Goal: Task Accomplishment & Management: Manage account settings

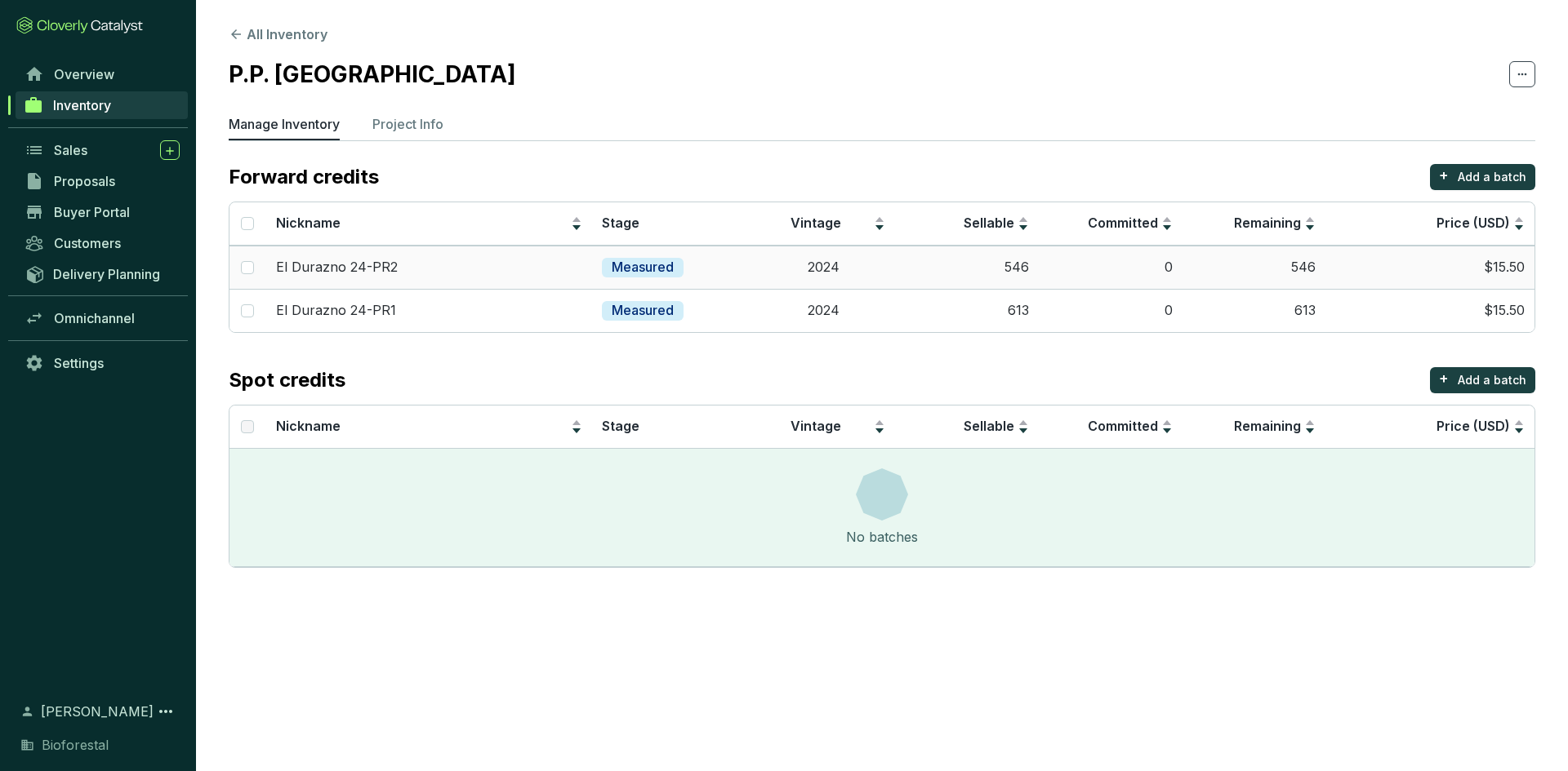
click at [449, 272] on div "El Durazno 24-PR2" at bounding box center [429, 268] width 307 height 18
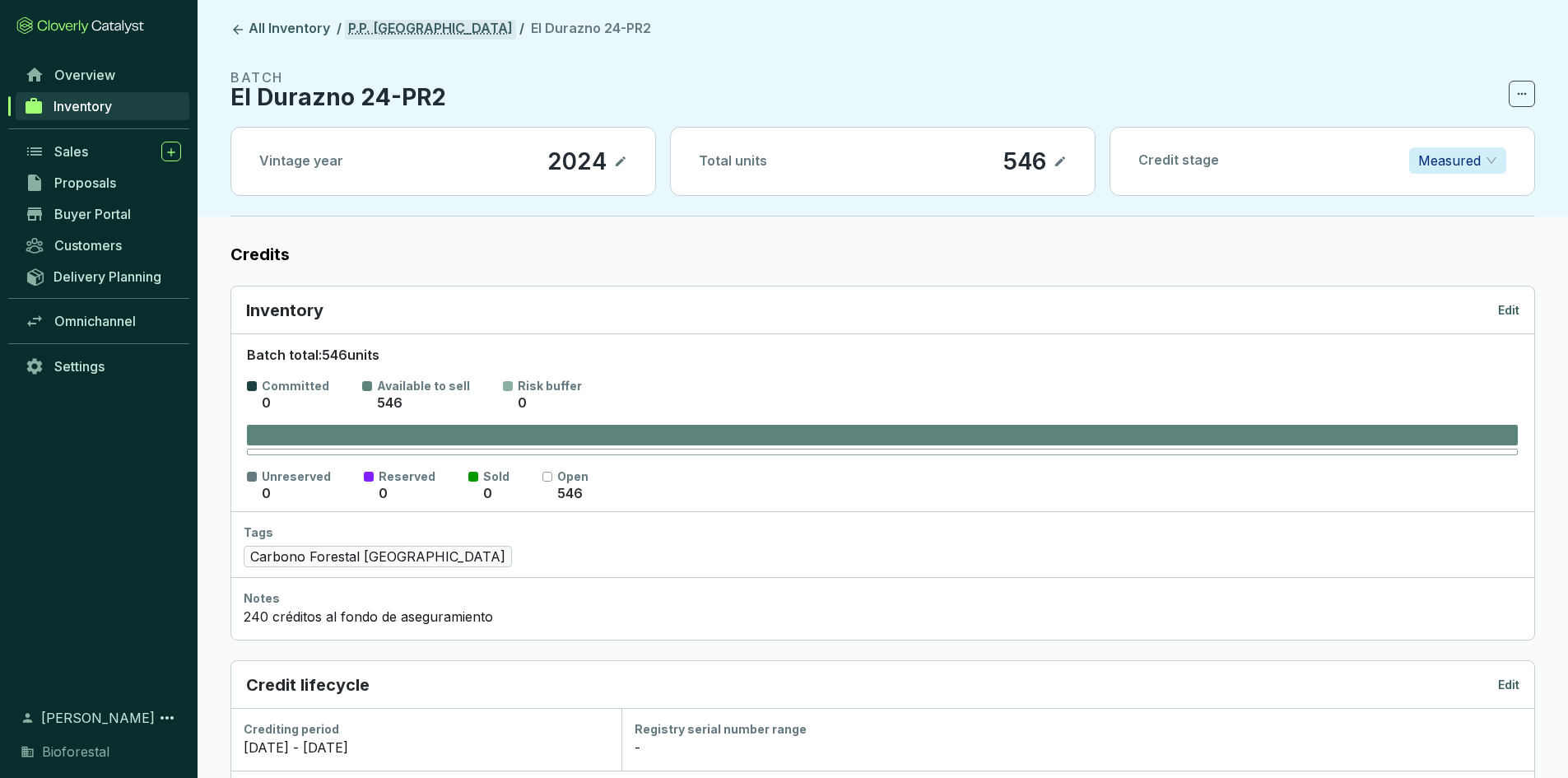
click at [369, 26] on link "P.P. [GEOGRAPHIC_DATA]" at bounding box center [431, 30] width 172 height 20
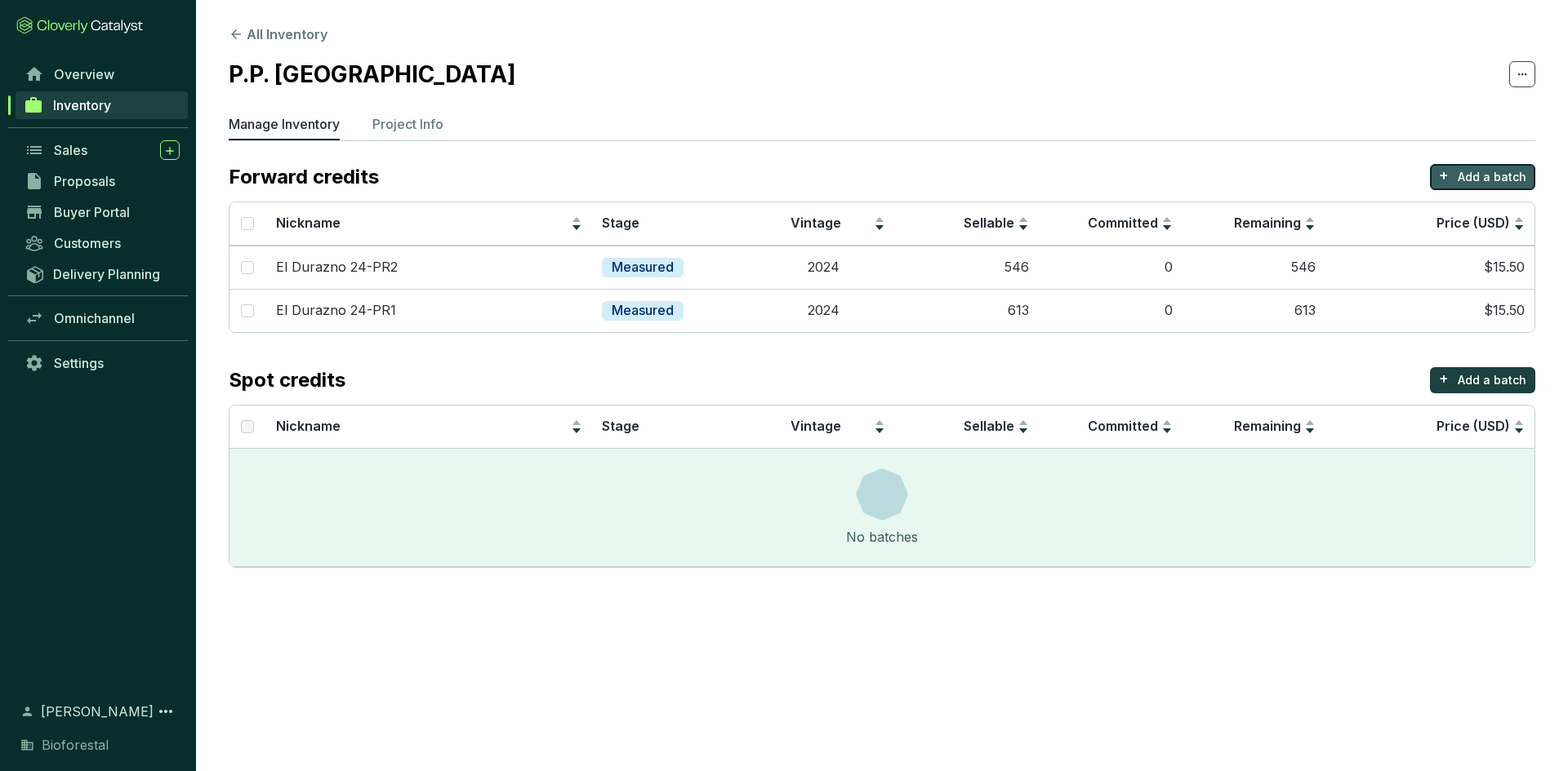
click at [1471, 175] on p "Add a batch" at bounding box center [1492, 177] width 69 height 16
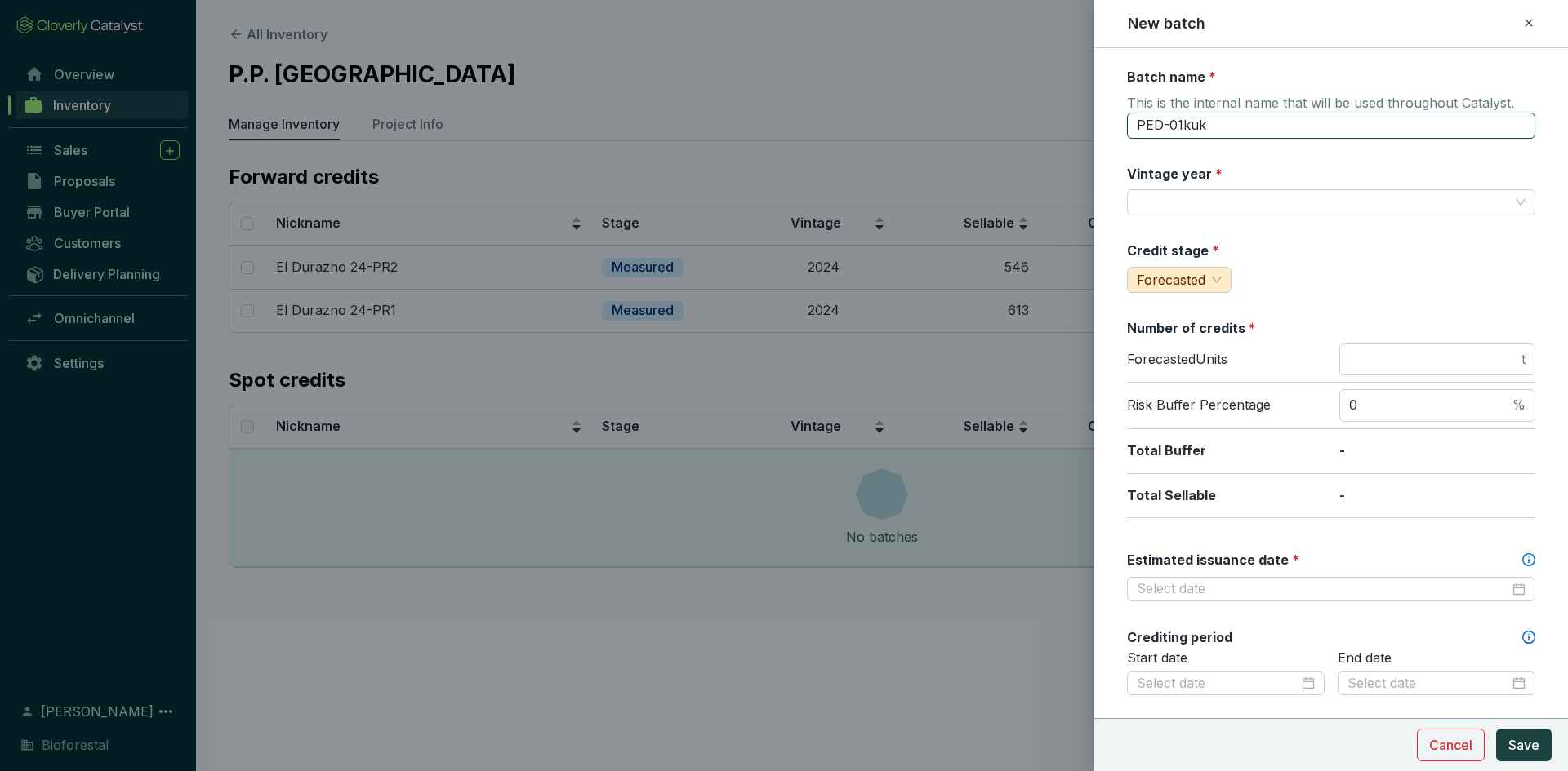
click at [1216, 124] on input "PED-01kuk" at bounding box center [1331, 125] width 409 height 26
type input "P"
click at [1221, 133] on input "El Durazno 24-PR2" at bounding box center [1331, 125] width 409 height 26
type input "El Durazno 25-PR2"
click at [1279, 204] on input "Vintage year *" at bounding box center [1323, 201] width 373 height 24
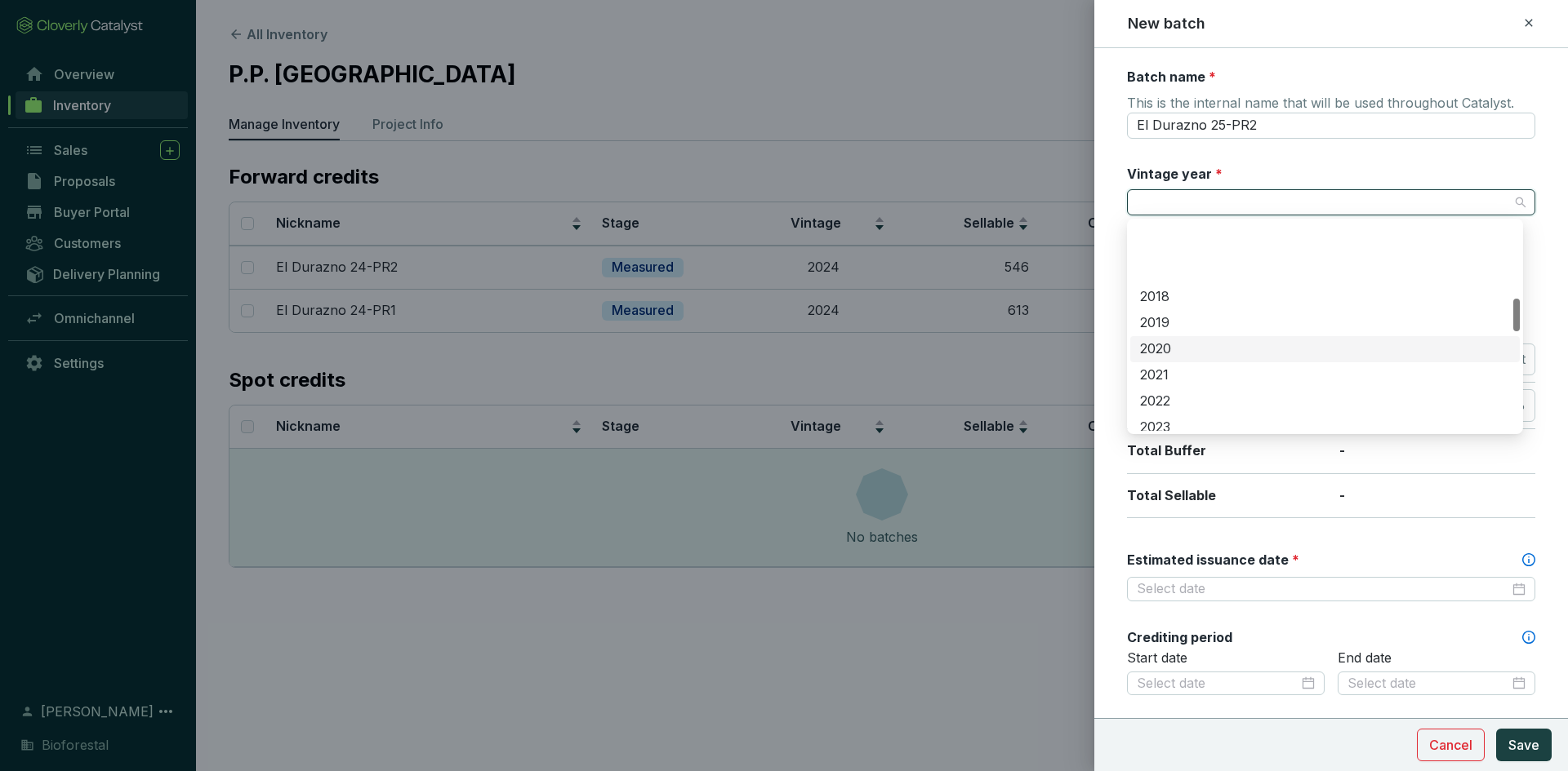
scroll to position [490, 0]
click at [1163, 397] on div "2025" at bounding box center [1324, 398] width 370 height 18
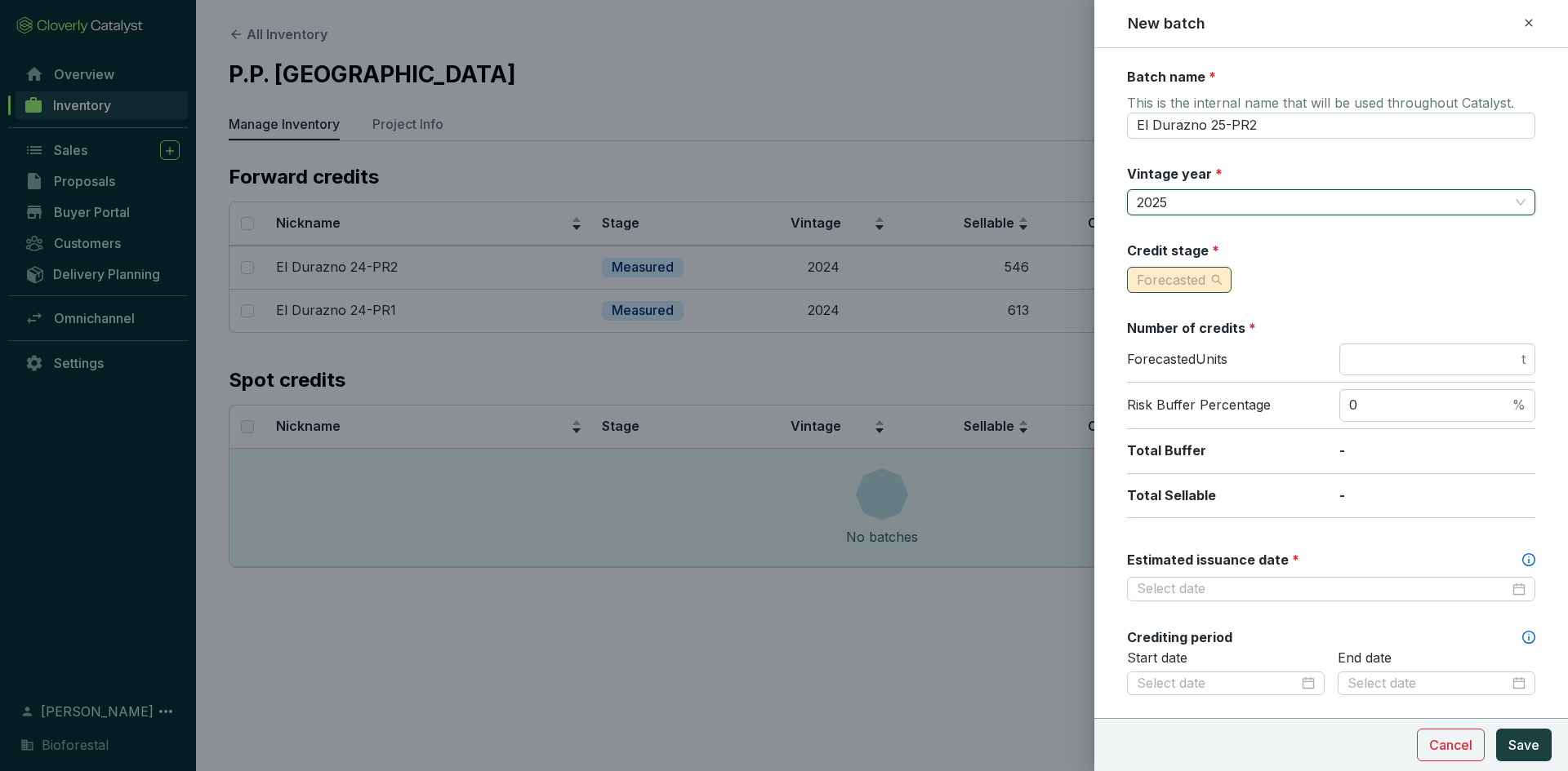
click at [1201, 285] on span "Forecasted" at bounding box center [1171, 280] width 69 height 16
click at [1164, 331] on span "Measured" at bounding box center [1170, 338] width 62 height 16
click at [1413, 356] on input "number" at bounding box center [1434, 360] width 169 height 18
type input "1328"
click at [1400, 394] on span "0 %" at bounding box center [1437, 406] width 196 height 32
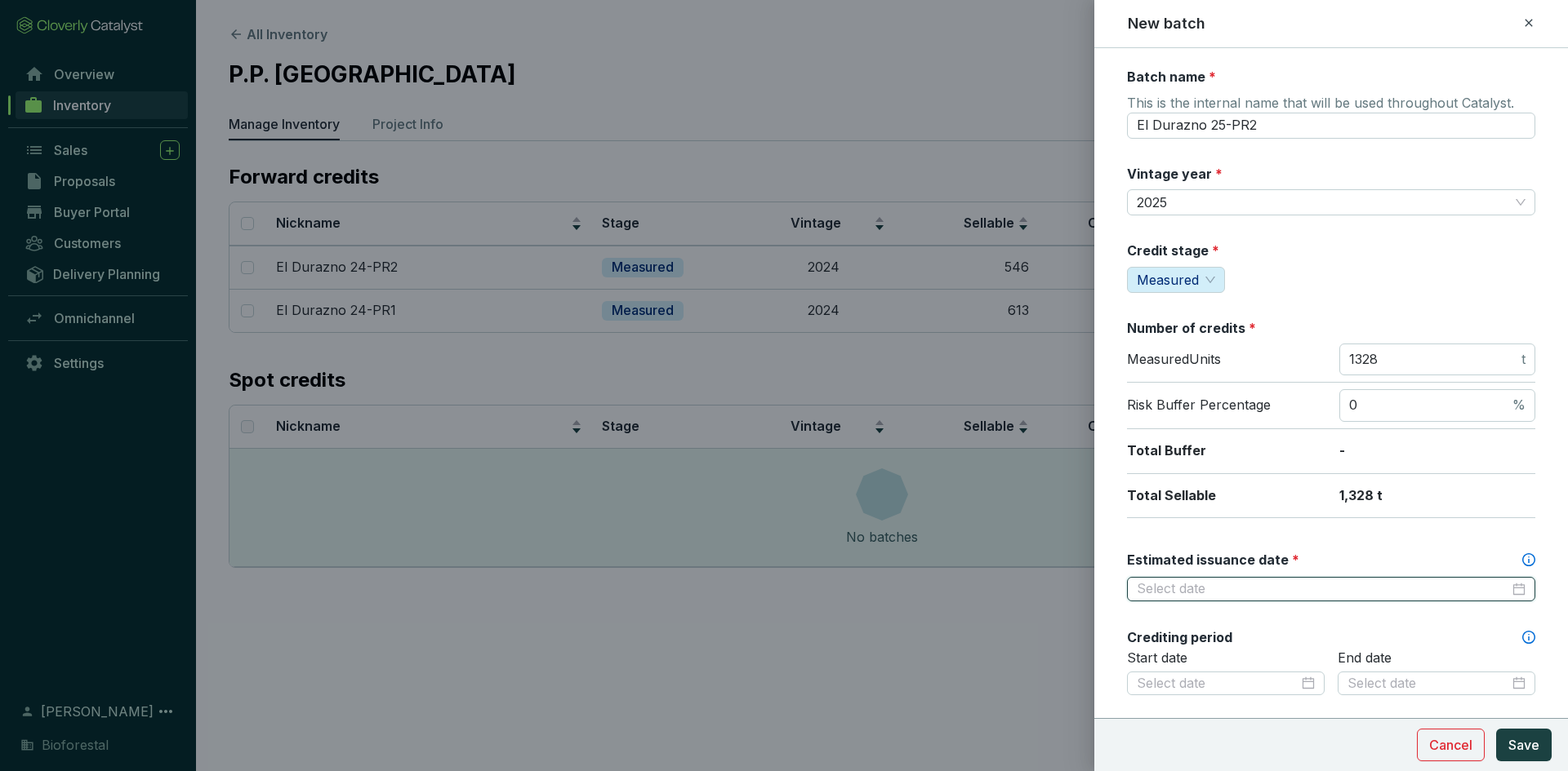
click at [1282, 586] on input "Estimated issuance date *" at bounding box center [1323, 589] width 373 height 18
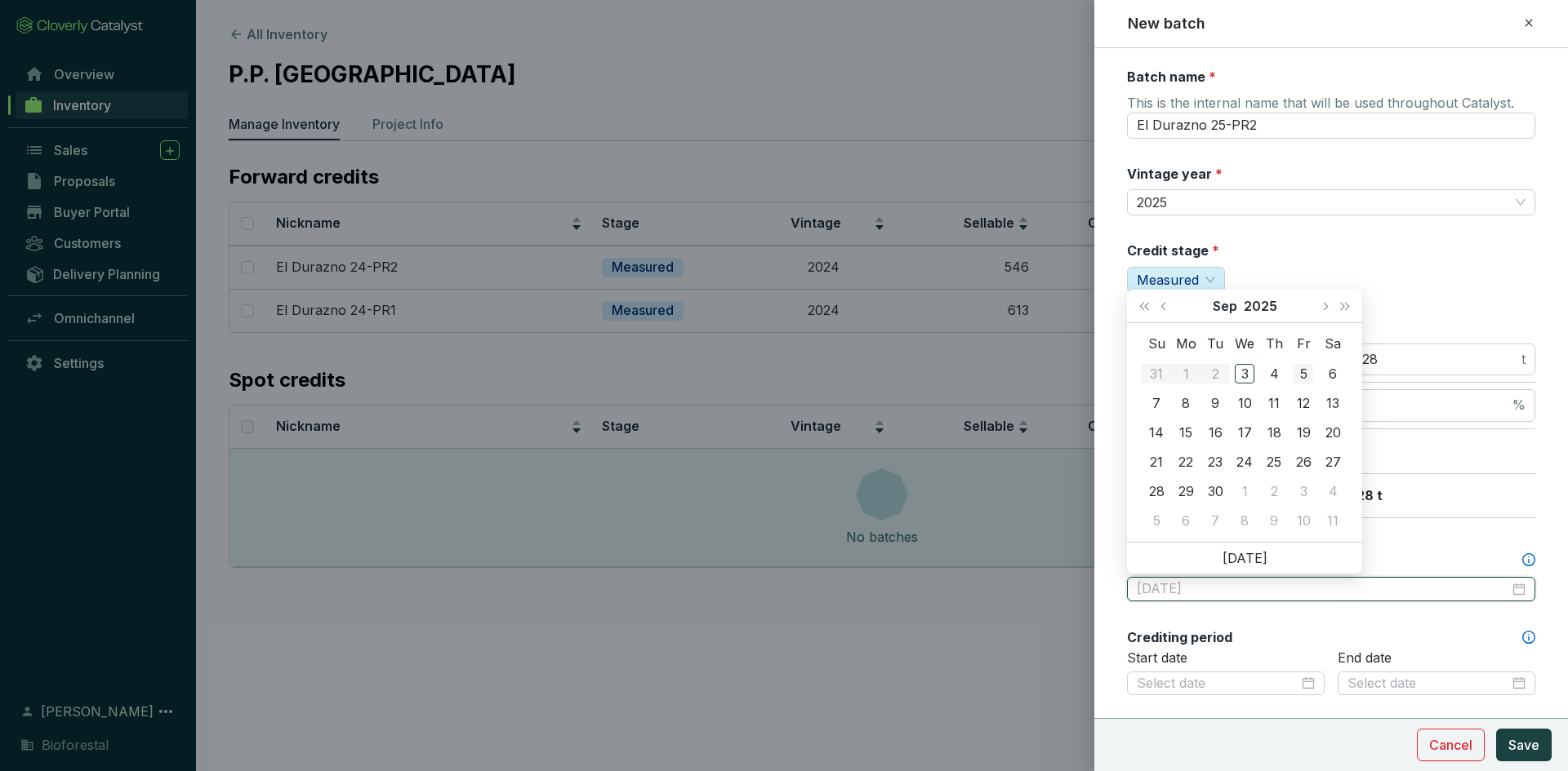
type input "2025-09-05"
click at [1347, 309] on span "Next year (Control + right)" at bounding box center [1345, 305] width 8 height 8
type input "2026-09-15"
click at [1208, 434] on div "15" at bounding box center [1215, 433] width 20 height 20
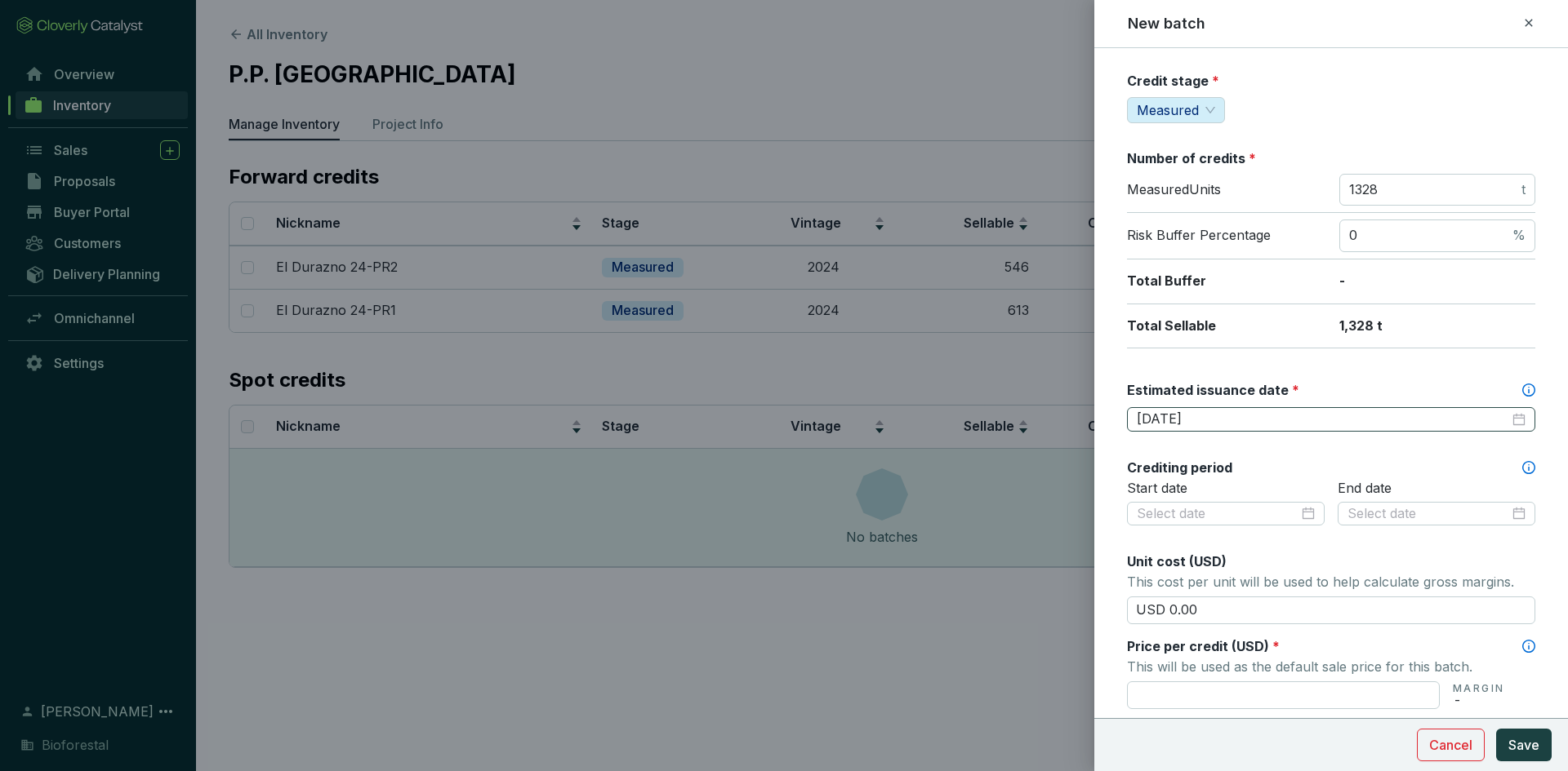
scroll to position [244, 0]
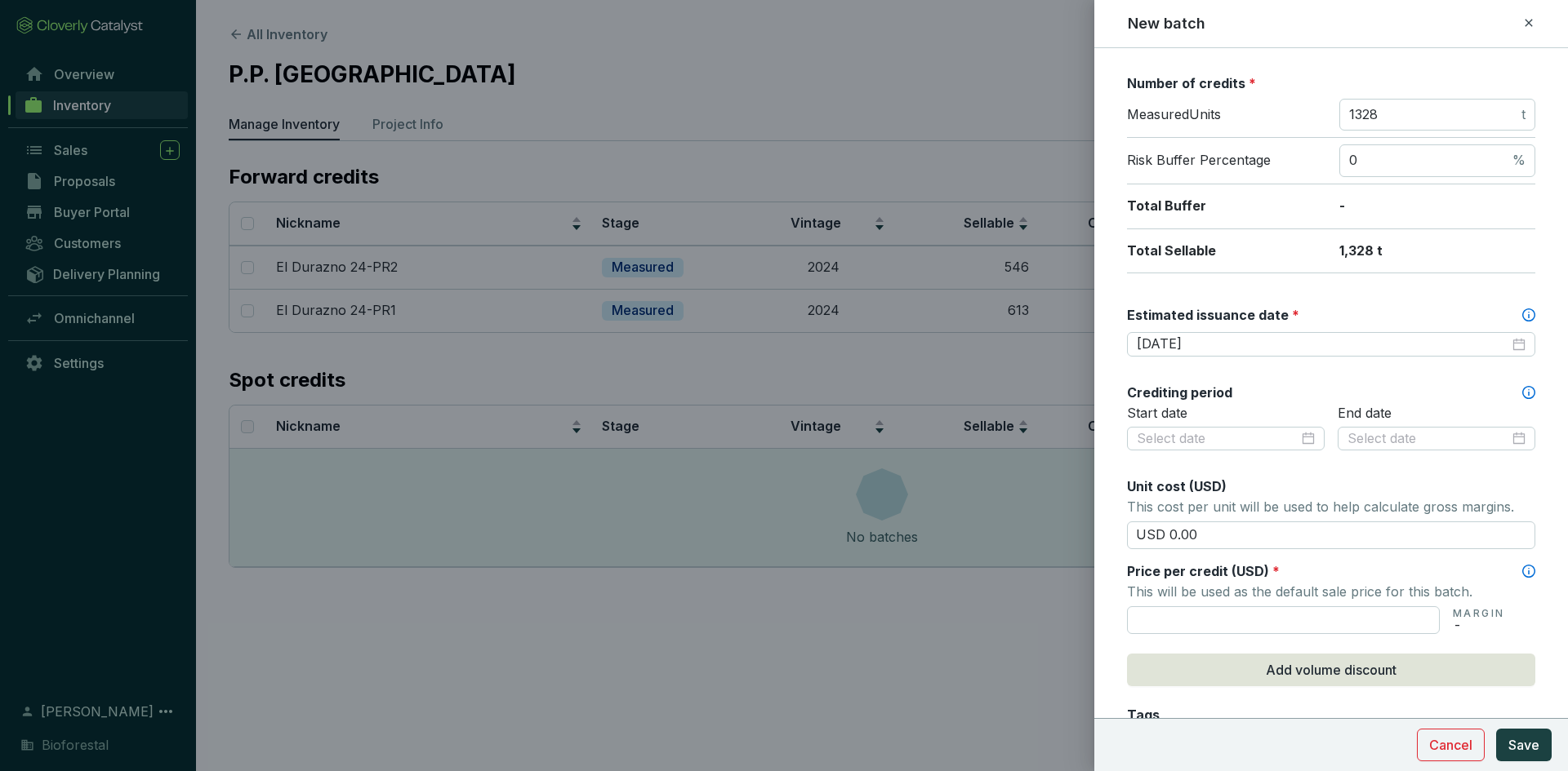
click at [1282, 387] on div "Crediting period" at bounding box center [1331, 392] width 409 height 18
click at [1277, 440] on input at bounding box center [1218, 439] width 161 height 18
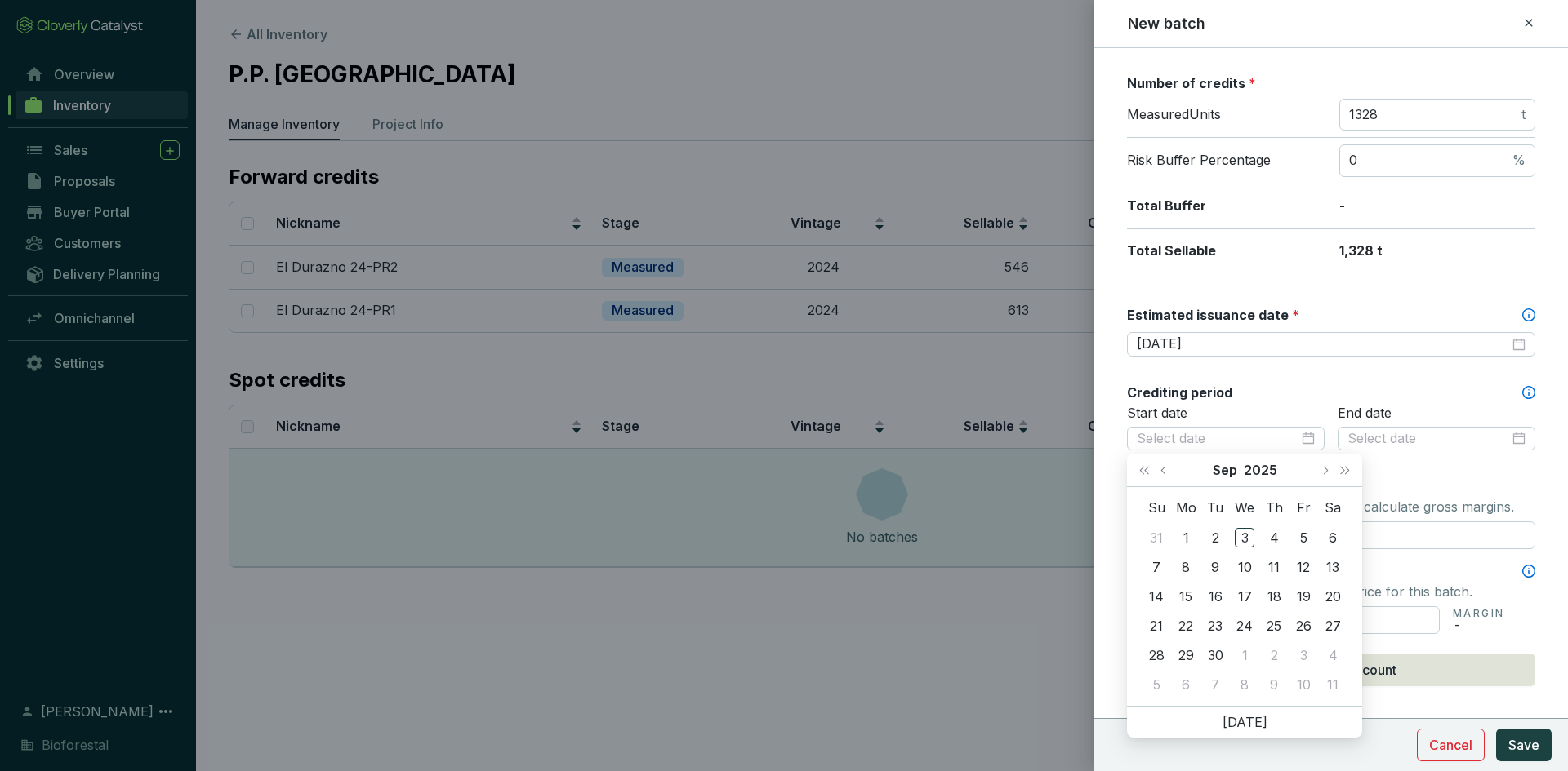
click at [1267, 376] on div "Batch name * This is the internal name that will be used throughout Catalyst. E…" at bounding box center [1331, 399] width 409 height 1154
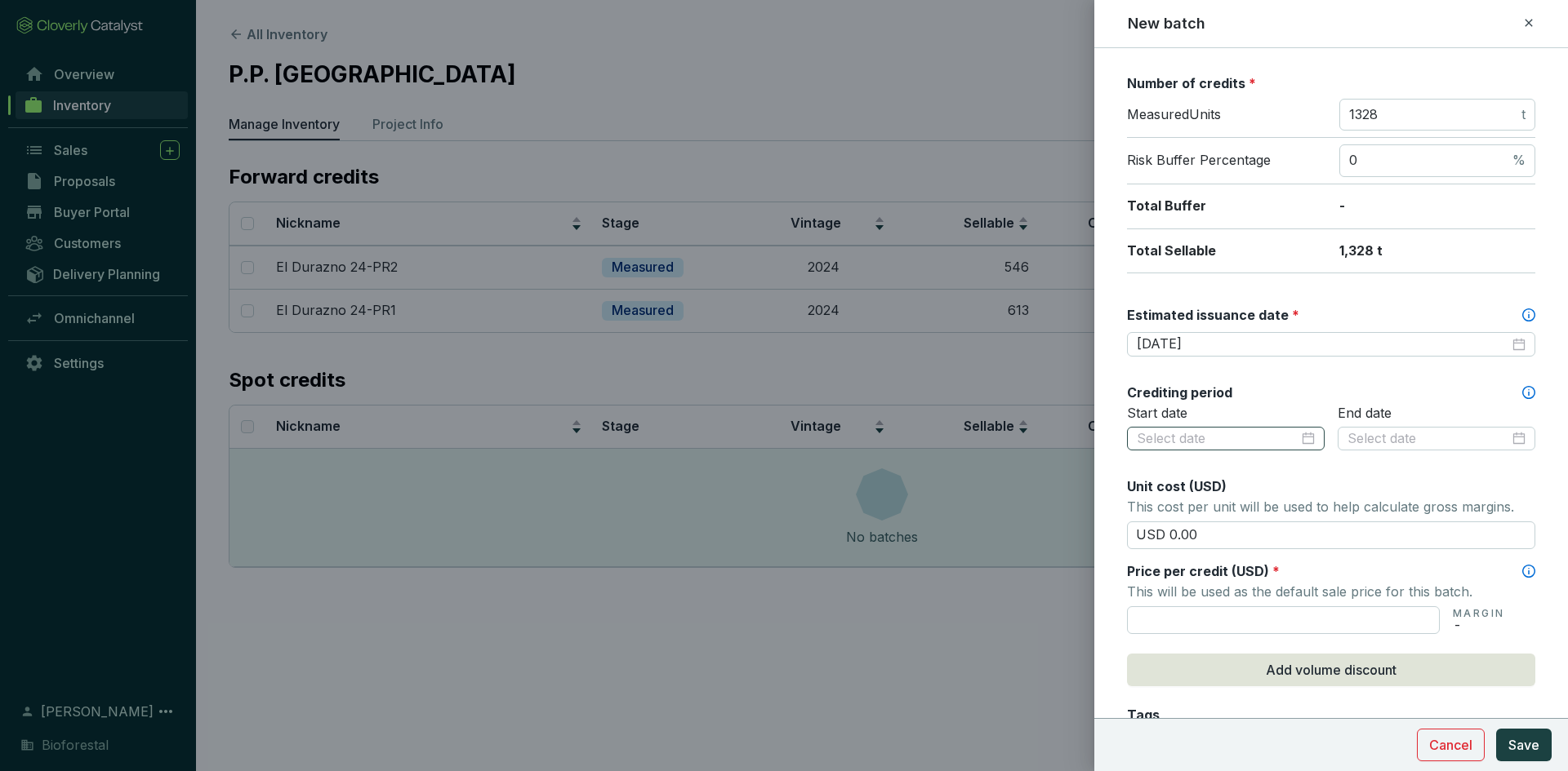
click at [1300, 440] on div at bounding box center [1226, 439] width 178 height 18
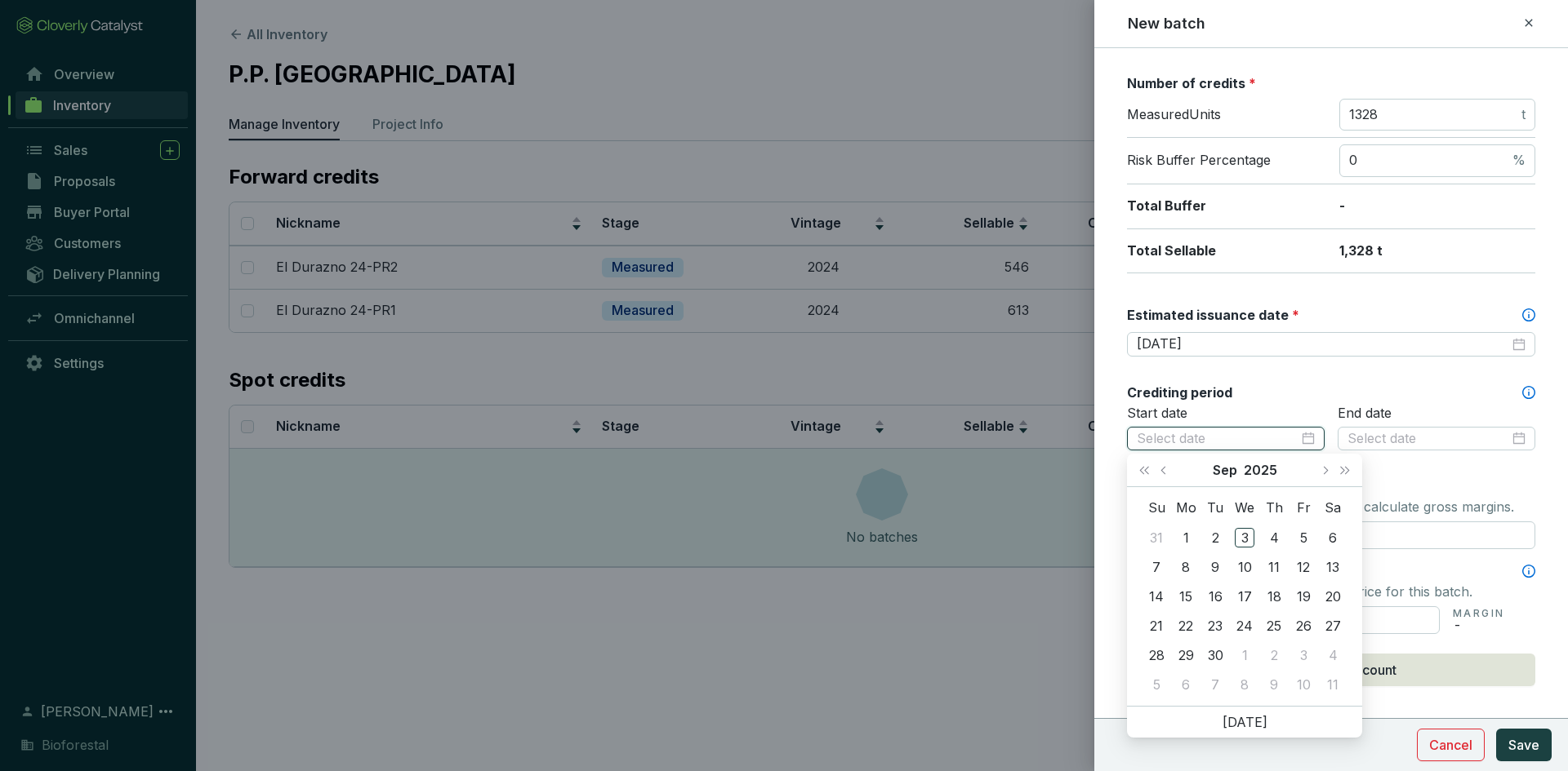
click at [1299, 438] on div at bounding box center [1226, 439] width 178 height 18
click at [1280, 420] on p "Start date" at bounding box center [1226, 414] width 198 height 18
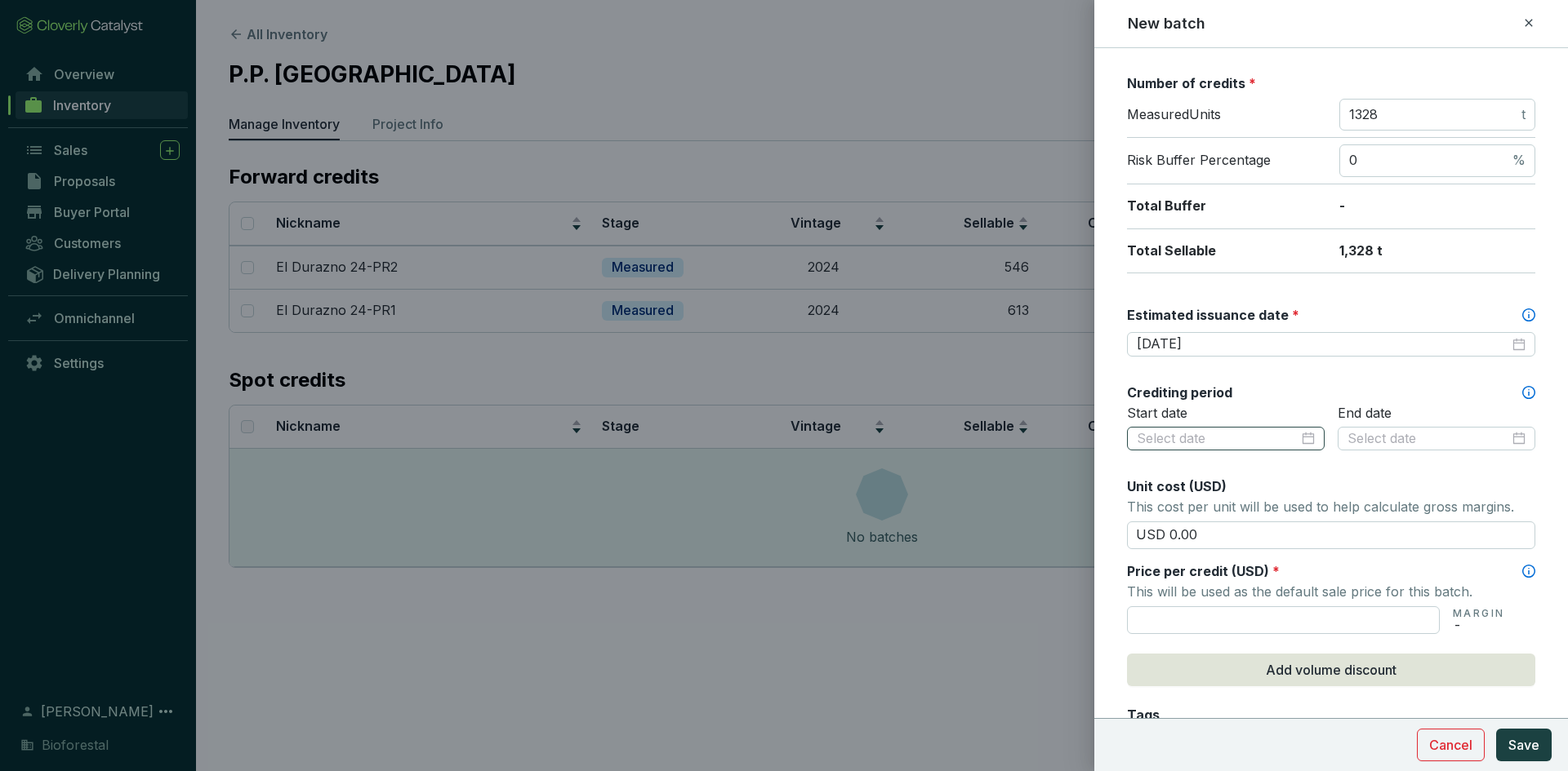
click at [1301, 439] on div at bounding box center [1226, 439] width 178 height 18
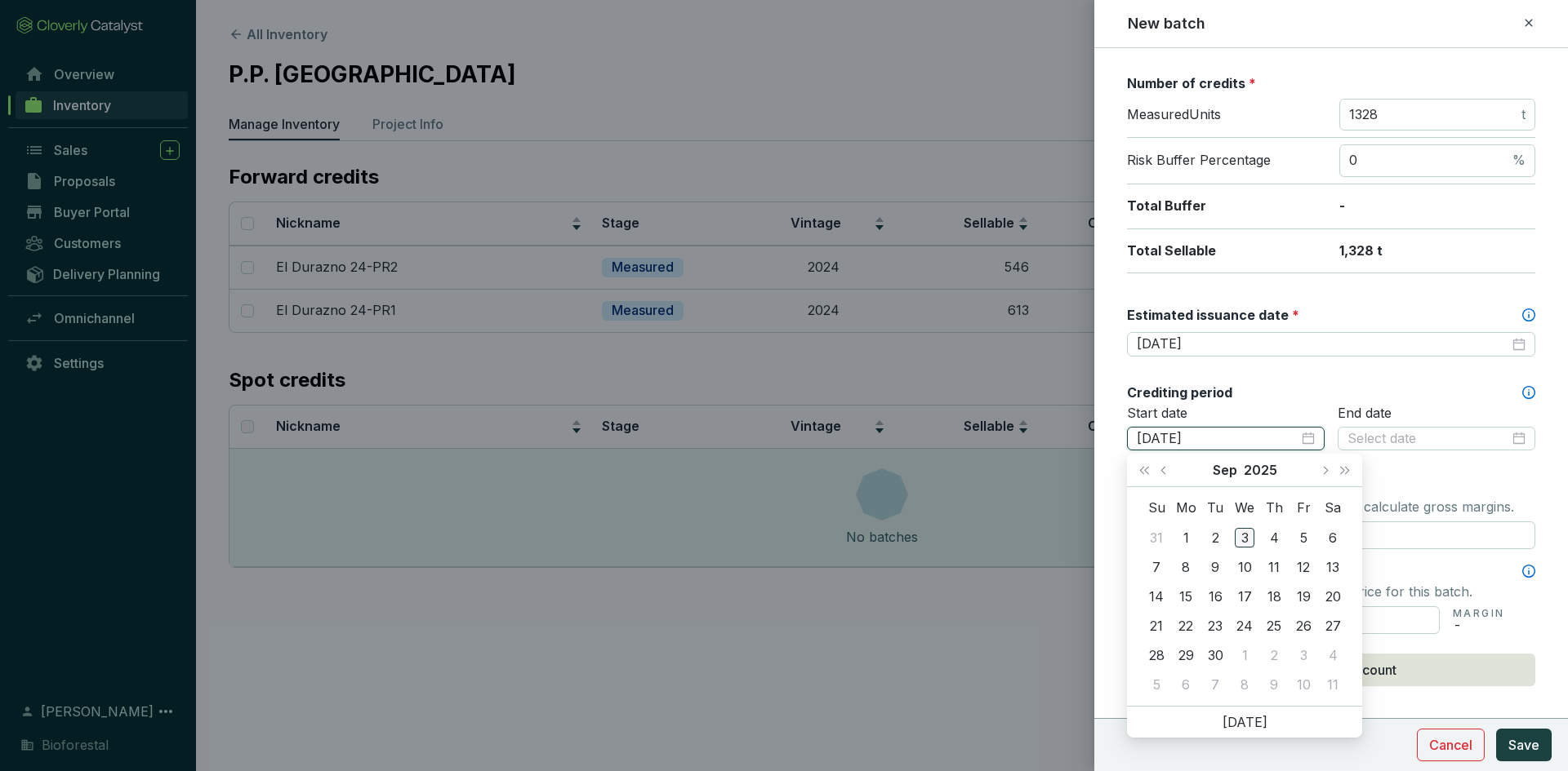
type input "2025-09-03"
drag, startPoint x: 1340, startPoint y: 468, endPoint x: 1289, endPoint y: 463, distance: 51.2
click at [1341, 467] on span "Next year (Control + right)" at bounding box center [1345, 469] width 8 height 8
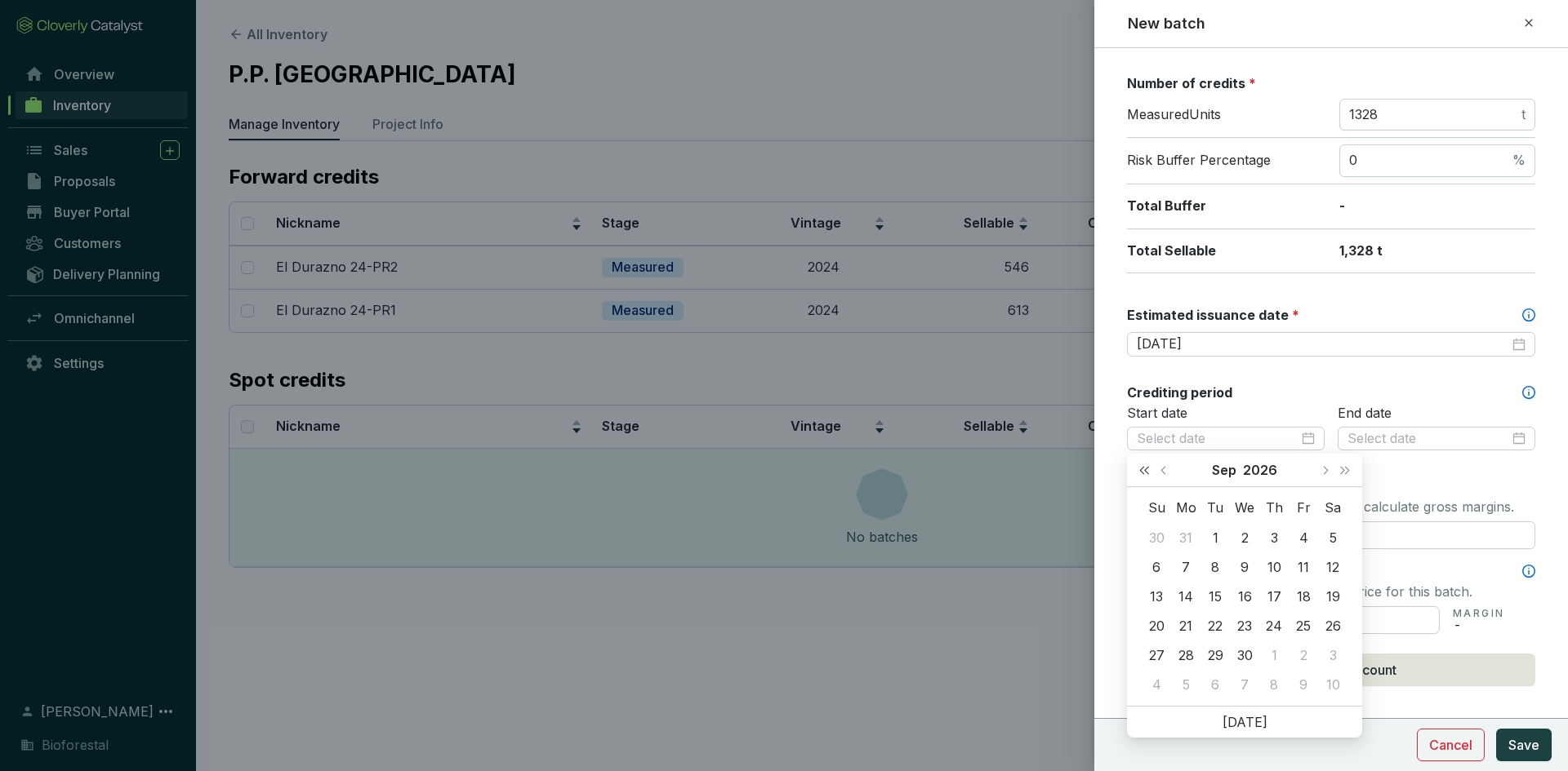
click at [1148, 467] on span "Last year (Control + left)" at bounding box center [1143, 469] width 8 height 8
click at [1160, 466] on button "Previous month (PageUp)" at bounding box center [1166, 470] width 22 height 32
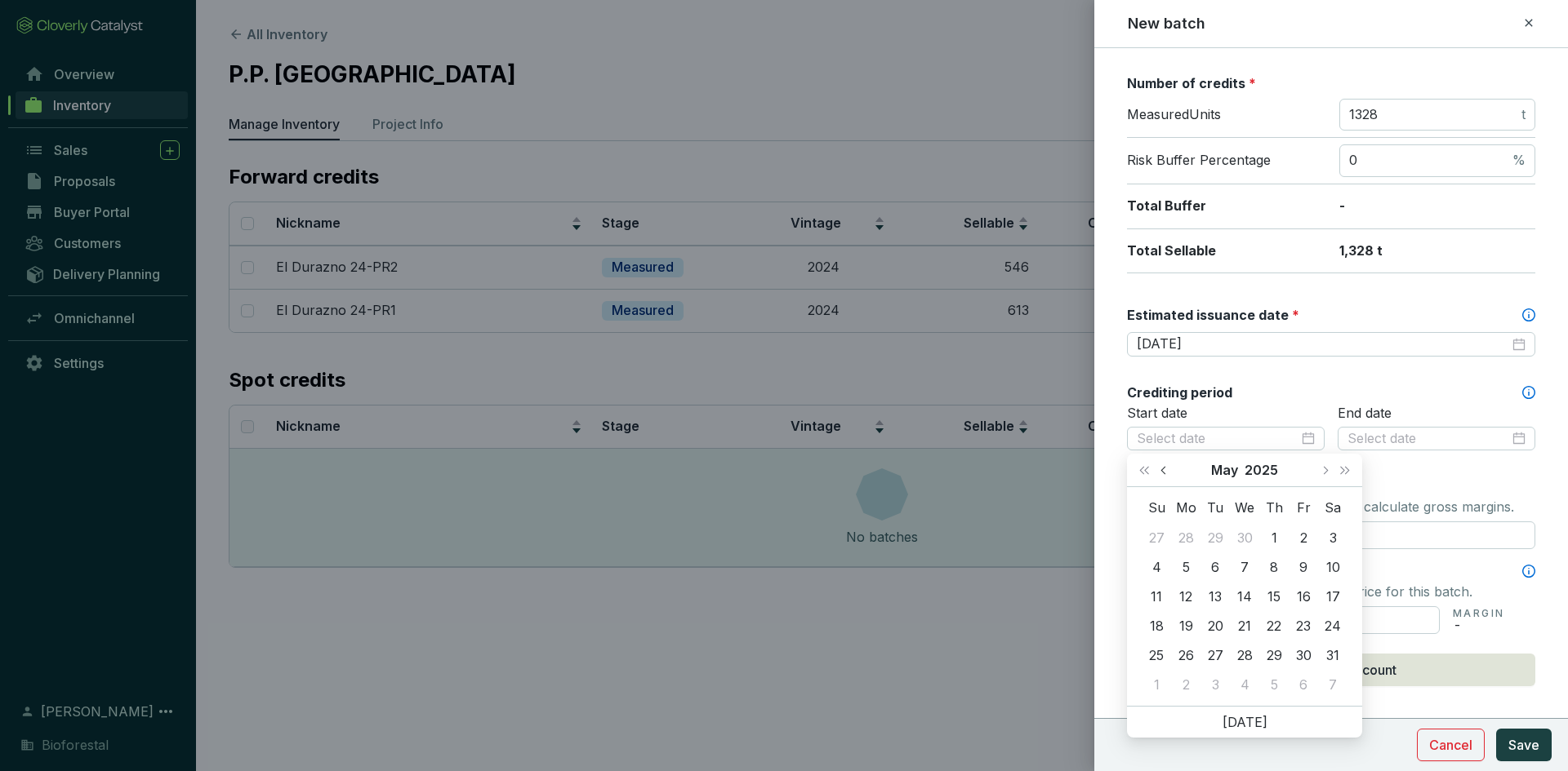
click at [1160, 466] on button "Previous month (PageUp)" at bounding box center [1166, 470] width 22 height 32
type input "2025-01-01"
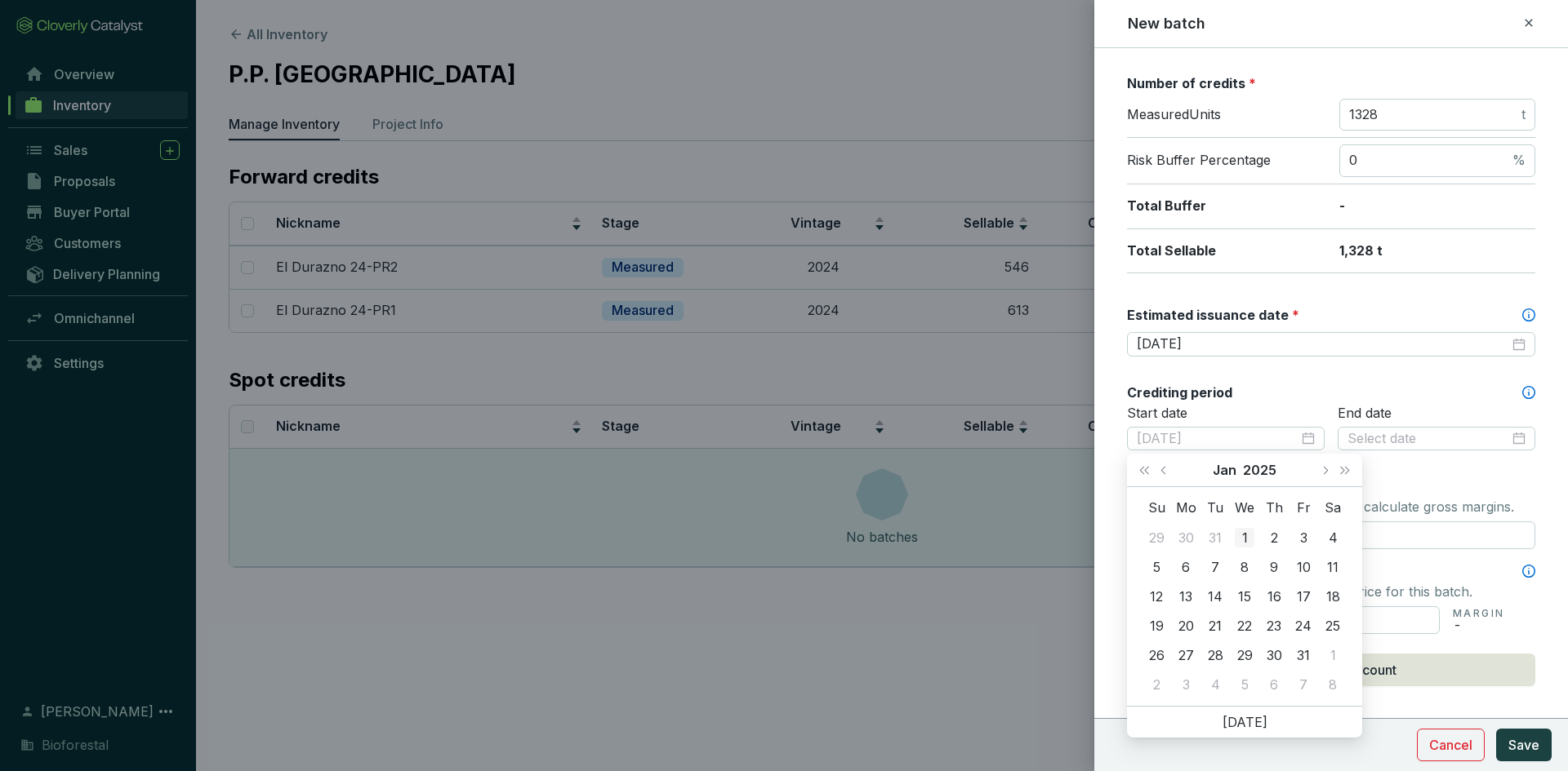
click at [1244, 535] on div "1" at bounding box center [1245, 538] width 20 height 20
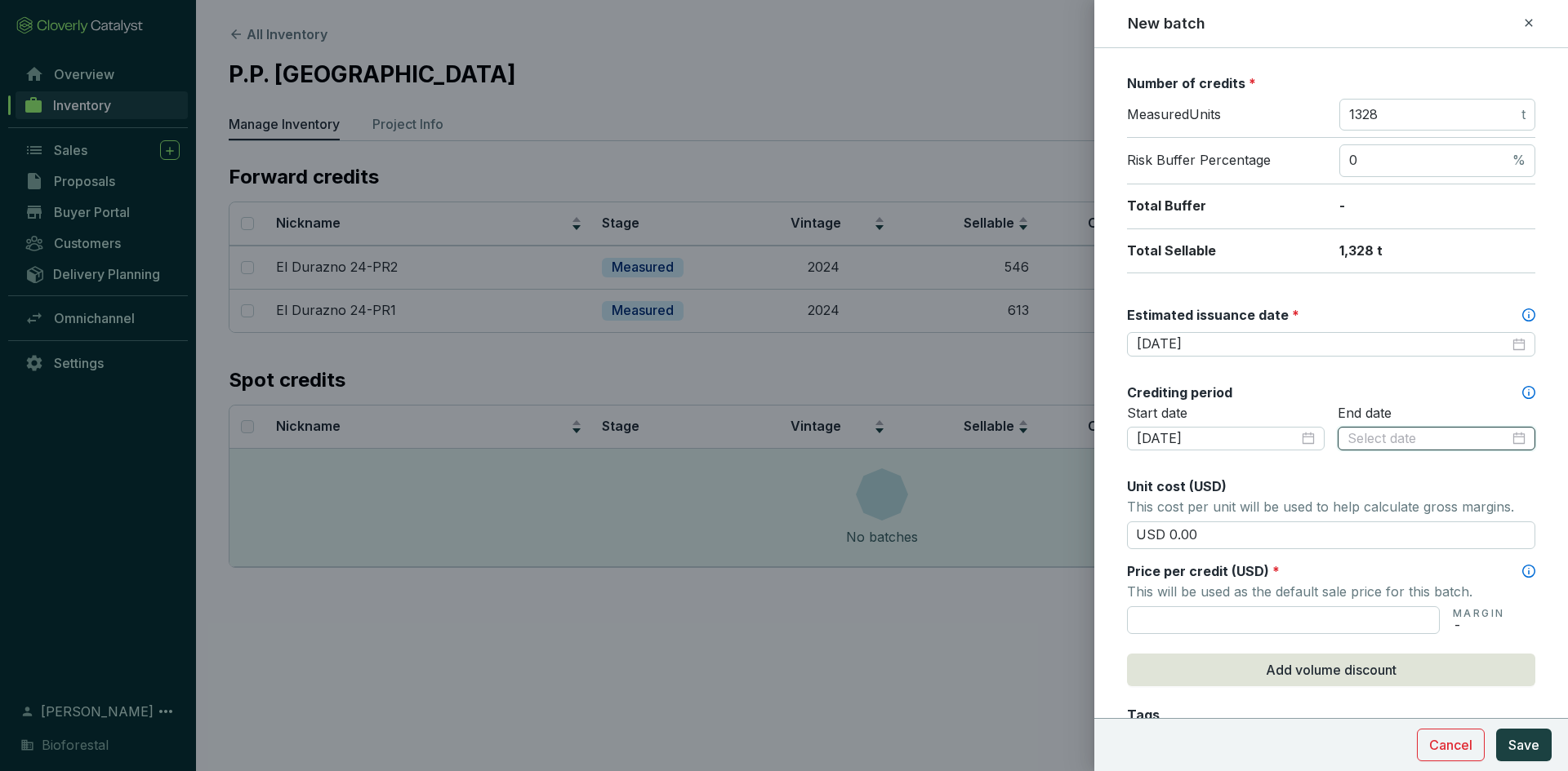
click at [1413, 446] on input at bounding box center [1428, 439] width 161 height 18
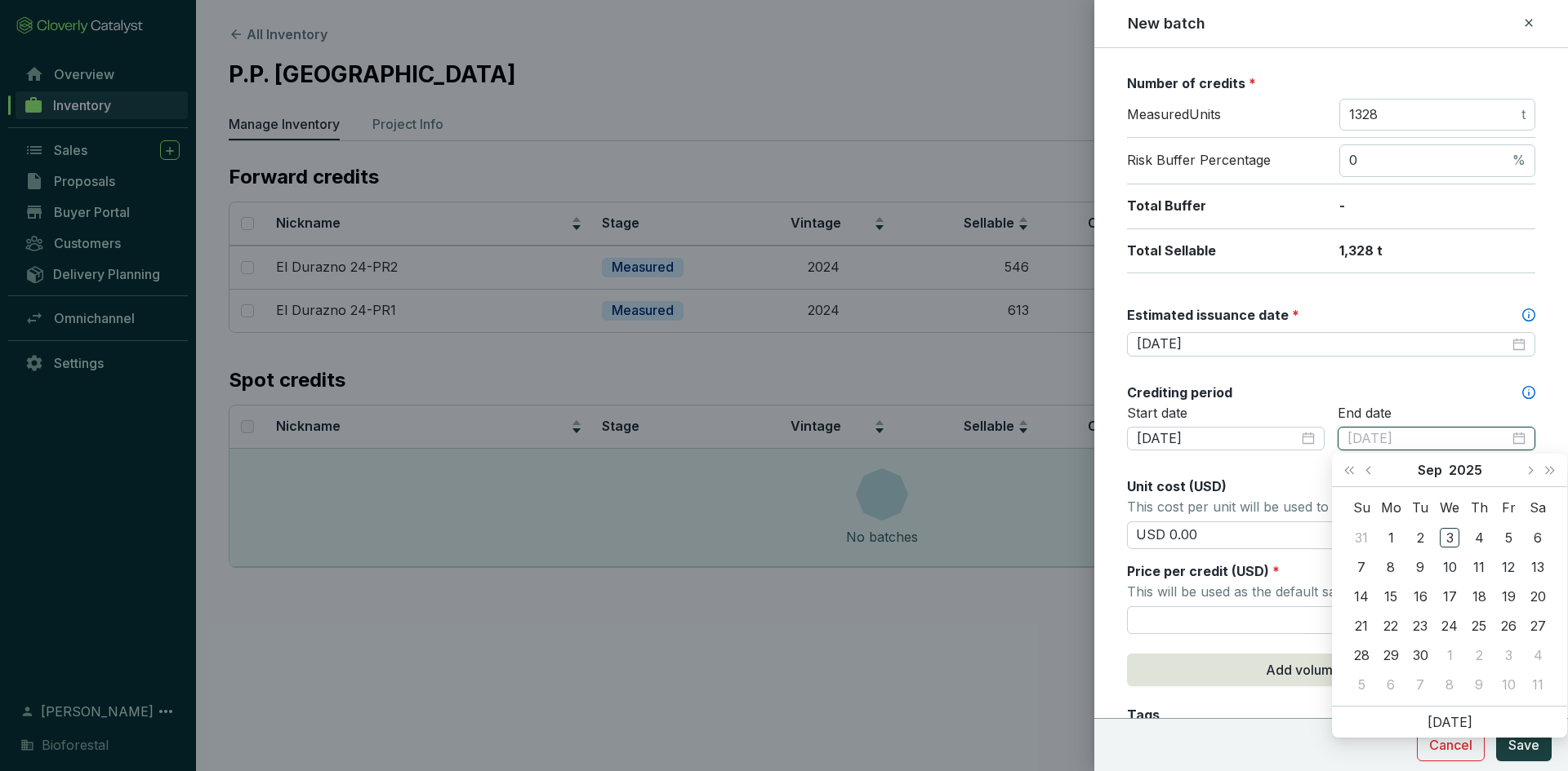
type input "2025-09-02"
type input "2025-09-01"
type input "2025-09-15"
click at [1392, 592] on div "15" at bounding box center [1391, 596] width 20 height 20
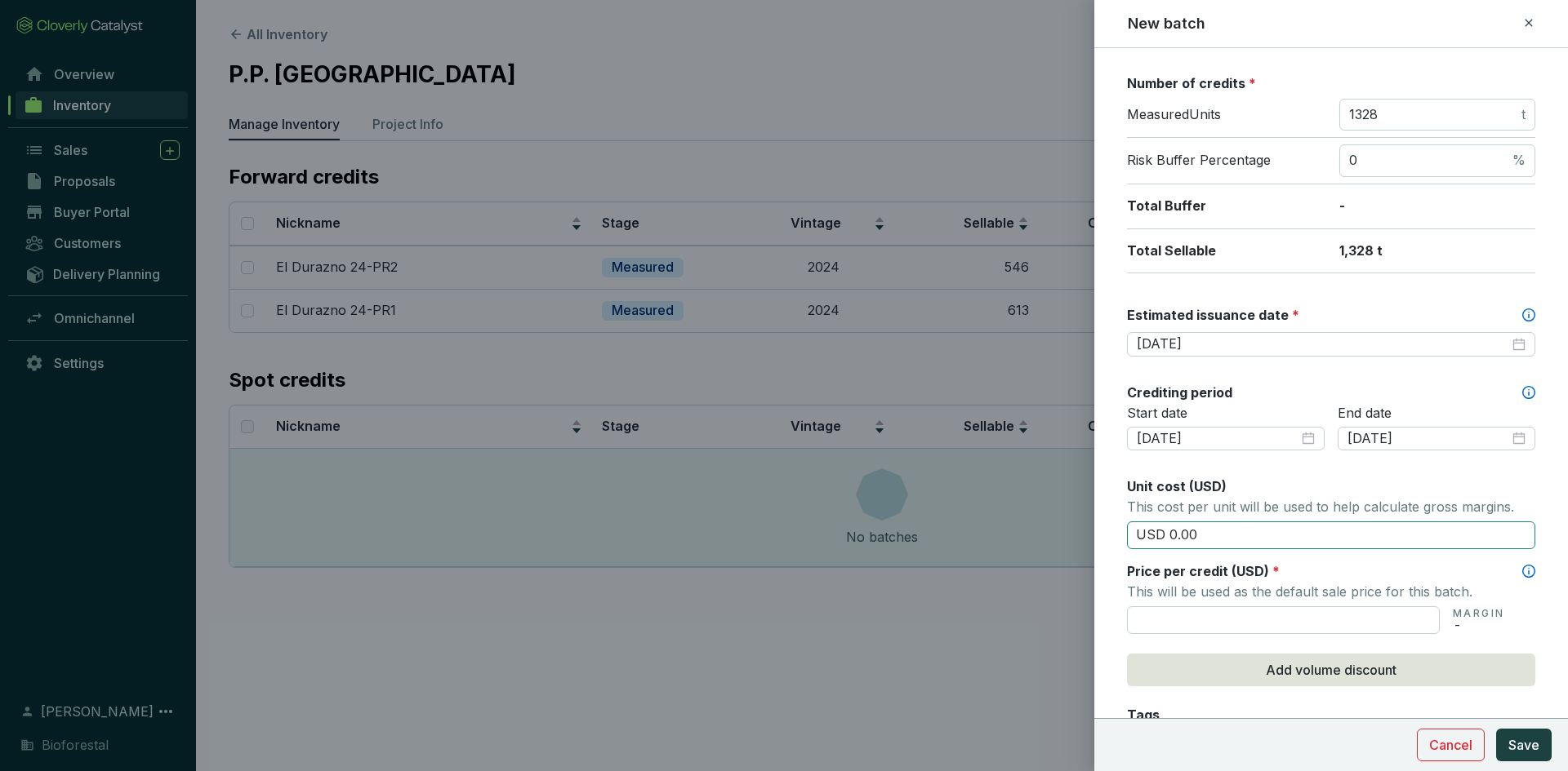
click at [1226, 539] on input "USD 0.00" at bounding box center [1331, 535] width 409 height 28
type input "USD 0"
type input "USD 15.50"
click at [1170, 626] on input "text" at bounding box center [1283, 620] width 313 height 28
type input "USD 15.50"
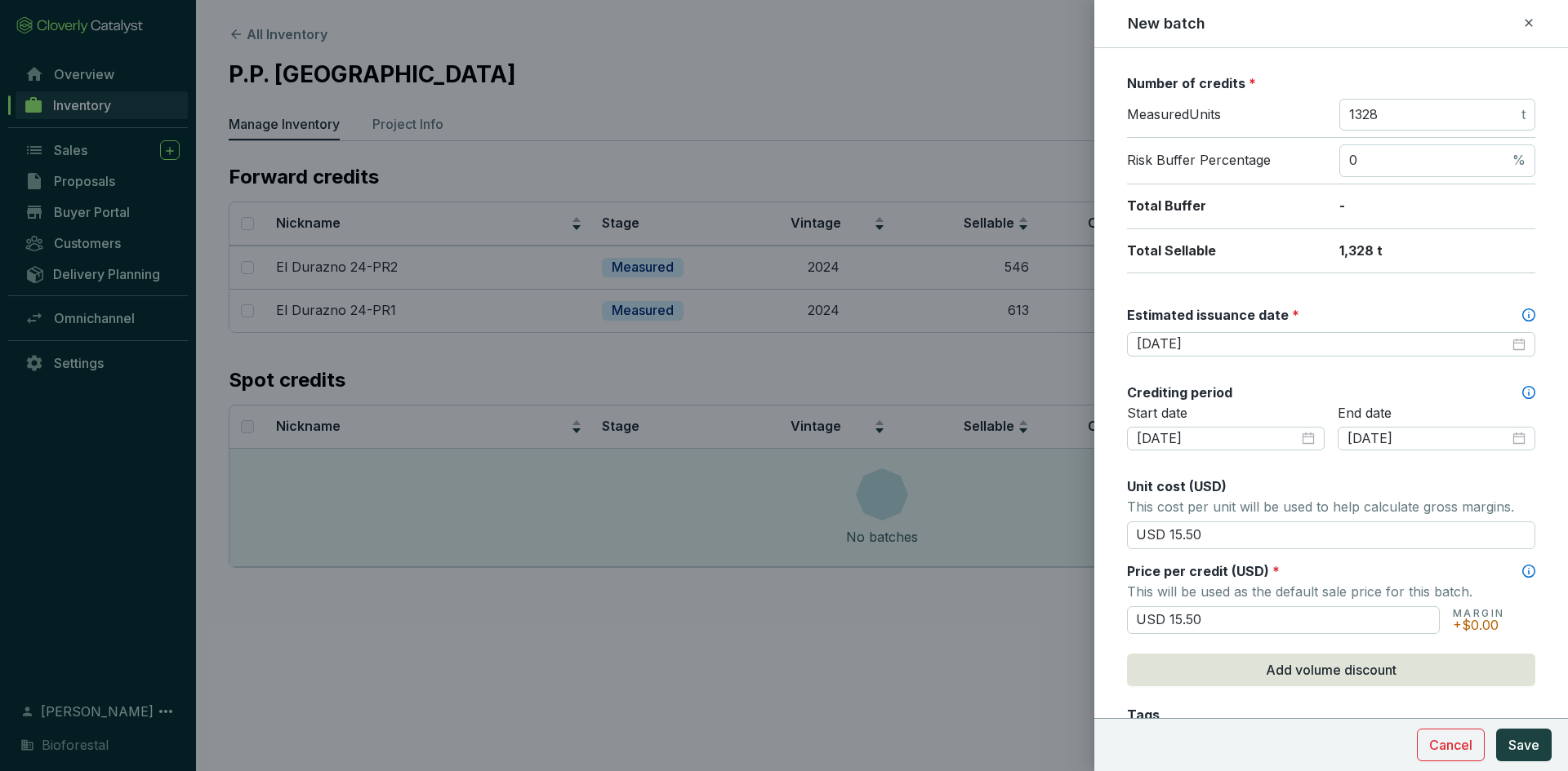
click at [1349, 574] on div "Price per credit (USD) *" at bounding box center [1331, 571] width 409 height 18
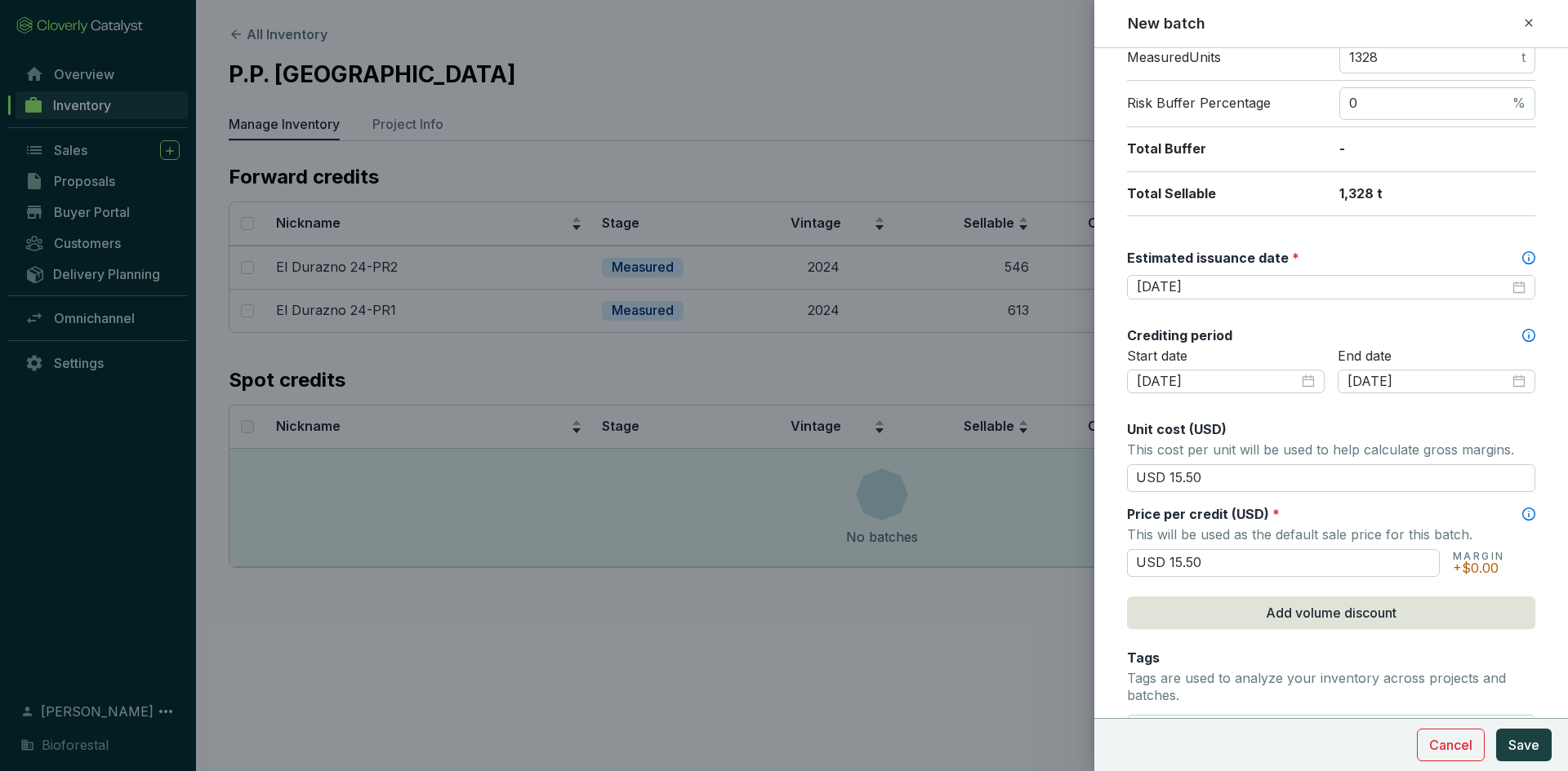
scroll to position [408, 0]
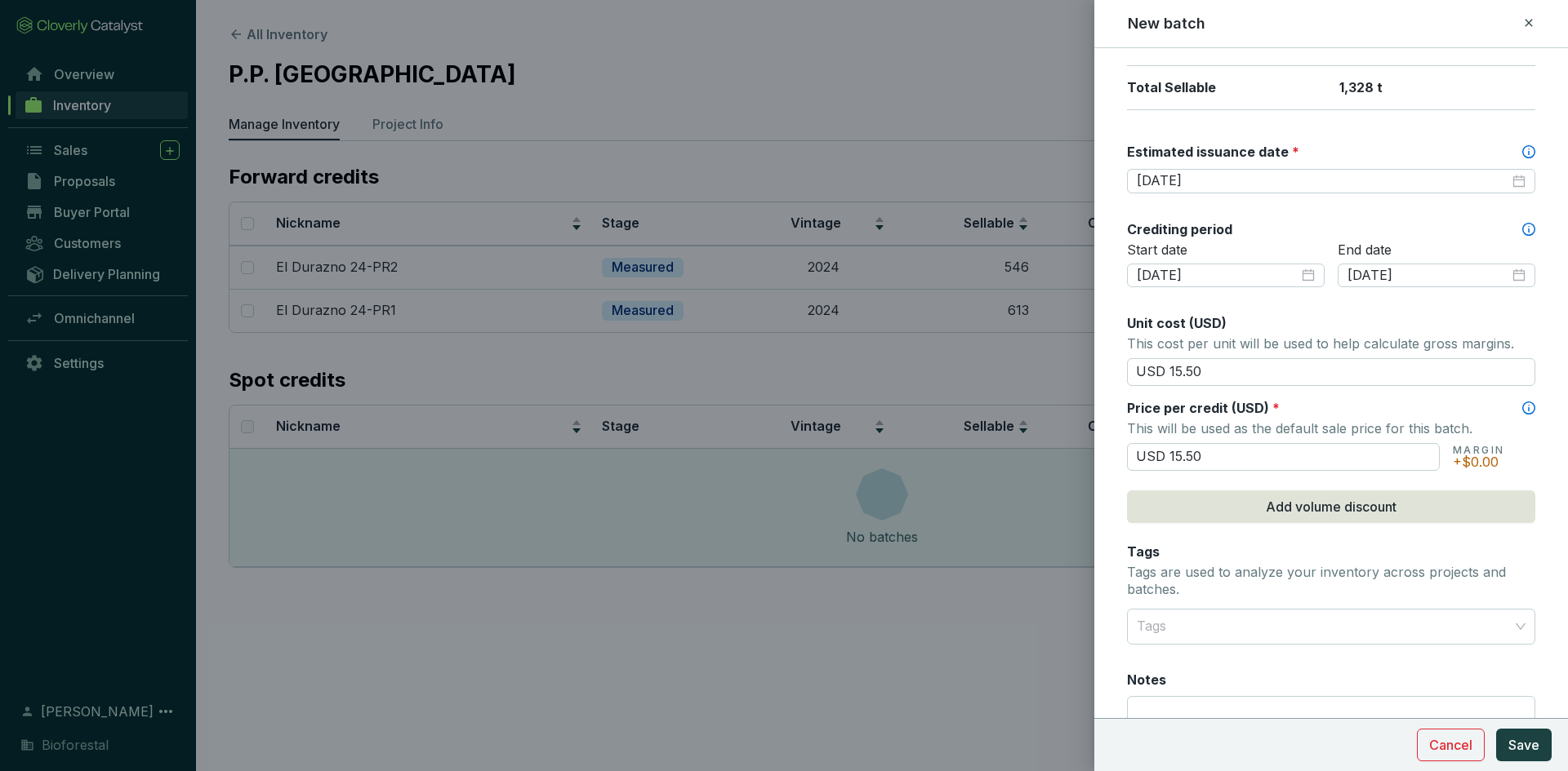
click at [1198, 544] on div "Tags Tags are used to analyze your inventory across projects and batches." at bounding box center [1331, 572] width 409 height 60
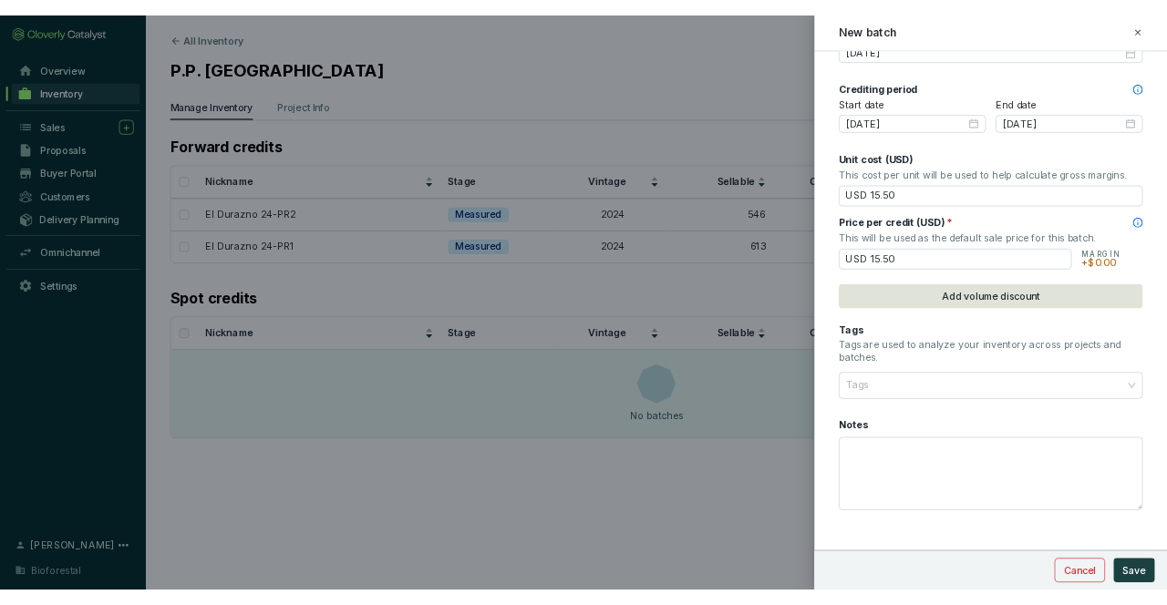
scroll to position [612, 0]
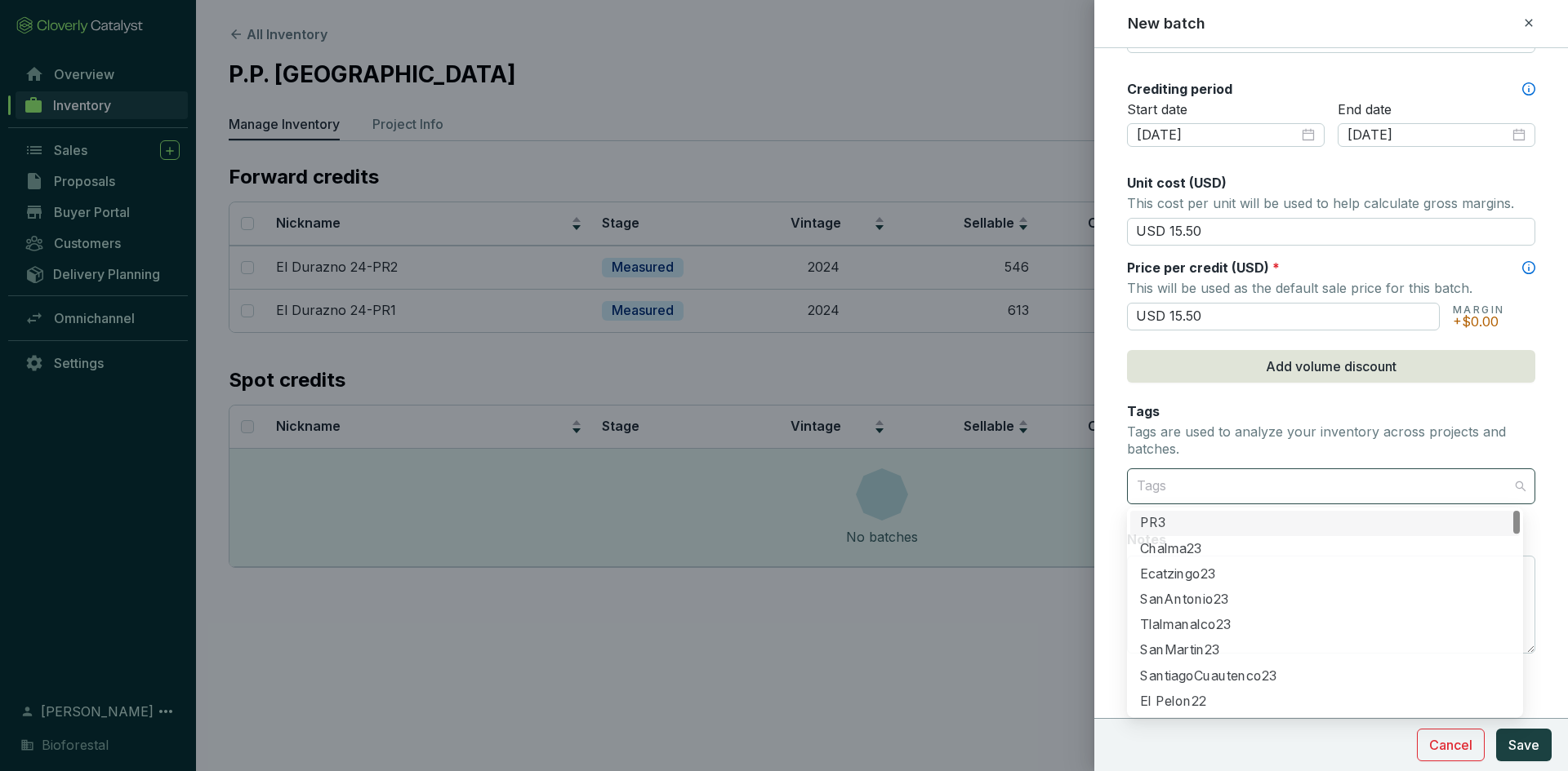
click at [1199, 490] on div at bounding box center [1321, 486] width 383 height 32
type input "chi"
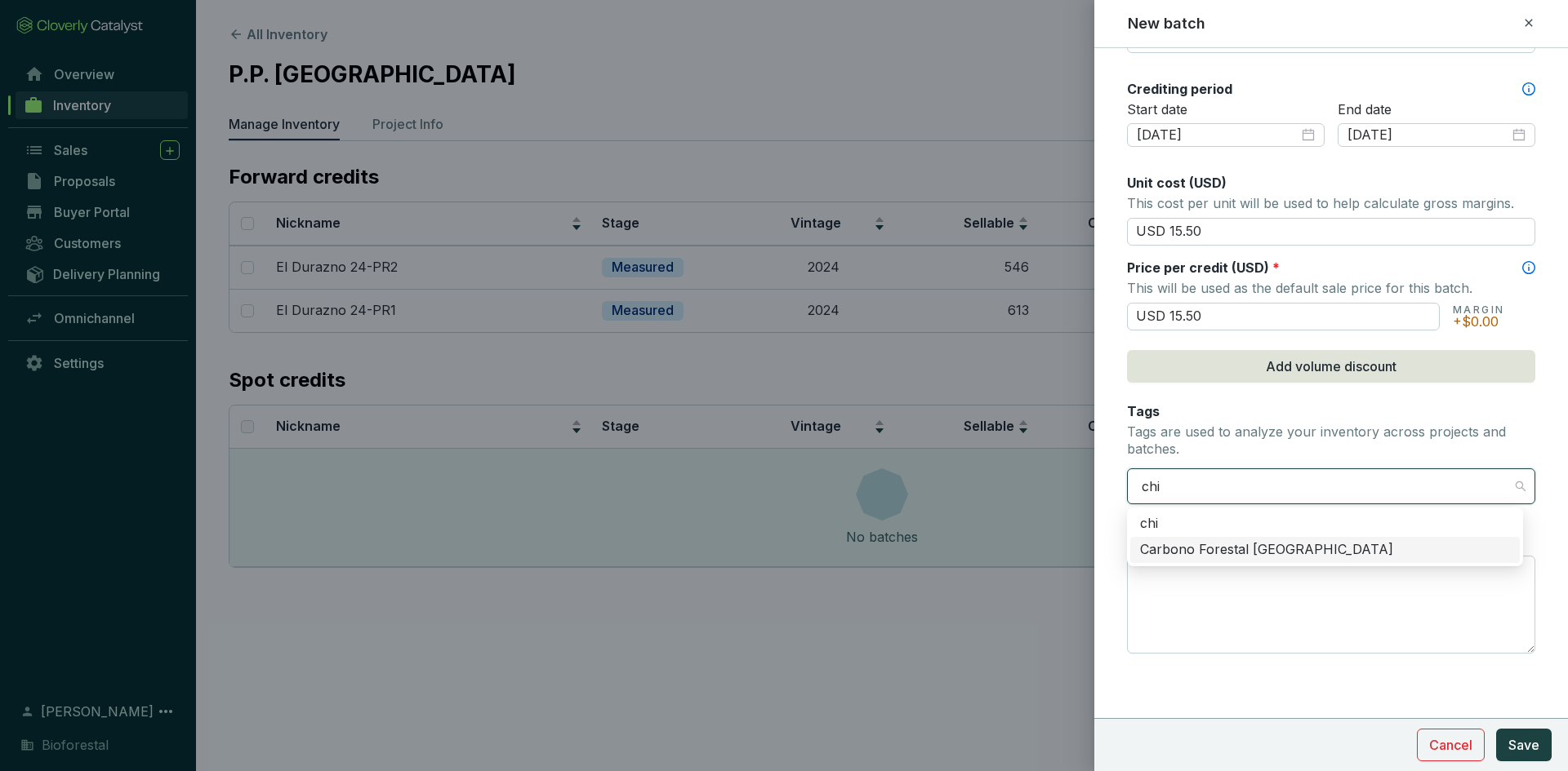
click at [1200, 537] on div "Carbono Forestal [GEOGRAPHIC_DATA]" at bounding box center [1324, 550] width 390 height 26
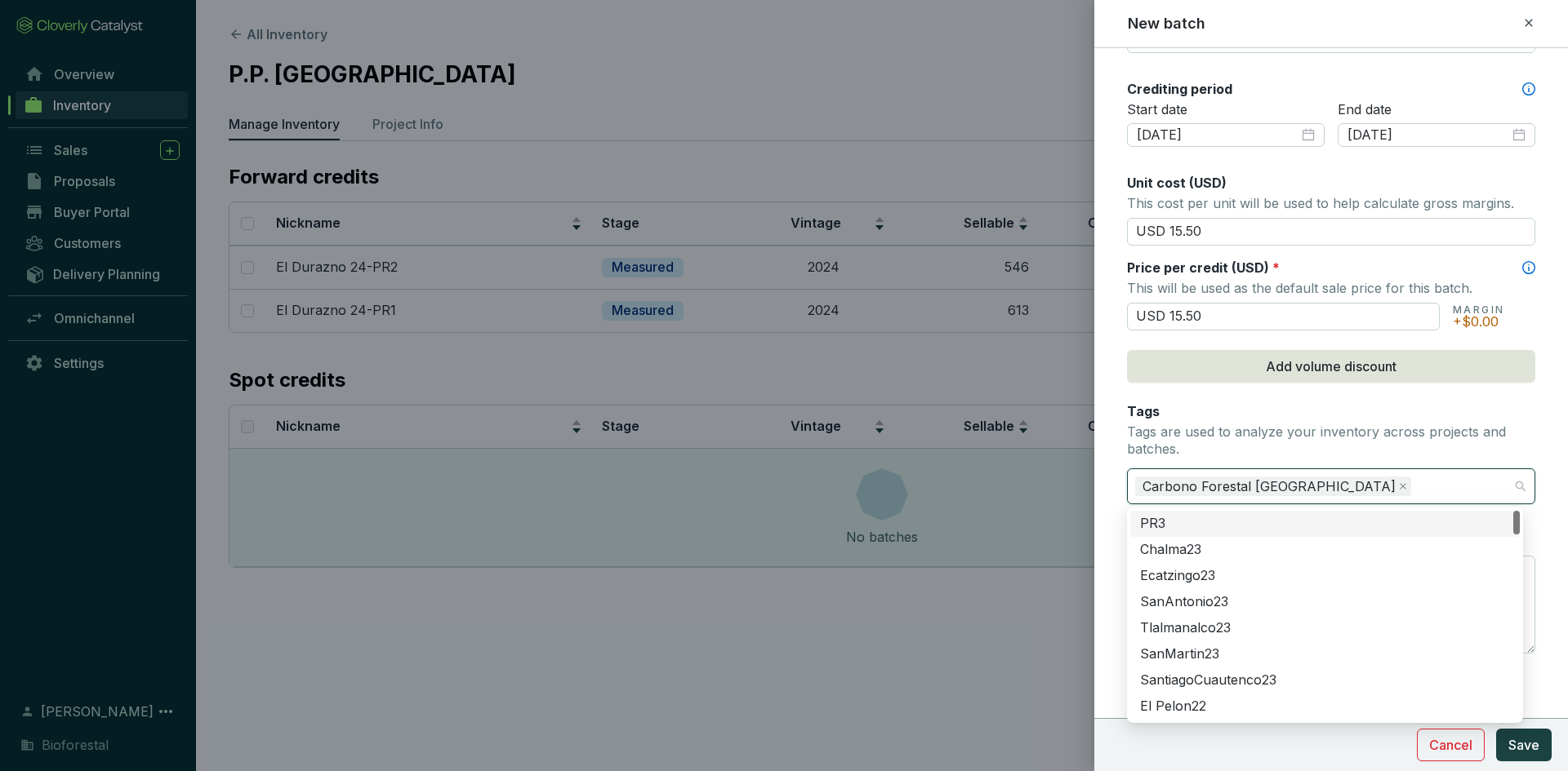
click at [1107, 490] on form "Batch name * This is the internal name that will be used throughout Catalyst. E…" at bounding box center [1331, 135] width 474 height 1232
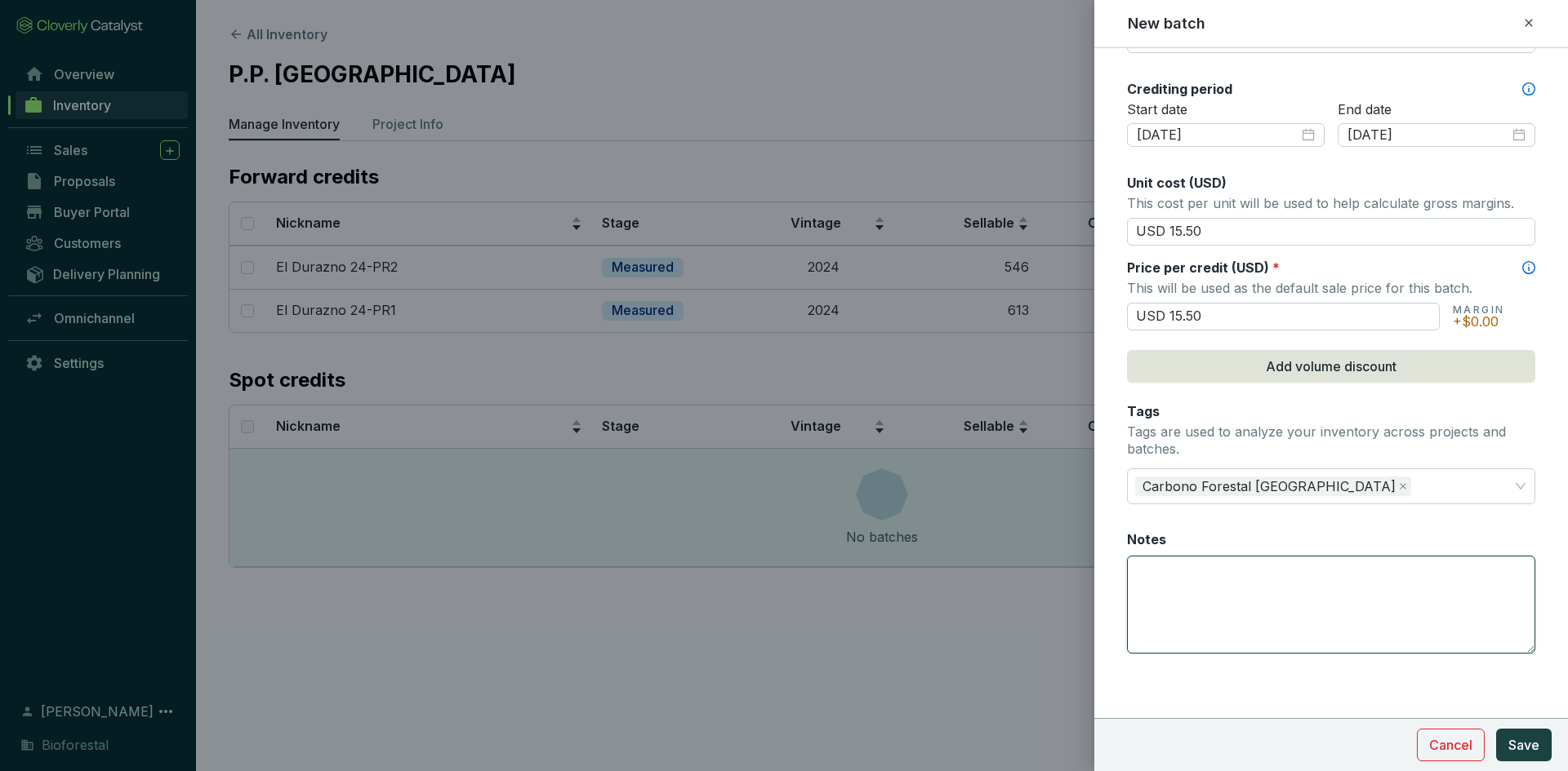
click at [1193, 590] on textarea "Notes" at bounding box center [1331, 605] width 407 height 97
click at [520, 580] on div at bounding box center [784, 385] width 1568 height 771
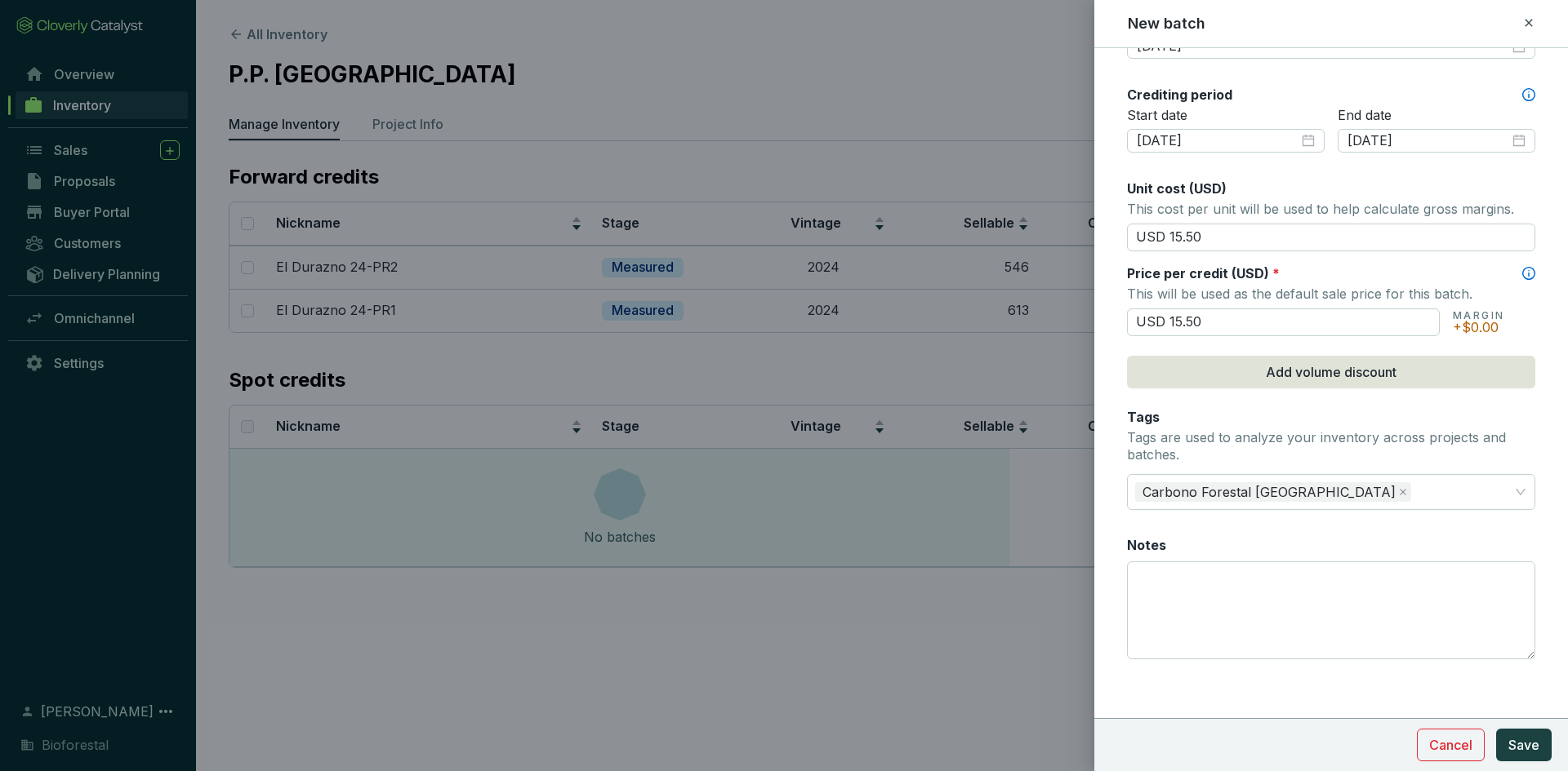
scroll to position [543, 0]
click at [909, 415] on div at bounding box center [784, 385] width 1568 height 771
click at [1202, 578] on textarea "Notes" at bounding box center [1331, 611] width 407 height 97
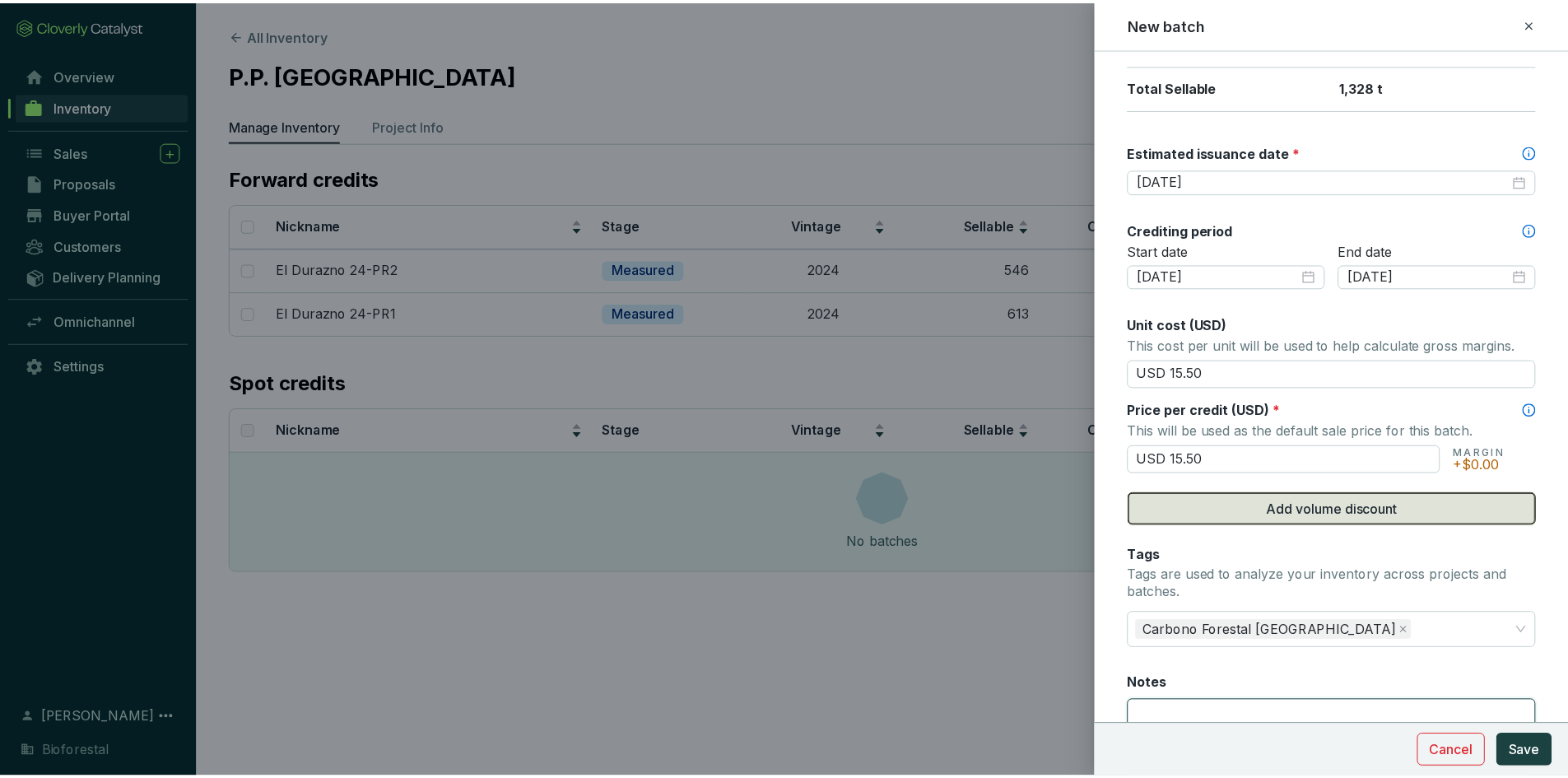
scroll to position [553, 0]
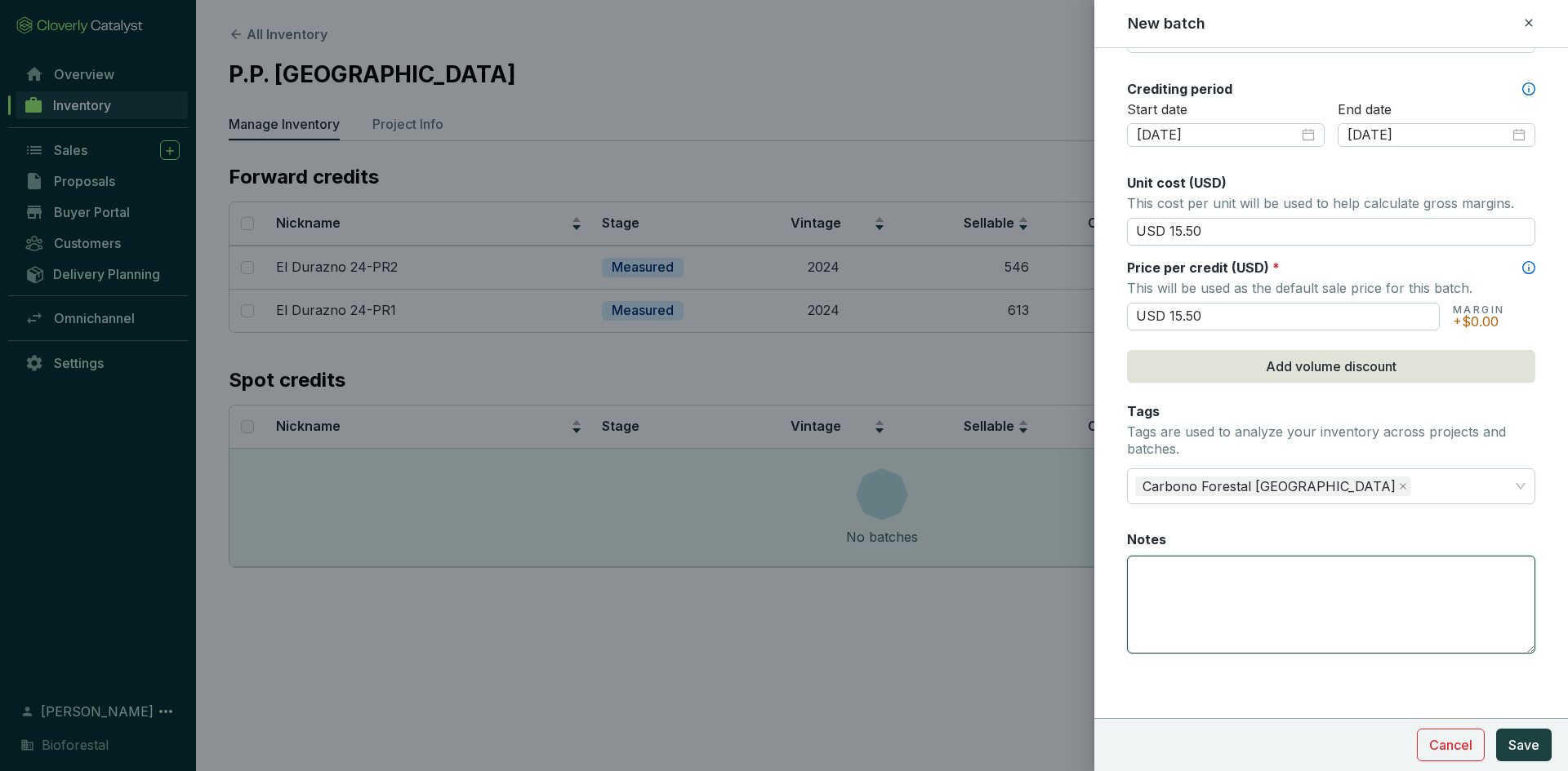
click at [1197, 564] on textarea "Notes" at bounding box center [1331, 605] width 407 height 97
click at [1397, 562] on textarea "586 créditos al fondo de aseguramiento" at bounding box center [1331, 605] width 407 height 97
type textarea "586 créditos al fondo de aseguramiento"
click at [1517, 747] on span "Save" at bounding box center [1523, 745] width 31 height 20
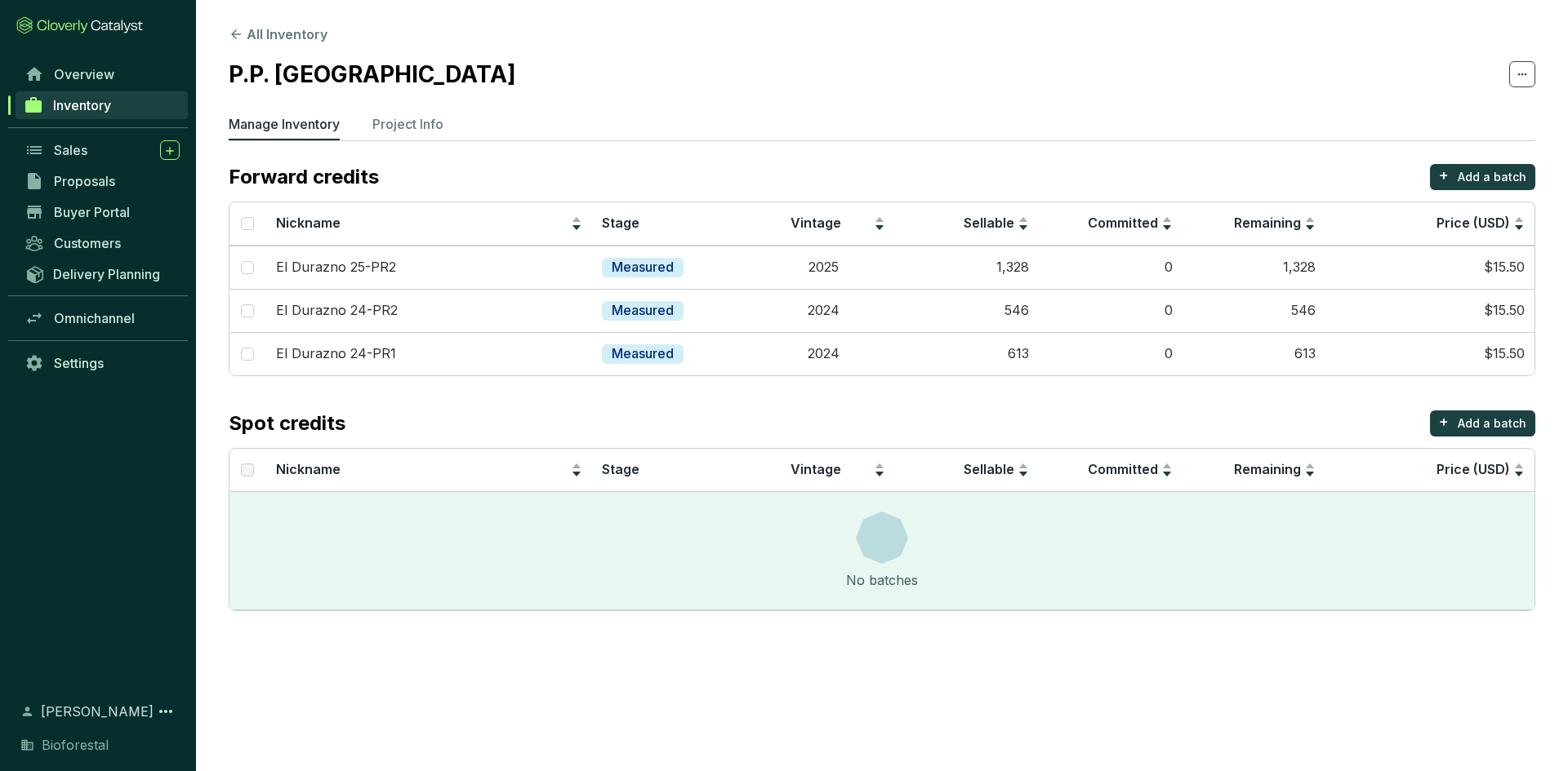
click at [111, 106] on span "Inventory" at bounding box center [82, 105] width 58 height 16
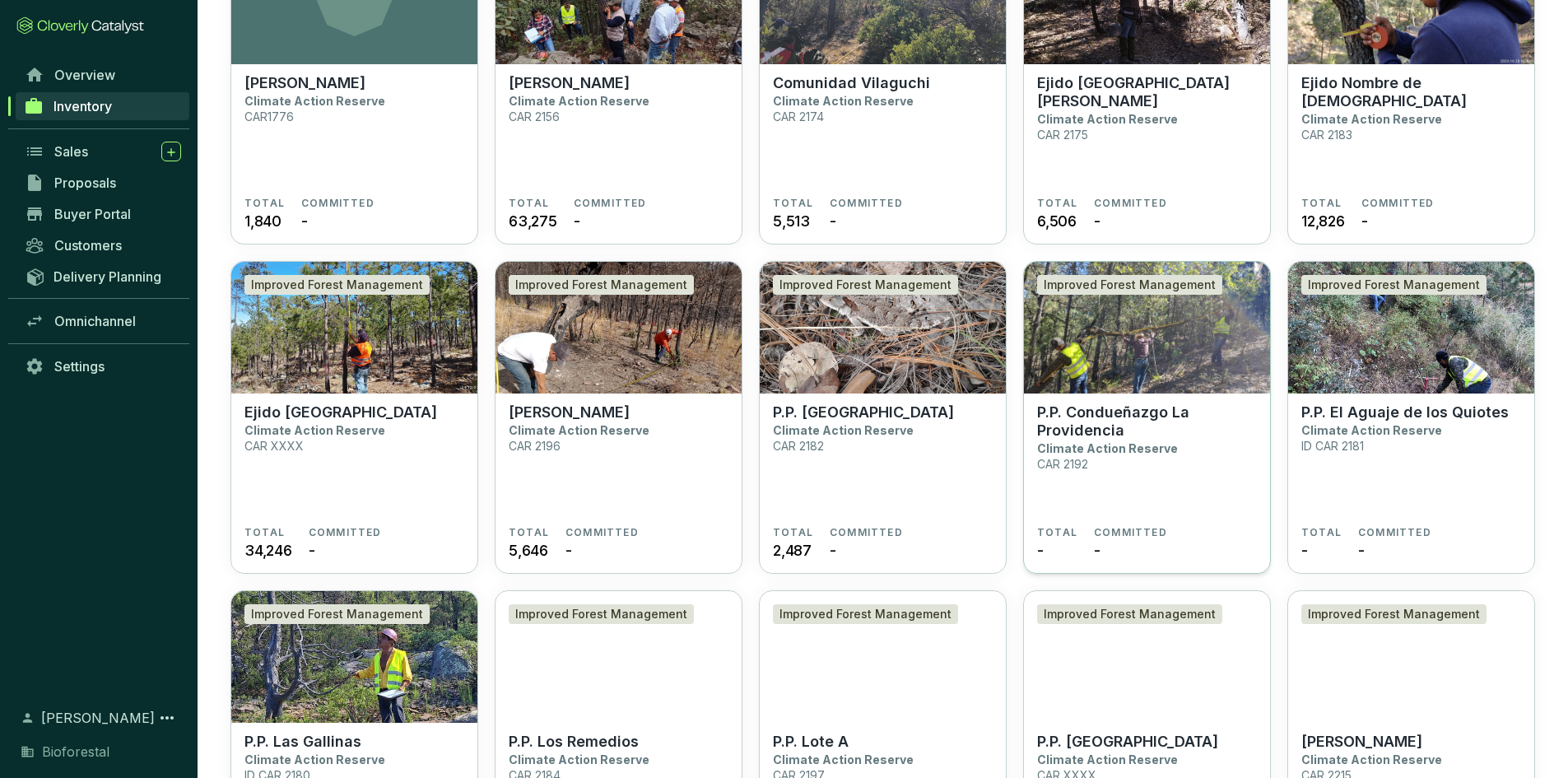
scroll to position [3547, 0]
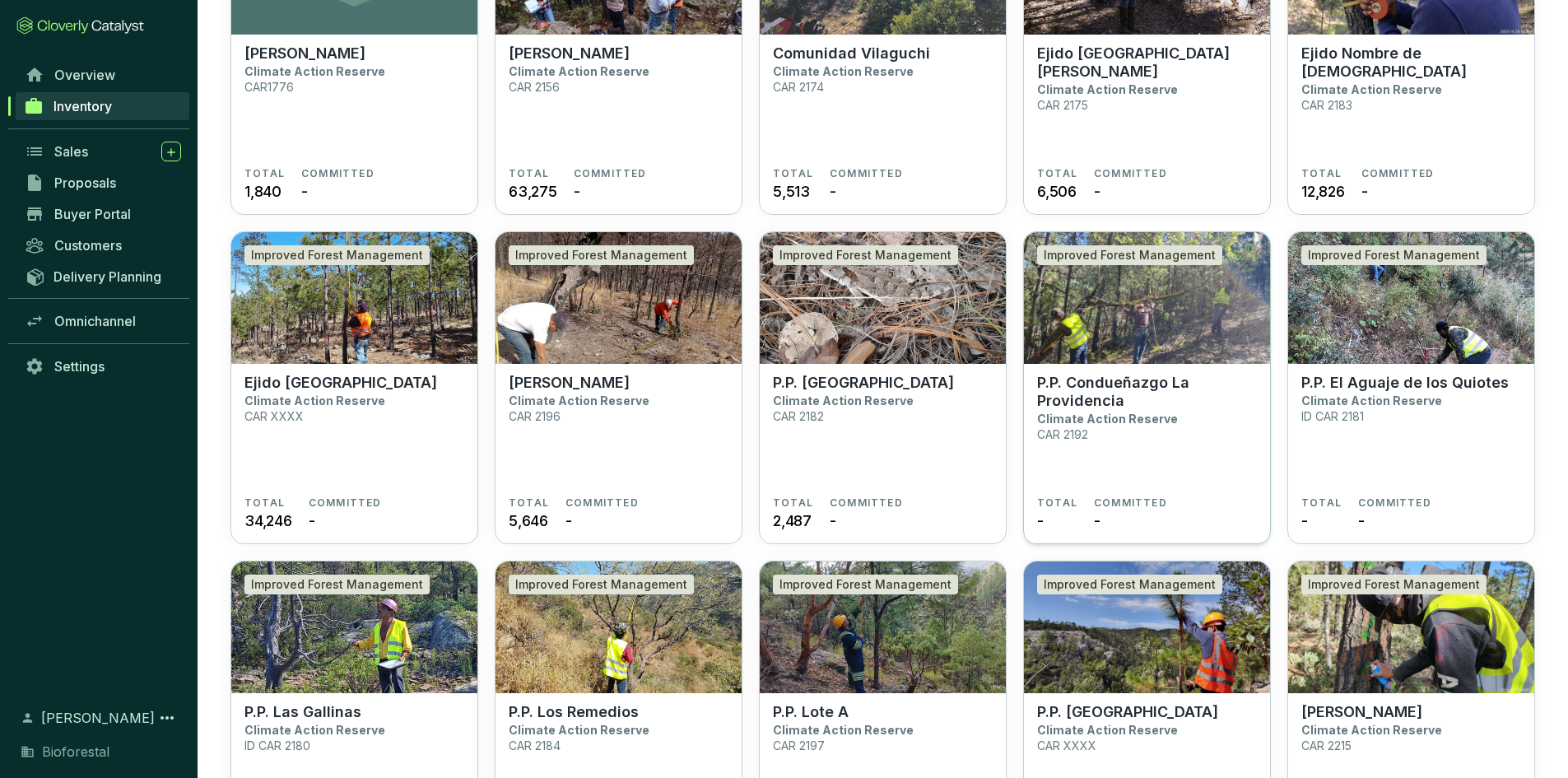
click at [1218, 384] on p "P.P. Condueñazgo La Providencia" at bounding box center [1146, 392] width 219 height 36
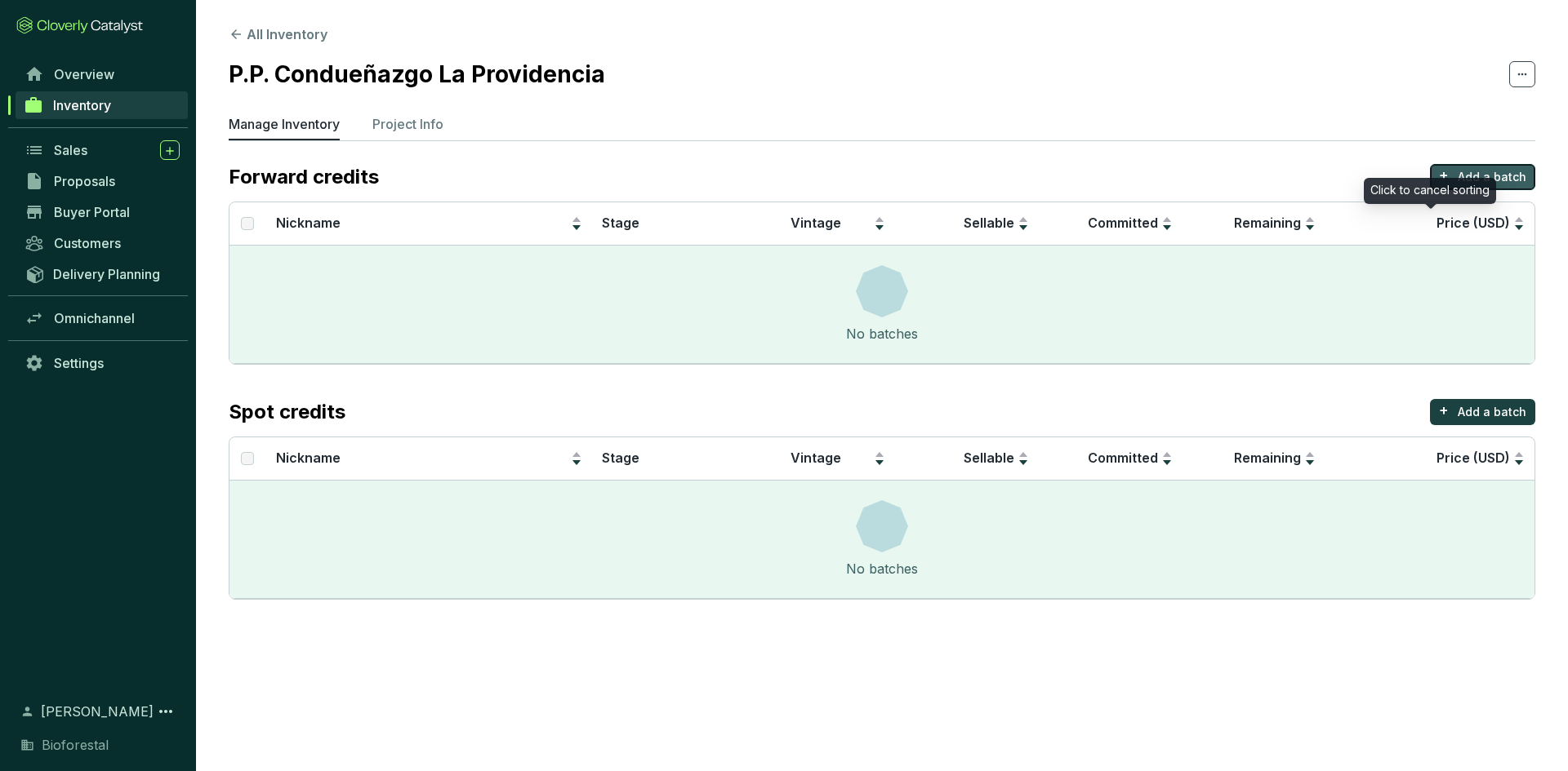
click at [1491, 177] on p "Add a batch" at bounding box center [1492, 177] width 69 height 16
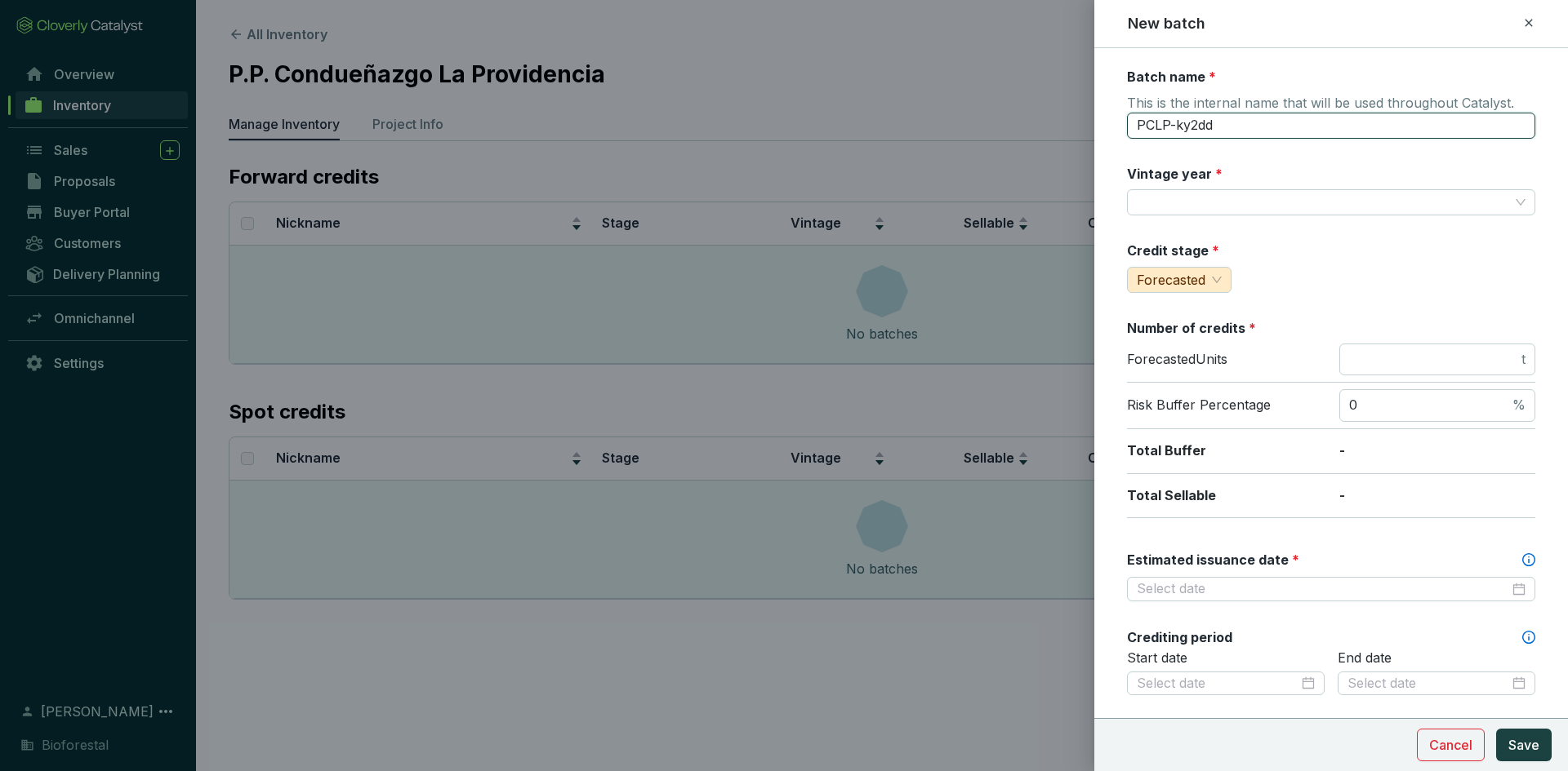
click at [1225, 129] on input "PCLP-ky2dd" at bounding box center [1331, 125] width 409 height 26
type input "P"
type input "La Providencia 24-PR1"
click at [1210, 176] on label "Vintage year *" at bounding box center [1175, 174] width 96 height 18
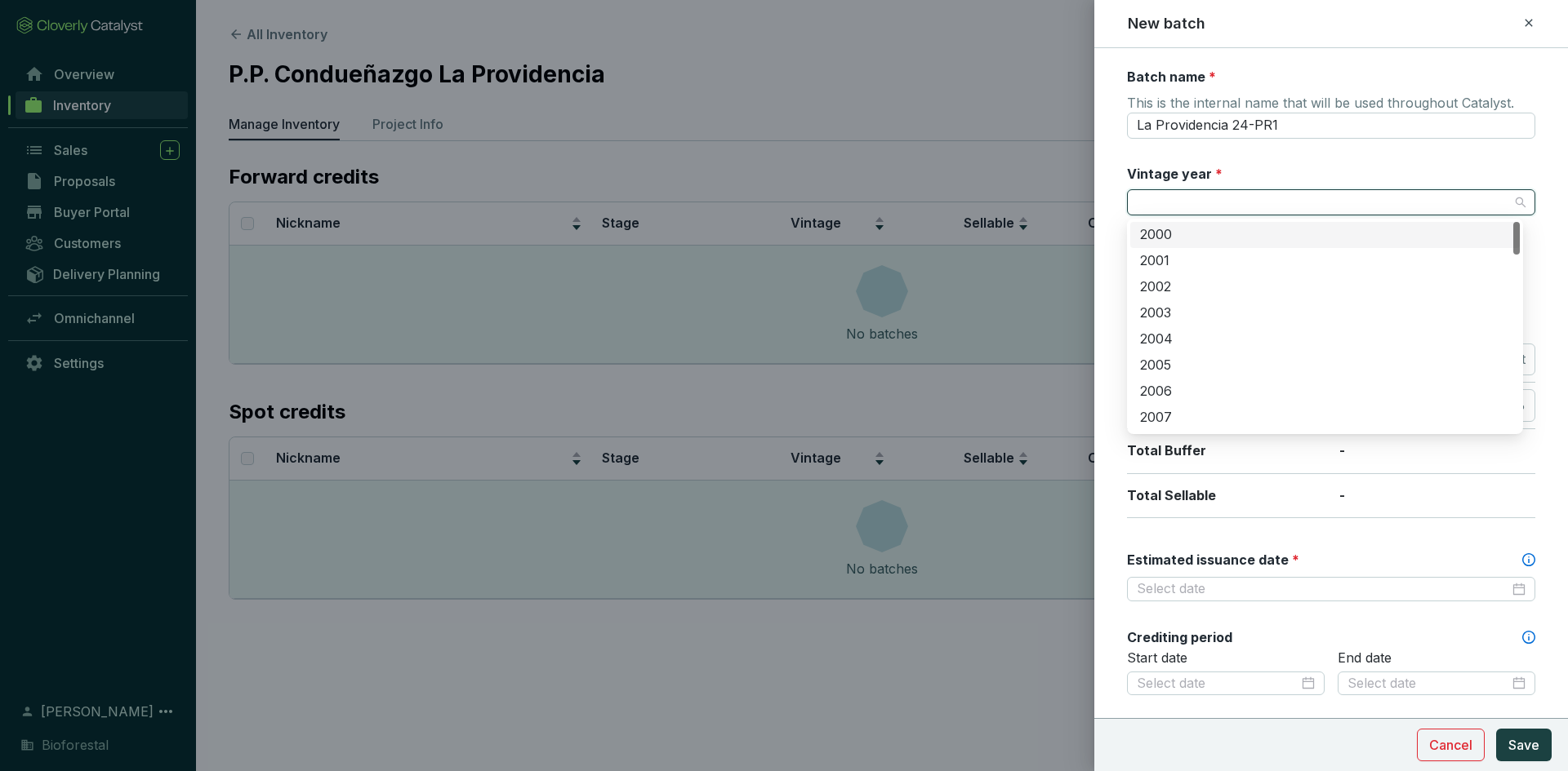
click at [1207, 193] on input "Vintage year *" at bounding box center [1323, 201] width 373 height 24
click at [1176, 370] on div "2024" at bounding box center [1324, 373] width 370 height 18
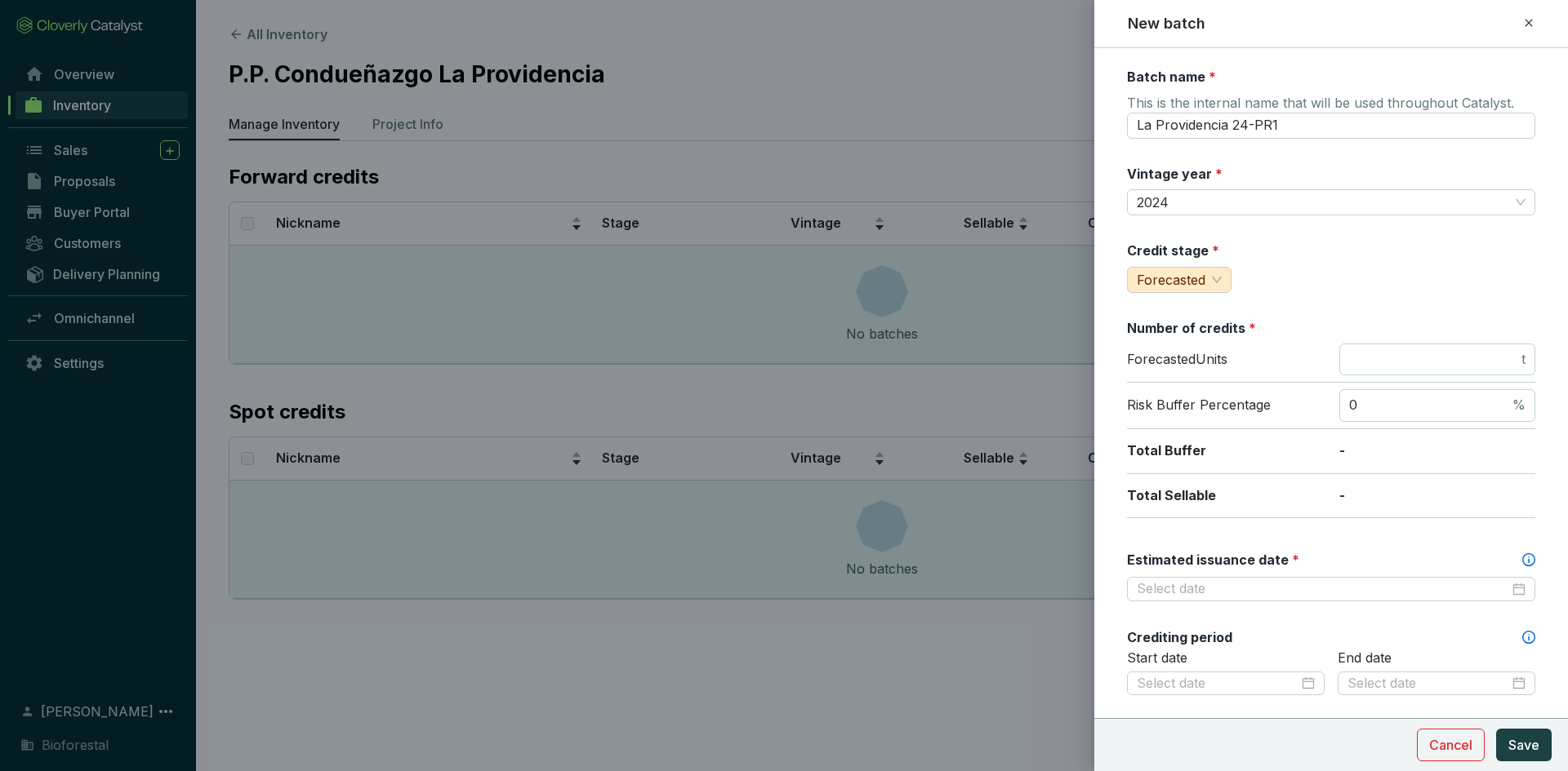
click at [1312, 245] on div "Credit stage * Forecasted" at bounding box center [1331, 267] width 409 height 51
click at [1214, 272] on span "Forecasted" at bounding box center [1179, 279] width 85 height 24
click at [1179, 337] on span "Measured" at bounding box center [1170, 338] width 62 height 16
click at [1321, 316] on div "Batch name * This is the internal name that will be used throughout Catalyst. L…" at bounding box center [1331, 645] width 409 height 1154
click at [1388, 363] on input "number" at bounding box center [1434, 360] width 169 height 18
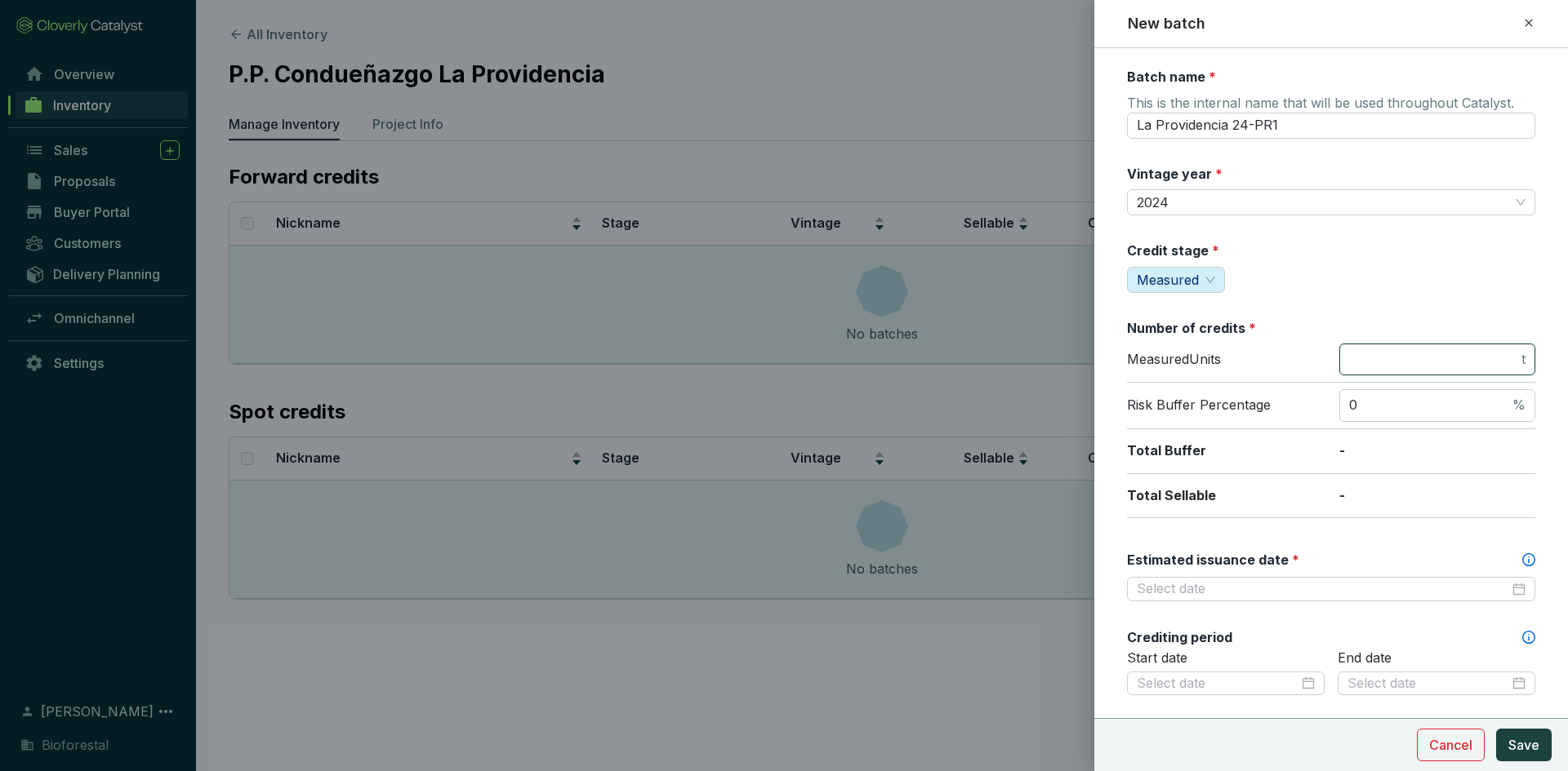
click at [1387, 361] on input "number" at bounding box center [1434, 360] width 169 height 18
type input "1018"
click at [1395, 403] on input "0" at bounding box center [1429, 406] width 160 height 18
click at [1299, 587] on input "Estimated issuance date *" at bounding box center [1323, 589] width 373 height 18
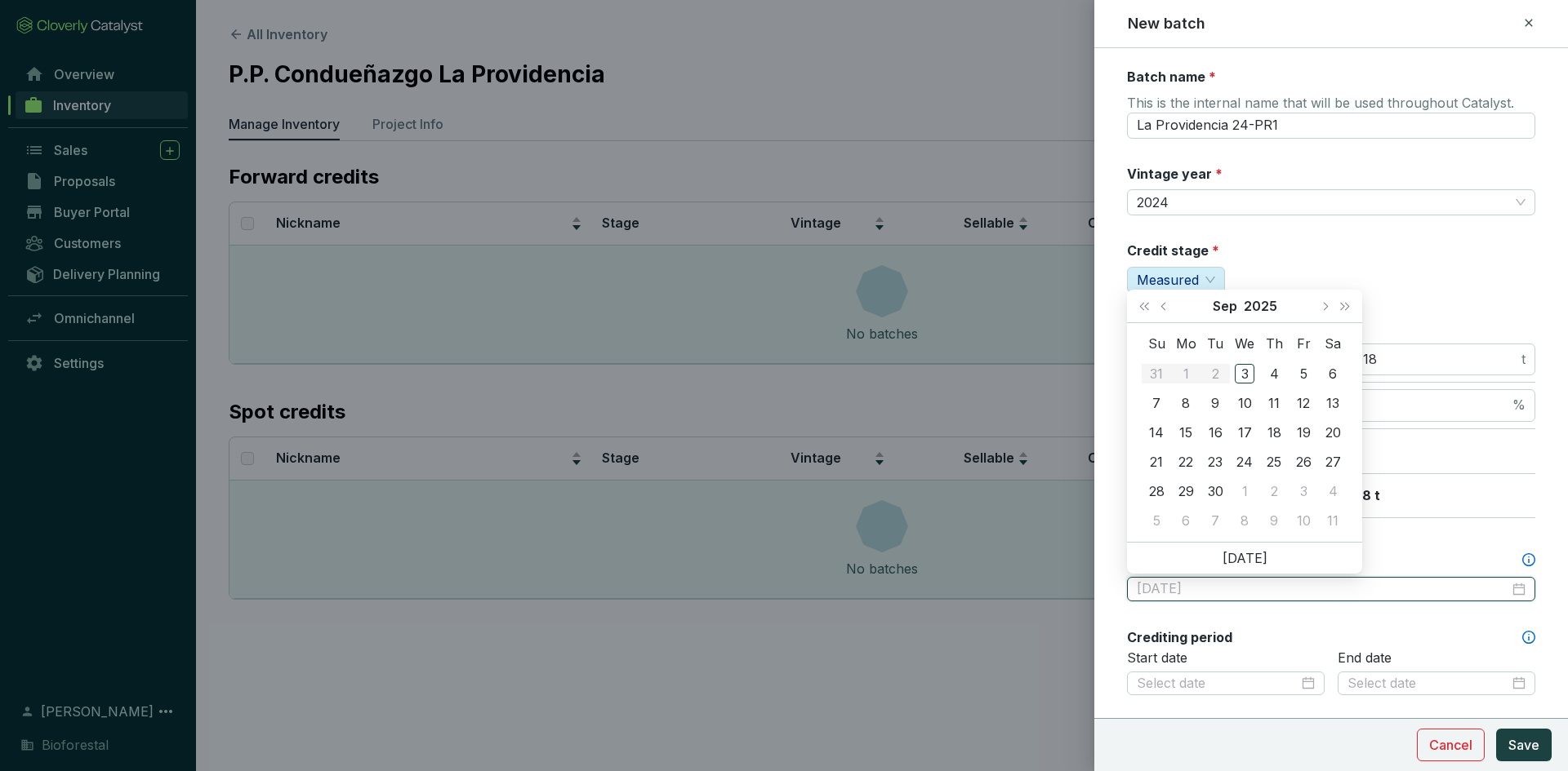
type input "2025-09-04"
click at [1344, 299] on button "Next year (Control + right)" at bounding box center [1345, 306] width 22 height 32
type input "2026-09-15"
click at [1210, 434] on div "15" at bounding box center [1215, 433] width 20 height 20
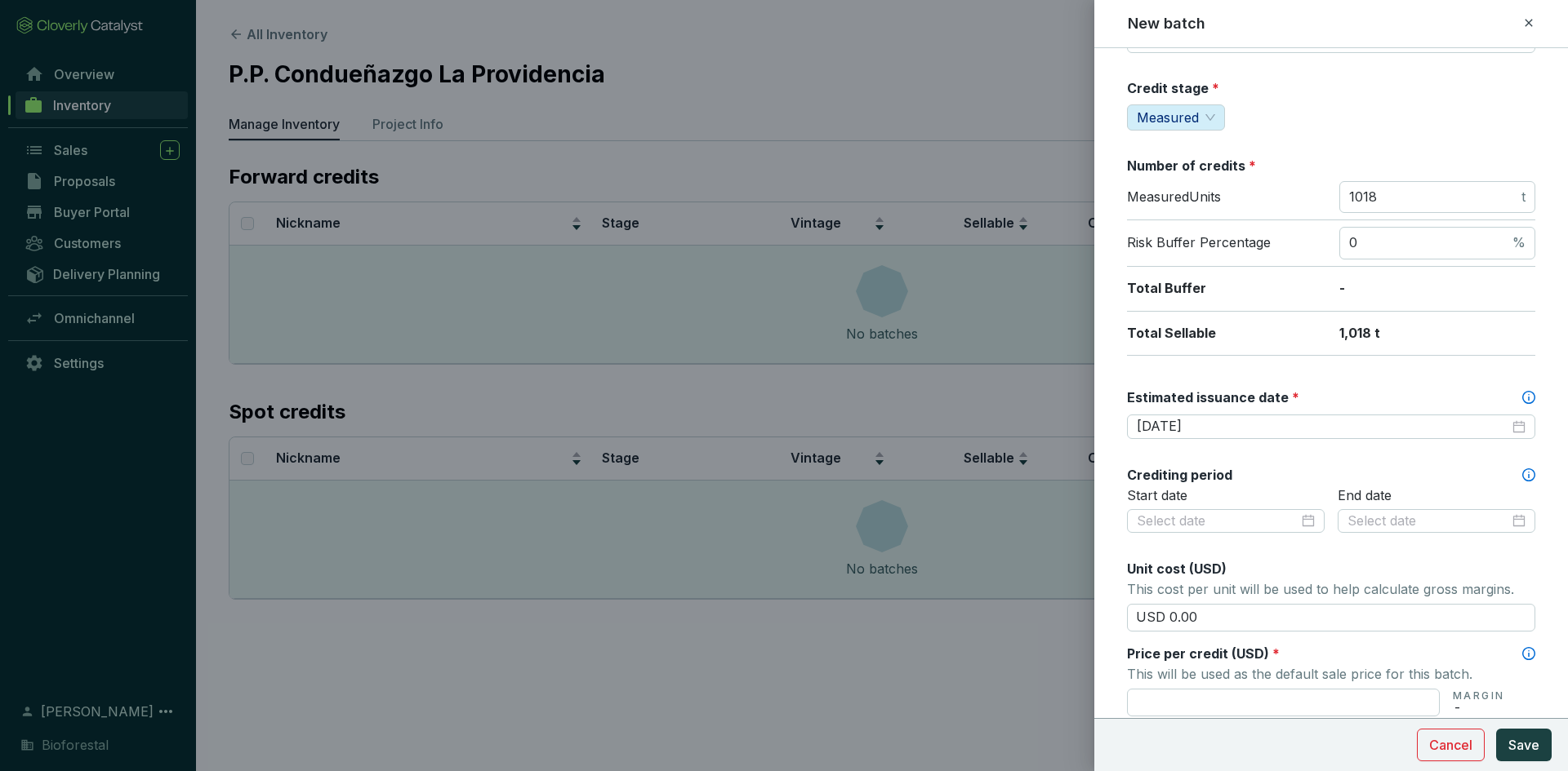
scroll to position [163, 0]
click at [1239, 513] on input at bounding box center [1218, 520] width 161 height 18
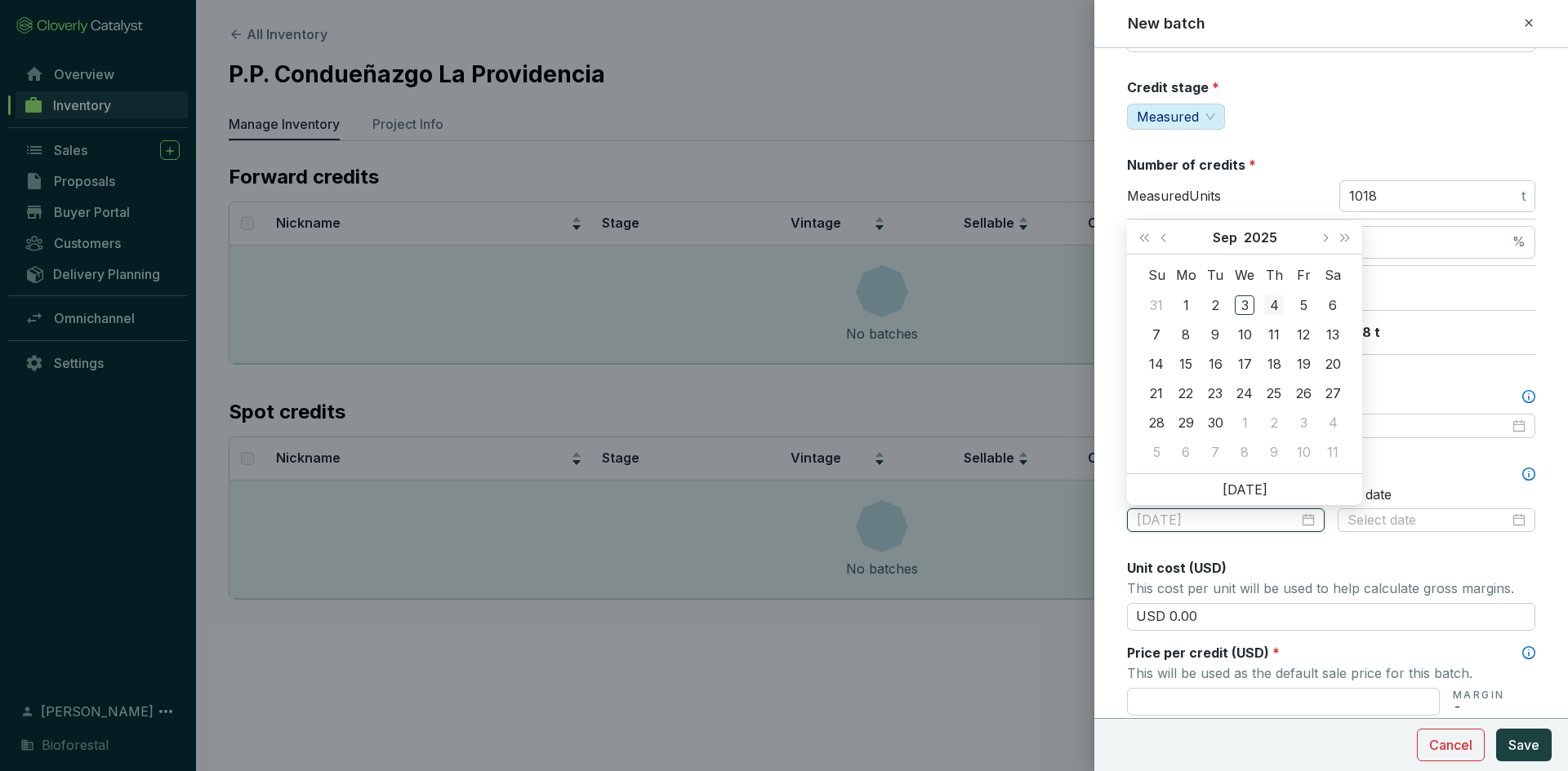
type input "2025-09-04"
click at [1166, 236] on span "Previous month (PageUp)" at bounding box center [1164, 237] width 8 height 8
click at [1148, 235] on span "Last year (Control + left)" at bounding box center [1143, 237] width 8 height 8
click at [1163, 235] on button "Previous month (PageUp)" at bounding box center [1166, 237] width 22 height 32
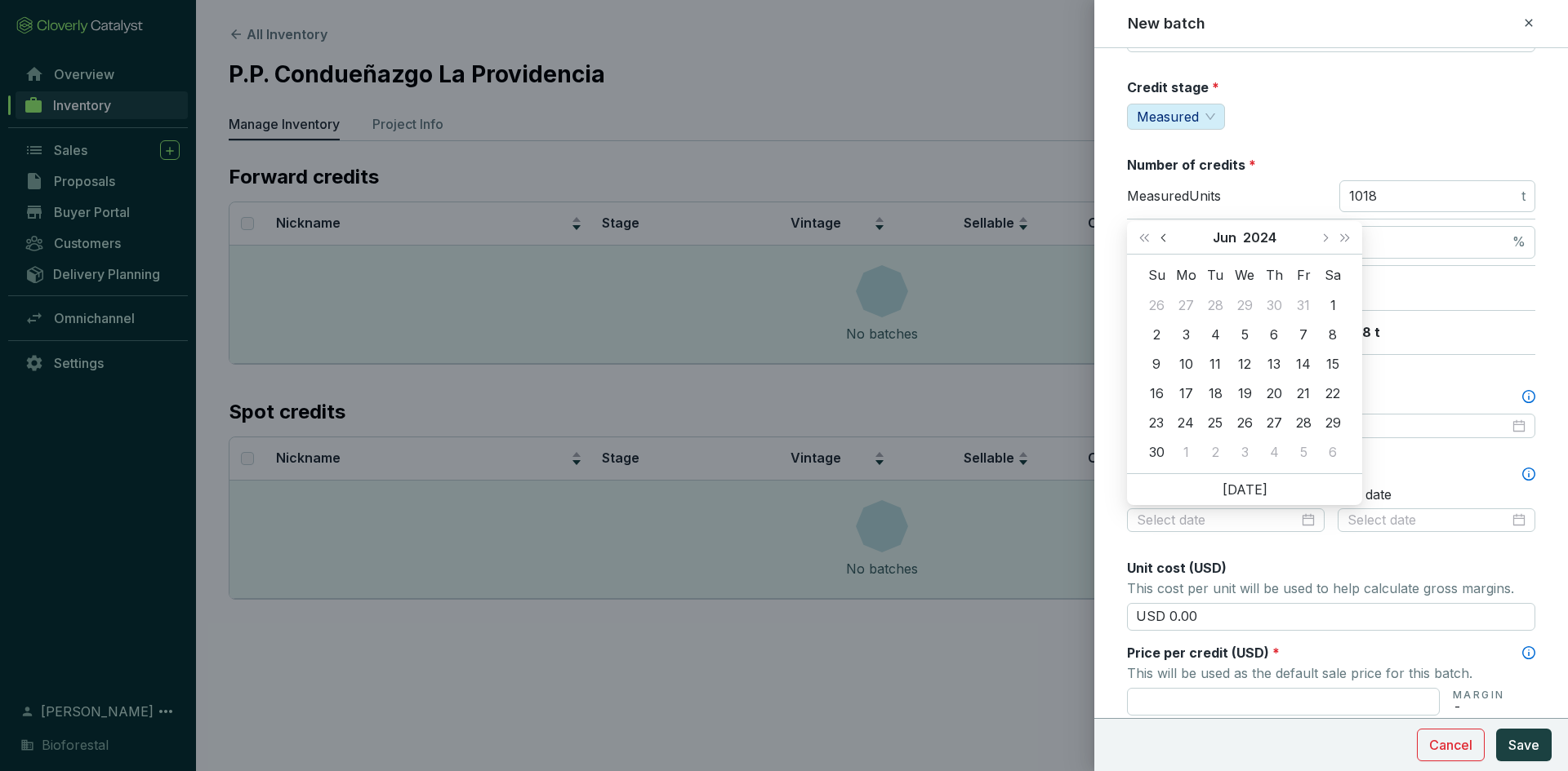
click at [1163, 235] on button "Previous month (PageUp)" at bounding box center [1166, 237] width 22 height 32
type input "2024-05-24"
click at [1305, 389] on div "24" at bounding box center [1304, 393] width 20 height 20
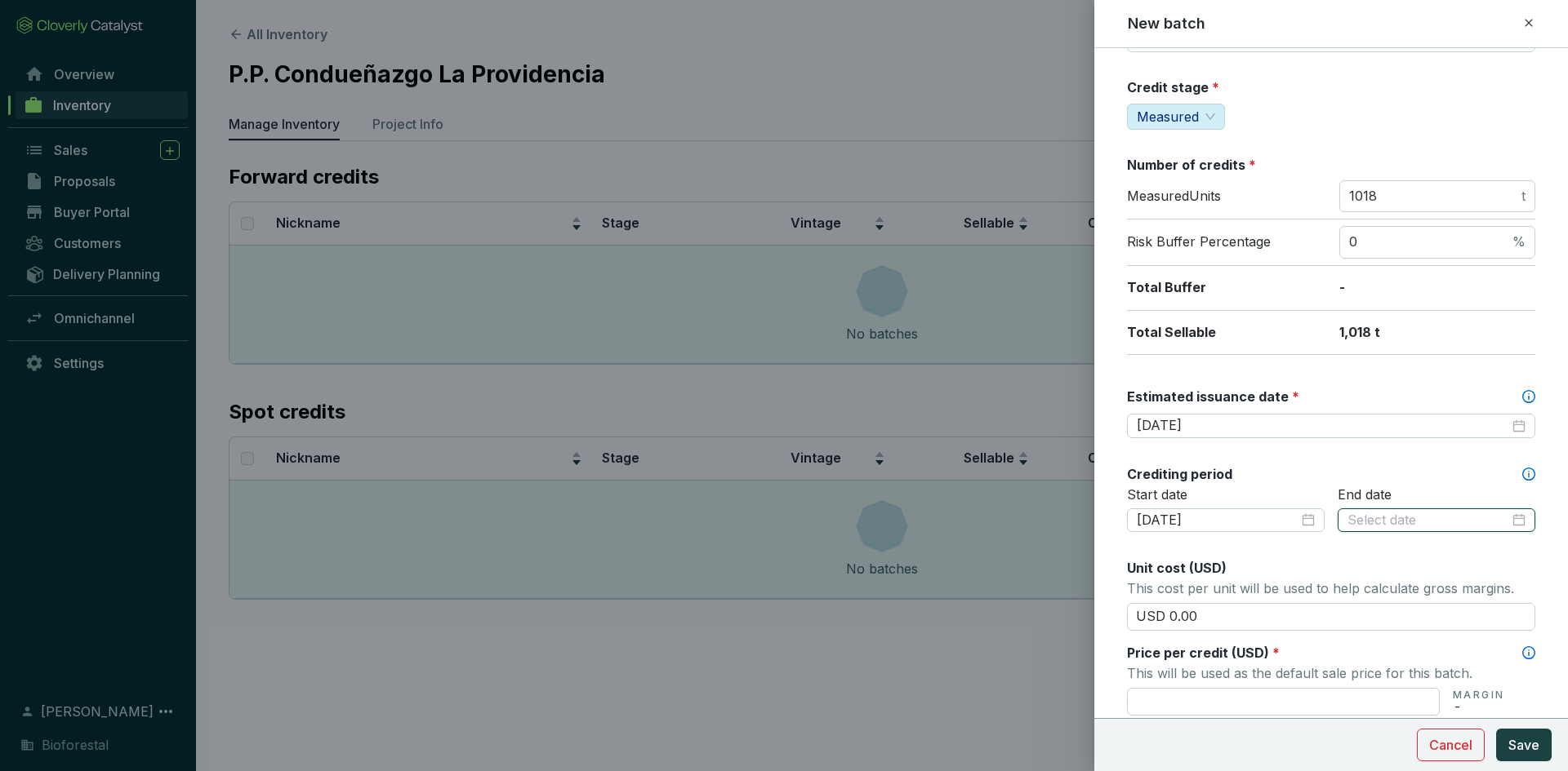
click at [1425, 520] on input at bounding box center [1428, 520] width 161 height 18
type input "2025-09-28"
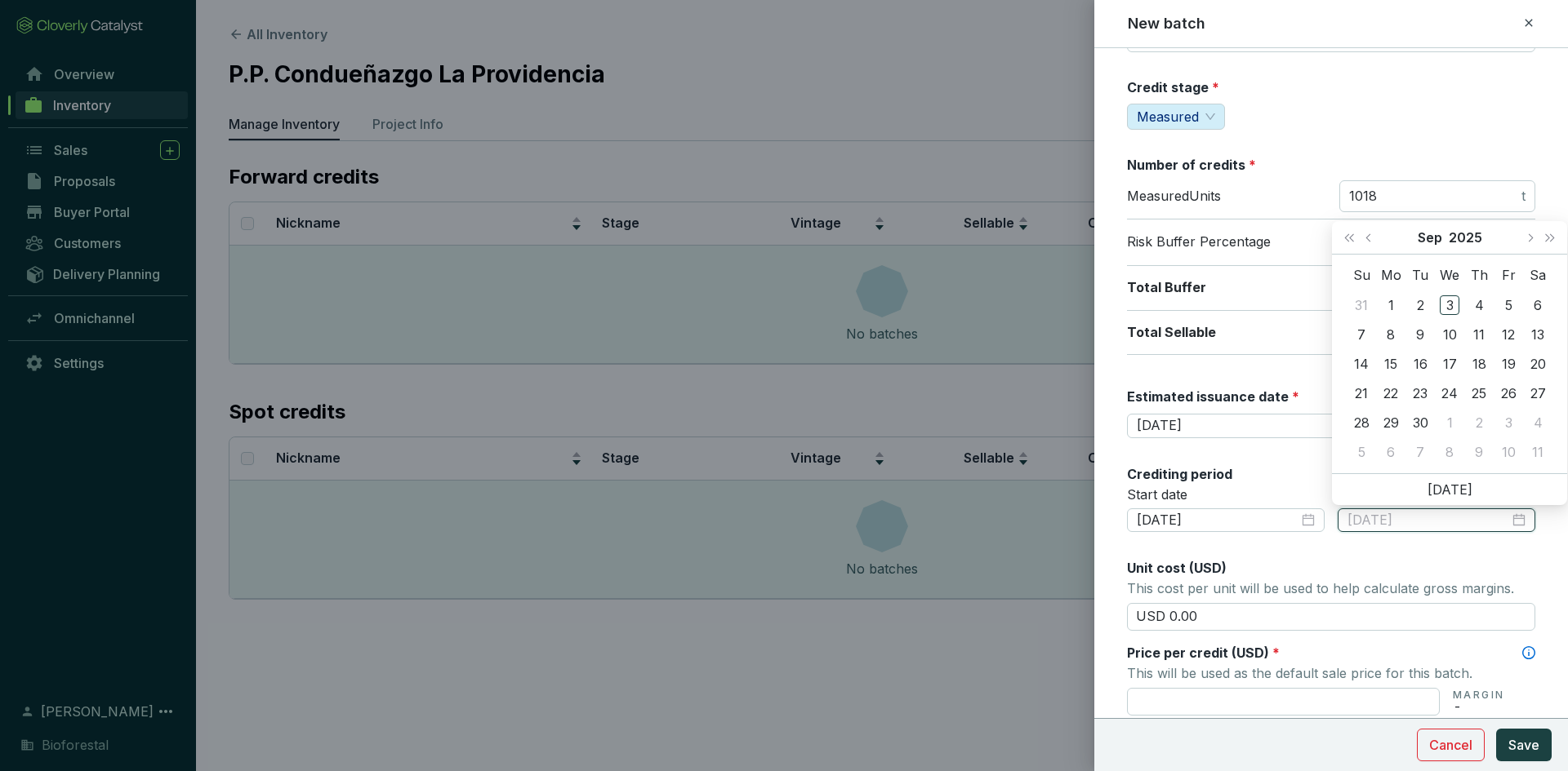
type input "2025-09-02"
click at [1349, 238] on span "Last year (Control + left)" at bounding box center [1348, 237] width 8 height 8
type input "2024-09-15"
click at [1360, 355] on div "15" at bounding box center [1361, 364] width 20 height 20
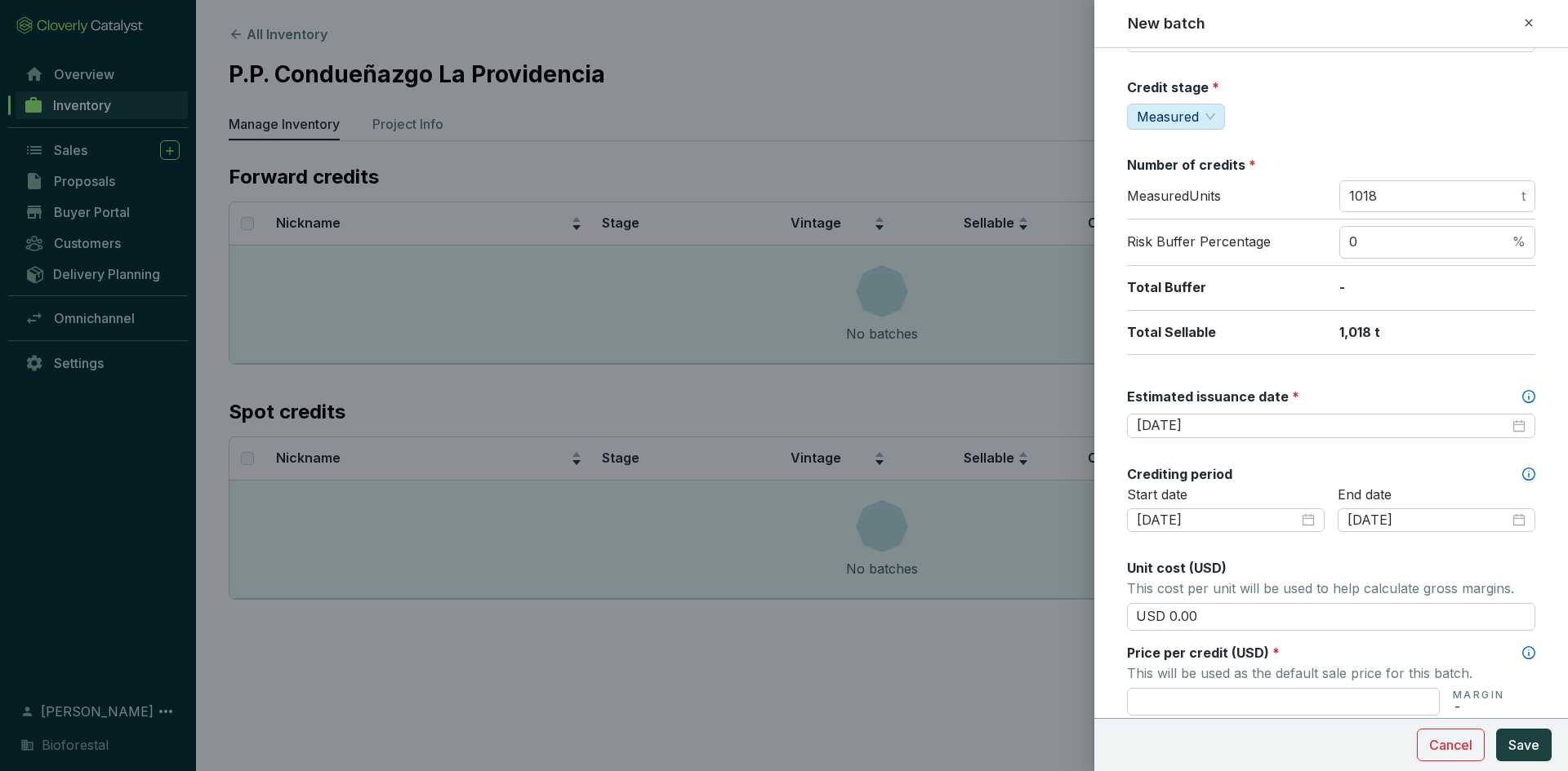
click at [1402, 555] on div "Batch name * This is the internal name that will be used throughout Catalyst. L…" at bounding box center [1331, 481] width 409 height 1154
click at [1210, 628] on input "USD 0.00" at bounding box center [1331, 617] width 409 height 28
type input "USD 0"
type input "USD 15.50"
click at [1193, 701] on input "text" at bounding box center [1283, 701] width 313 height 28
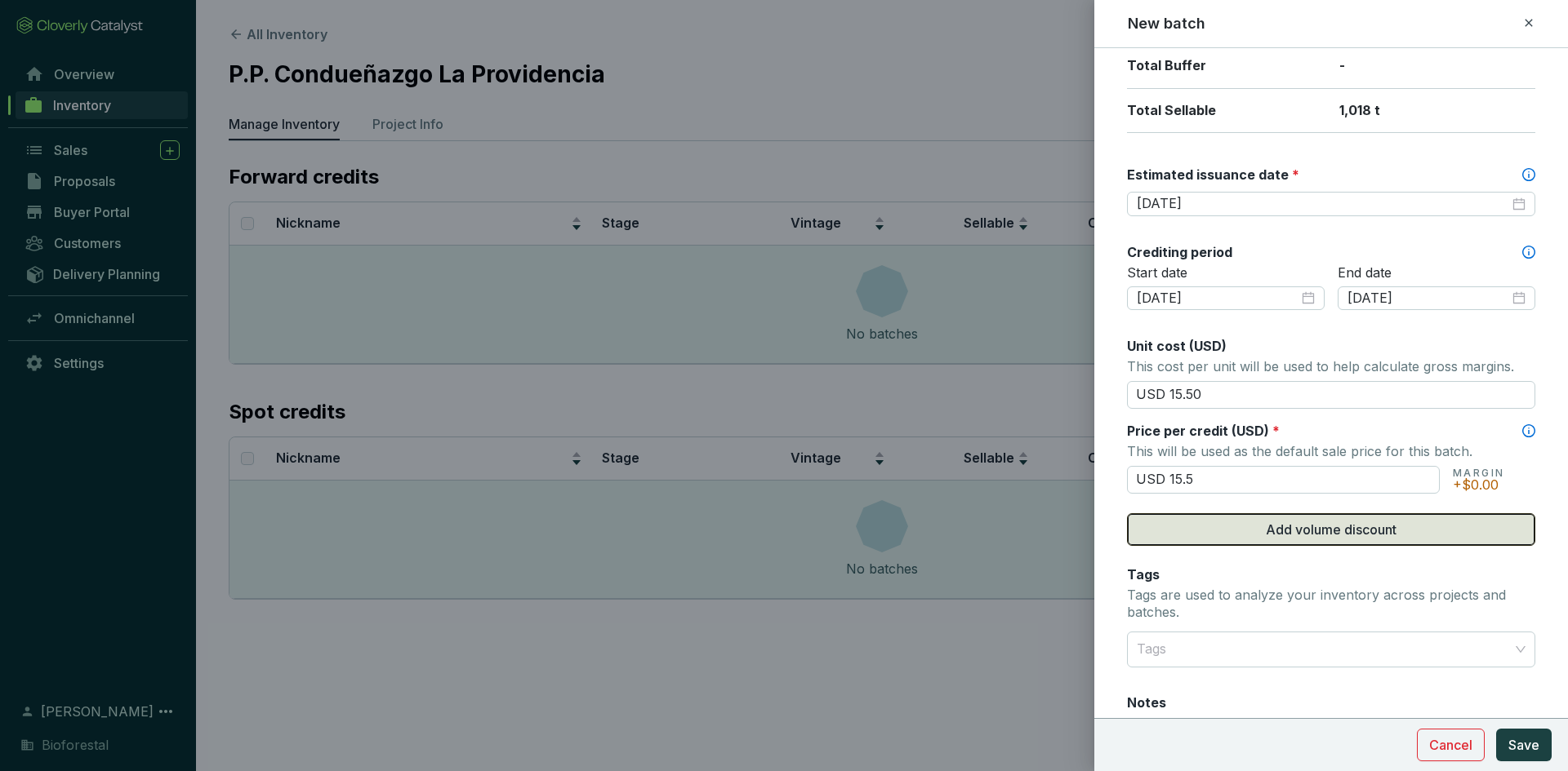
scroll to position [408, 0]
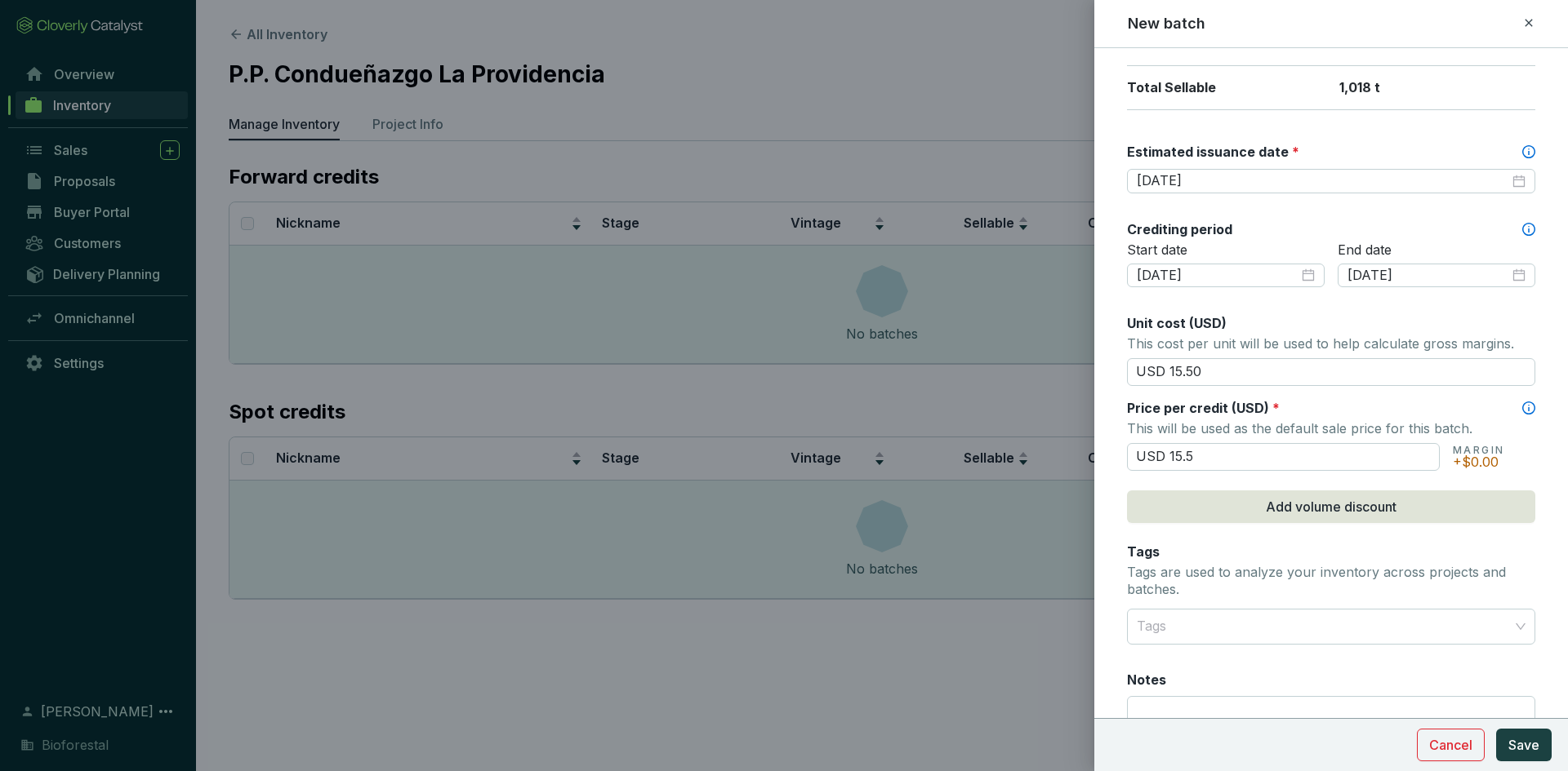
type input "USD 15.50"
click at [1197, 540] on div "Batch name * This is the internal name that will be used throughout Catalyst. L…" at bounding box center [1331, 236] width 409 height 1154
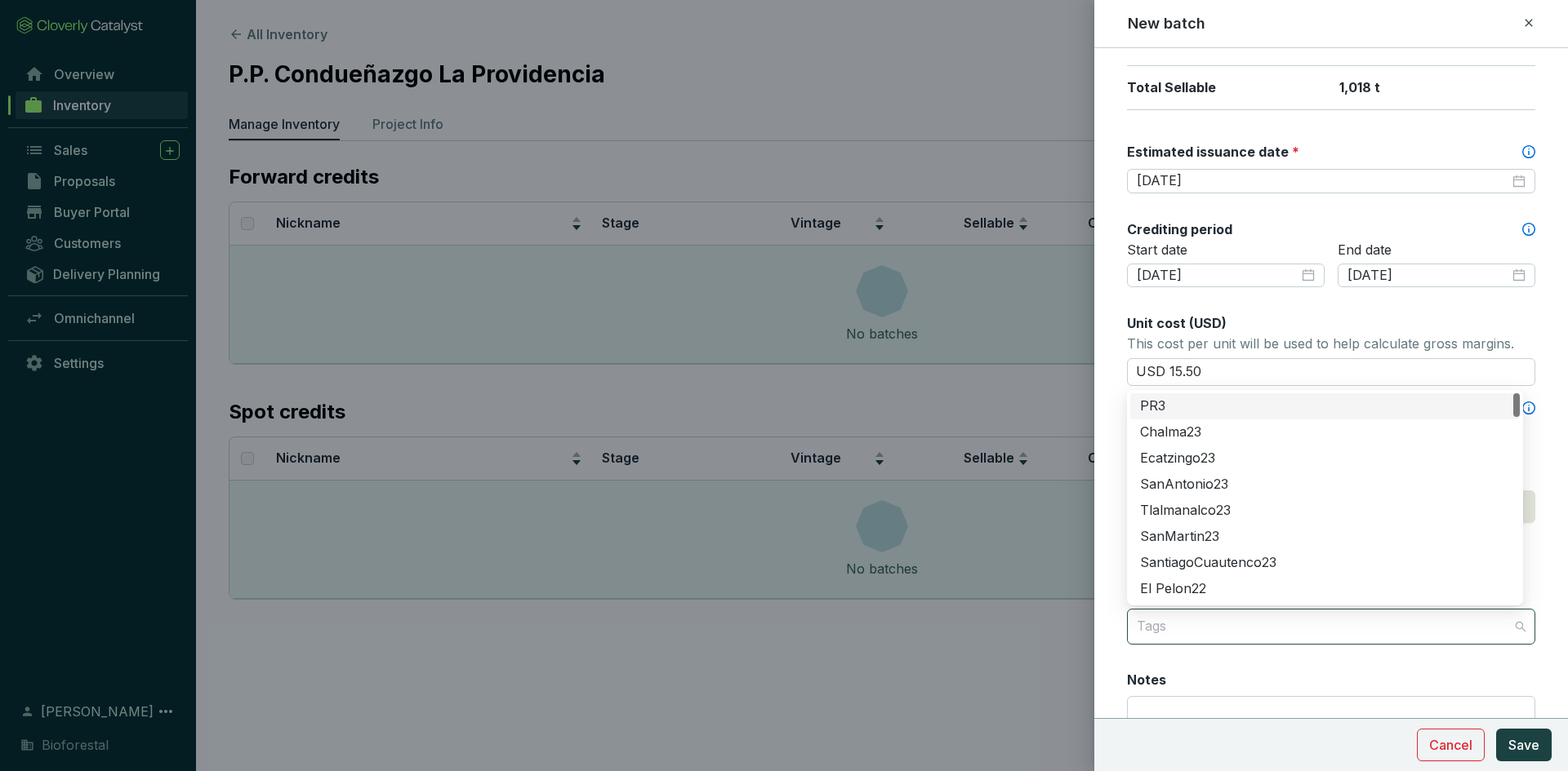
click at [1150, 631] on div at bounding box center [1321, 627] width 383 height 32
type input "CH"
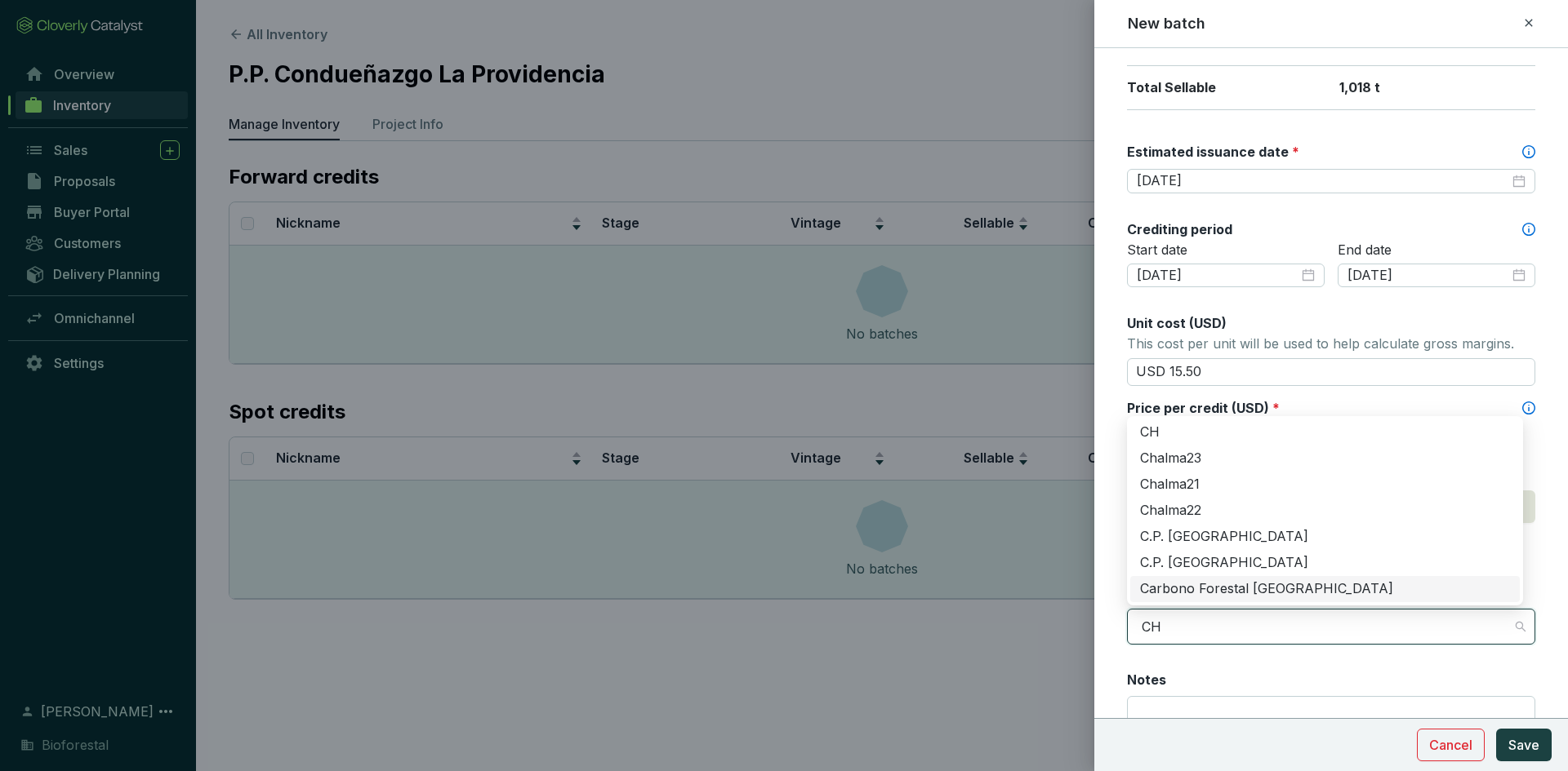
click at [1220, 593] on div "Carbono Forestal [GEOGRAPHIC_DATA]" at bounding box center [1324, 589] width 370 height 18
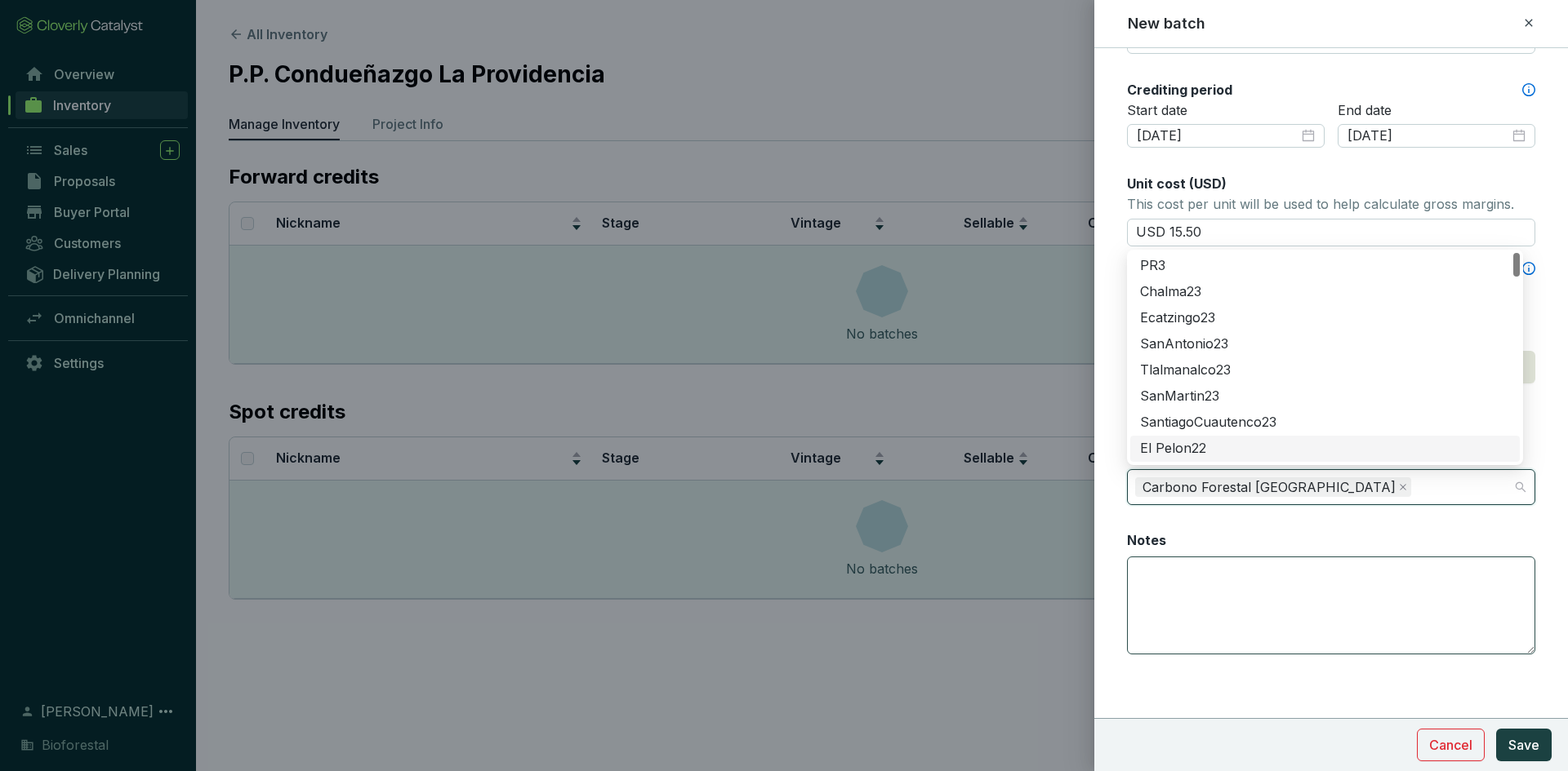
scroll to position [548, 0]
click at [1193, 586] on textarea "Notes" at bounding box center [1331, 605] width 407 height 97
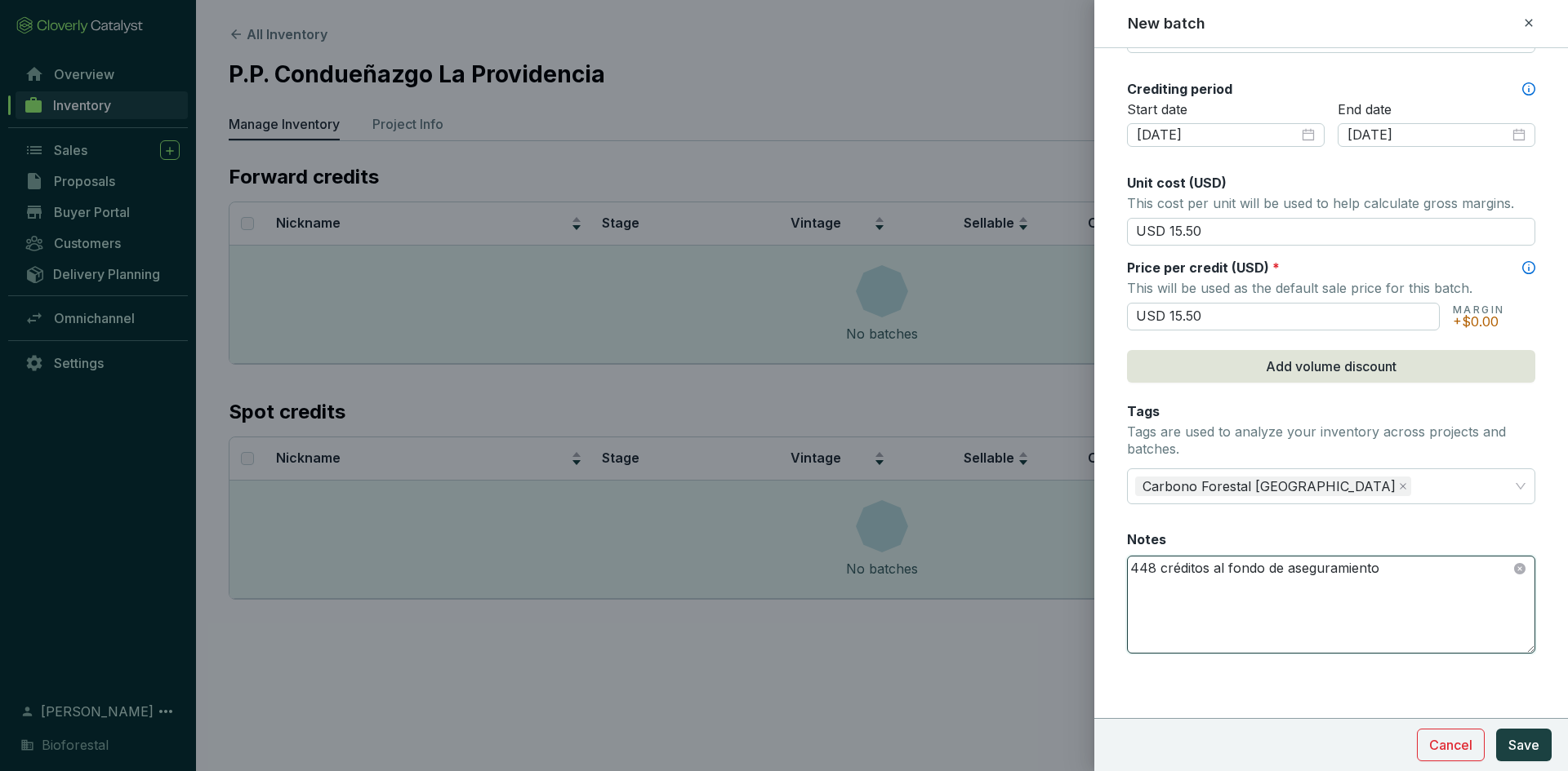
click at [1379, 570] on textarea "448 créditos al fondo de aseguramiento" at bounding box center [1331, 605] width 407 height 97
type textarea "448 créditos al fondo de aseguramiento"
click at [1527, 744] on span "Save" at bounding box center [1523, 745] width 31 height 20
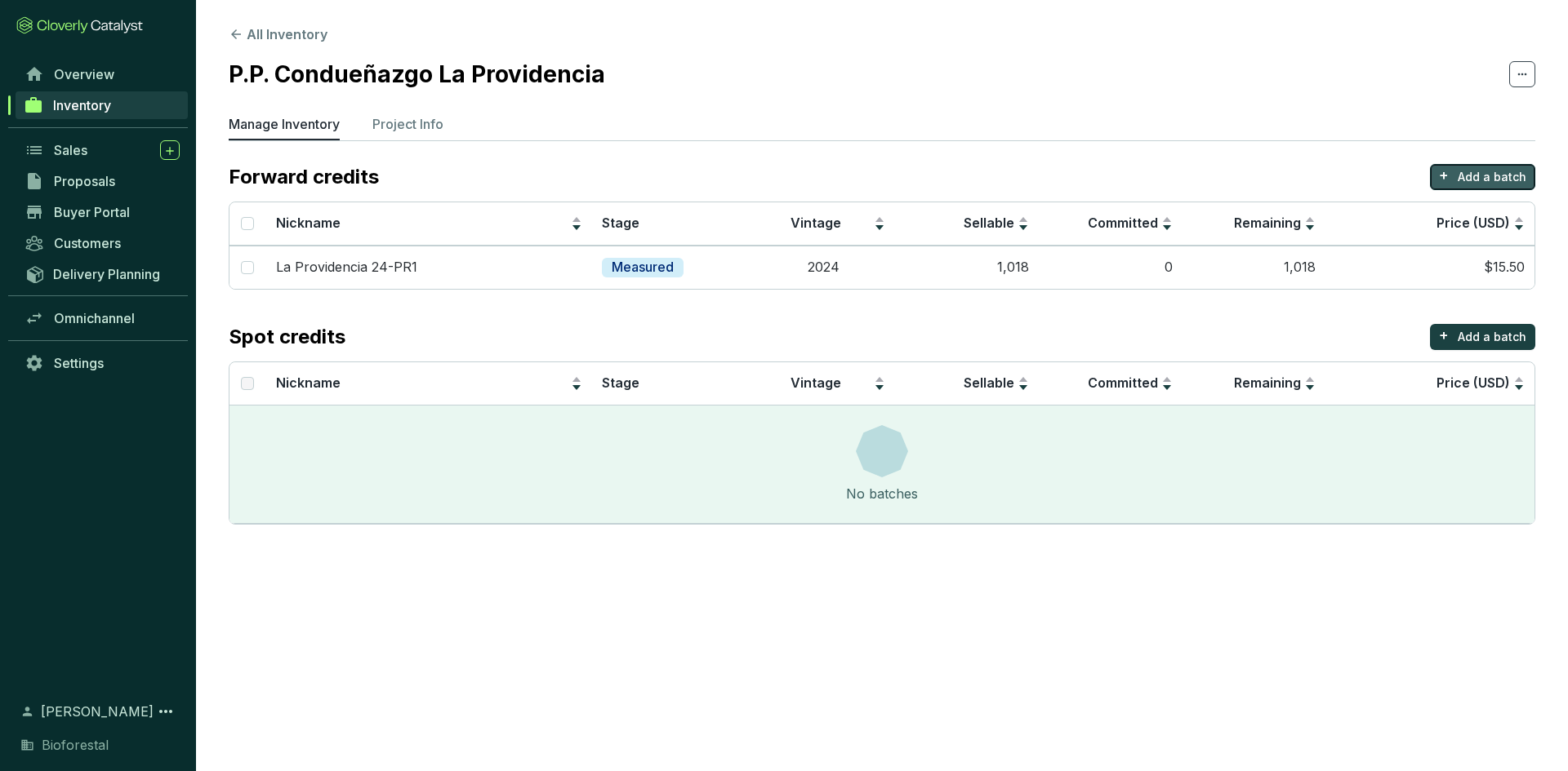
click at [1449, 166] on p "+" at bounding box center [1443, 176] width 10 height 23
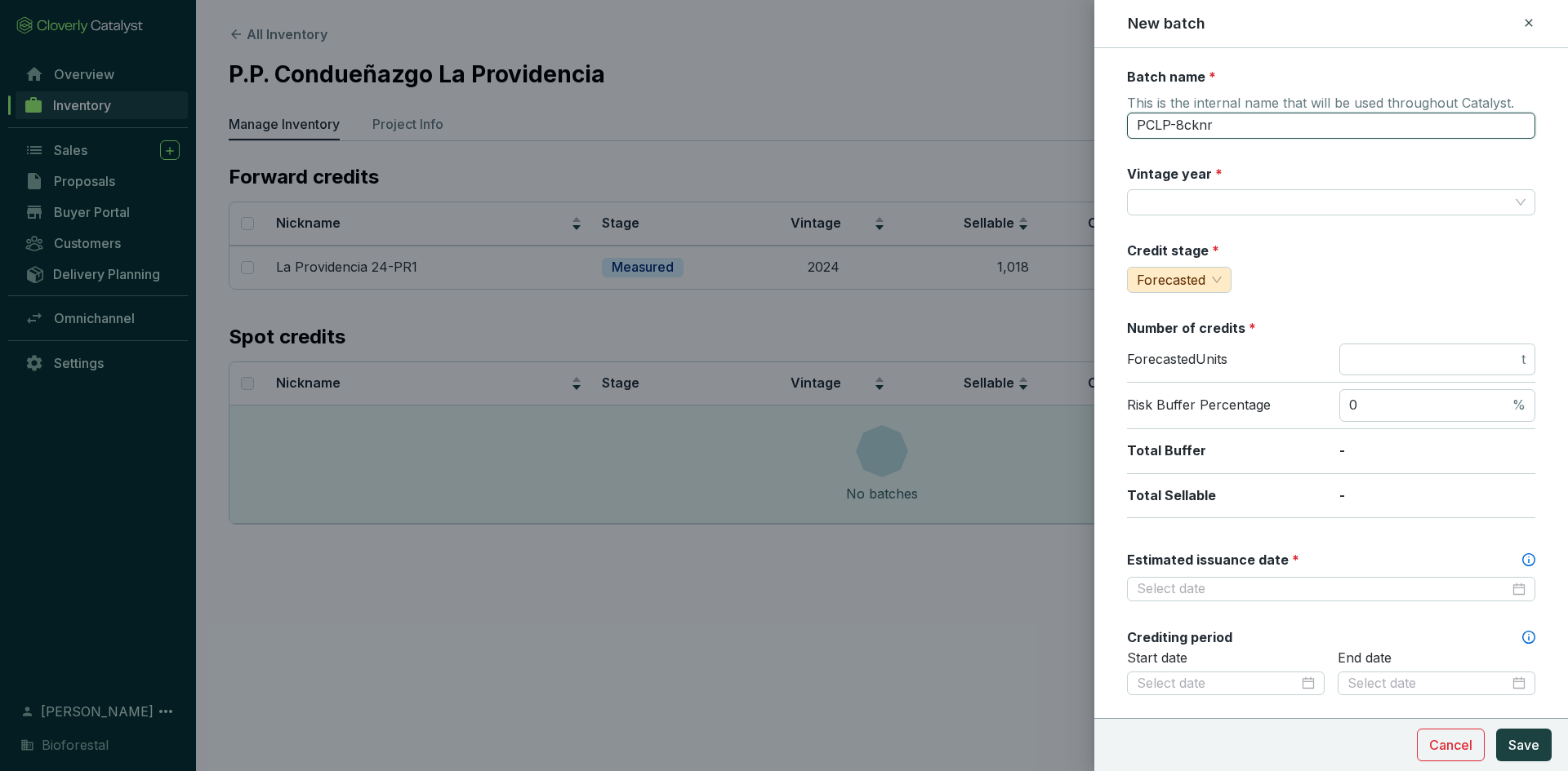
click at [1211, 129] on input "PCLP-8cknr" at bounding box center [1331, 125] width 409 height 26
type input "P"
drag, startPoint x: 1211, startPoint y: 129, endPoint x: 1185, endPoint y: 152, distance: 34.7
click at [1185, 152] on div "Batch name * This is the internal name that will be used throughout Catalyst. L…" at bounding box center [1331, 645] width 409 height 1154
click at [1234, 128] on input "La Providencia" at bounding box center [1331, 125] width 409 height 26
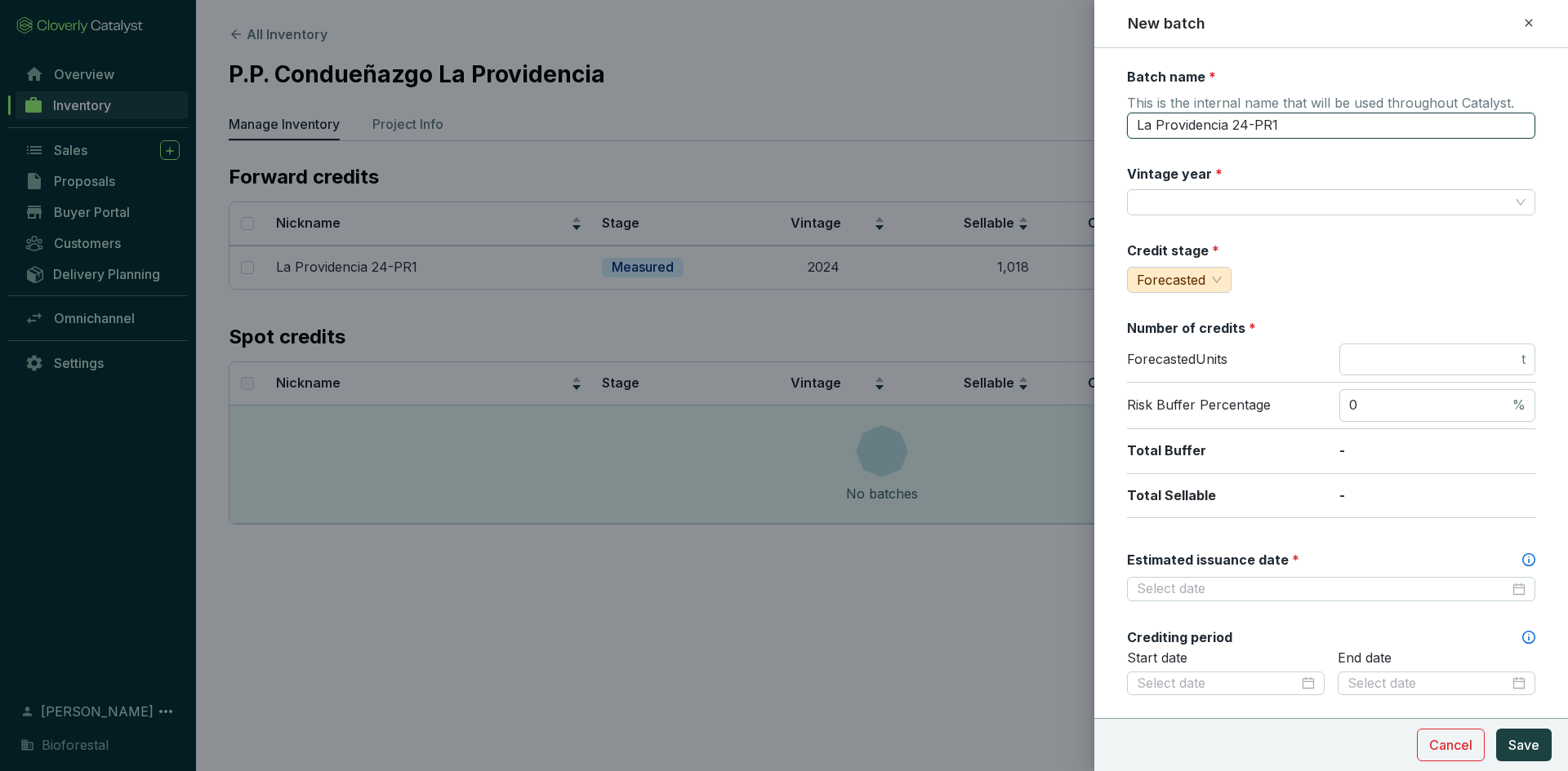
click at [1284, 125] on input "La Providencia 24-PR1" at bounding box center [1331, 125] width 409 height 26
type input "La Providencia 24-PR2"
click at [1210, 196] on input "Vintage year *" at bounding box center [1323, 201] width 373 height 24
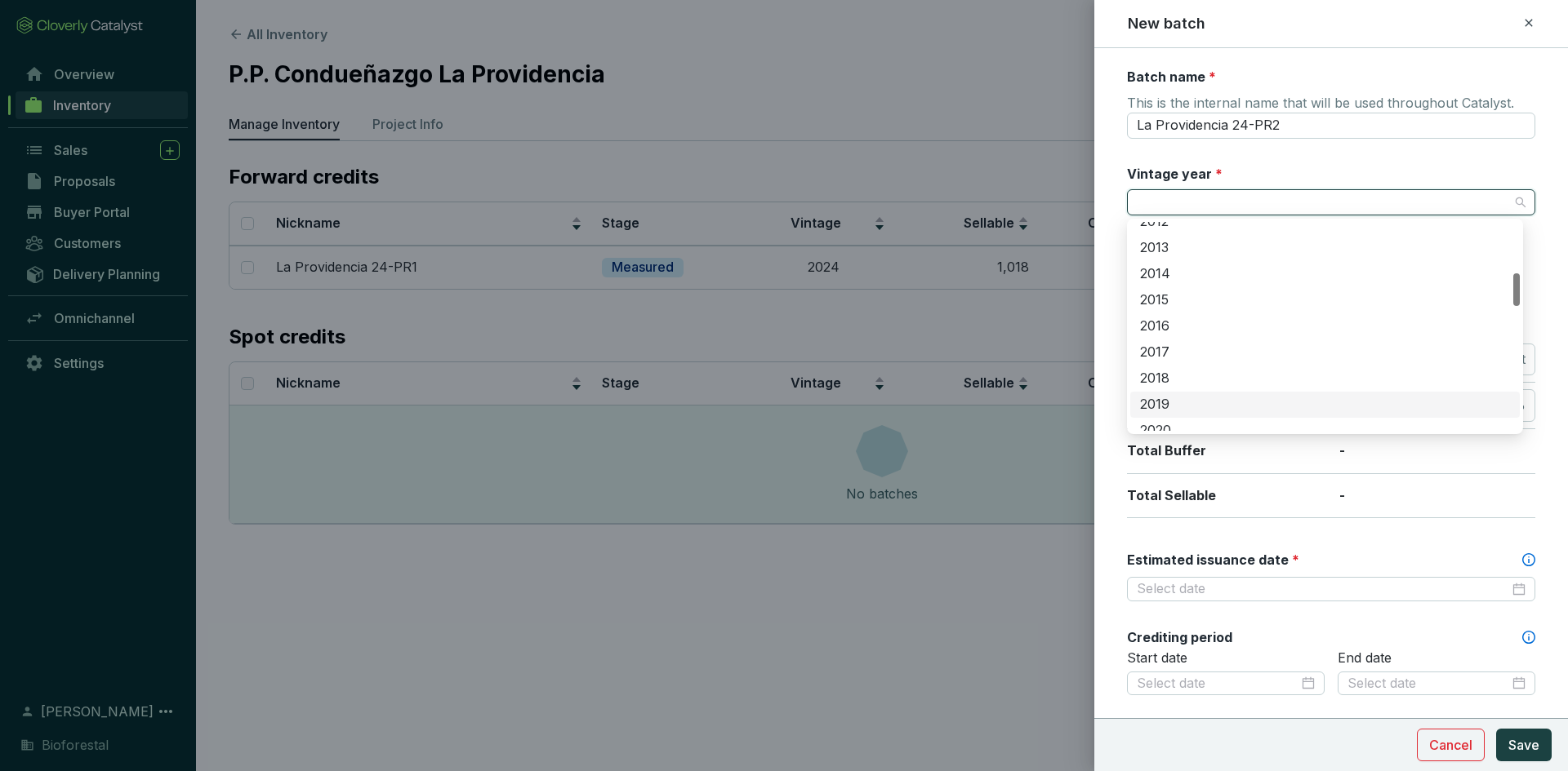
scroll to position [490, 0]
click at [1167, 363] on div "2024" at bounding box center [1324, 372] width 390 height 26
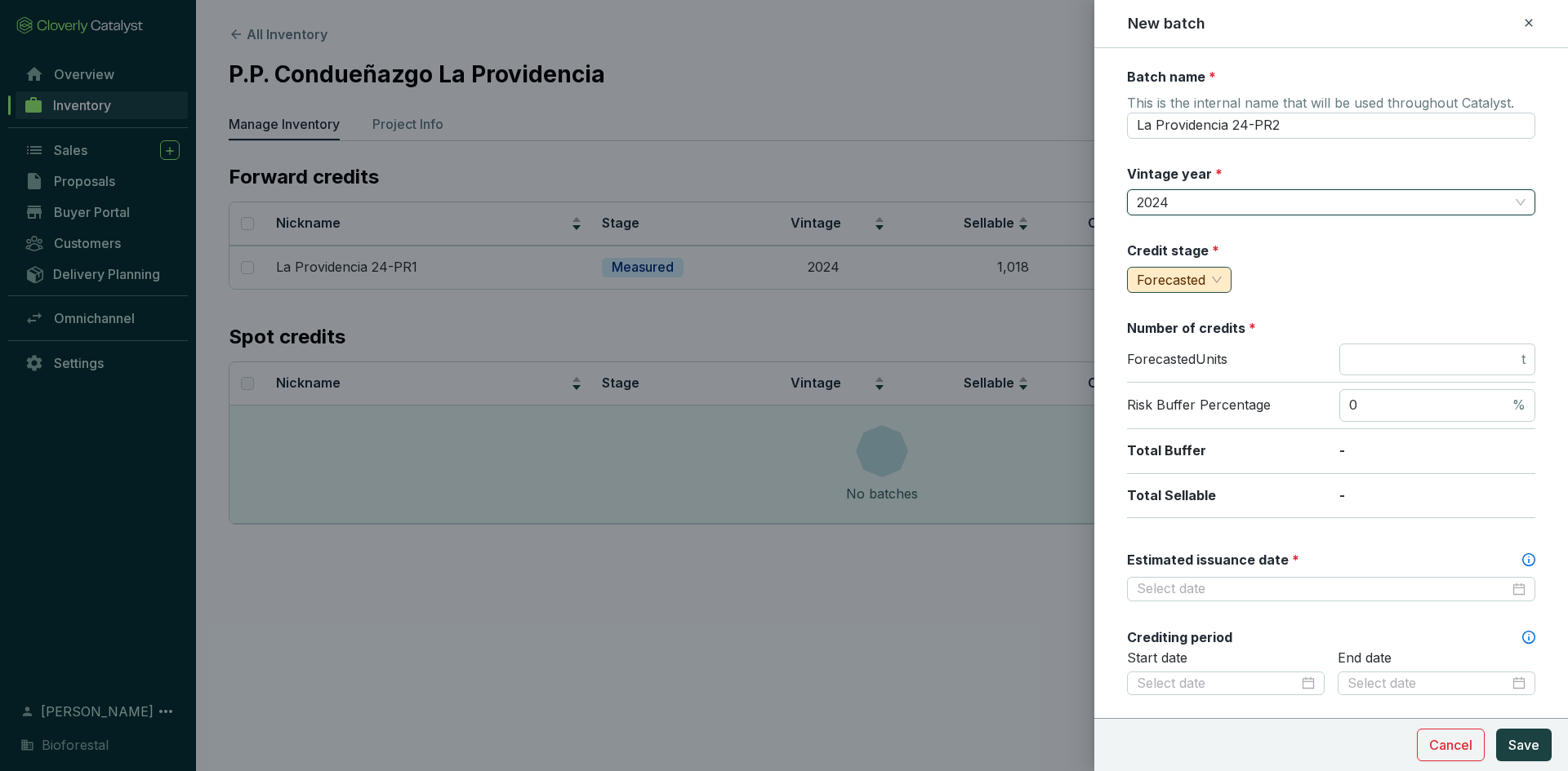
click at [1218, 275] on span "Forecasted" at bounding box center [1179, 279] width 85 height 24
click at [1176, 334] on span "Measured" at bounding box center [1170, 338] width 62 height 16
click at [1388, 359] on input "number" at bounding box center [1434, 360] width 169 height 18
type input "2102"
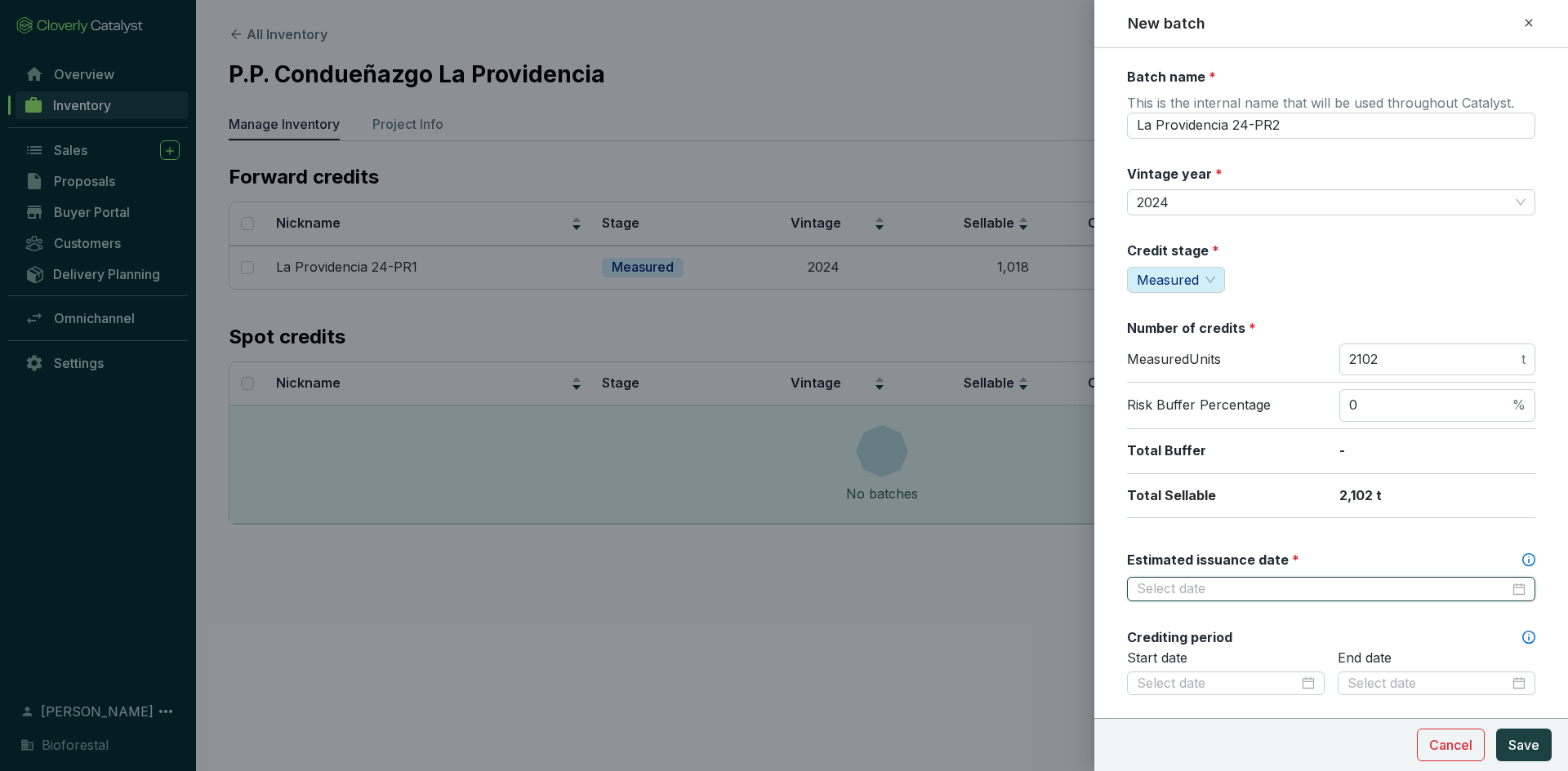
click at [1213, 594] on input "Estimated issuance date *" at bounding box center [1323, 589] width 373 height 18
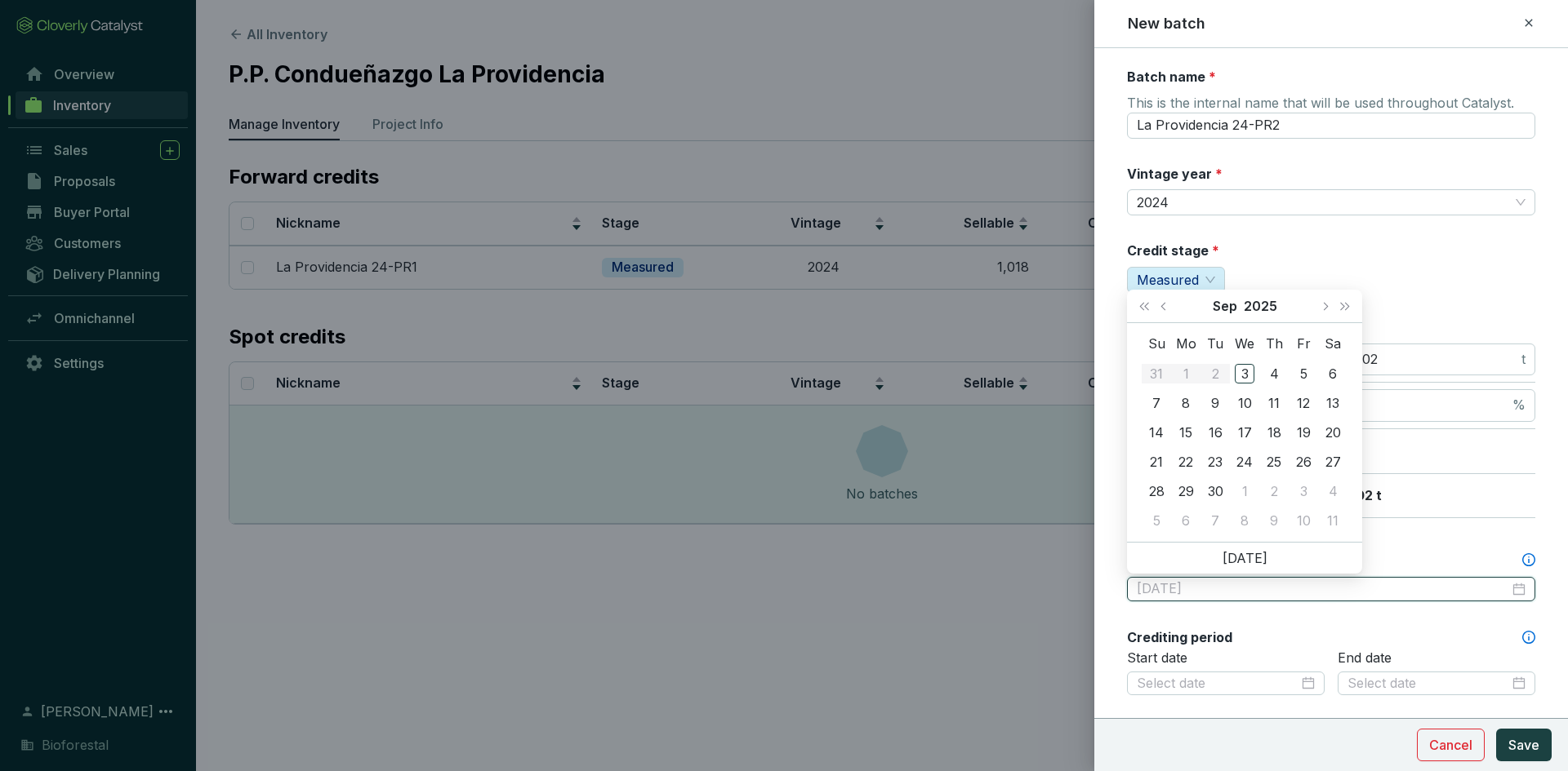
type input "2025-09-05"
click at [1348, 306] on span "Next year (Control + right)" at bounding box center [1345, 305] width 8 height 8
type input "2026-09-15"
click at [1214, 433] on div "15" at bounding box center [1215, 433] width 20 height 20
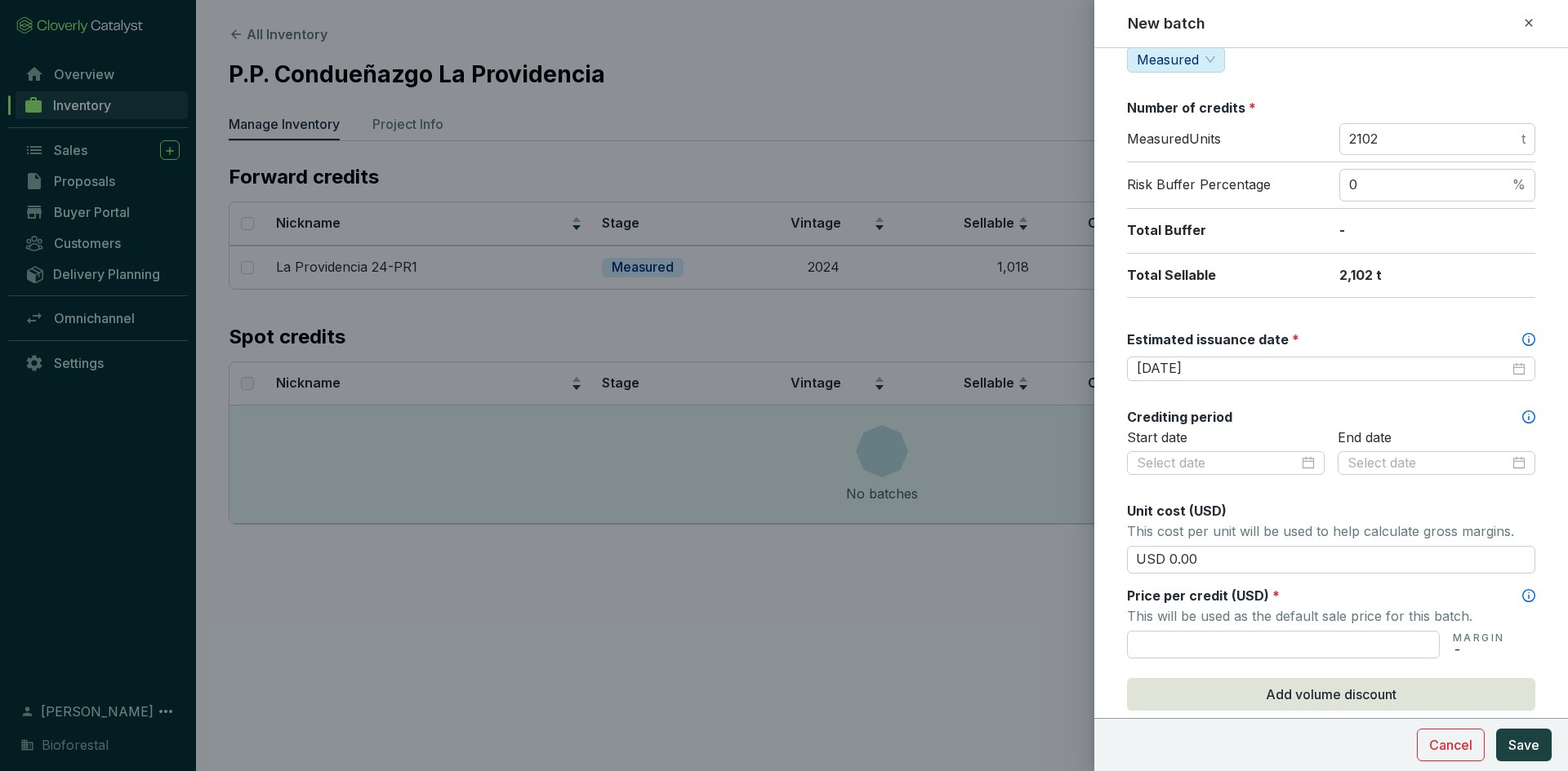
scroll to position [244, 0]
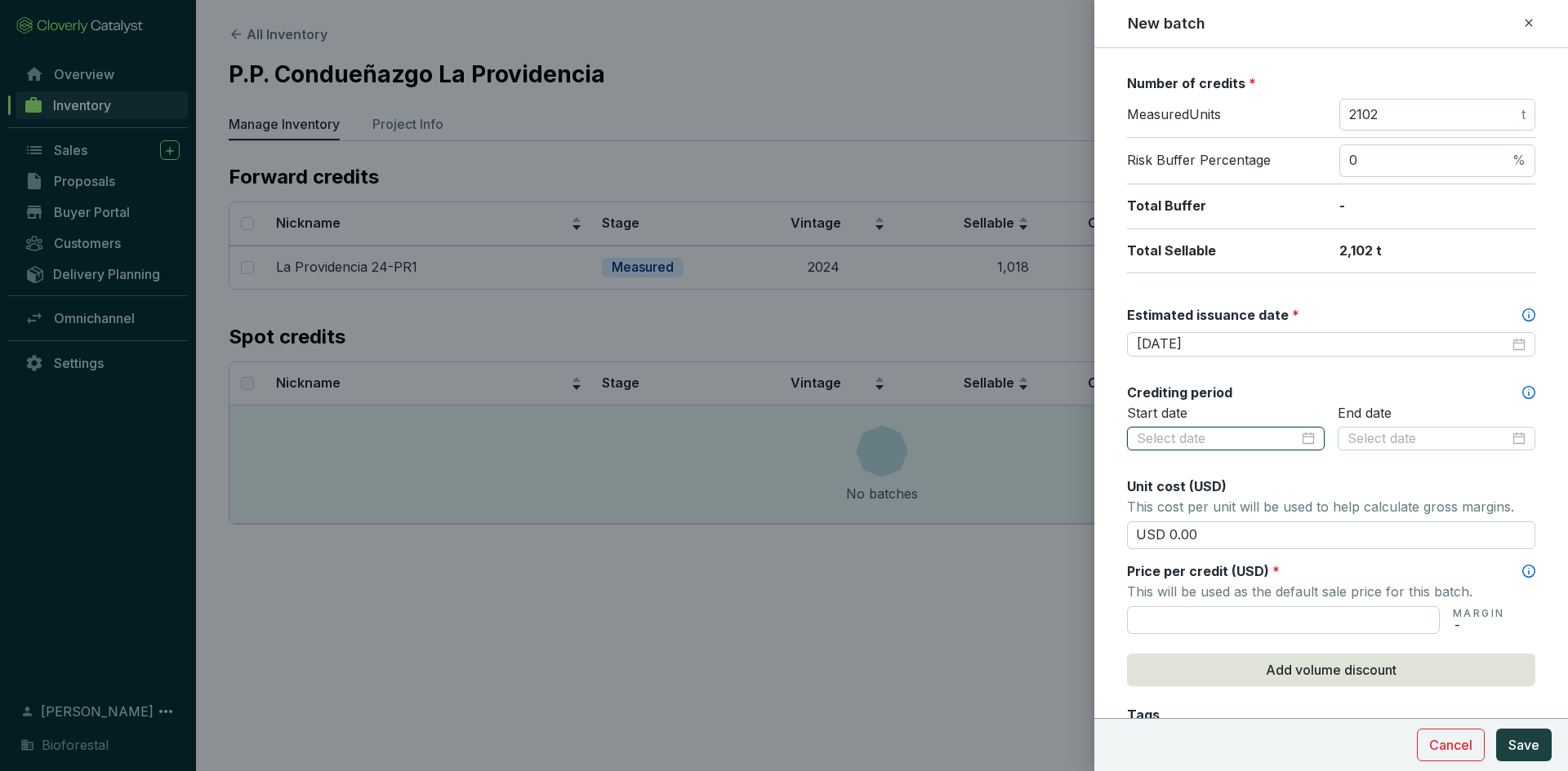
click at [1288, 440] on input at bounding box center [1218, 439] width 161 height 18
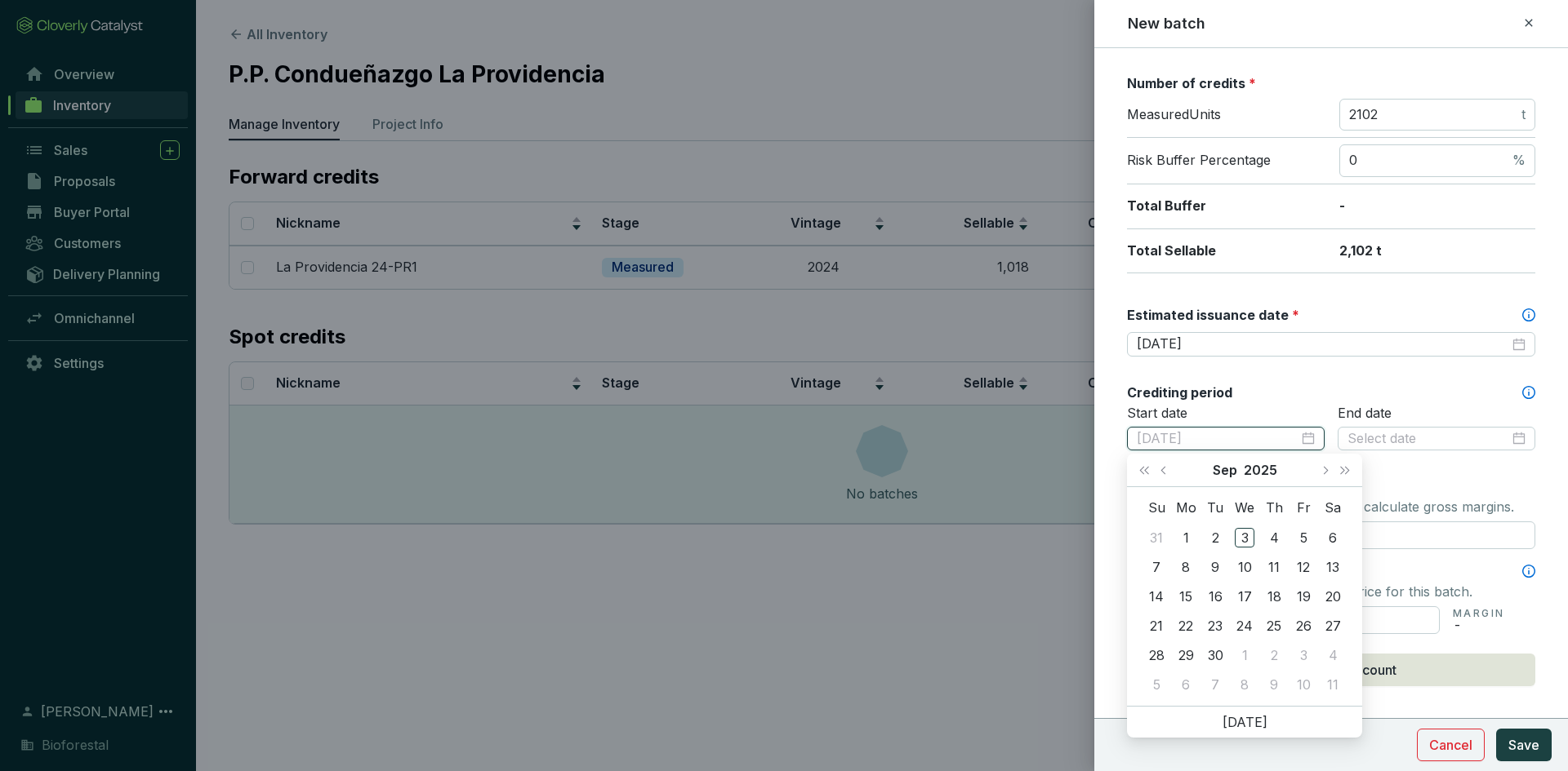
type input "2025-09-04"
type input "2025-09-03"
click at [1148, 471] on span "Last year (Control + left)" at bounding box center [1143, 469] width 8 height 8
type input "2024-09-16"
click at [1186, 587] on div "16" at bounding box center [1185, 596] width 20 height 20
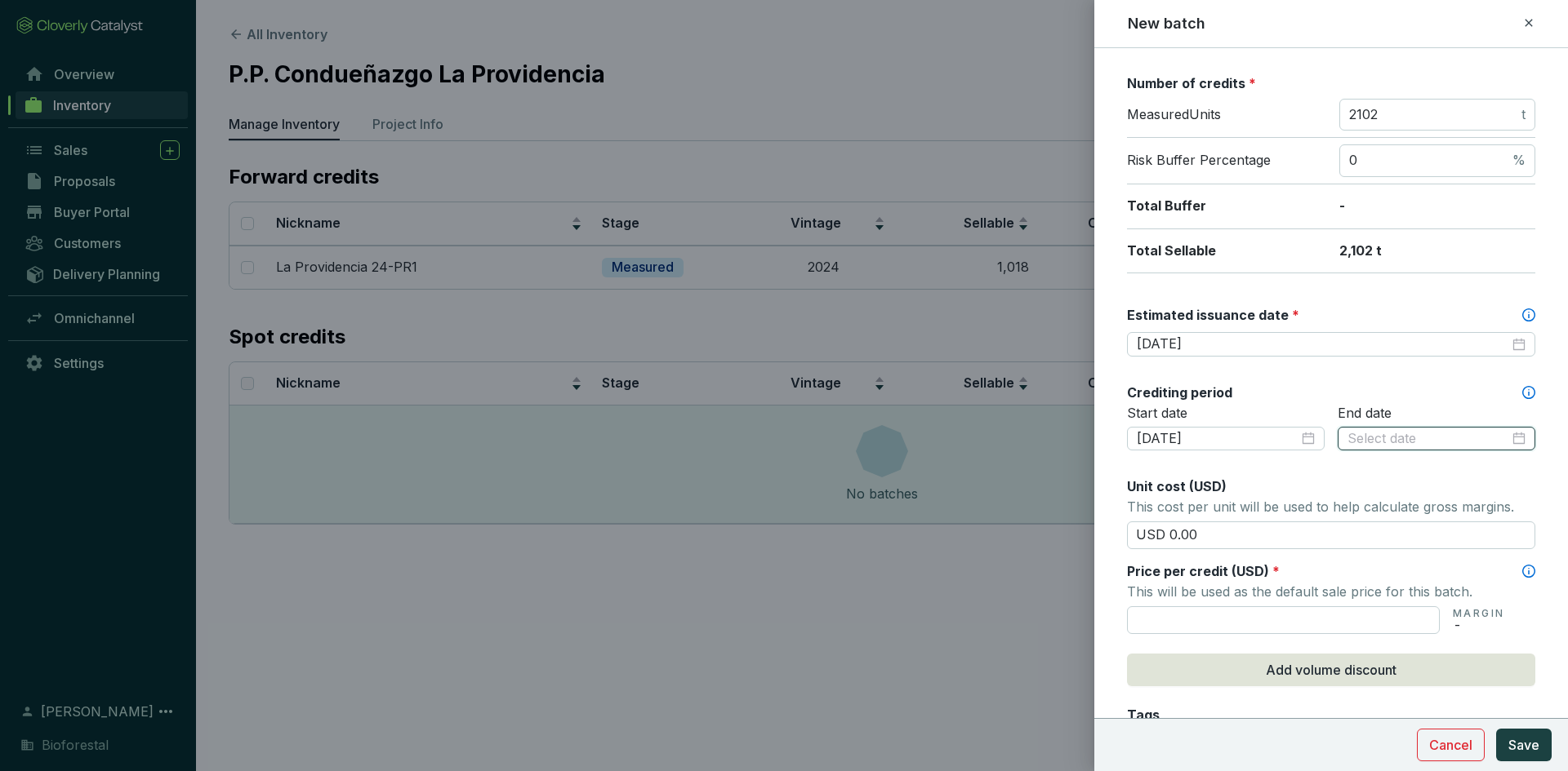
click at [1424, 441] on input at bounding box center [1428, 439] width 161 height 18
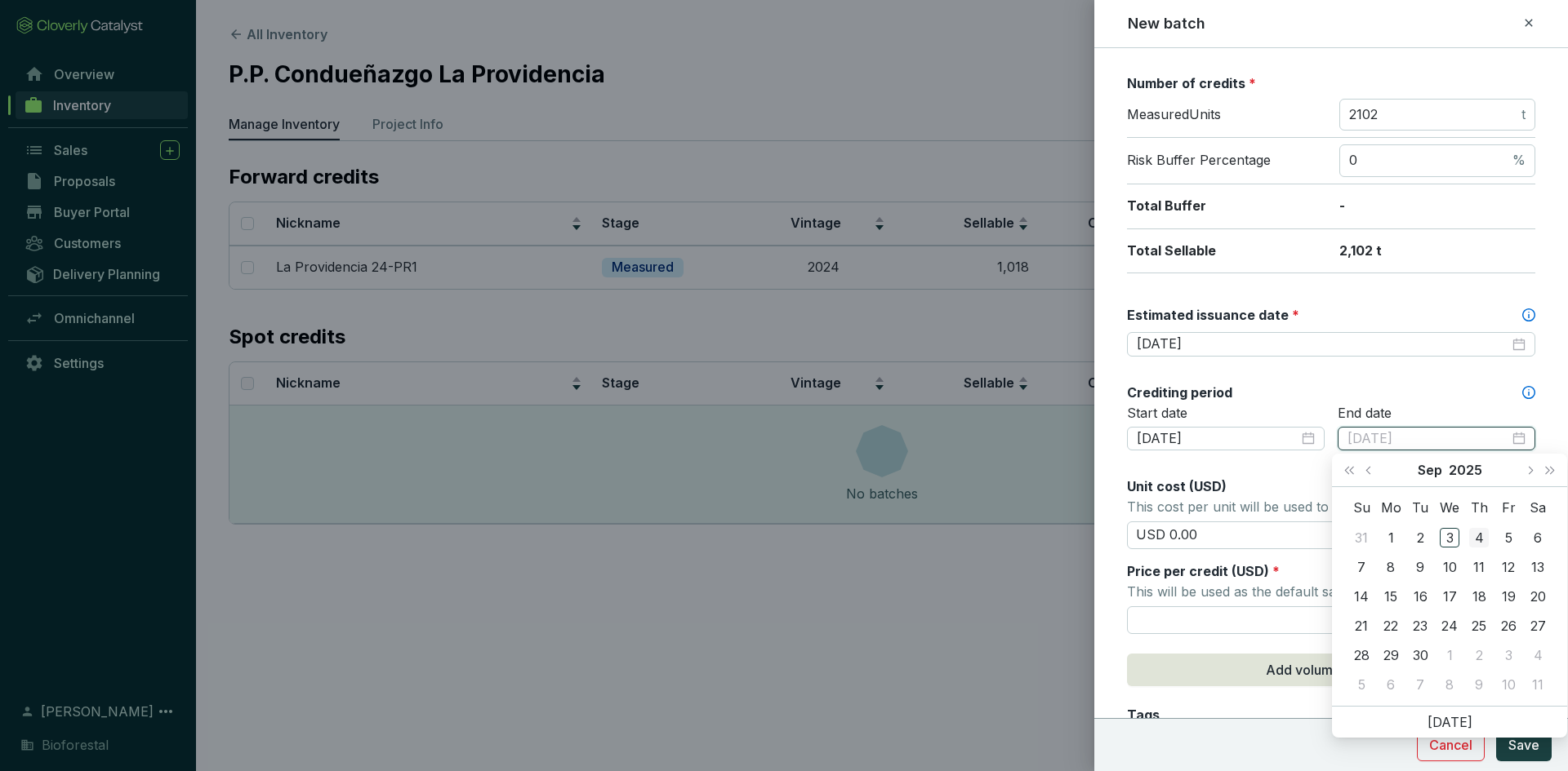
type input "2025-09-04"
click at [1364, 469] on button "Previous month (PageUp)" at bounding box center [1371, 470] width 22 height 32
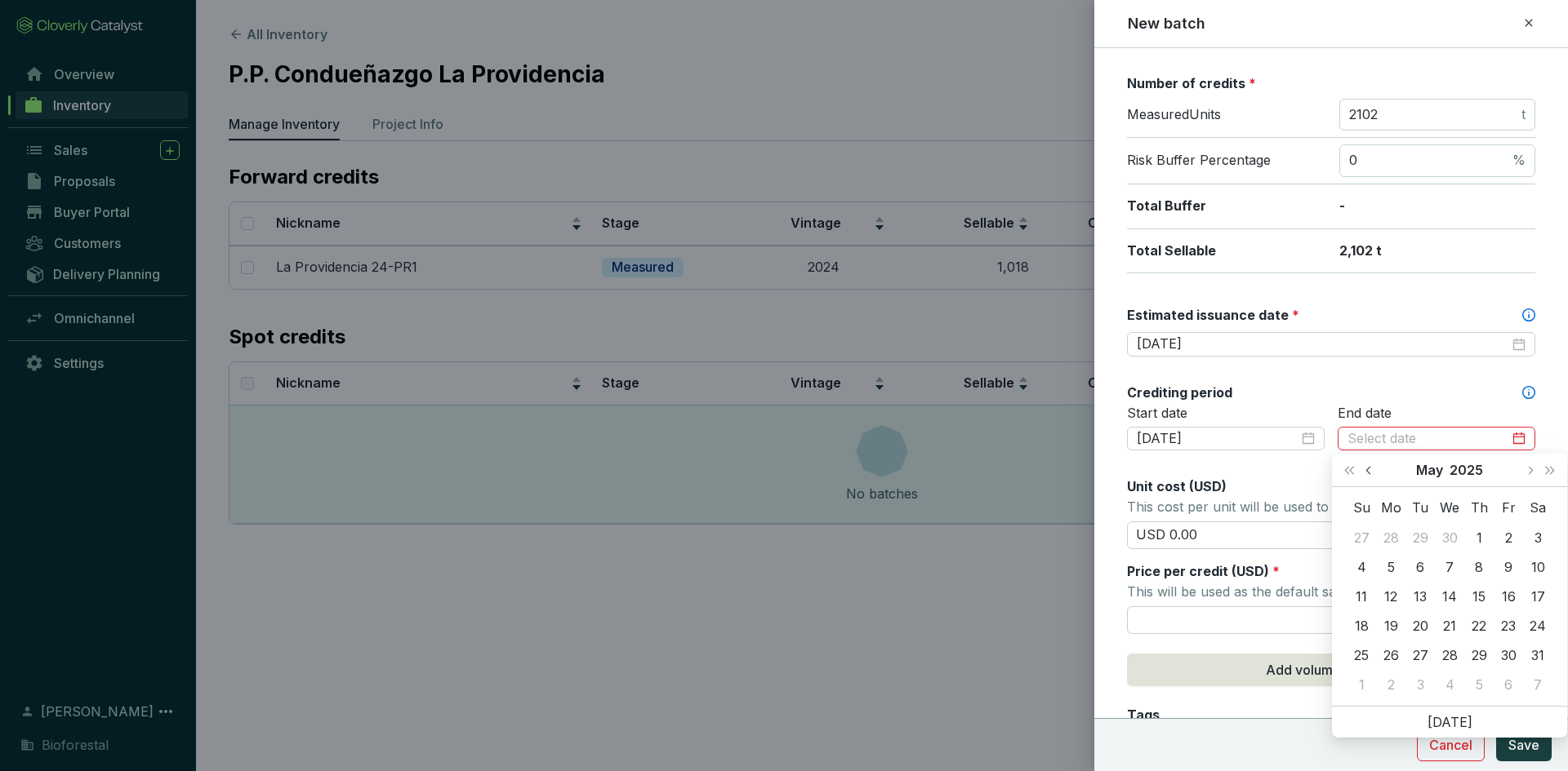
click at [1364, 469] on button "Previous month (PageUp)" at bounding box center [1371, 470] width 22 height 32
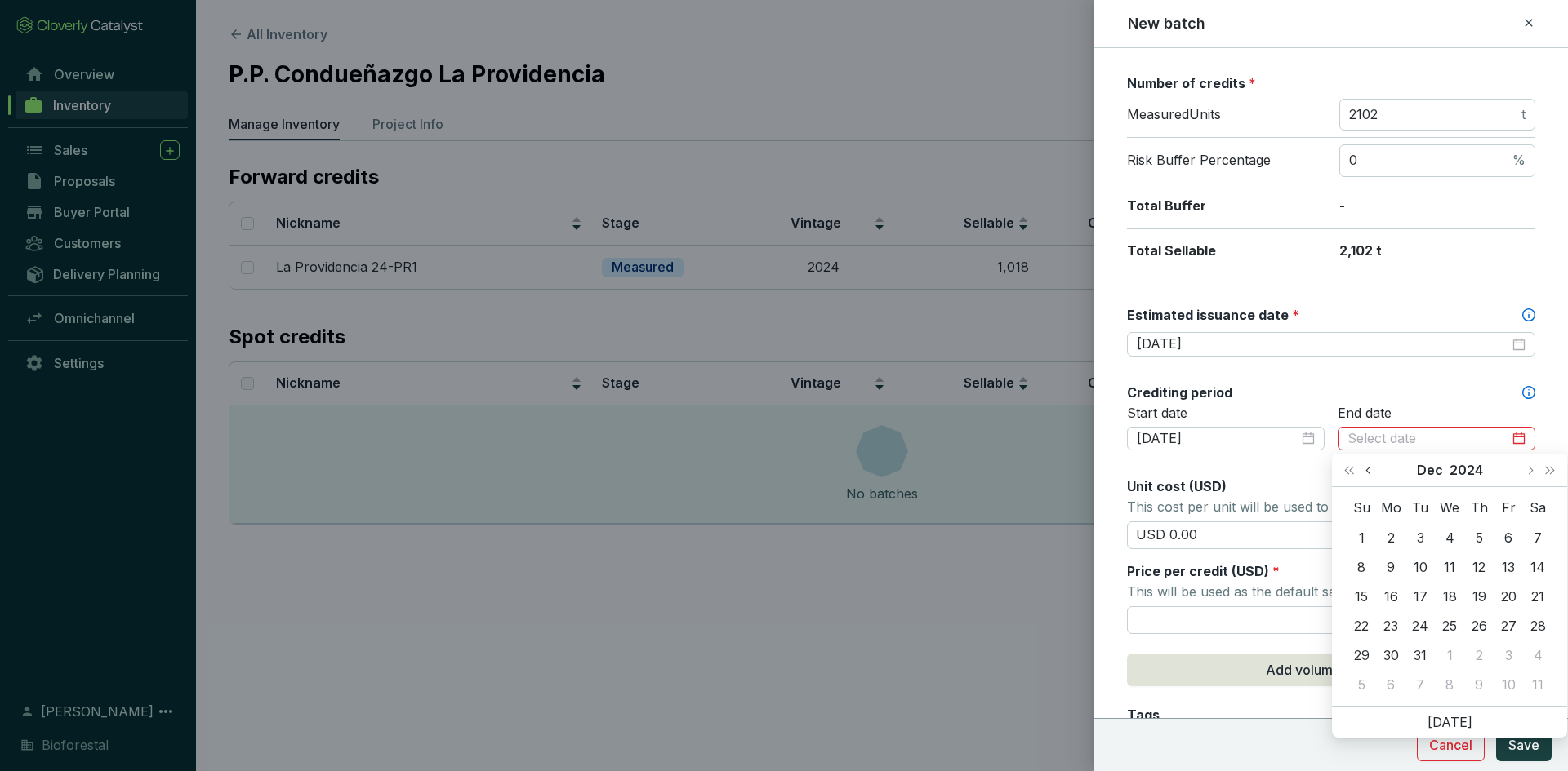
click at [1364, 469] on button "Previous month (PageUp)" at bounding box center [1371, 470] width 22 height 32
click at [1526, 467] on button "Next month (PageDown)" at bounding box center [1529, 470] width 22 height 32
click at [1546, 473] on span "Next year (Control + right)" at bounding box center [1549, 469] width 8 height 8
type input "2025-11-30"
click at [1349, 469] on span "Last year (Control + left)" at bounding box center [1348, 469] width 8 height 8
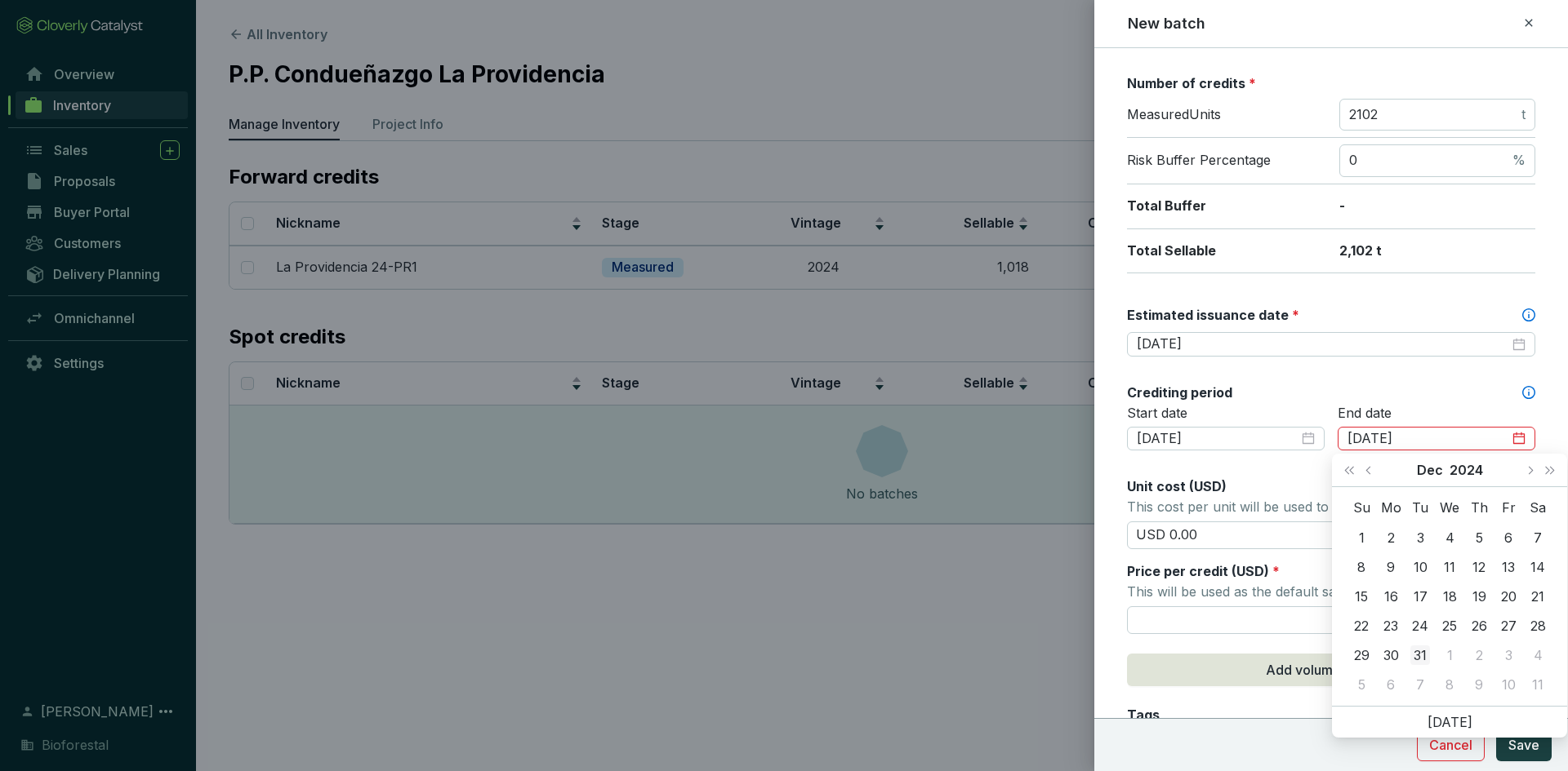
type input "2024-12-31"
click at [1417, 647] on div "31" at bounding box center [1420, 655] width 20 height 20
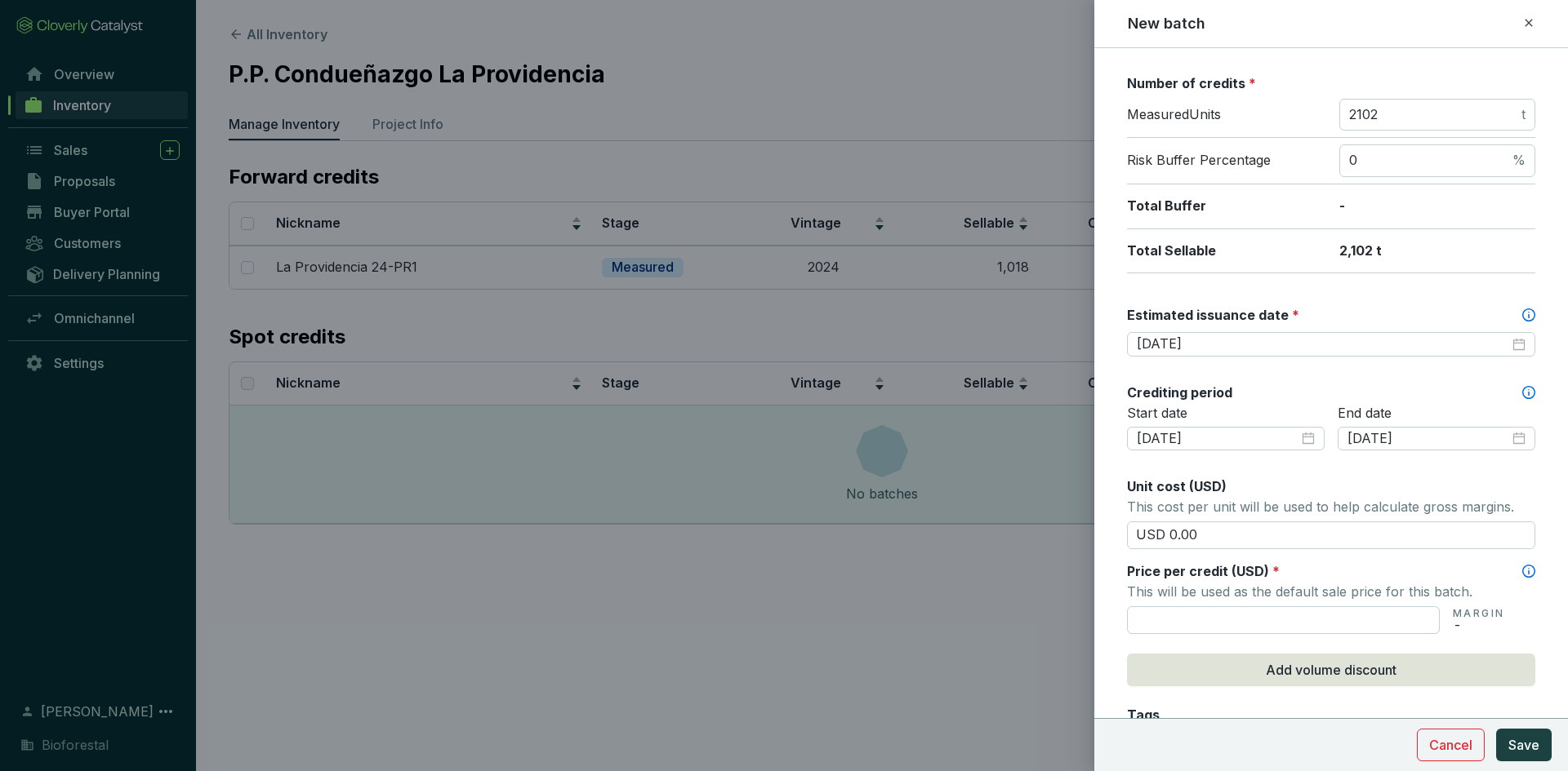
click at [1317, 471] on div "Start date 2024-09-16" at bounding box center [1226, 438] width 198 height 67
click at [1236, 548] on input "USD 0.00" at bounding box center [1331, 535] width 409 height 28
type input "USD 0"
type input "USD 15.50"
click at [1192, 612] on input "text" at bounding box center [1283, 620] width 313 height 28
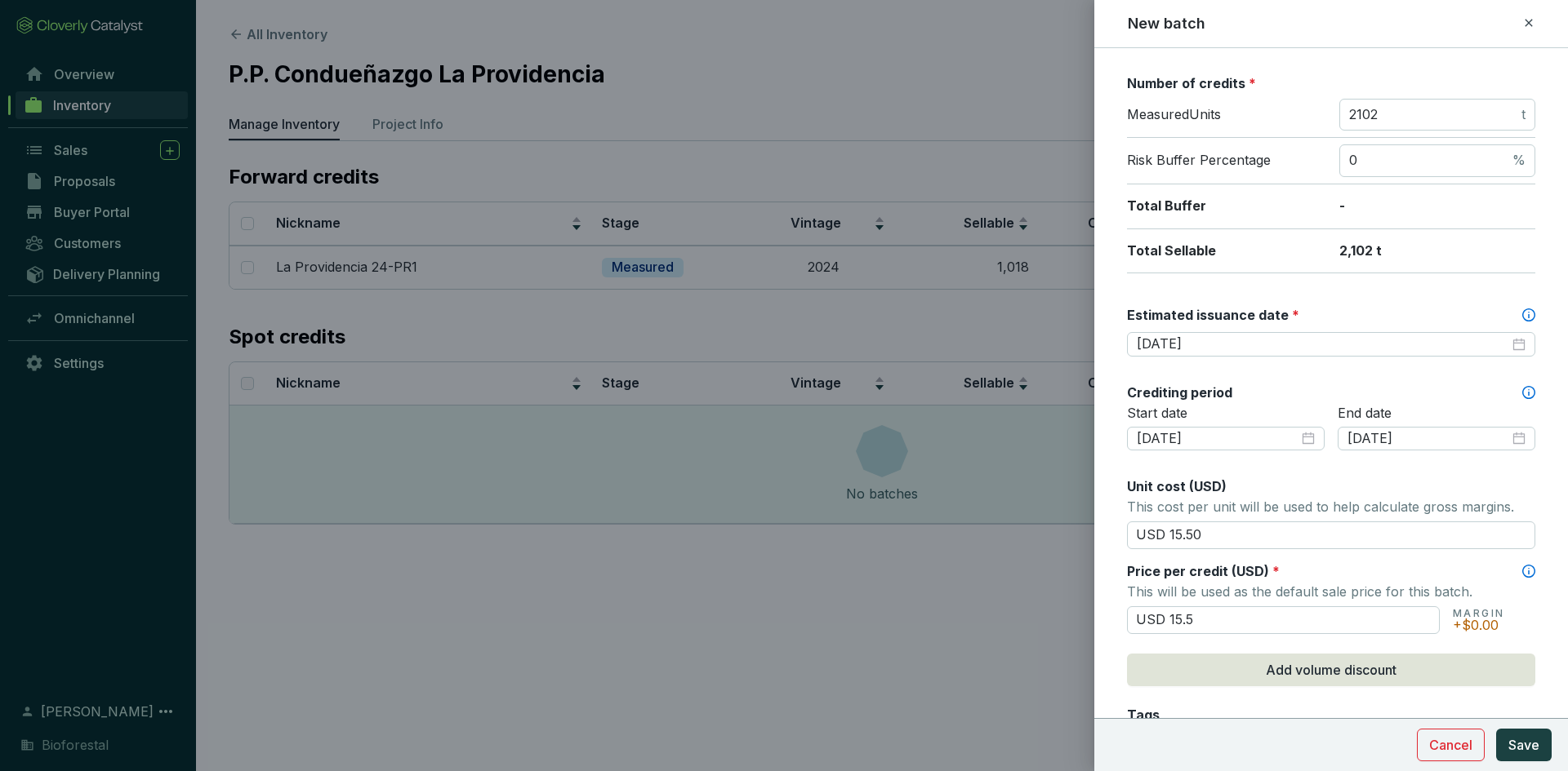
type input "USD 15.50"
click at [1289, 592] on p "This will be used as the default sale price for this batch." at bounding box center [1331, 592] width 409 height 23
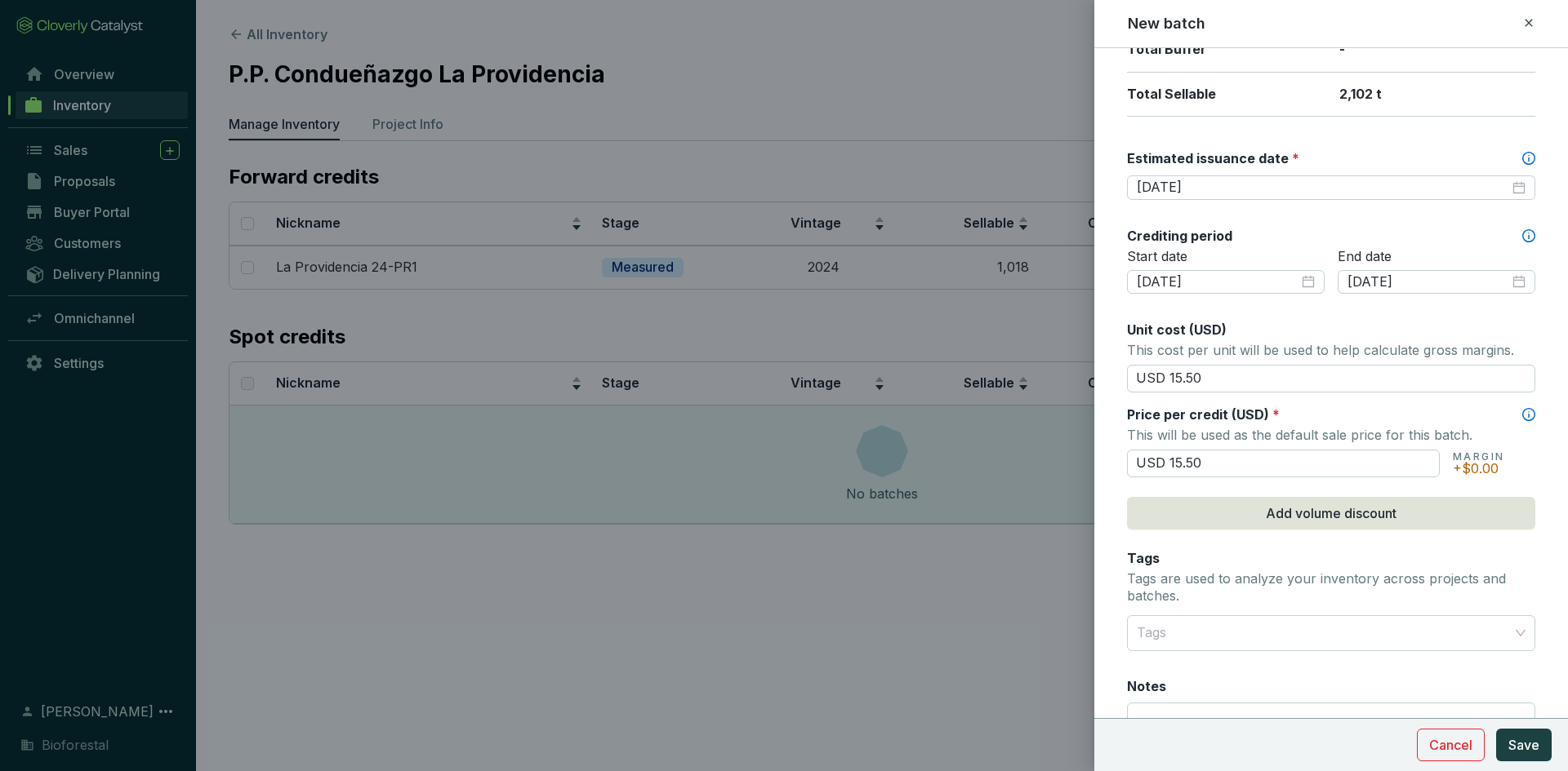
scroll to position [408, 0]
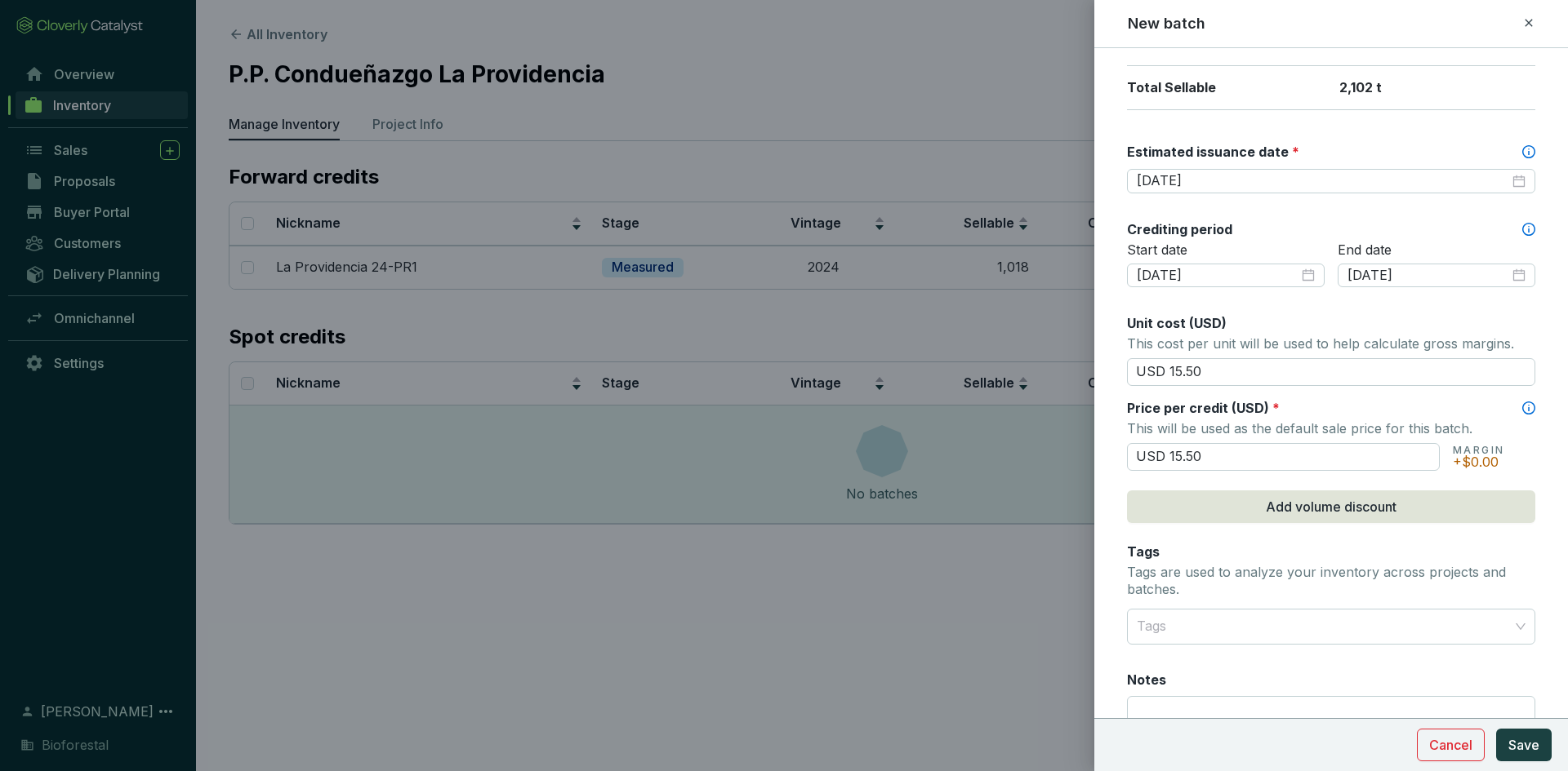
click at [1190, 540] on div "Batch name * This is the internal name that will be used throughout Catalyst. L…" at bounding box center [1331, 236] width 409 height 1154
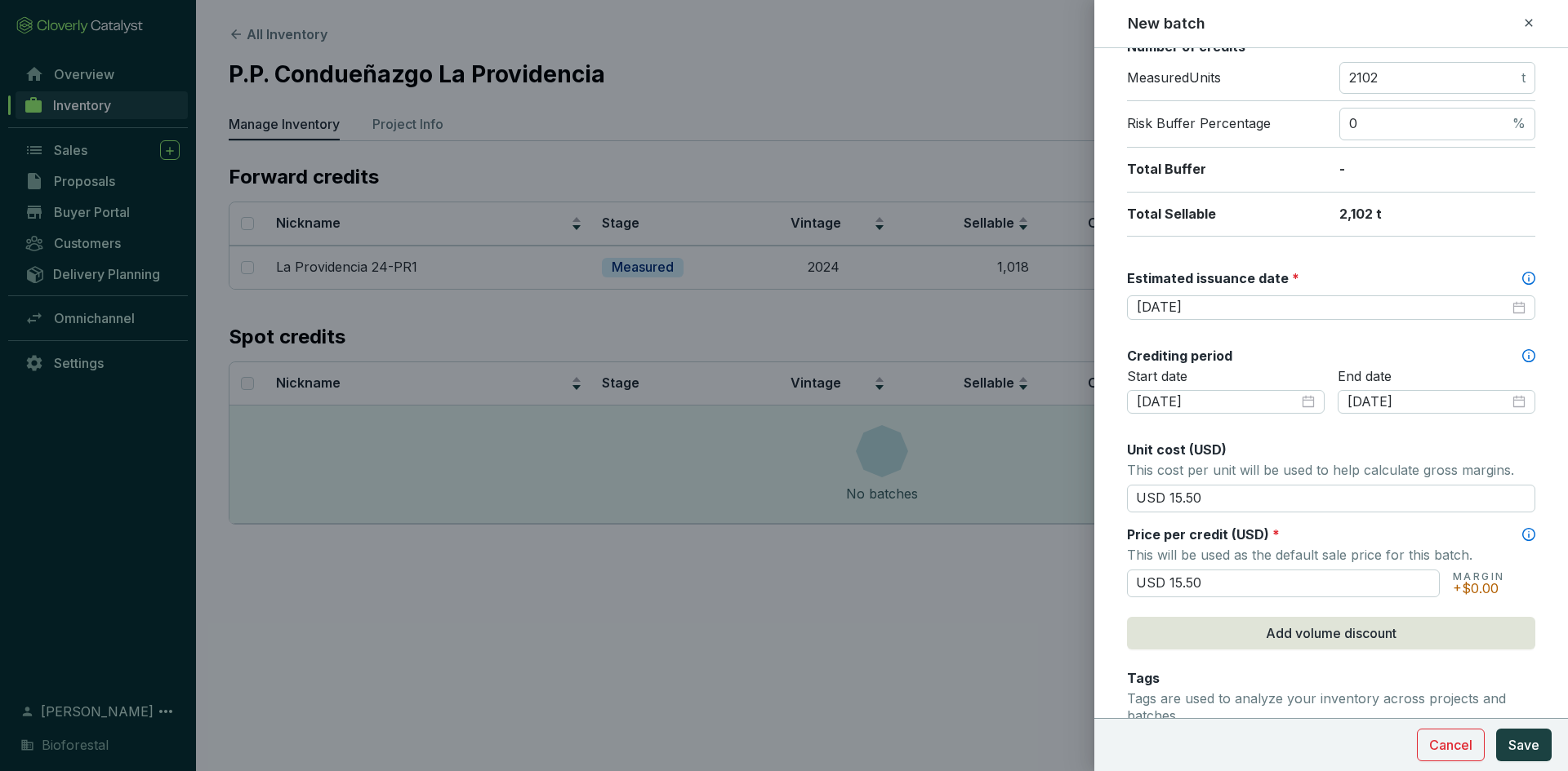
scroll to position [244, 0]
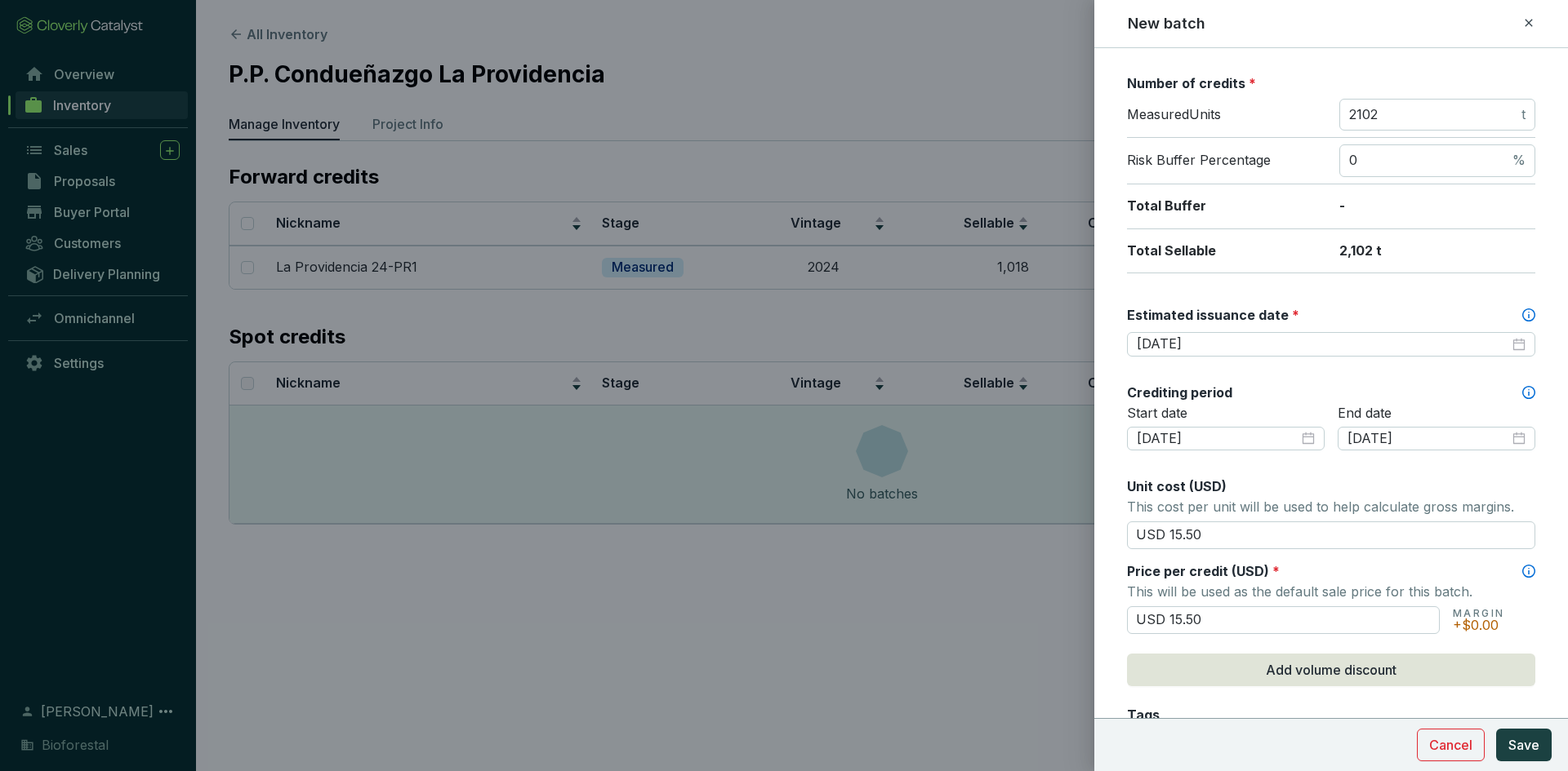
click at [1152, 484] on span "Unit cost (USD)" at bounding box center [1176, 486] width 99 height 16
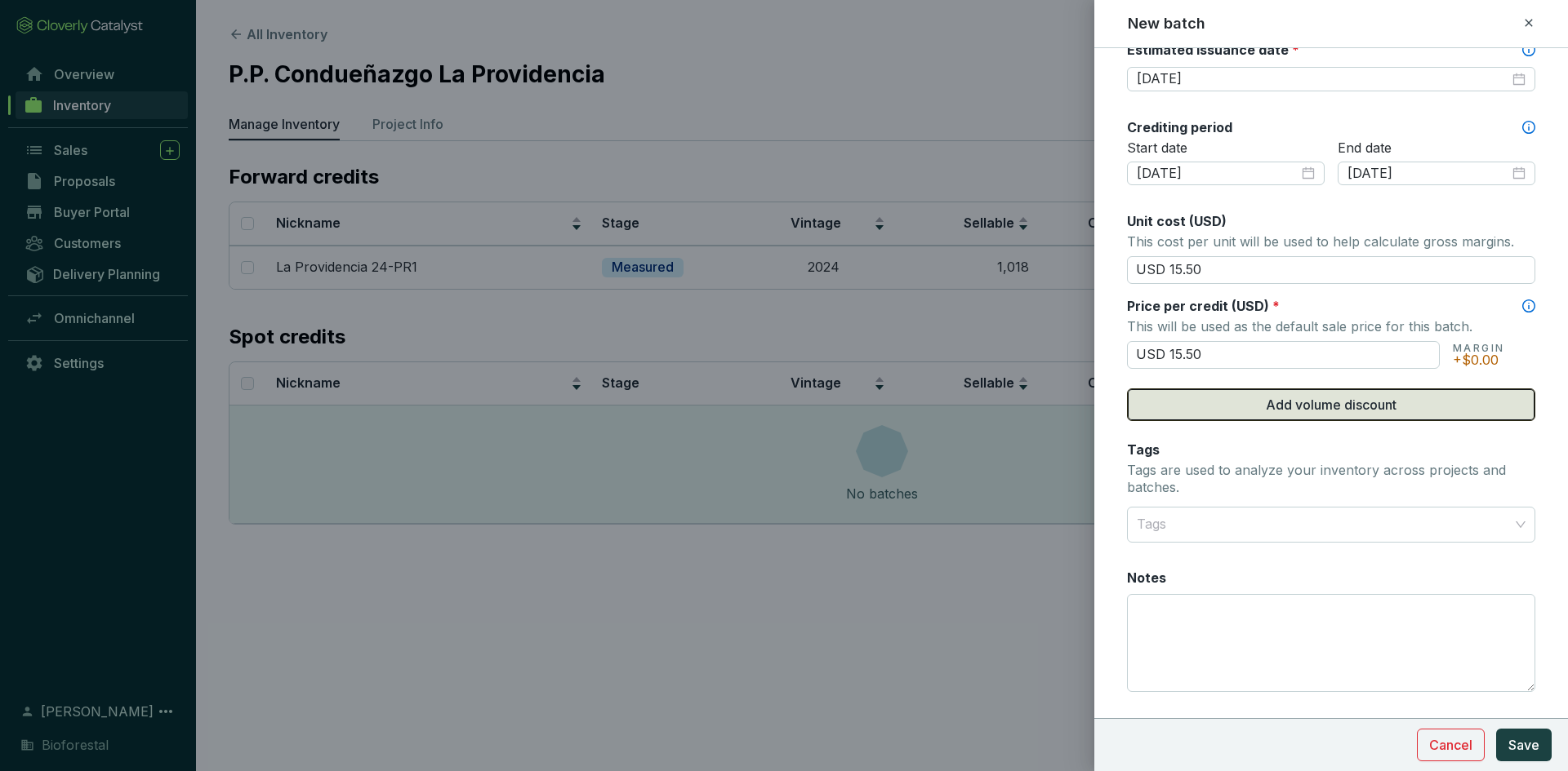
scroll to position [548, 0]
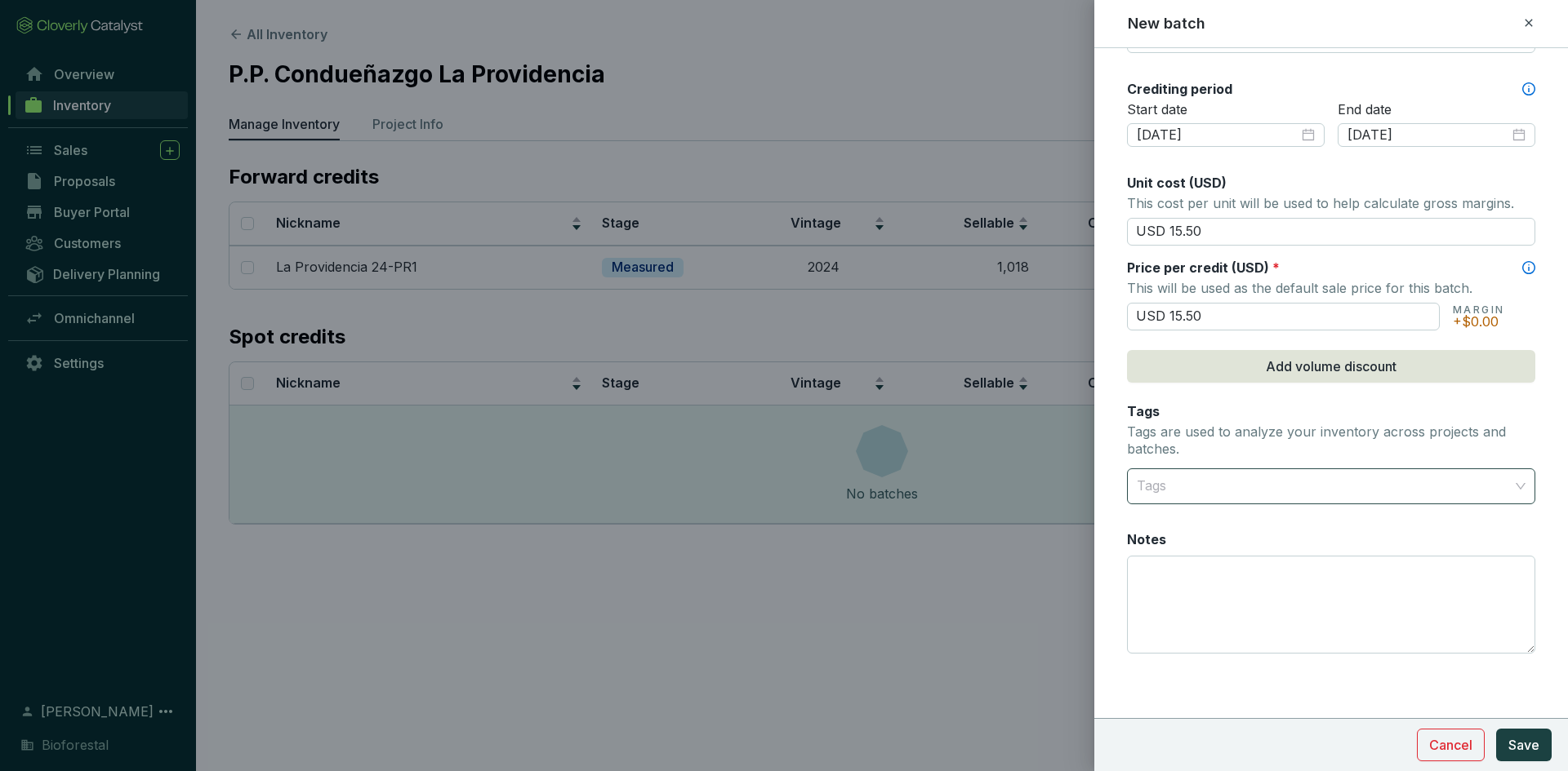
click at [1180, 488] on div at bounding box center [1321, 486] width 383 height 32
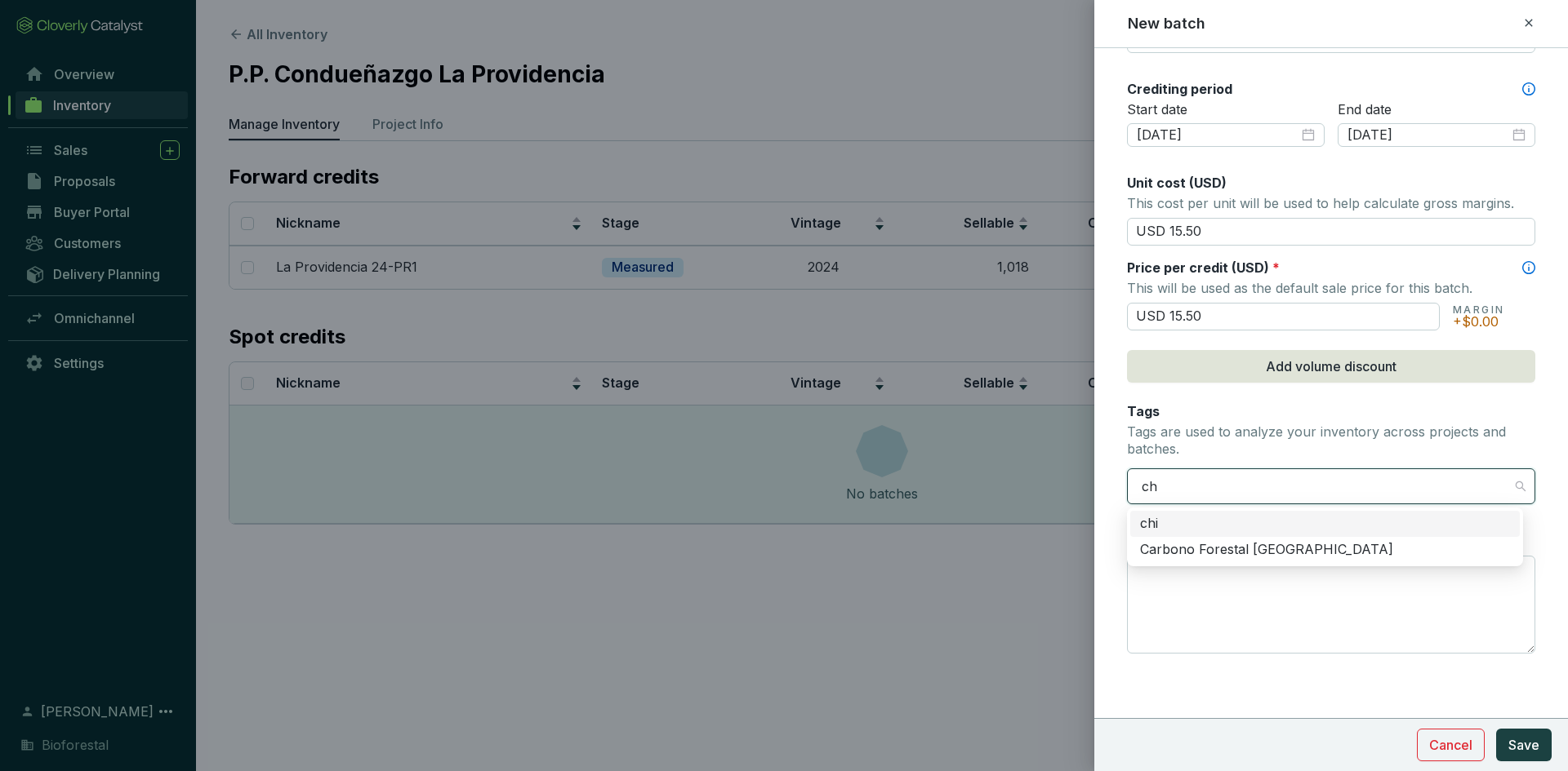
type input "chi"
click at [1202, 557] on div "Carbono Forestal [GEOGRAPHIC_DATA]" at bounding box center [1324, 550] width 370 height 18
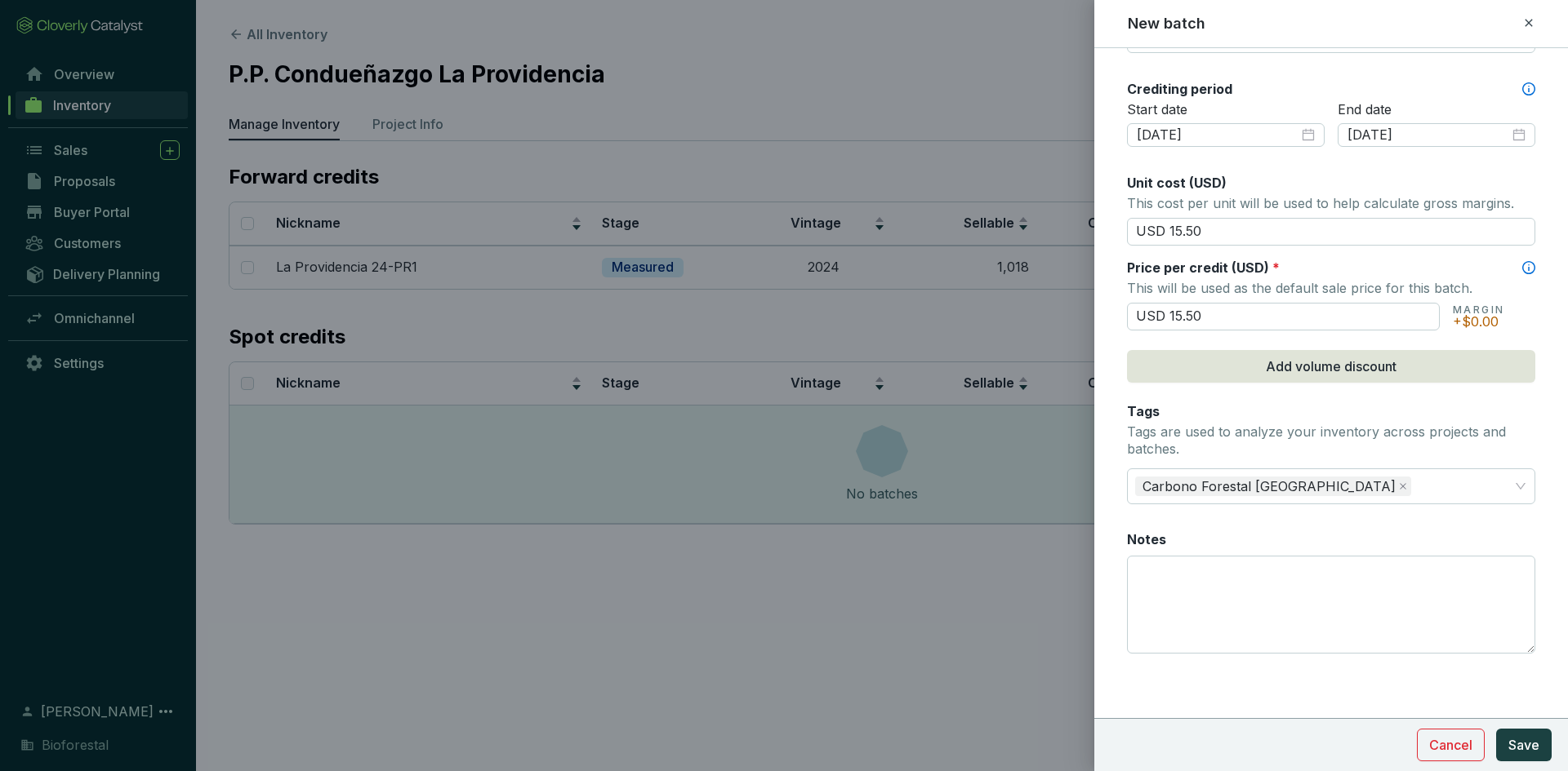
click at [1110, 517] on form "Batch name * This is the internal name that will be used throughout Catalyst. L…" at bounding box center [1331, 135] width 474 height 1232
click at [1182, 564] on textarea "Notes" at bounding box center [1331, 605] width 407 height 97
click at [1386, 561] on textarea "927 créditos al fondo de aseguramiento" at bounding box center [1331, 605] width 407 height 97
type textarea "927 créditos al fondo de aseguramiento"
click at [1520, 741] on span "Save" at bounding box center [1523, 745] width 31 height 20
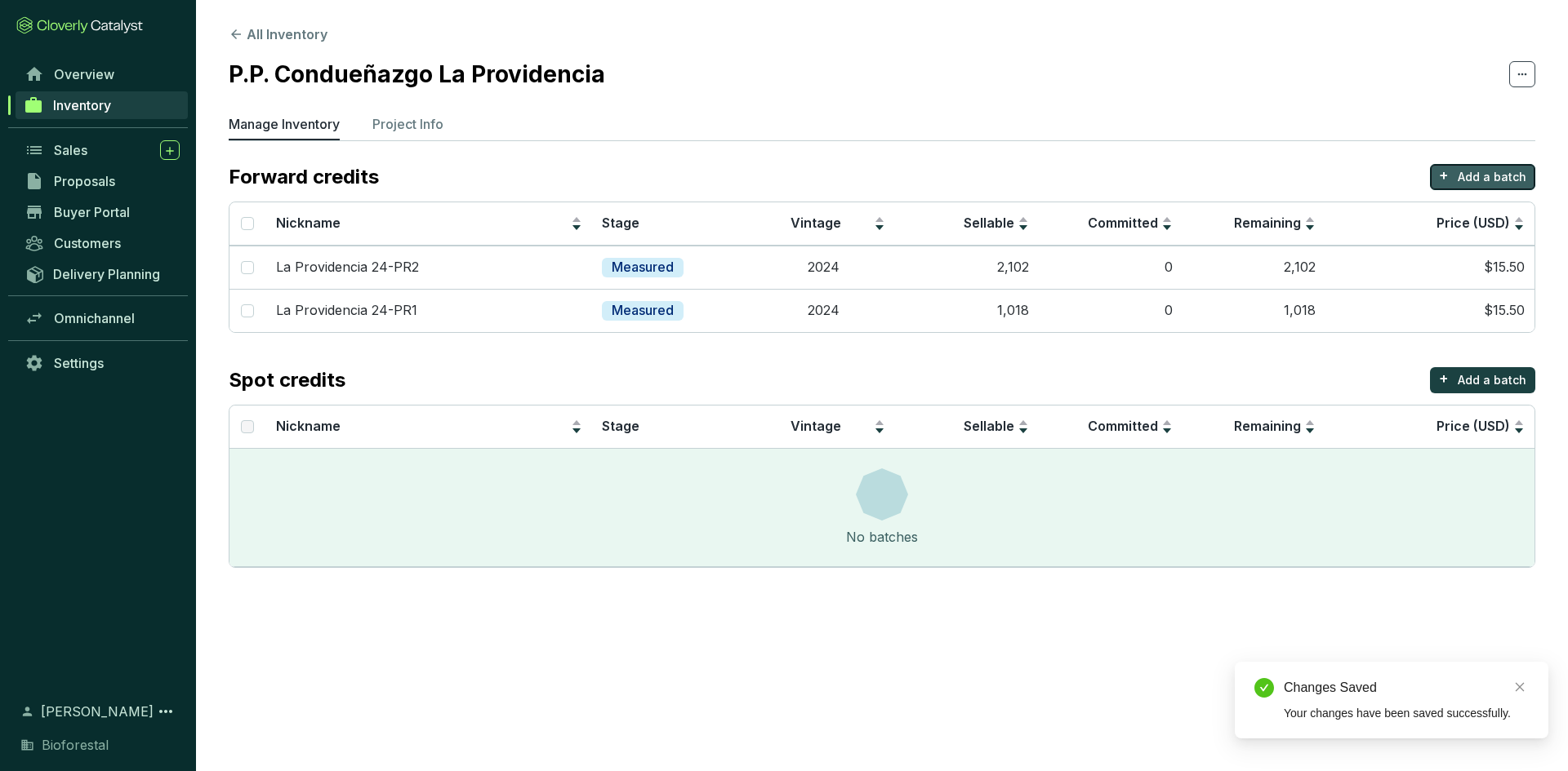
click at [1478, 167] on button "+ Add a batch" at bounding box center [1483, 176] width 106 height 26
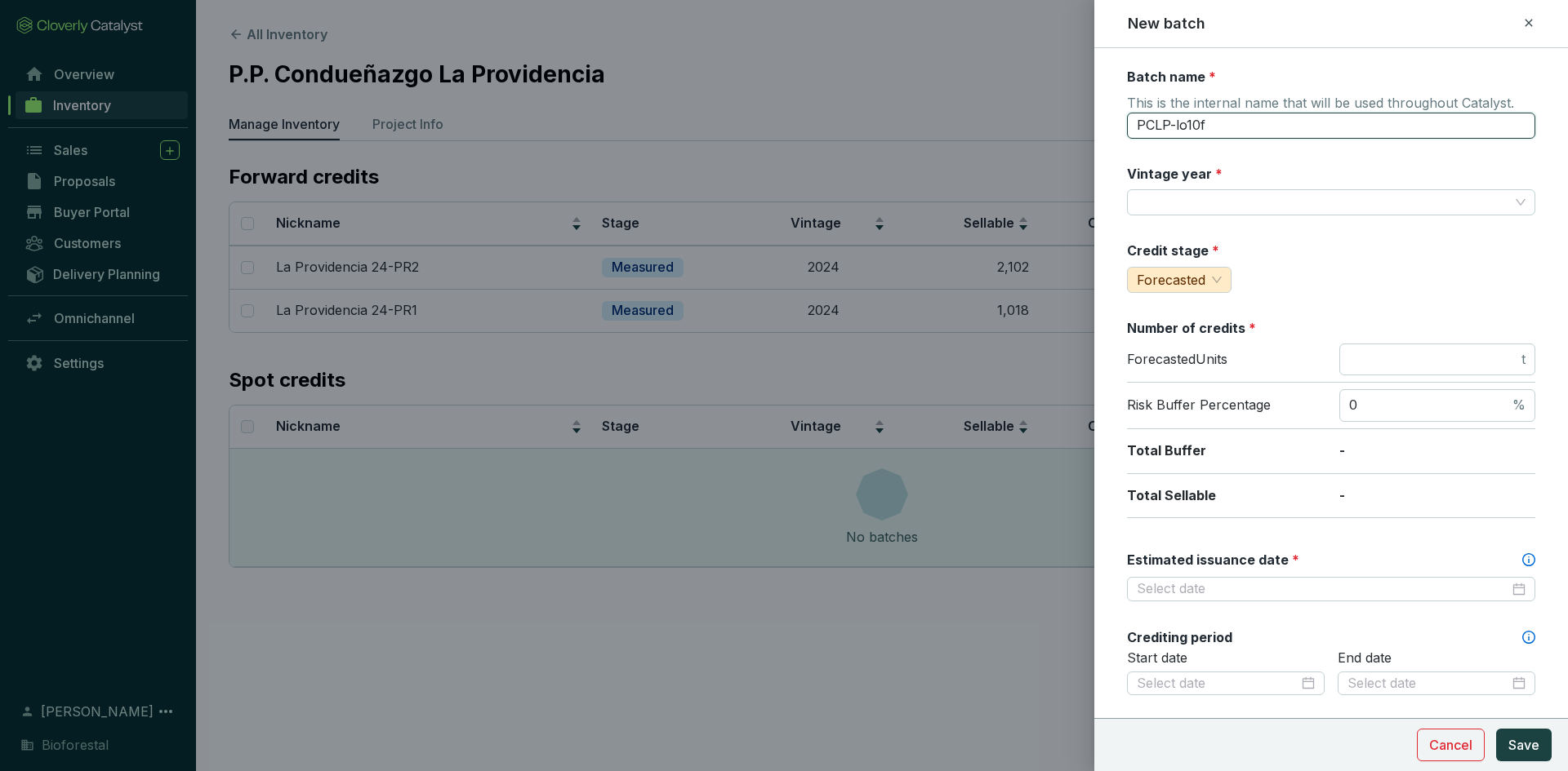
click at [1225, 127] on input "PCLP-lo10f" at bounding box center [1331, 125] width 409 height 26
type input "P"
click at [1248, 124] on input "La Providencia 24-PR2" at bounding box center [1331, 125] width 409 height 26
type input "La Providencia 25-PR2"
click at [1244, 204] on input "Vintage year *" at bounding box center [1323, 201] width 373 height 24
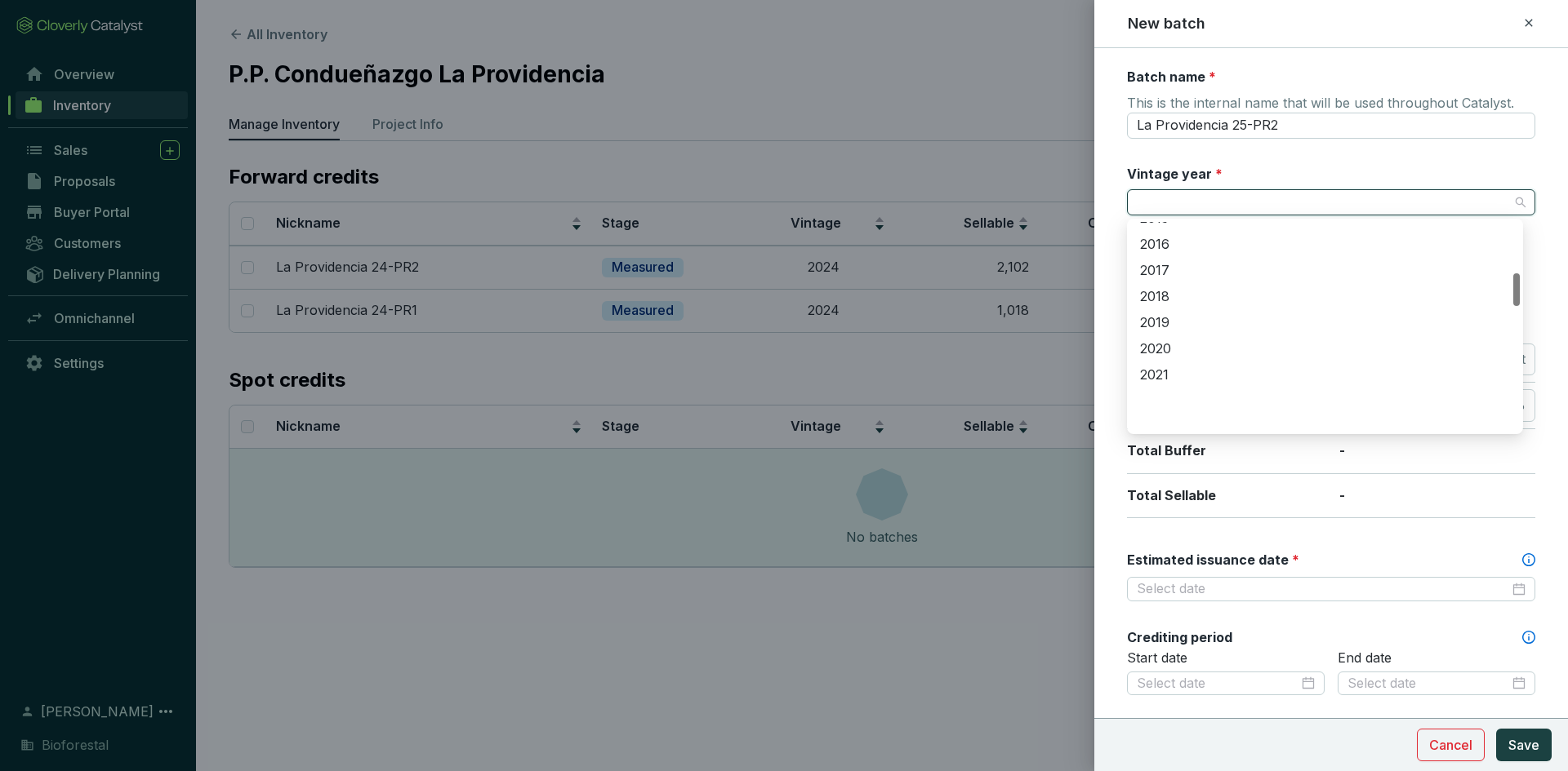
scroll to position [490, 0]
click at [1173, 397] on div "2025" at bounding box center [1324, 398] width 370 height 18
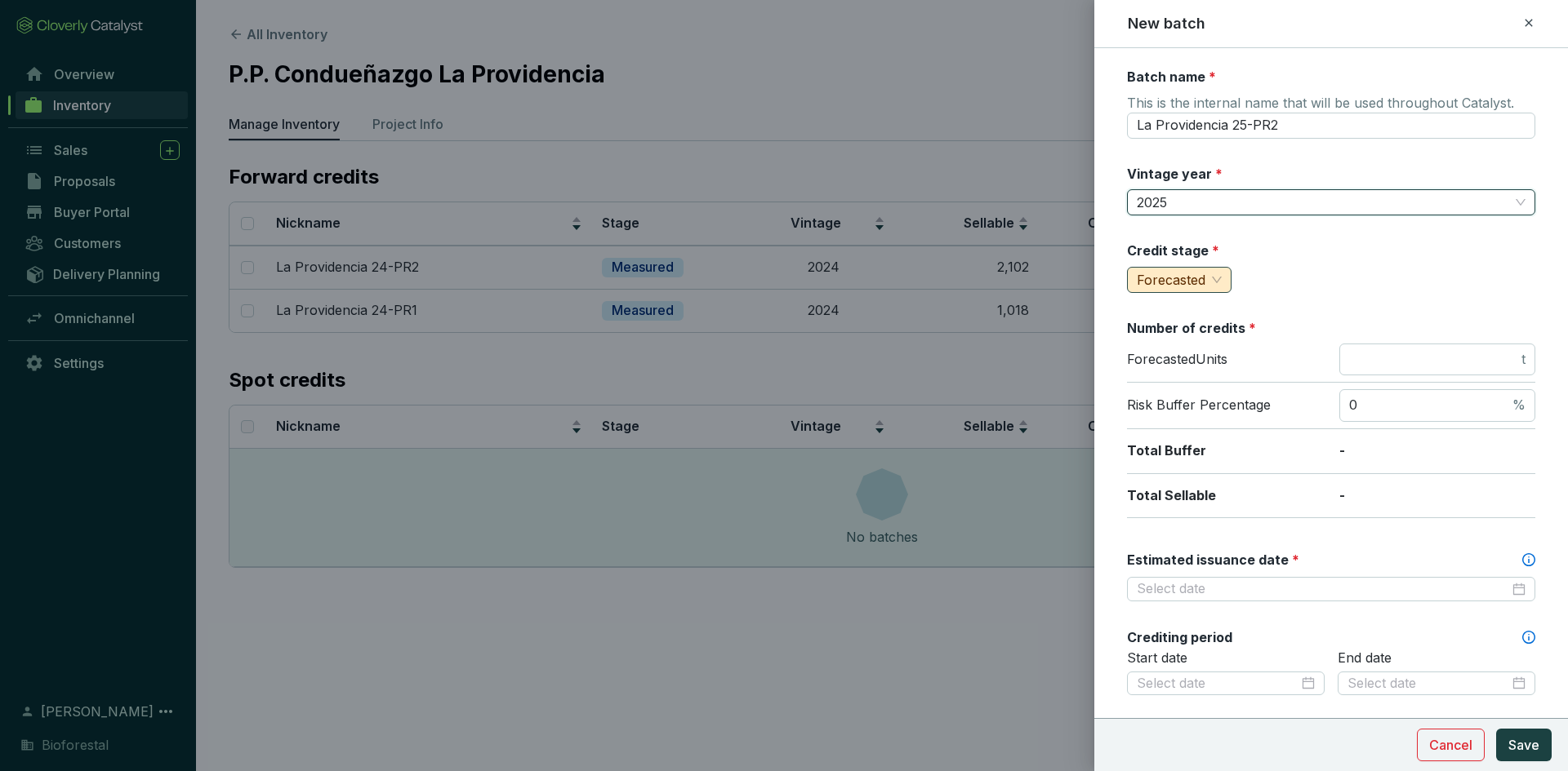
click at [1183, 273] on span "Forecasted" at bounding box center [1171, 280] width 69 height 16
click at [1166, 327] on div "Measured" at bounding box center [1176, 338] width 93 height 26
click at [1338, 244] on div "Credit stage * Measured" at bounding box center [1331, 267] width 409 height 51
click at [1398, 353] on input "number" at bounding box center [1434, 360] width 169 height 18
type input "5117"
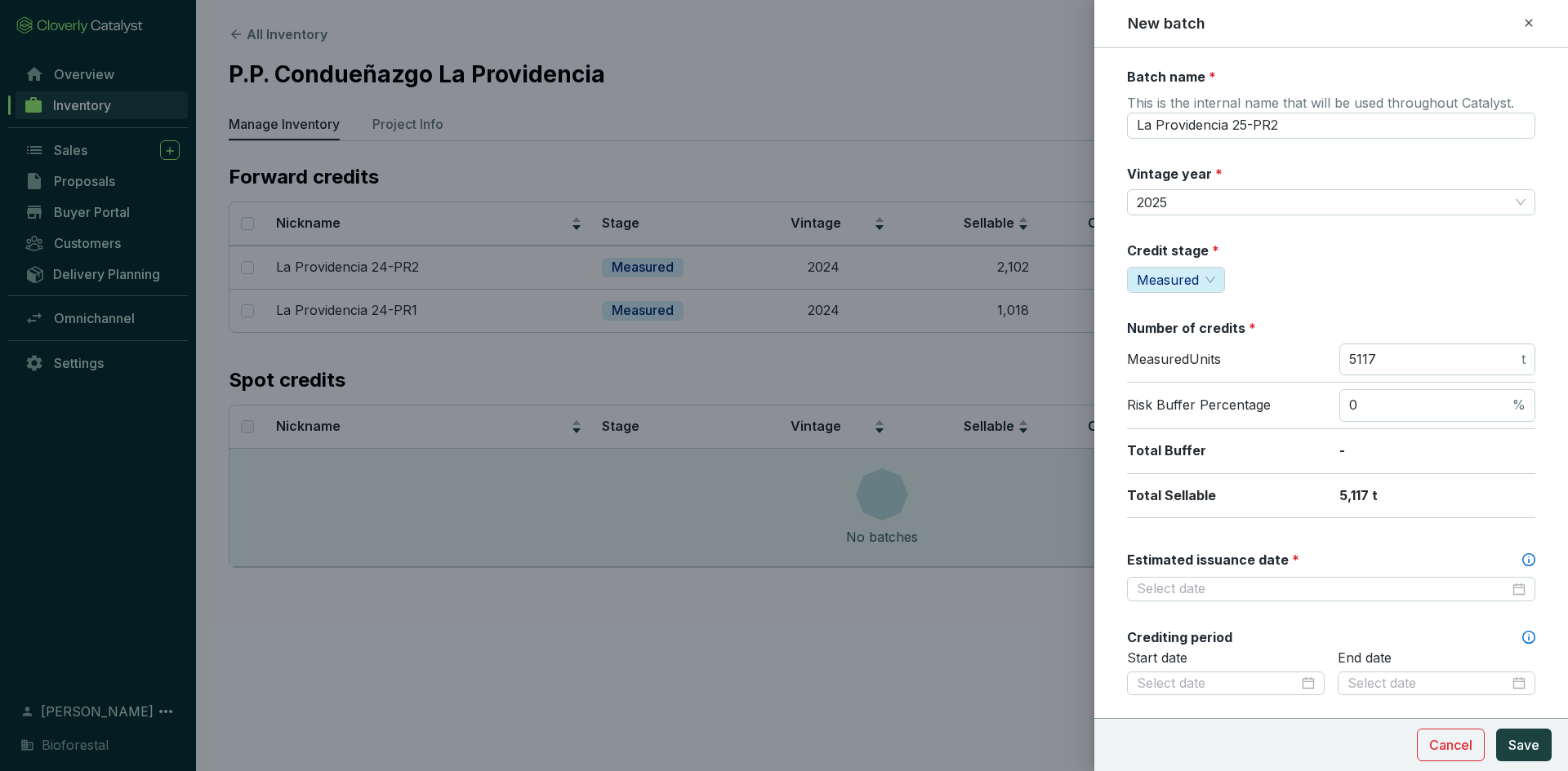
click at [1376, 487] on p "5,117 t" at bounding box center [1437, 496] width 196 height 18
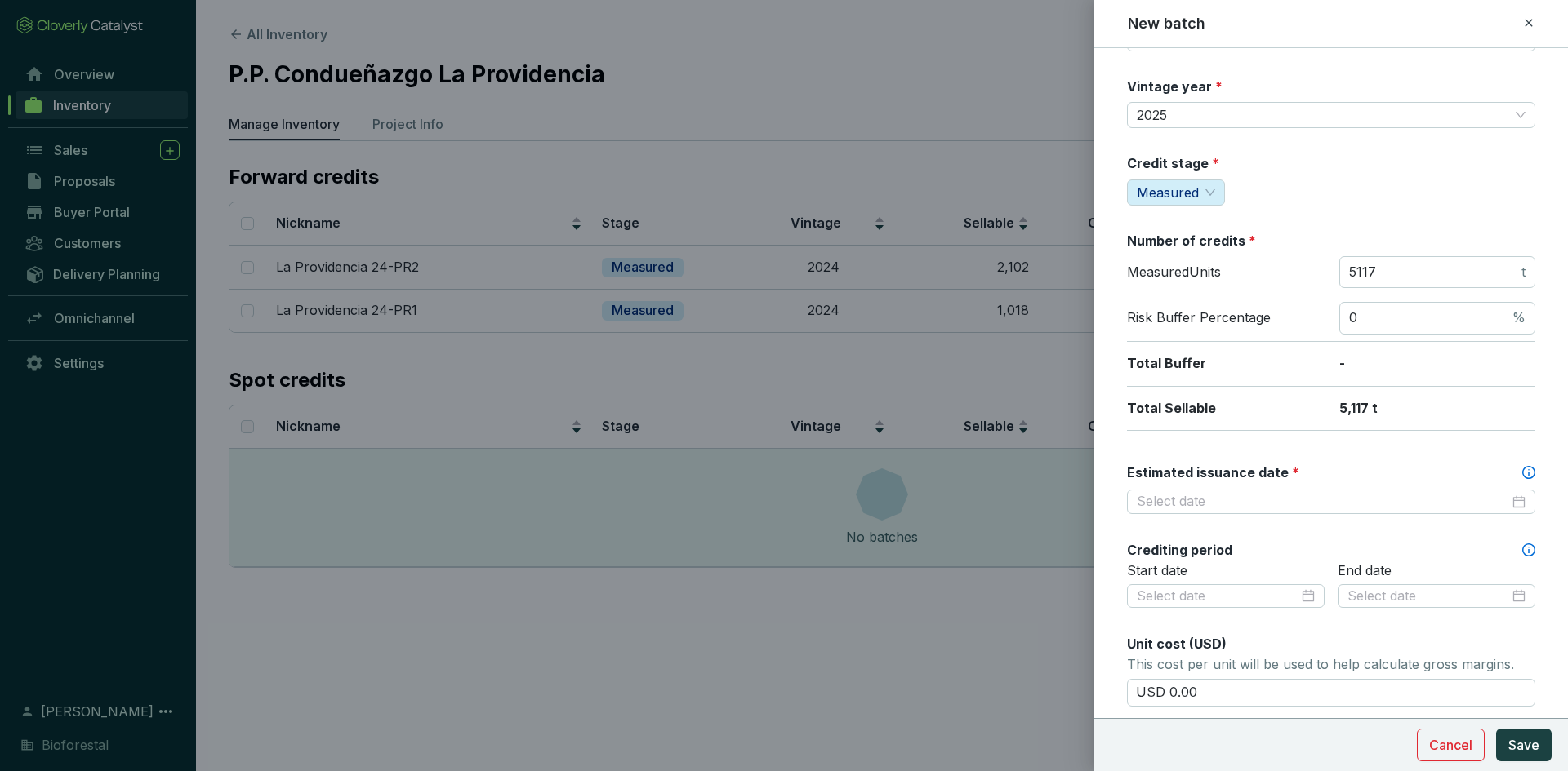
scroll to position [244, 0]
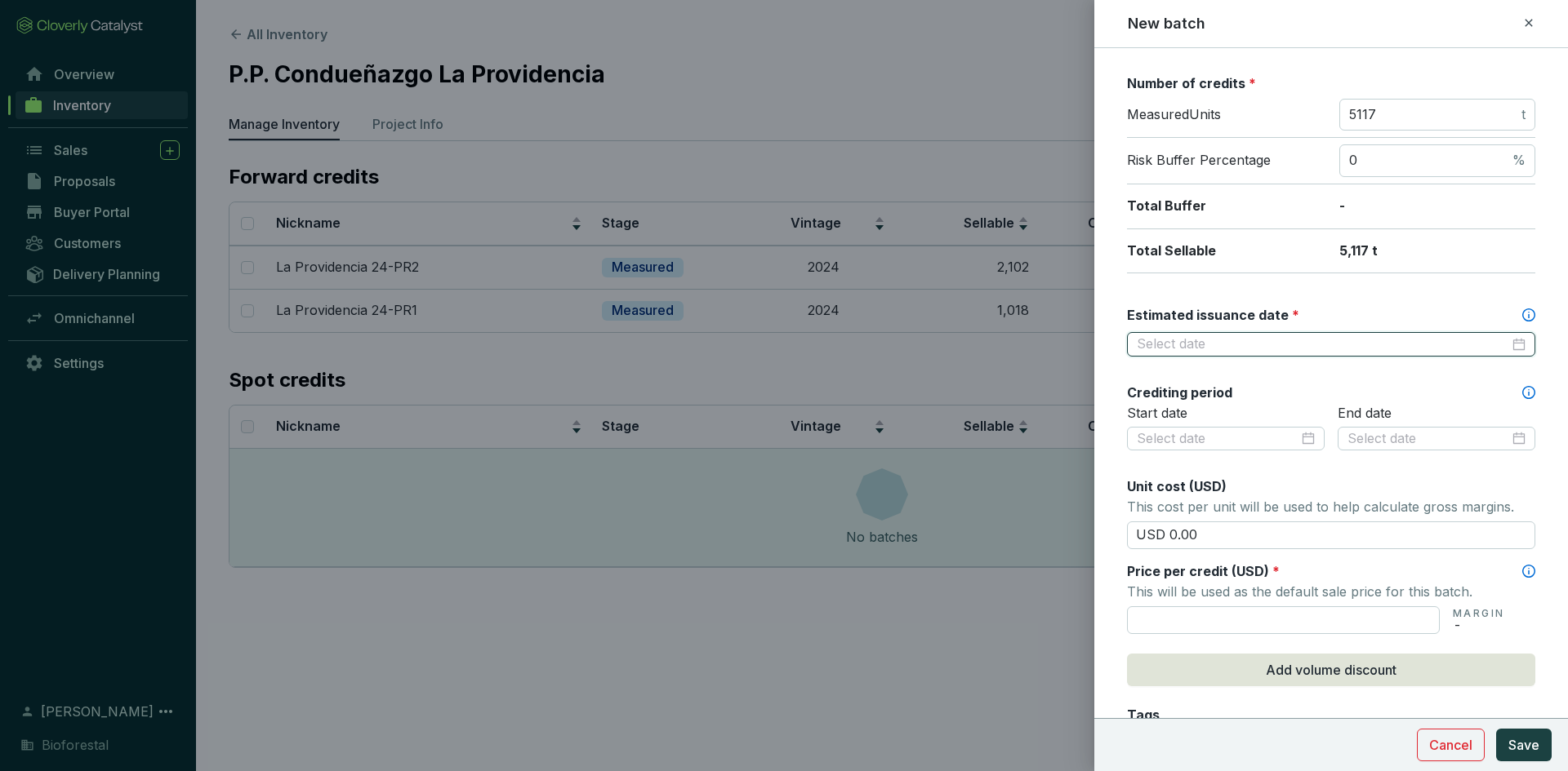
click at [1248, 344] on input "Estimated issuance date *" at bounding box center [1323, 345] width 373 height 18
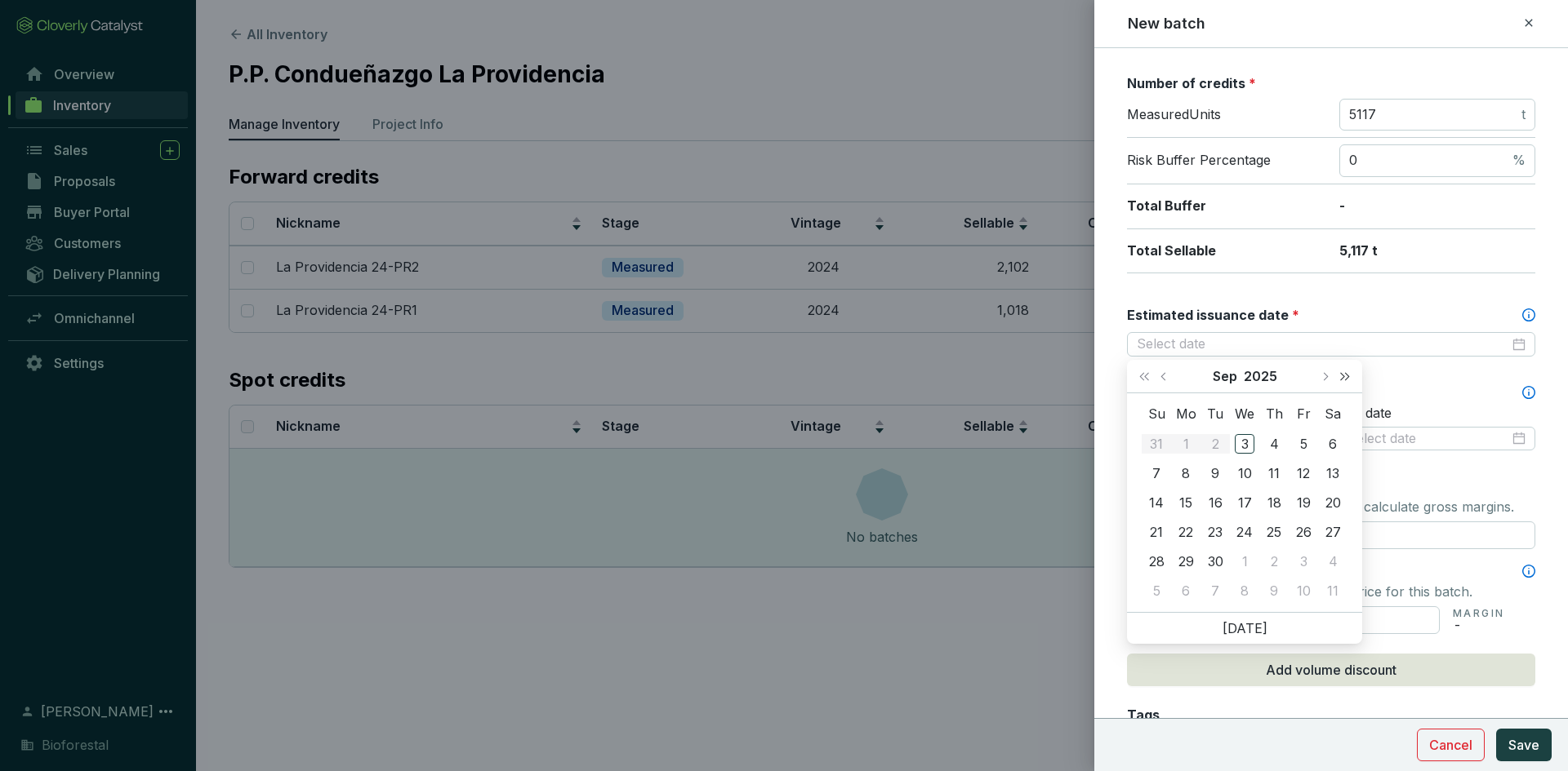
click at [1345, 375] on span "Next year (Control + right)" at bounding box center [1345, 376] width 8 height 8
type input "2026-09-15"
click at [1219, 499] on div "15" at bounding box center [1215, 502] width 20 height 20
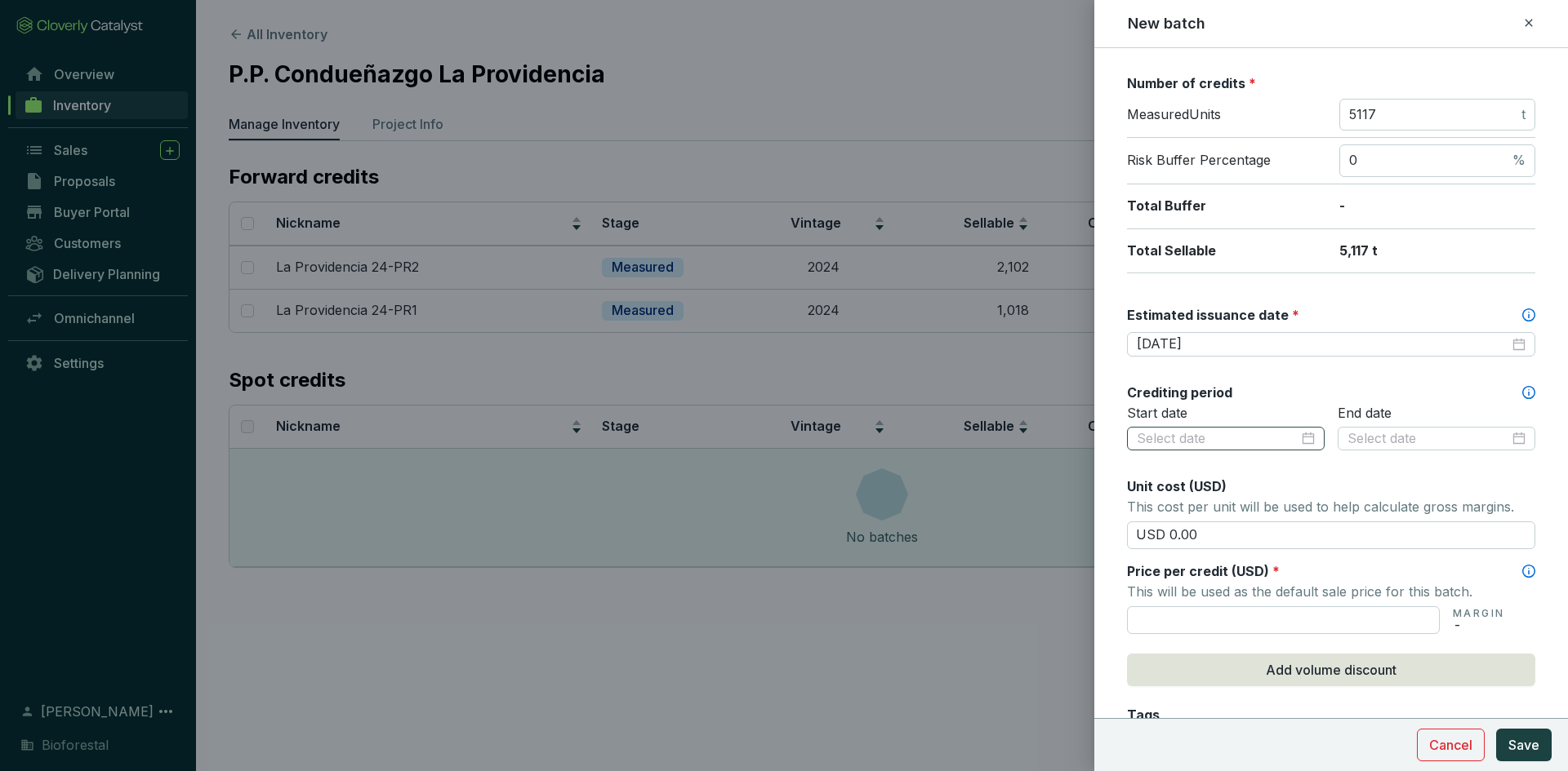
click at [1313, 437] on div at bounding box center [1226, 439] width 198 height 24
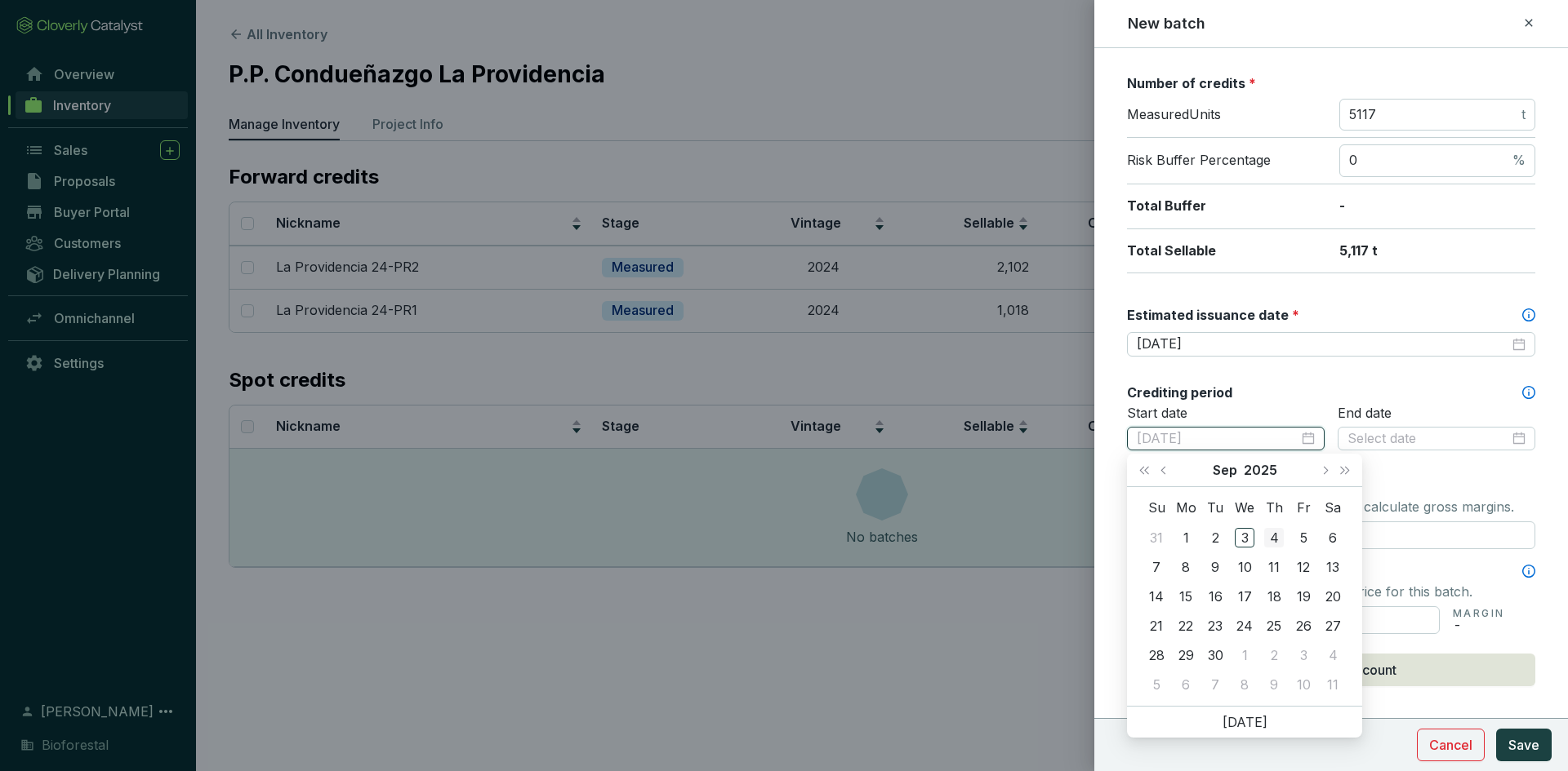
type input "2025-09-04"
click at [1165, 472] on span "Previous month (PageUp)" at bounding box center [1164, 469] width 8 height 8
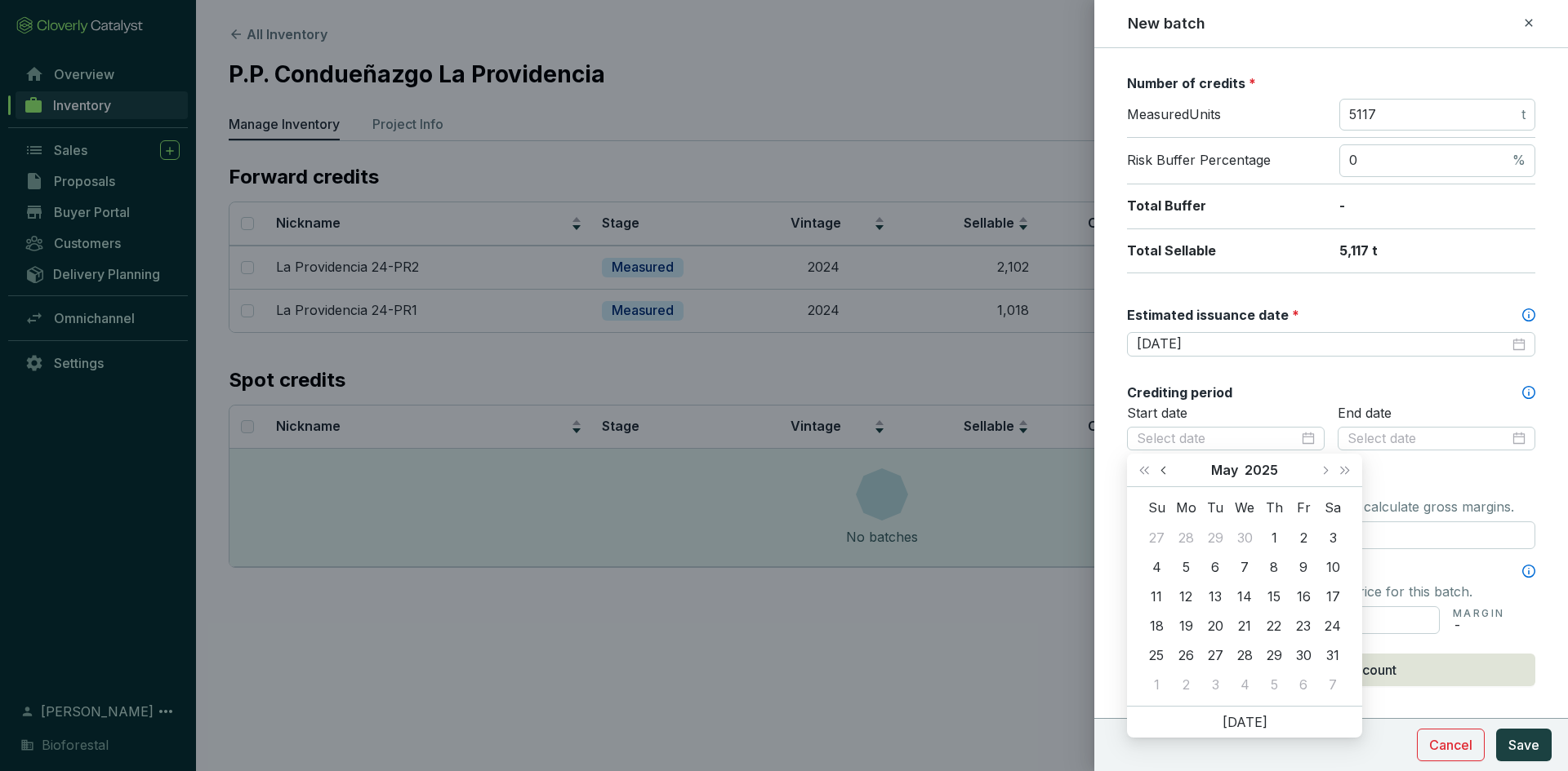
click at [1165, 472] on span "Previous month (PageUp)" at bounding box center [1164, 469] width 8 height 8
click at [1169, 474] on button "Previous month (PageUp)" at bounding box center [1166, 470] width 22 height 32
type input "2025-01-01"
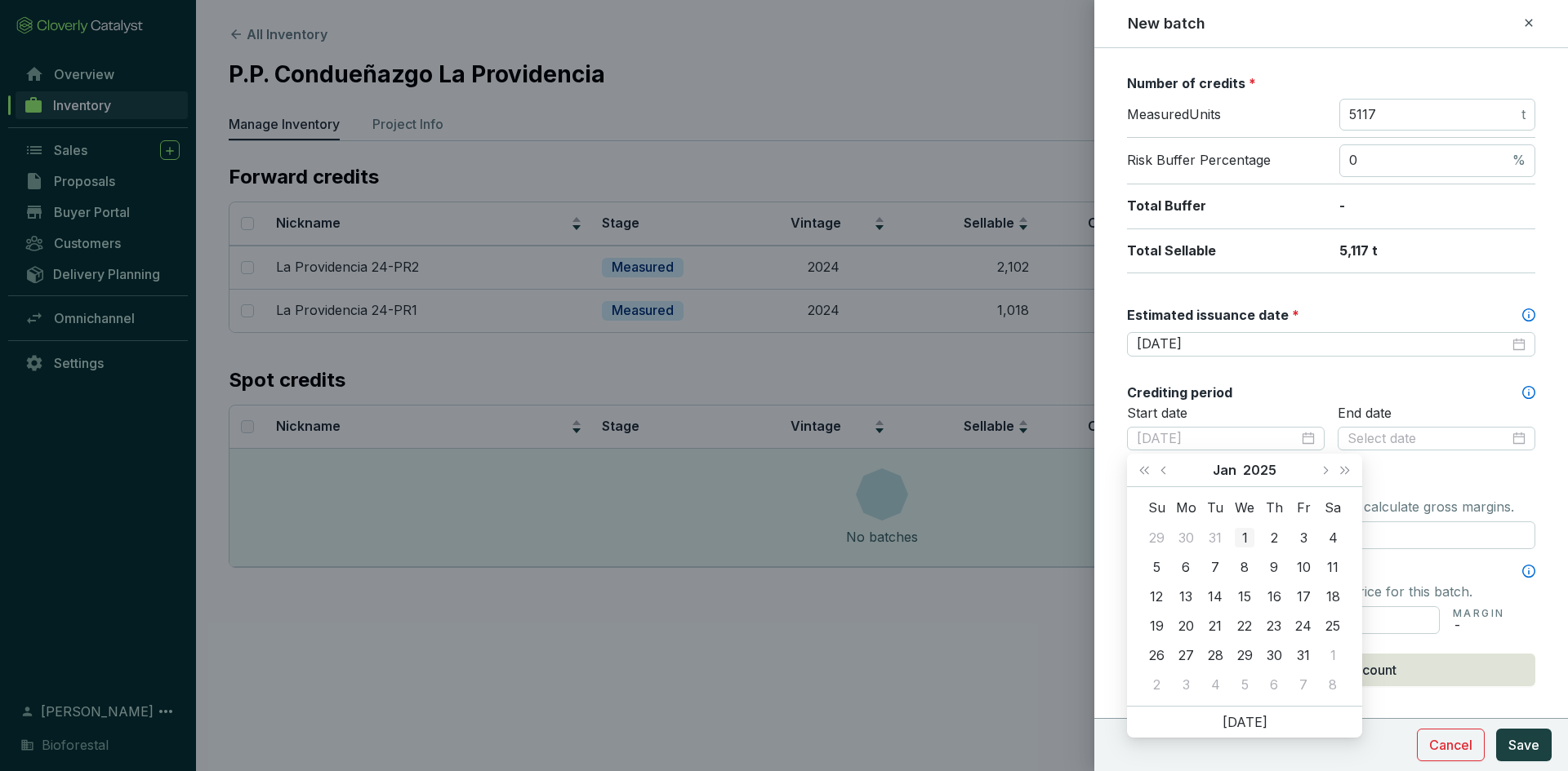
click at [1245, 535] on div "1" at bounding box center [1245, 538] width 20 height 20
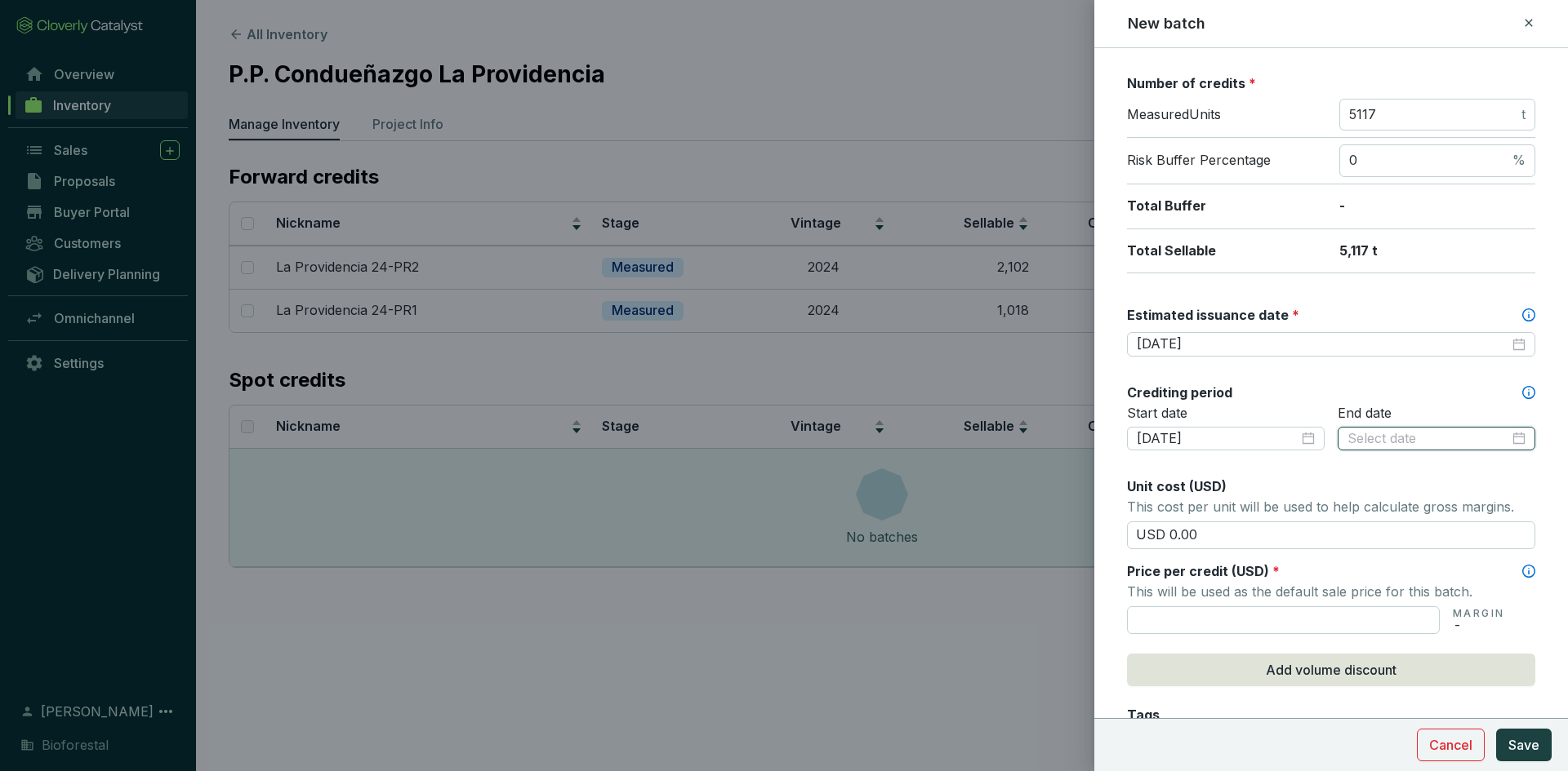
click at [1424, 432] on input at bounding box center [1428, 439] width 161 height 18
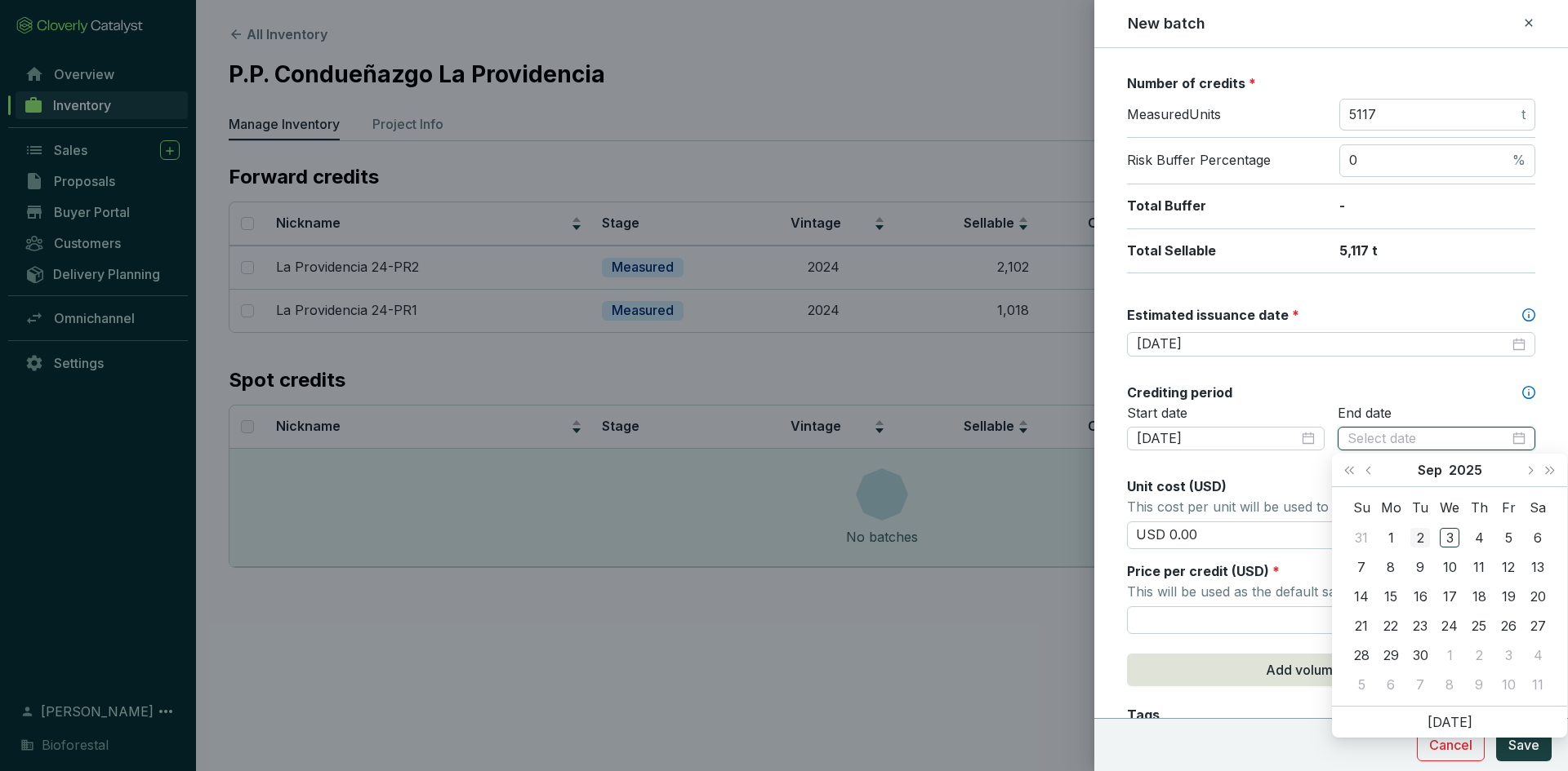
type input "2025-09-02"
type input "2025-09-15"
click at [1385, 595] on div "15" at bounding box center [1391, 596] width 20 height 20
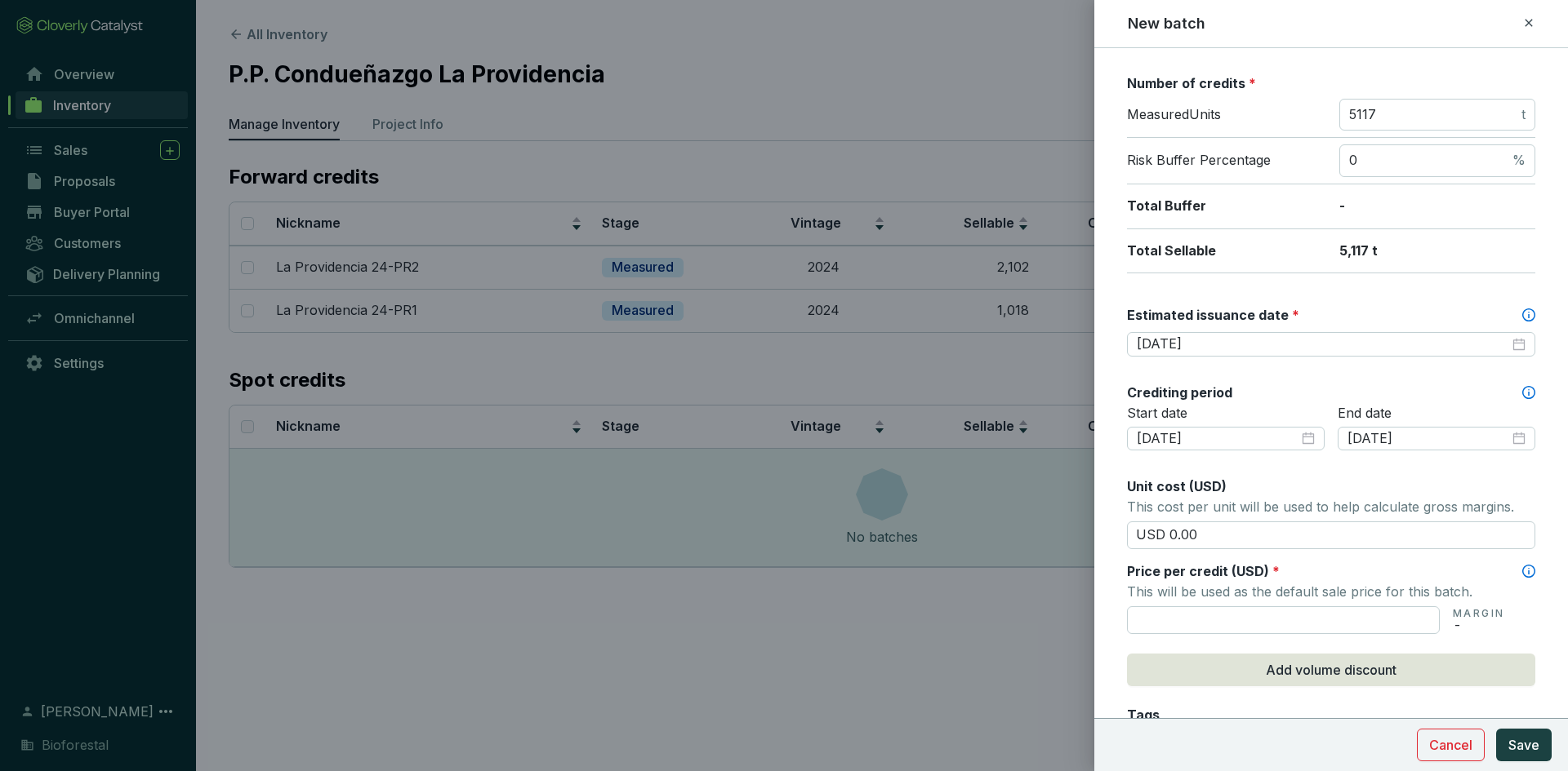
click at [1338, 462] on div "End date 2025-09-15" at bounding box center [1436, 438] width 198 height 67
click at [1219, 527] on input "USD 0.00" at bounding box center [1331, 535] width 409 height 28
type input "USD 0"
type input "USD 15.50"
click at [1179, 625] on input "text" at bounding box center [1283, 620] width 313 height 28
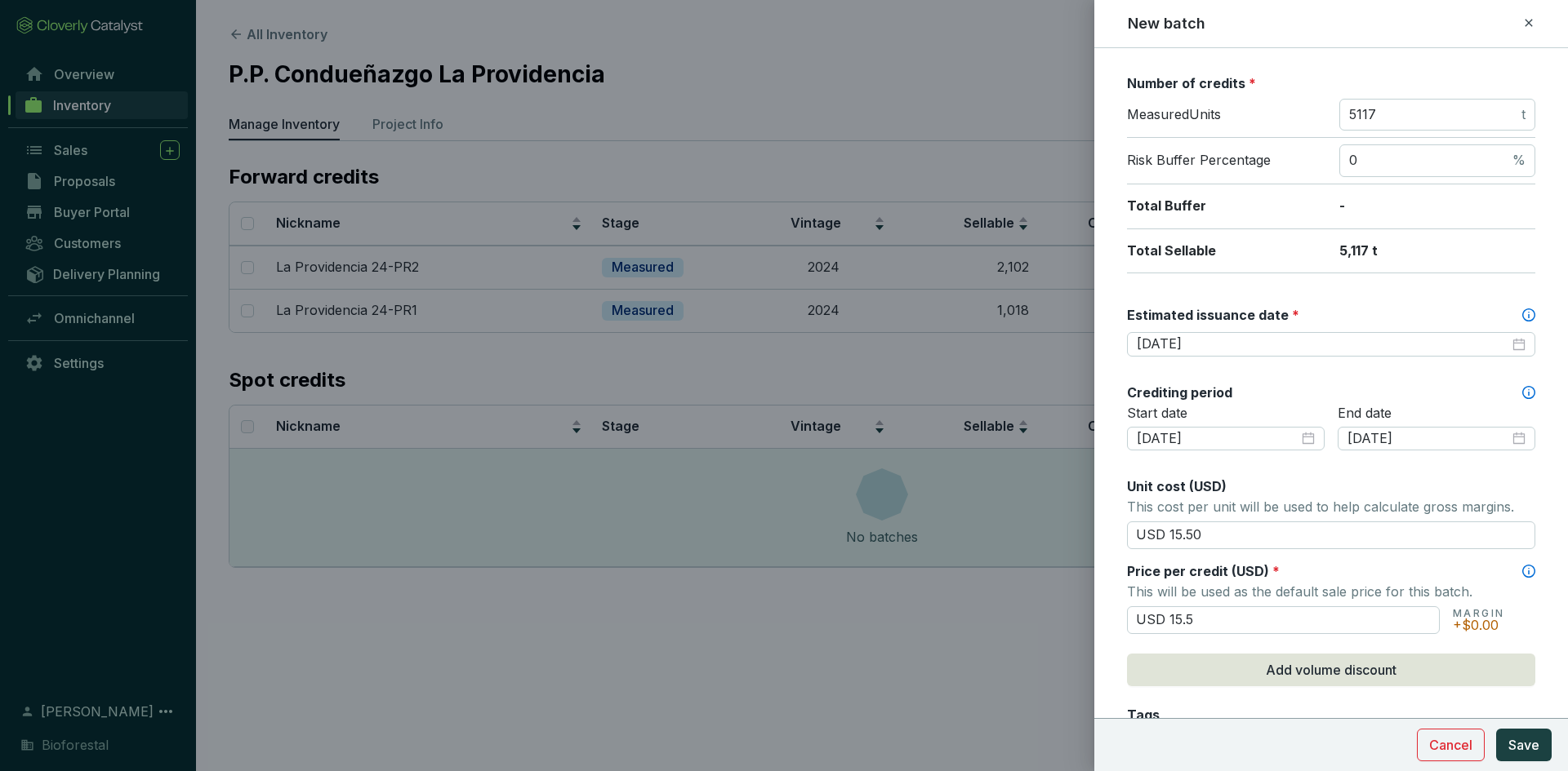
type input "USD 15.50"
click at [1320, 567] on div "Price per credit (USD) *" at bounding box center [1331, 571] width 409 height 18
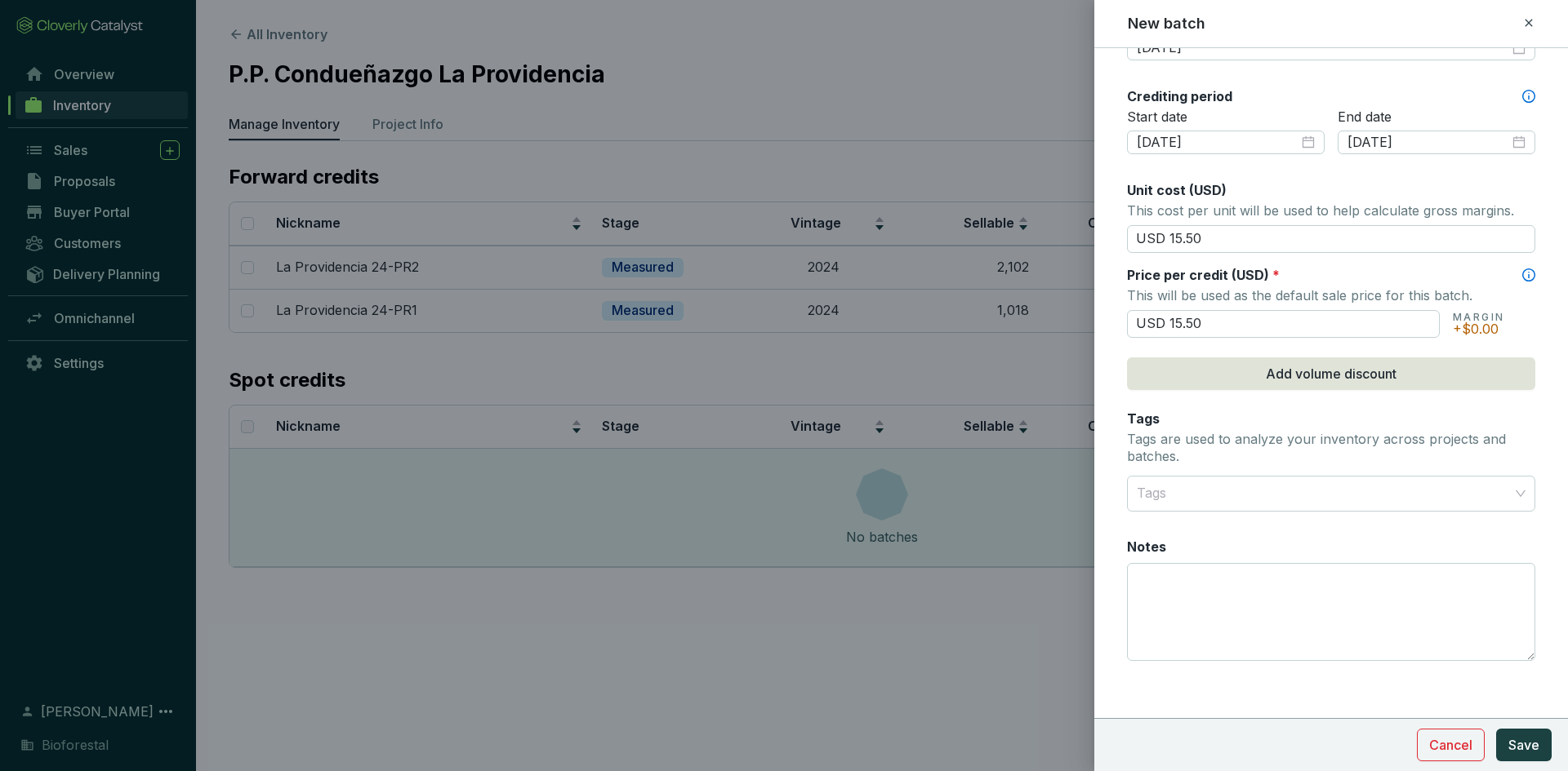
scroll to position [548, 0]
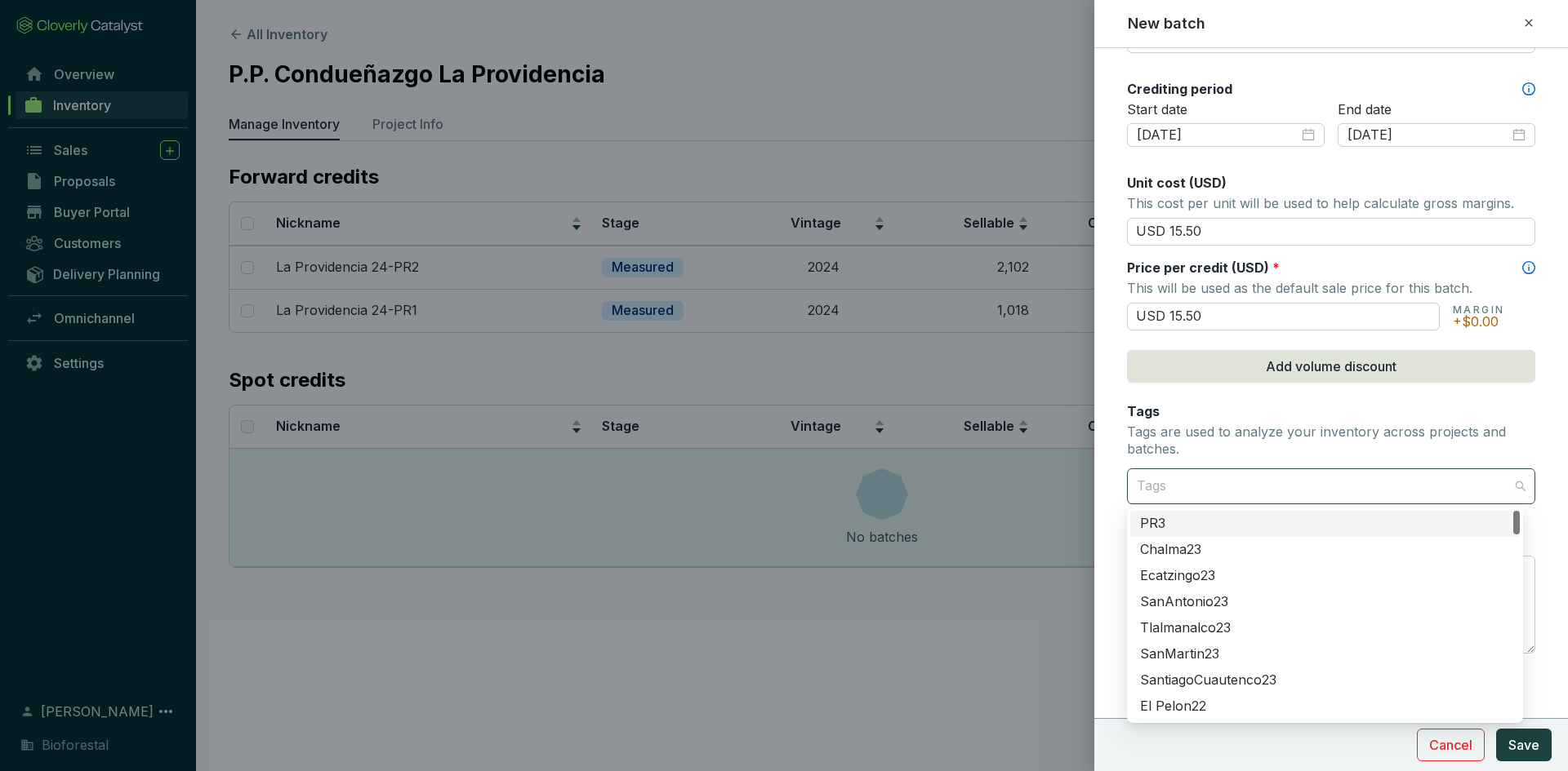
click at [1176, 484] on div at bounding box center [1321, 486] width 383 height 32
type input "chi"
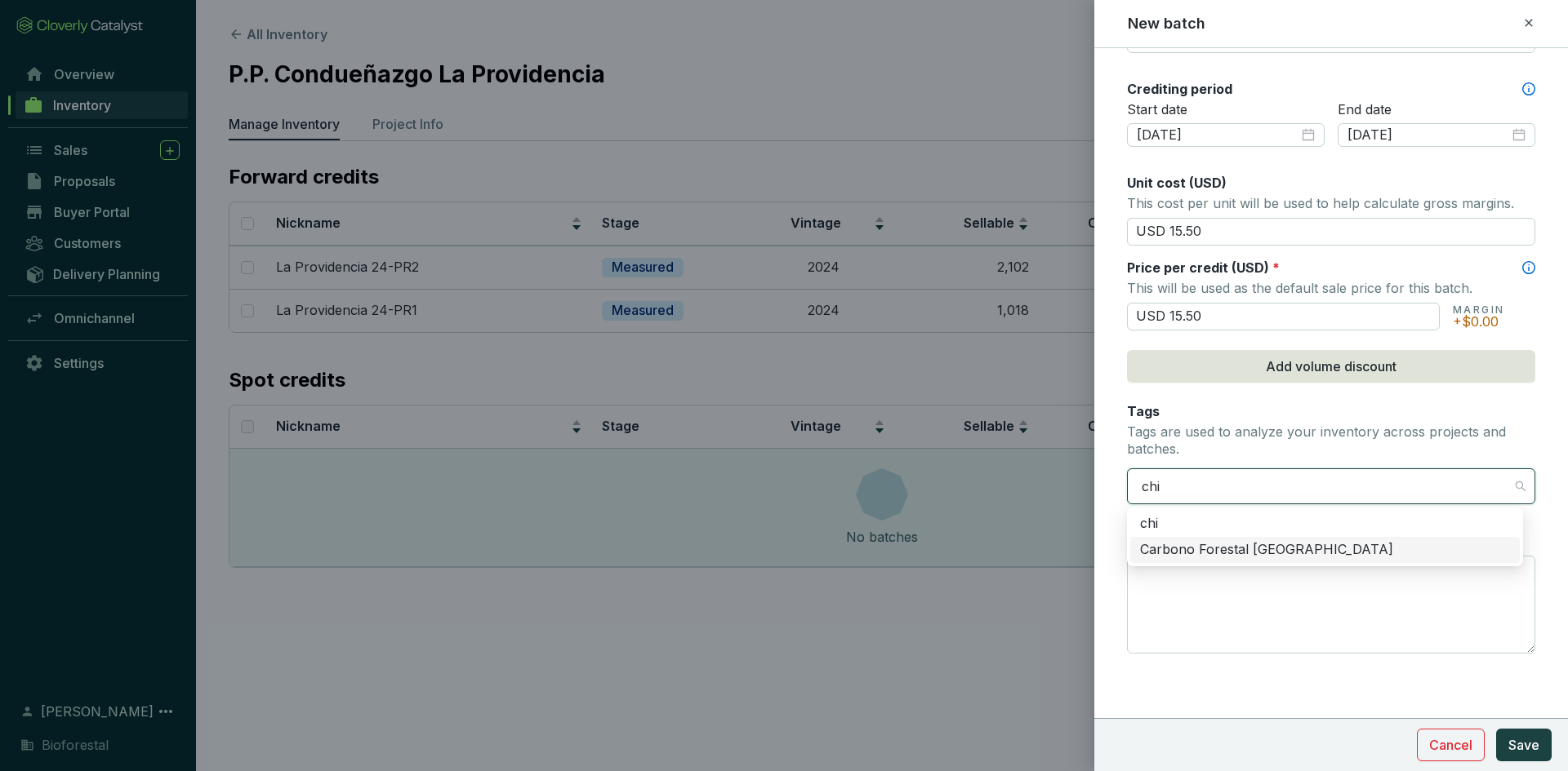
click at [1193, 548] on div "Carbono Forestal [GEOGRAPHIC_DATA]" at bounding box center [1324, 550] width 370 height 18
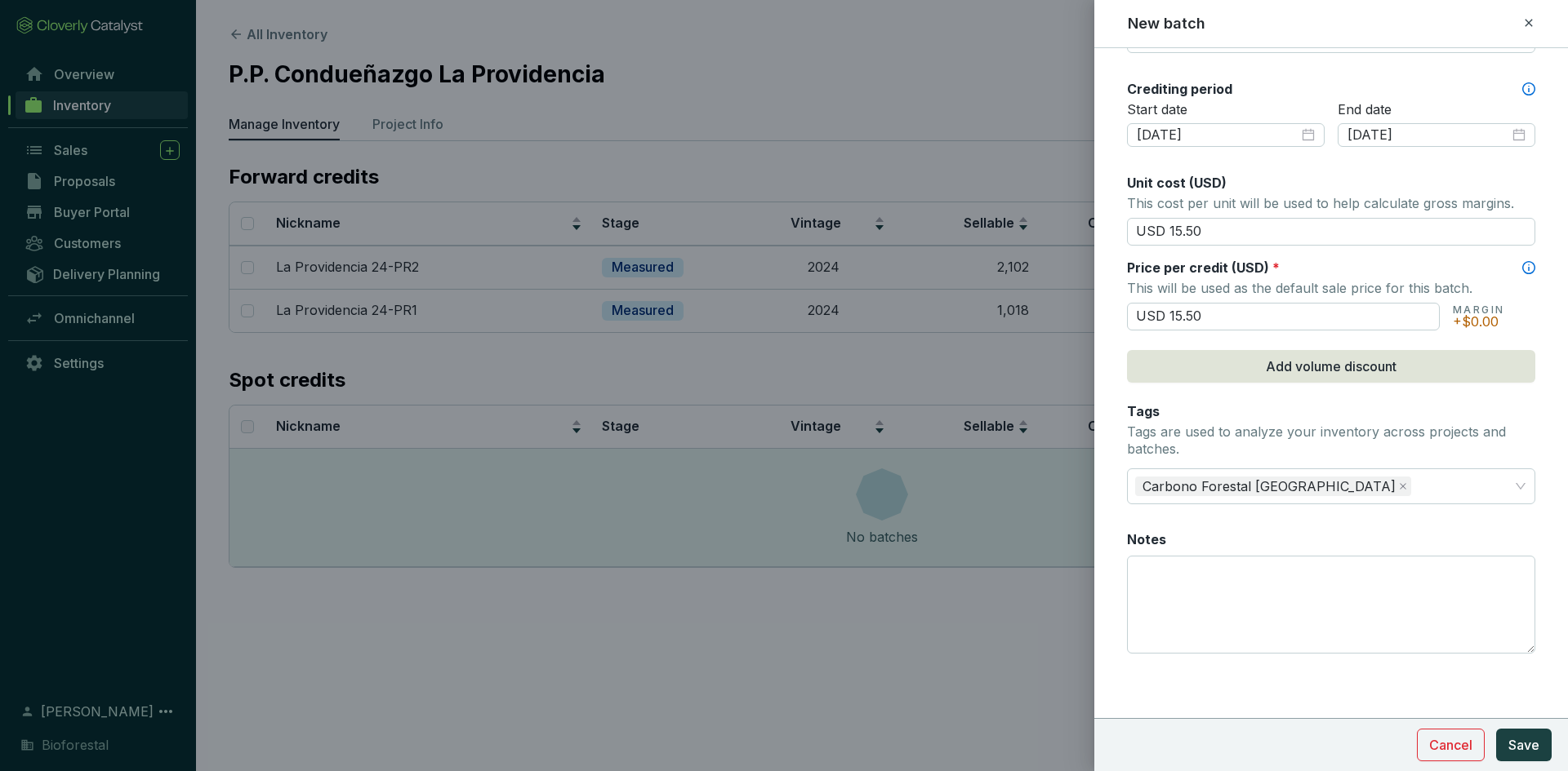
click at [1104, 514] on form "Batch name * This is the internal name that will be used throughout Catalyst. L…" at bounding box center [1331, 135] width 474 height 1232
click at [1163, 584] on textarea "Notes" at bounding box center [1331, 605] width 407 height 97
click at [1410, 570] on textarea "2257 créditos al fondo de aseguramiento" at bounding box center [1331, 605] width 407 height 97
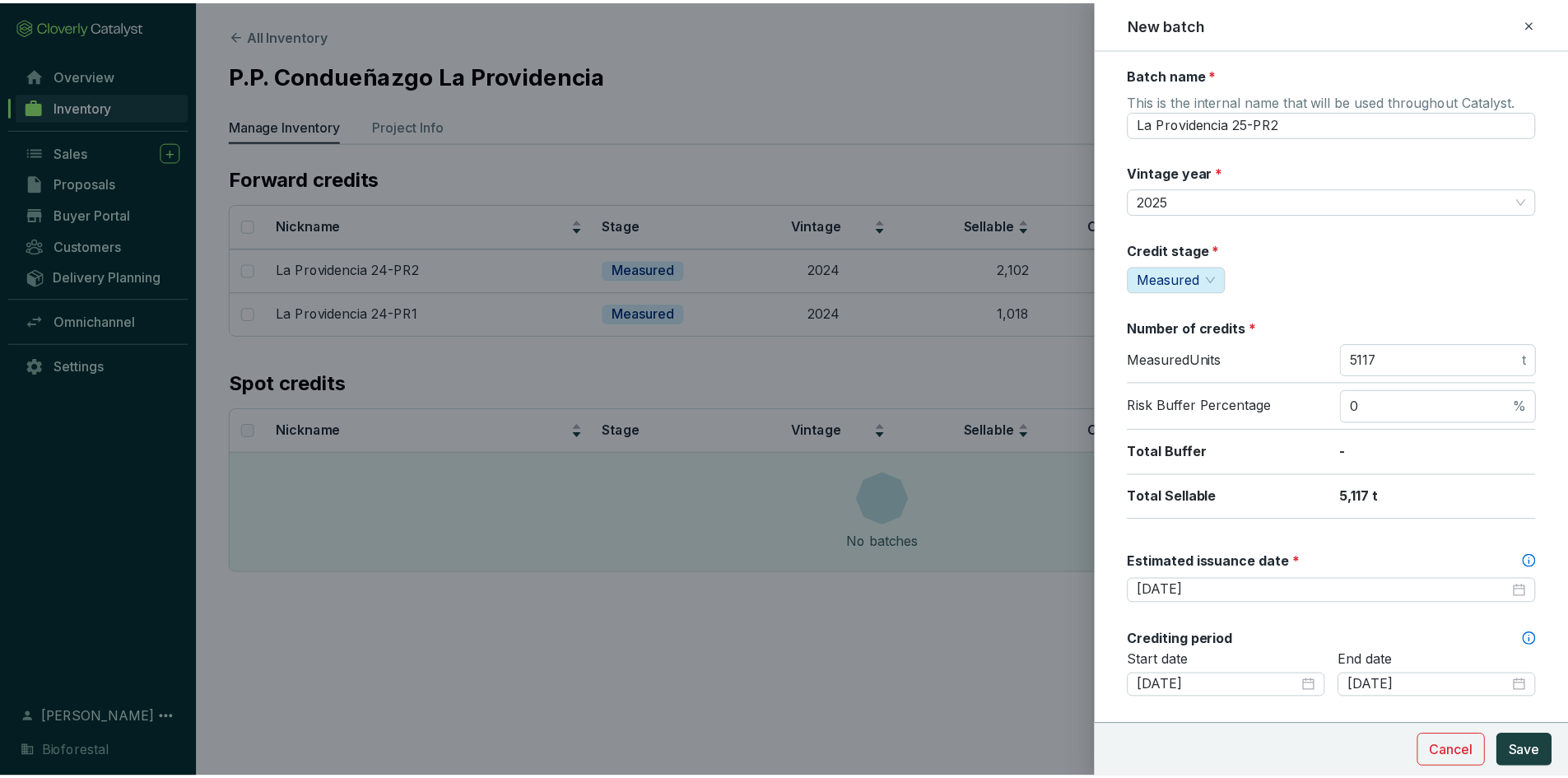
scroll to position [0, 0]
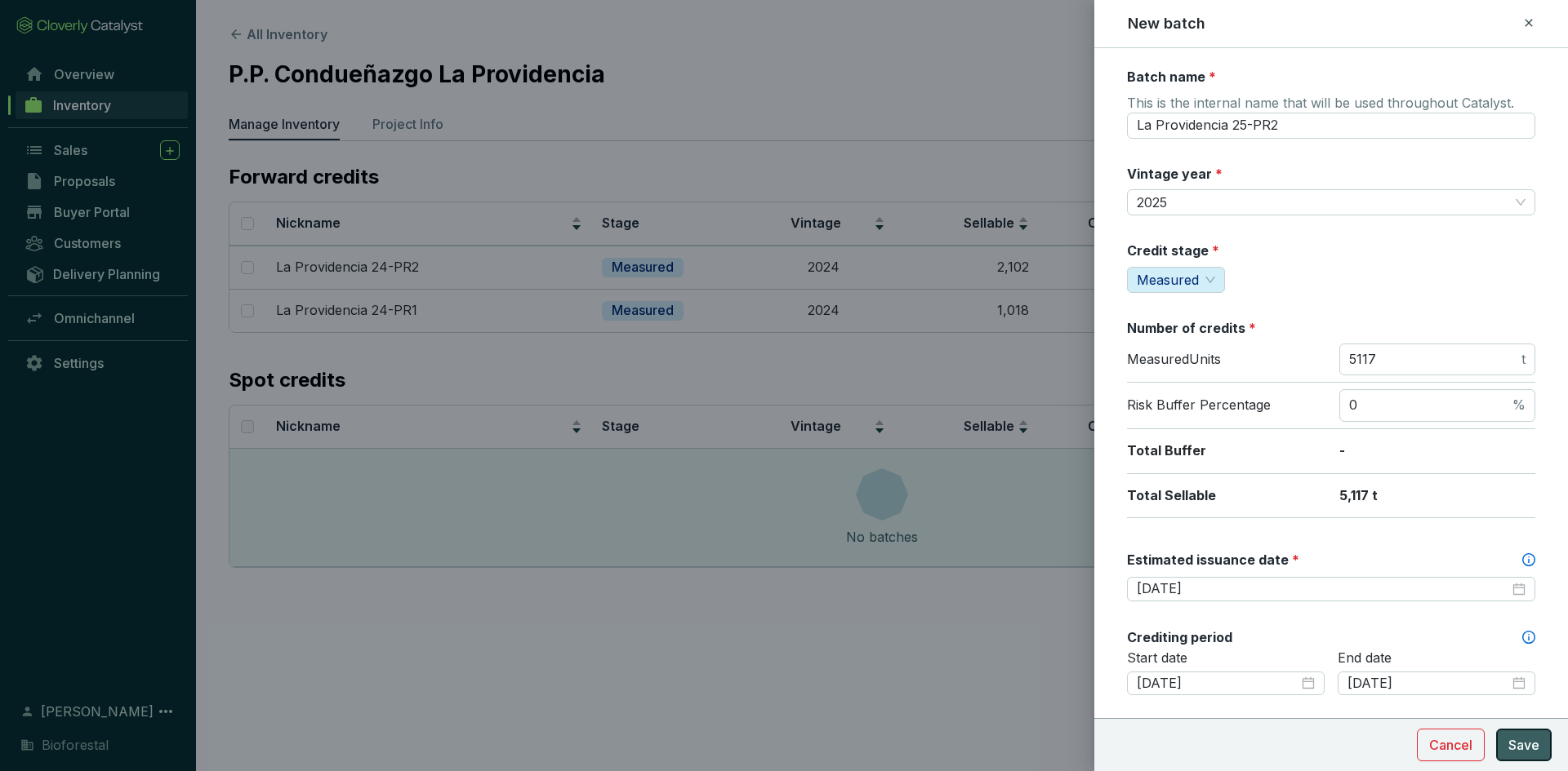
type textarea "2257 créditos al fondo de aseguramiento"
click at [1511, 741] on span "Save" at bounding box center [1523, 745] width 31 height 20
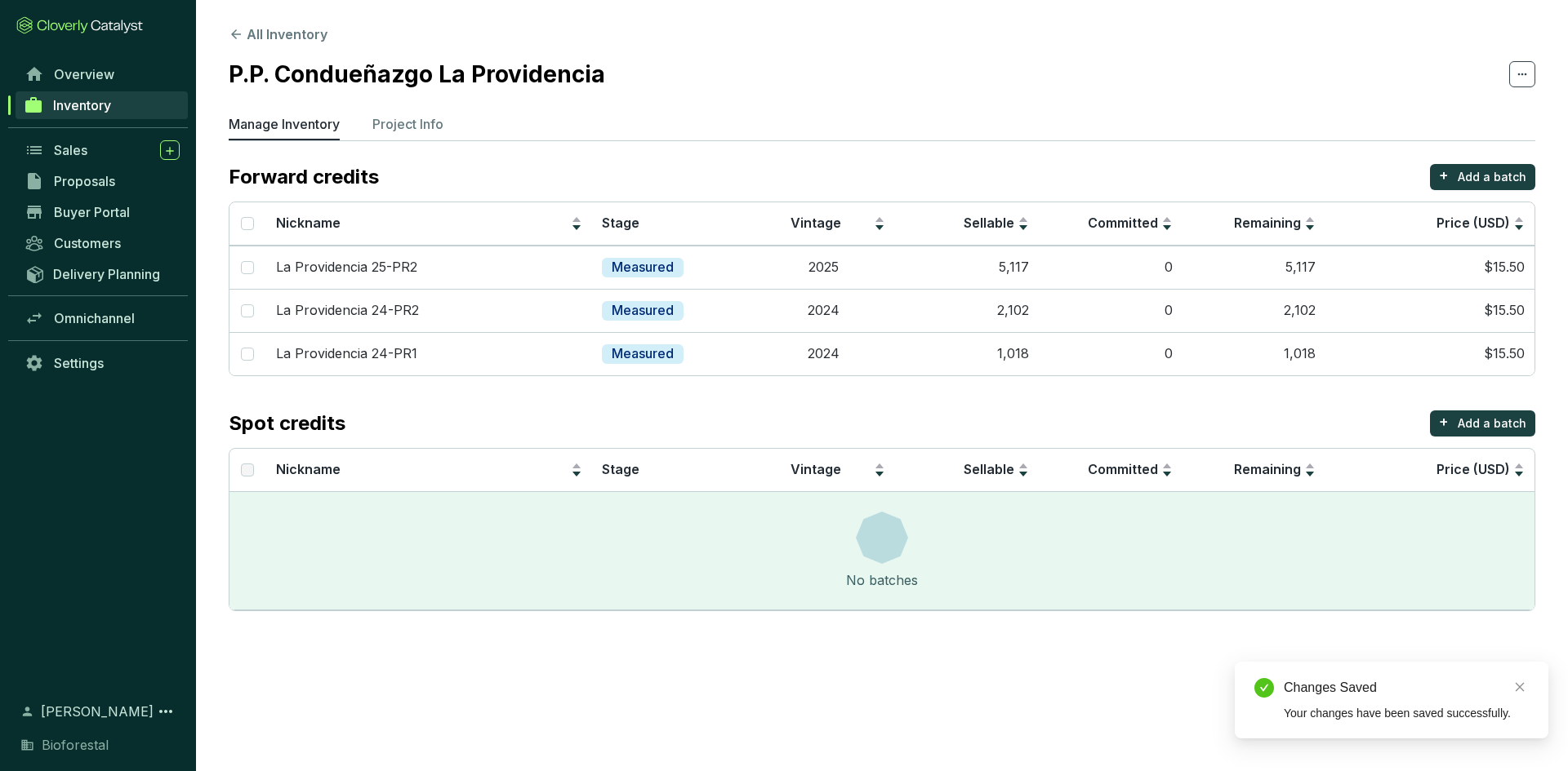
click at [840, 393] on section "Forward credits + Add a batch Nickname Stage Vintage Sellable Committed Remaini…" at bounding box center [882, 387] width 1306 height 447
click at [111, 110] on span "Inventory" at bounding box center [82, 105] width 58 height 16
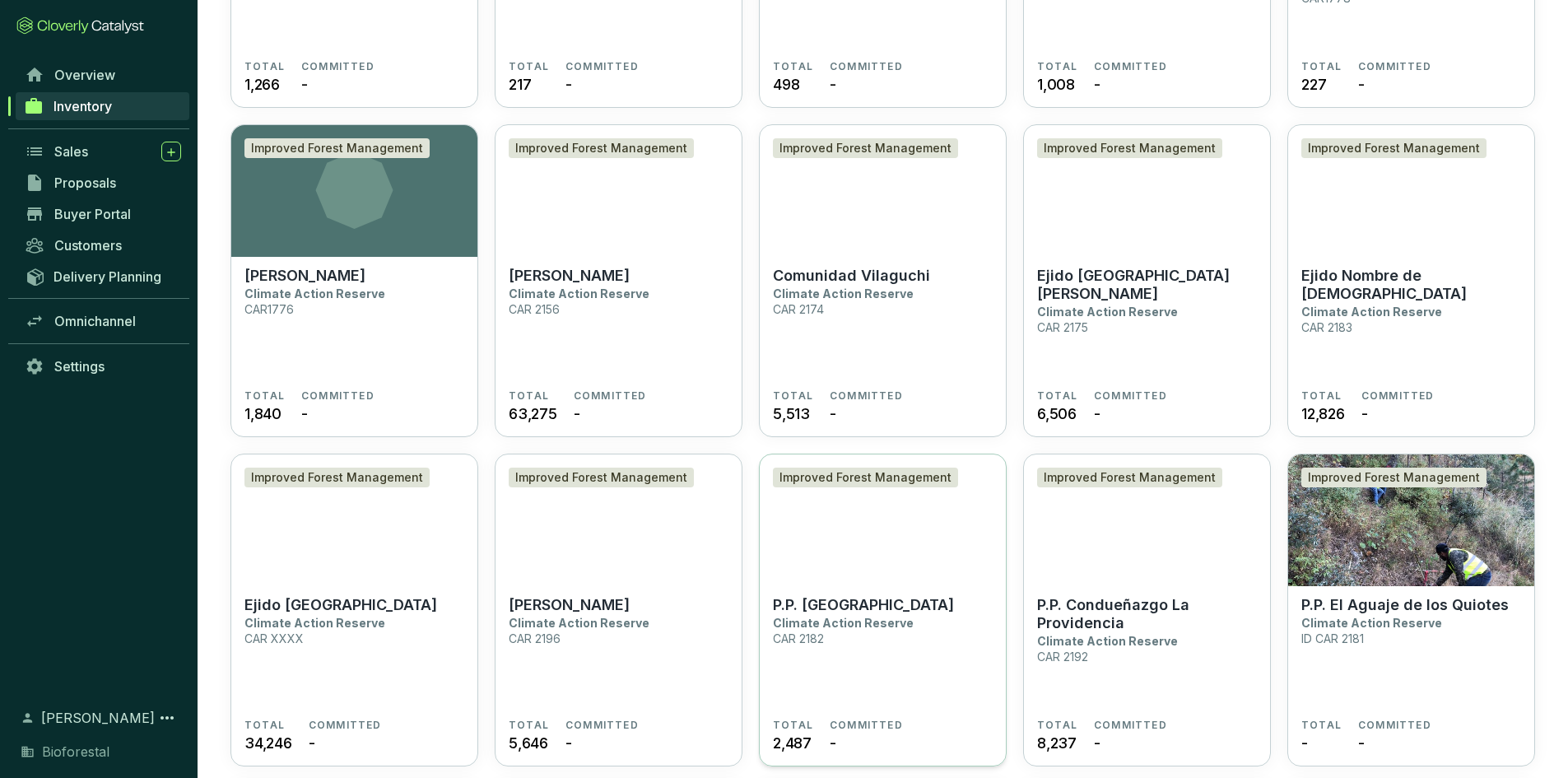
scroll to position [3541, 0]
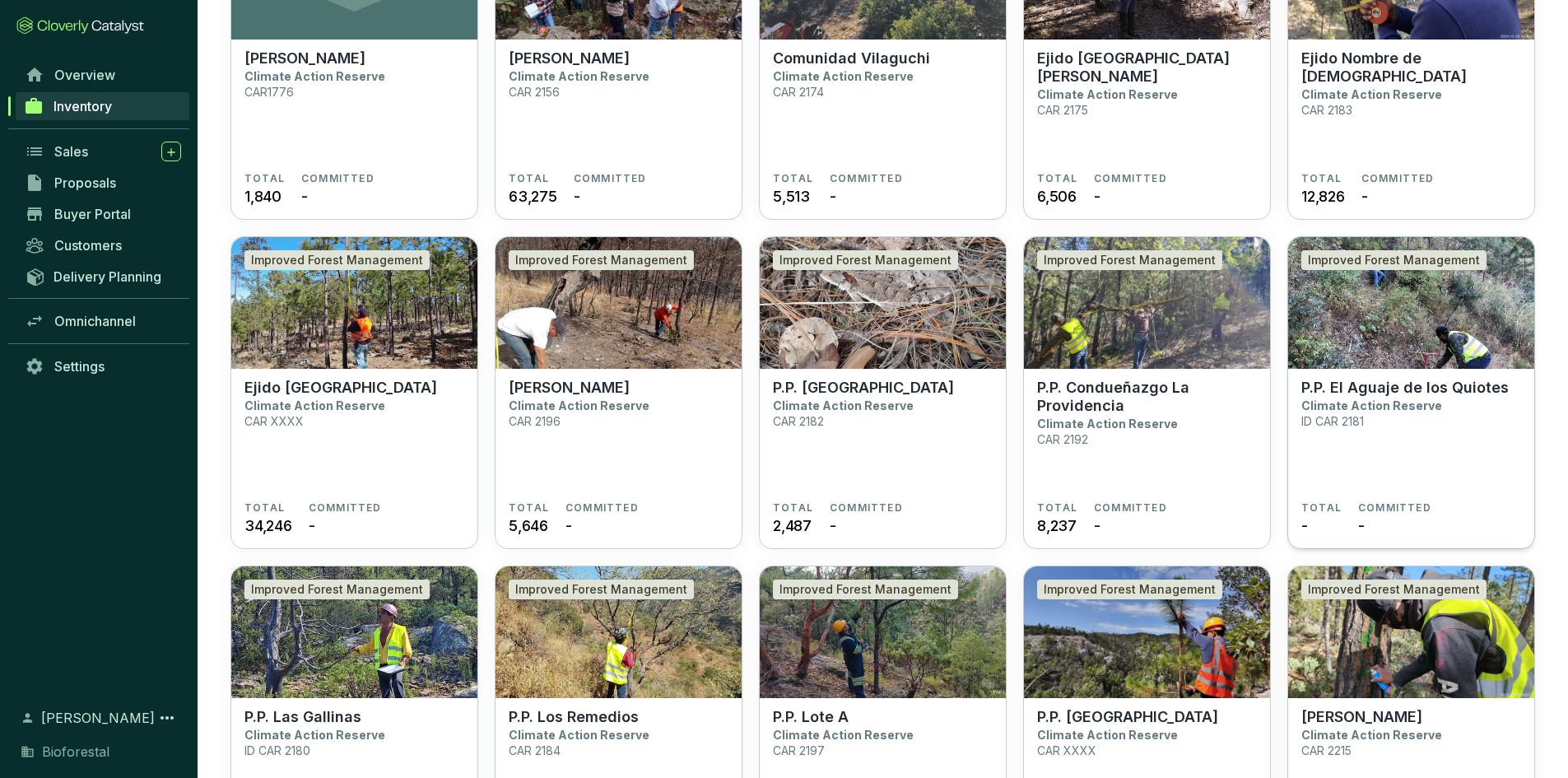
click at [1377, 324] on img at bounding box center [1411, 303] width 247 height 132
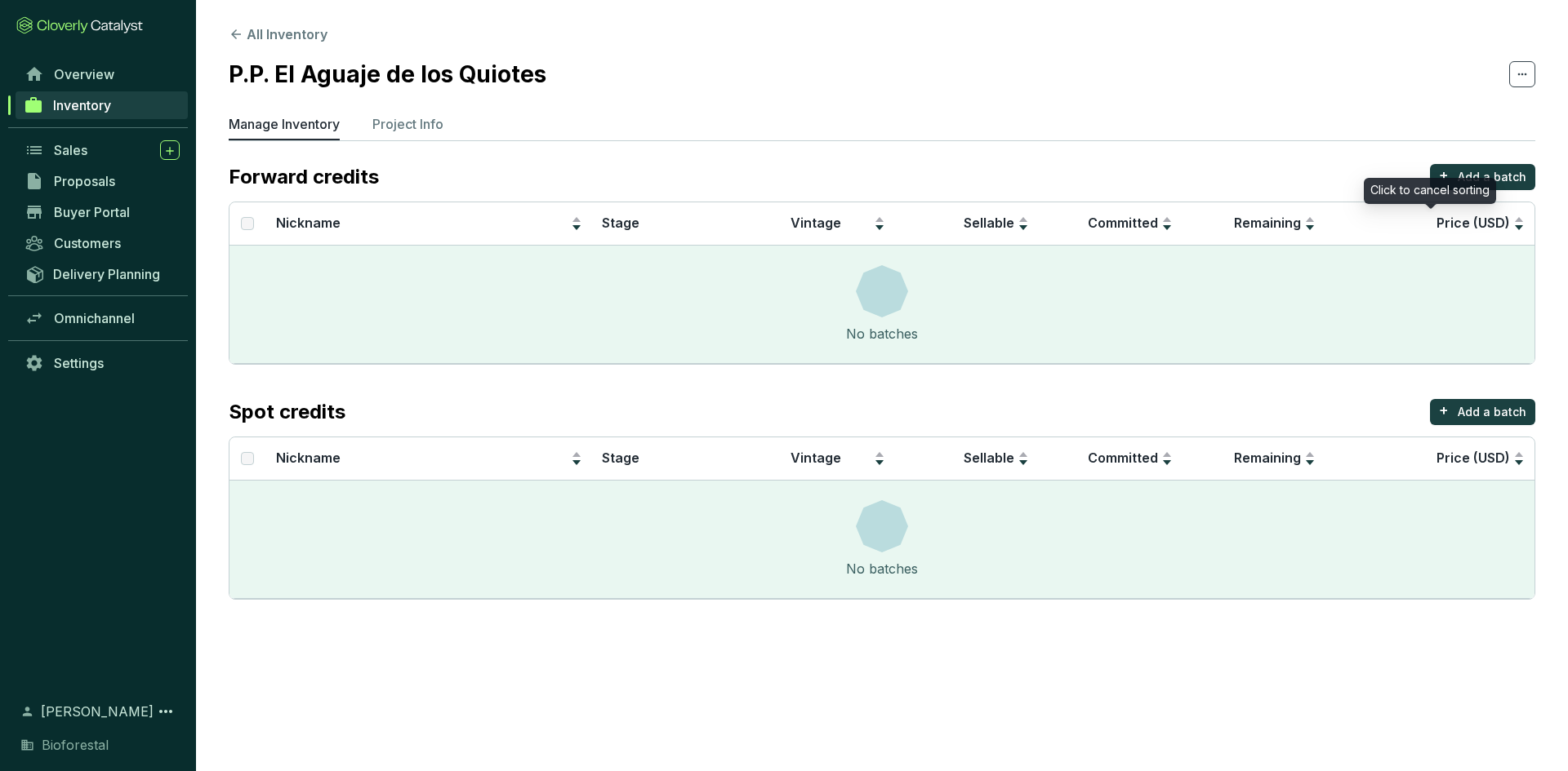
click at [1462, 183] on div "Click to cancel sorting" at bounding box center [1430, 191] width 133 height 26
click at [1461, 176] on p "Add a batch" at bounding box center [1492, 177] width 69 height 16
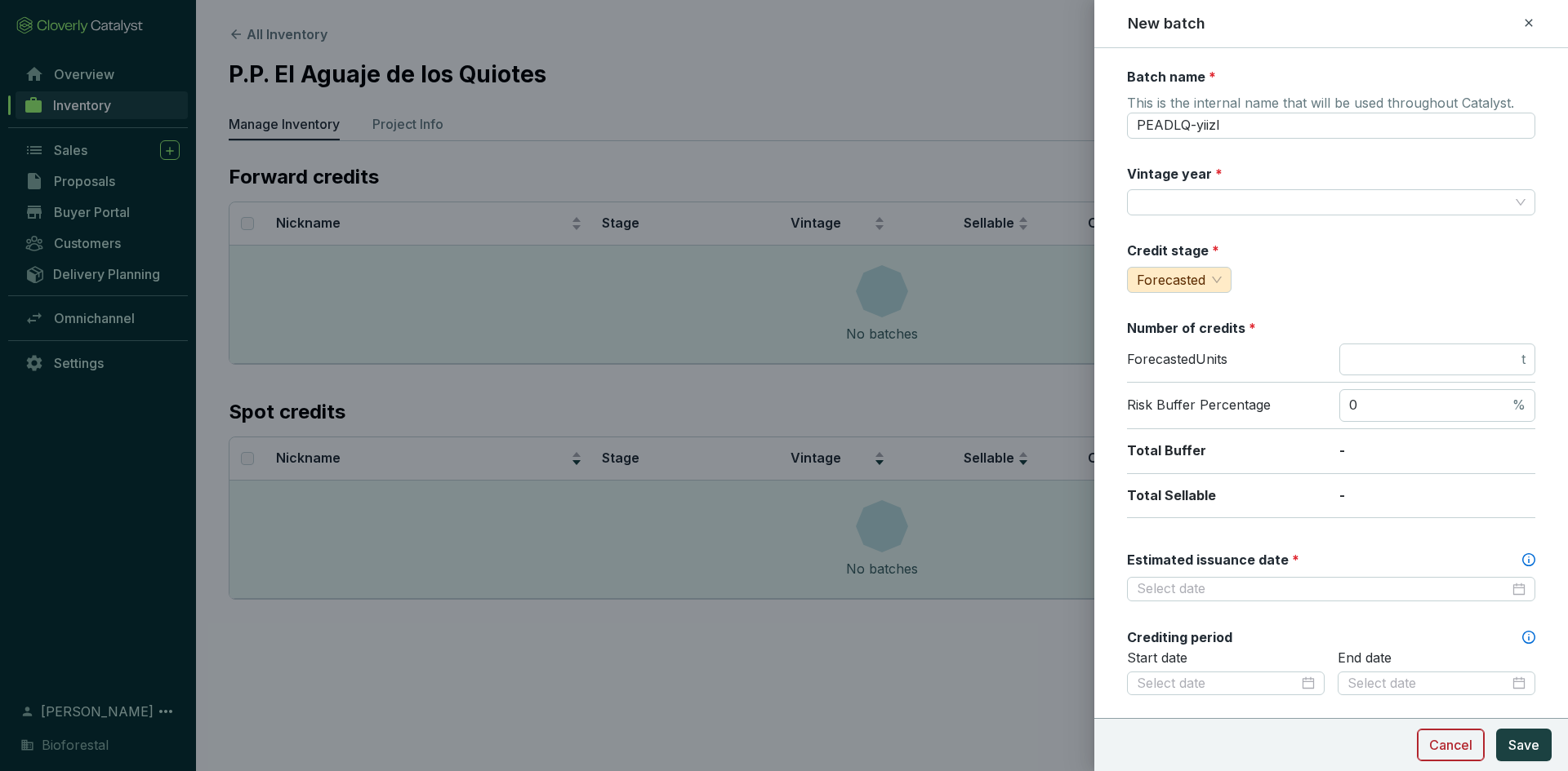
click at [1421, 747] on button "Cancel" at bounding box center [1451, 745] width 68 height 32
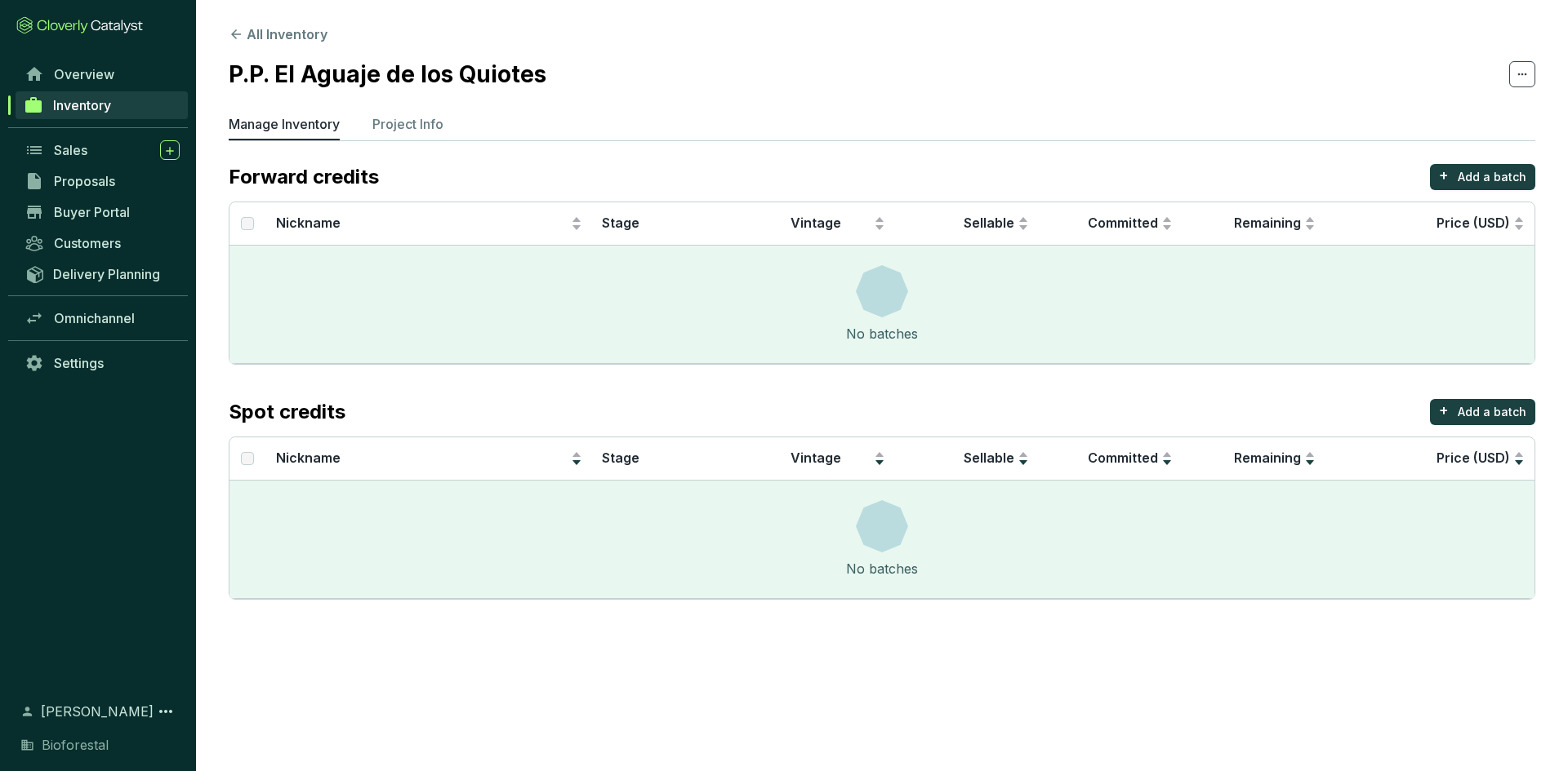
click at [137, 108] on link "Inventory" at bounding box center [101, 105] width 172 height 28
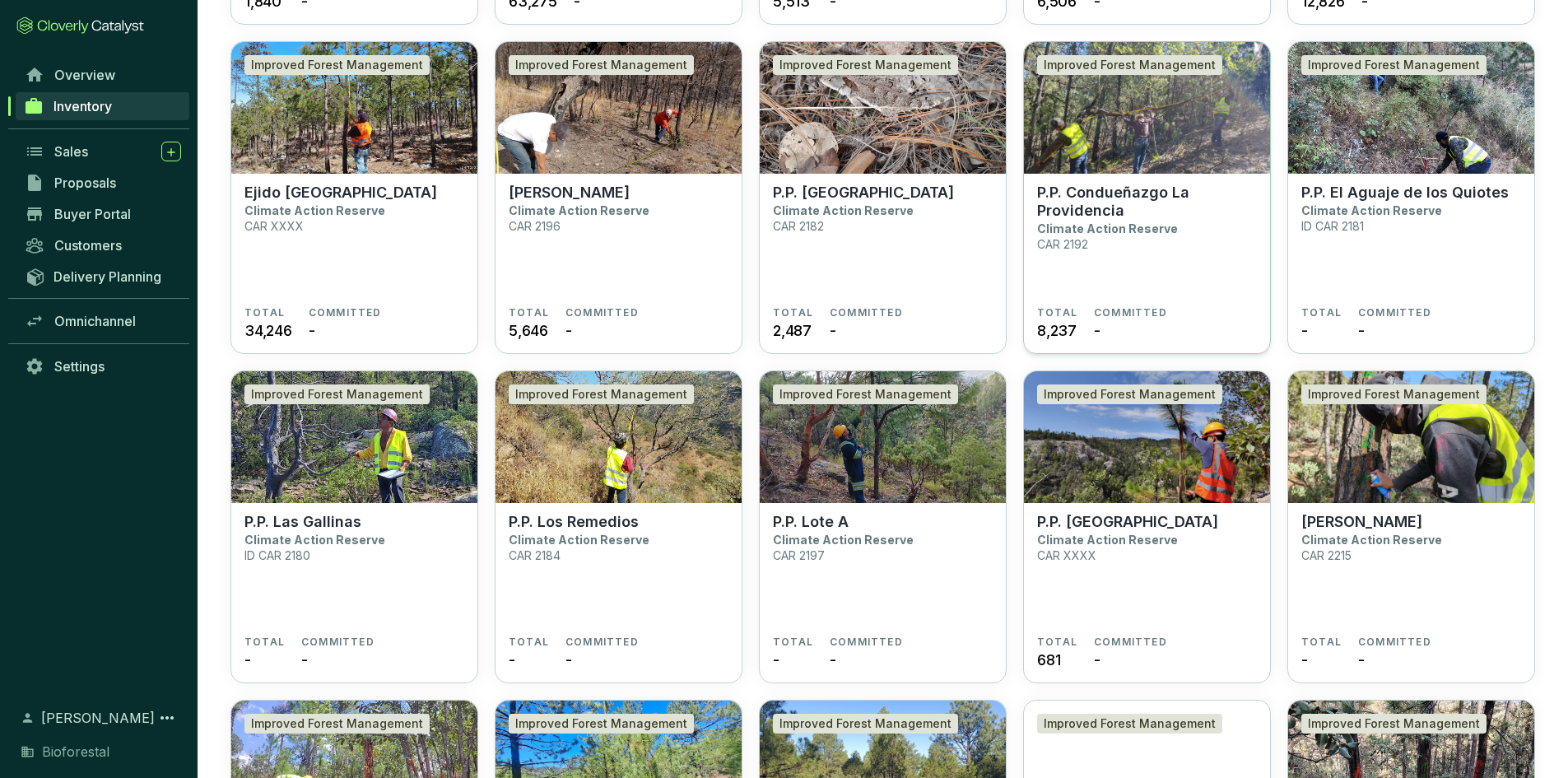
scroll to position [3777, 0]
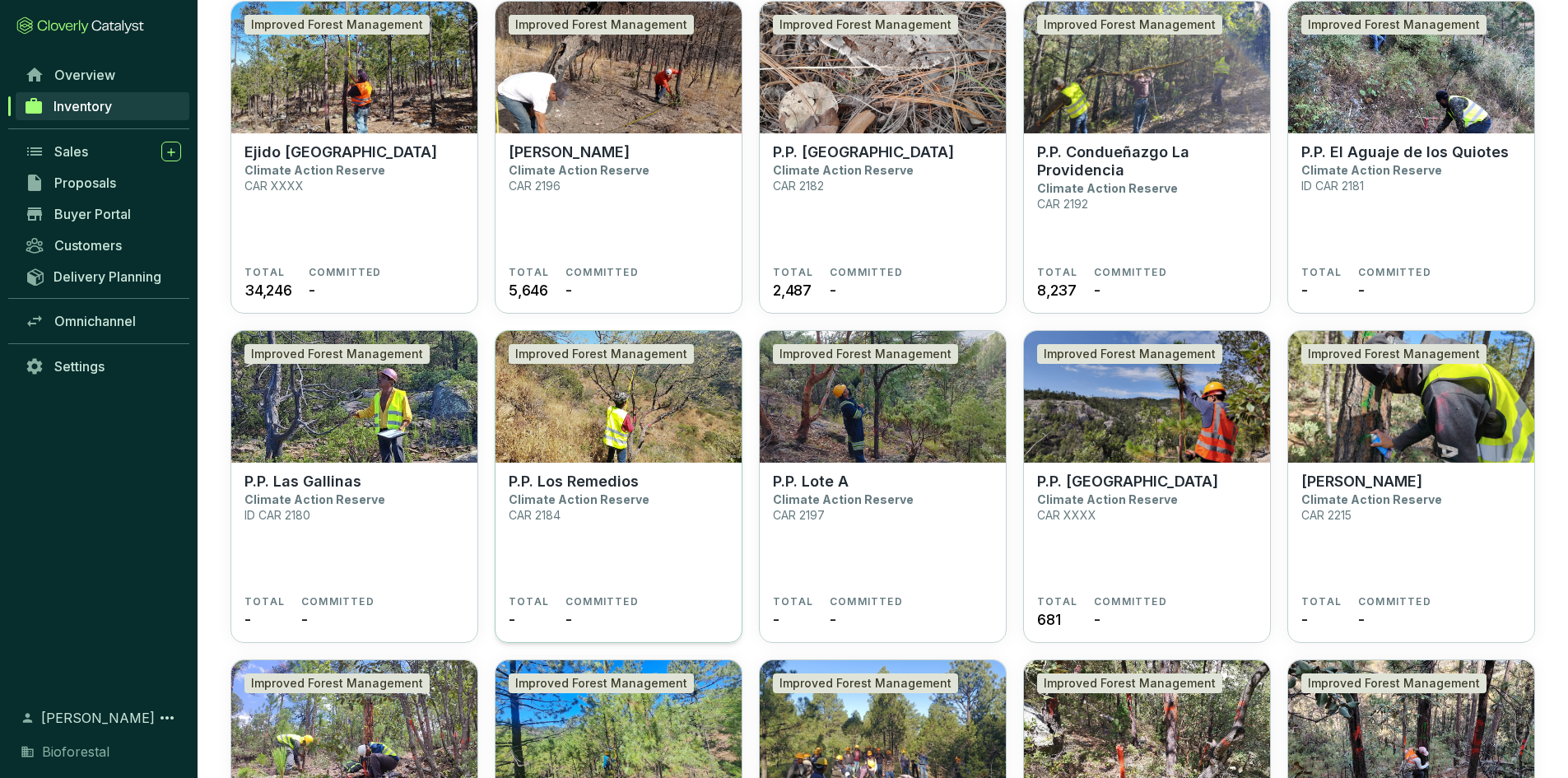
click at [581, 539] on section "P.P. Los Remedios Climate Action Reserve CAR 2184" at bounding box center [618, 534] width 219 height 123
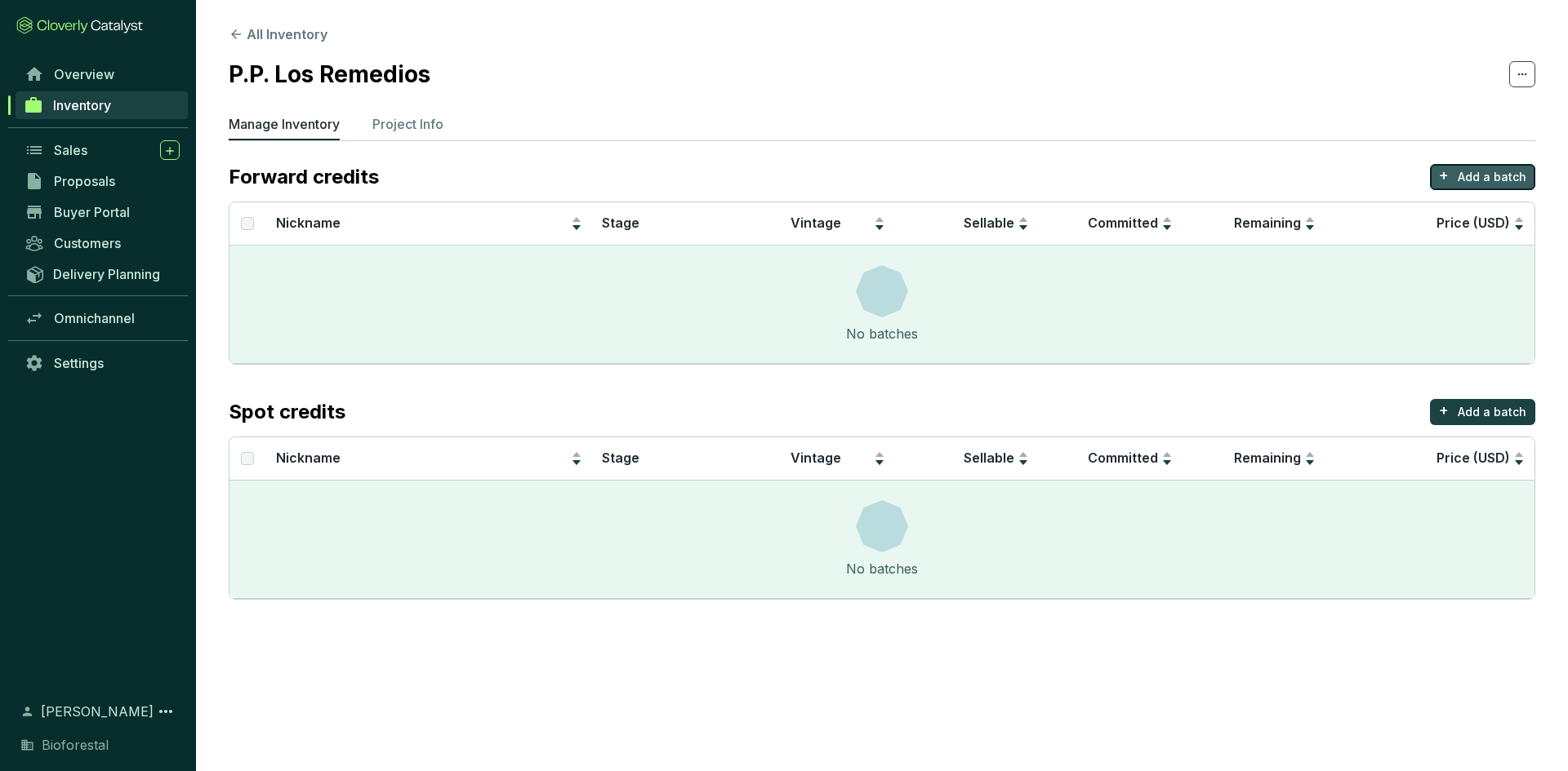
click at [1480, 180] on p "Add a batch" at bounding box center [1492, 177] width 69 height 16
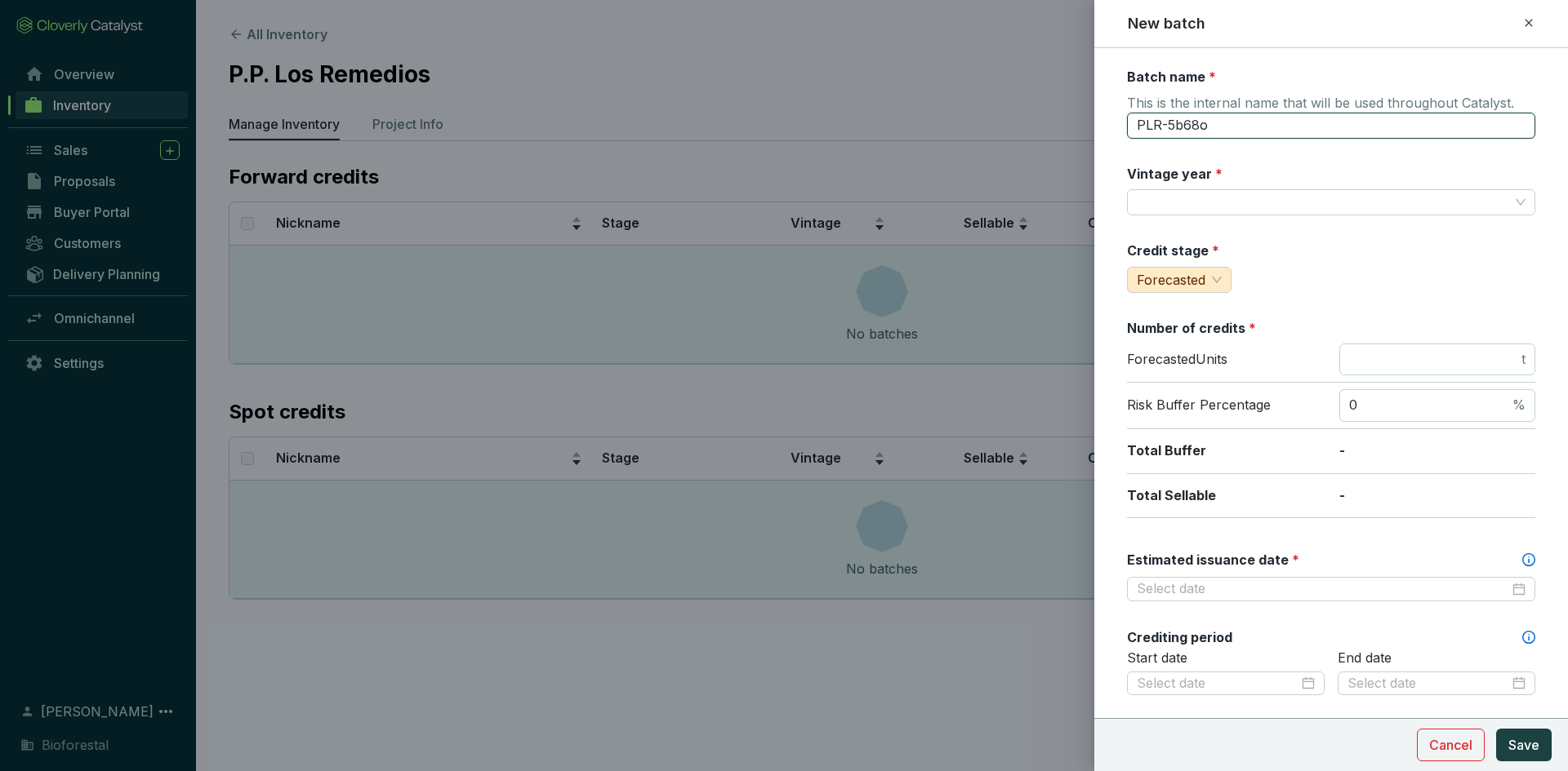
click at [1285, 127] on input "PLR-5b68o" at bounding box center [1331, 125] width 409 height 26
type input "P"
type input "Los Remedios 24-PR1"
click at [1185, 198] on input "Vintage year *" at bounding box center [1323, 201] width 373 height 24
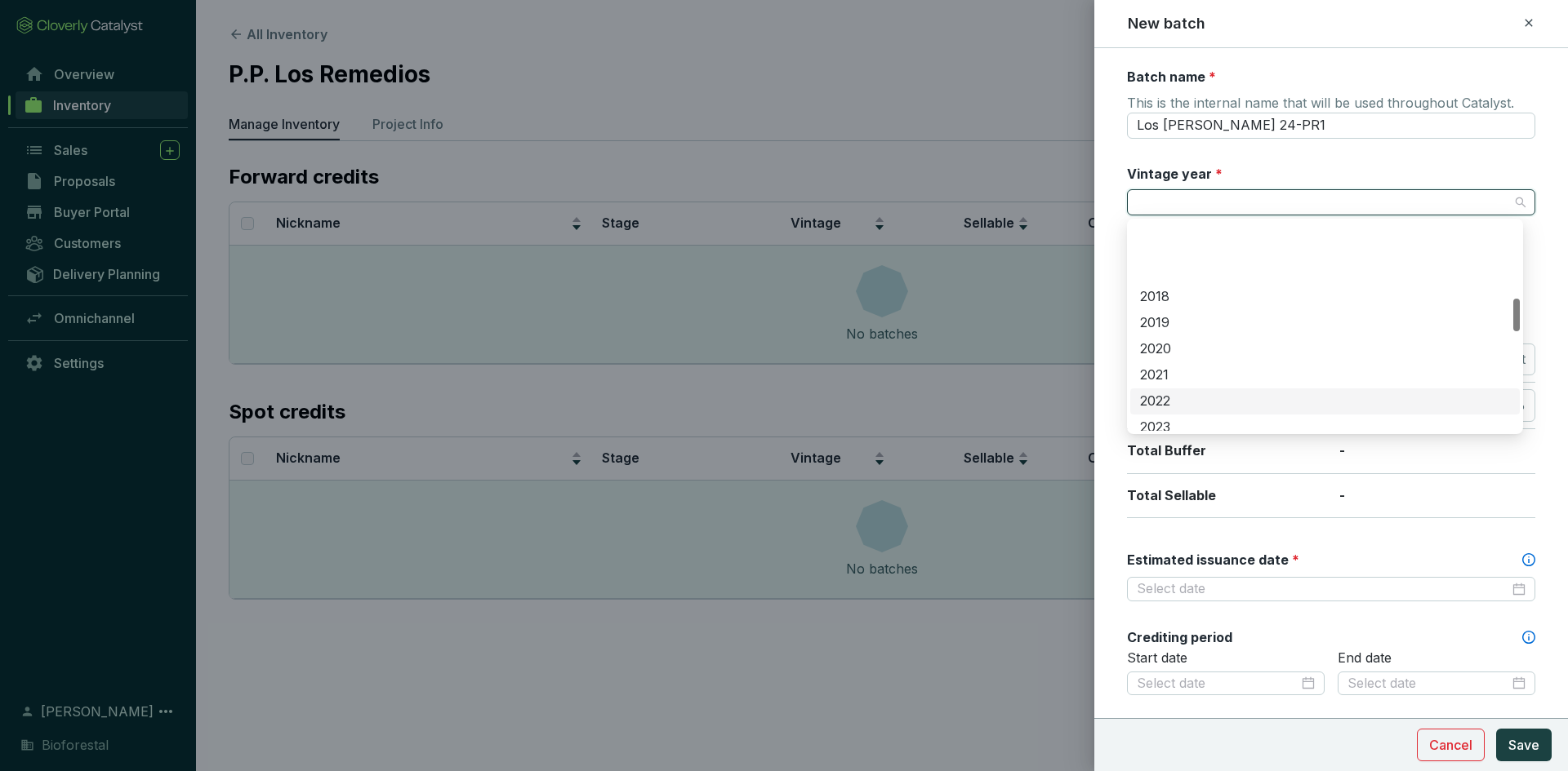
scroll to position [490, 0]
click at [1170, 372] on div "2024" at bounding box center [1324, 373] width 370 height 18
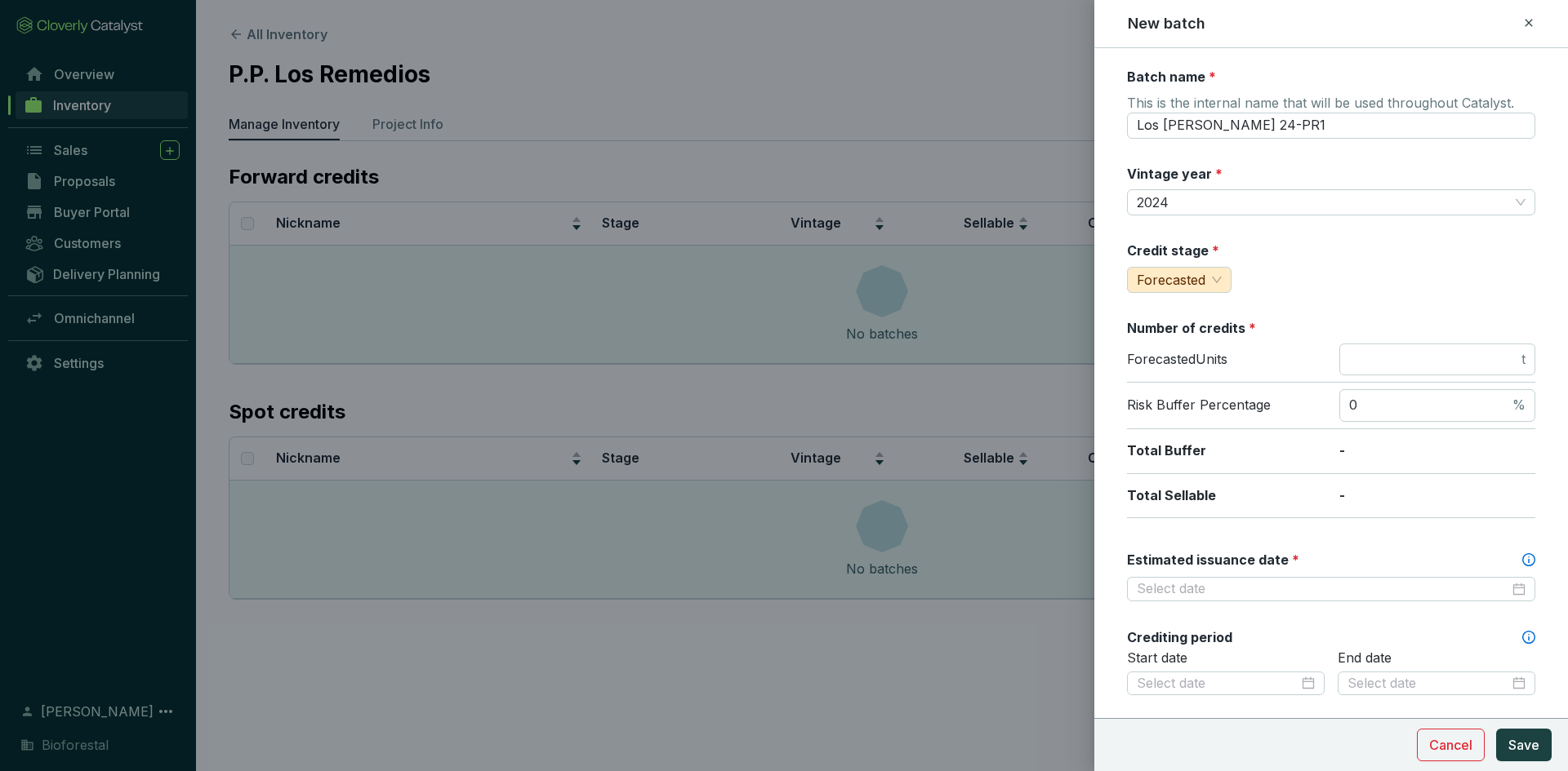
click at [1320, 278] on div "Credit stage * Forecasted" at bounding box center [1331, 267] width 409 height 51
click at [1202, 279] on span "Forecasted" at bounding box center [1171, 280] width 69 height 16
click at [1172, 327] on div "Measured" at bounding box center [1176, 338] width 93 height 26
click at [1449, 344] on span "t" at bounding box center [1437, 360] width 196 height 32
type input "326"
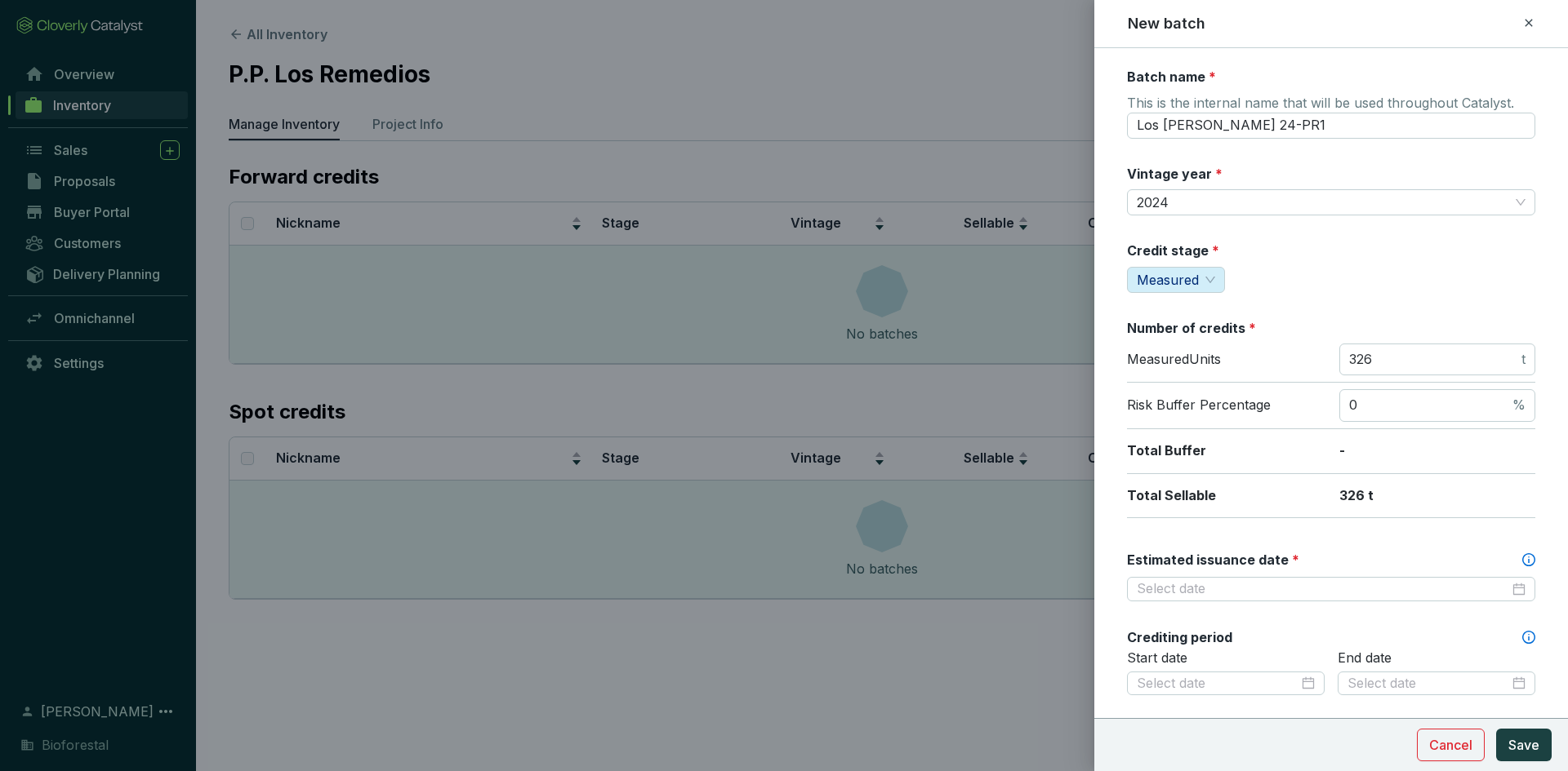
click at [1339, 567] on div "Estimated issuance date *" at bounding box center [1331, 560] width 409 height 18
click at [1339, 580] on input "Estimated issuance date *" at bounding box center [1323, 589] width 373 height 18
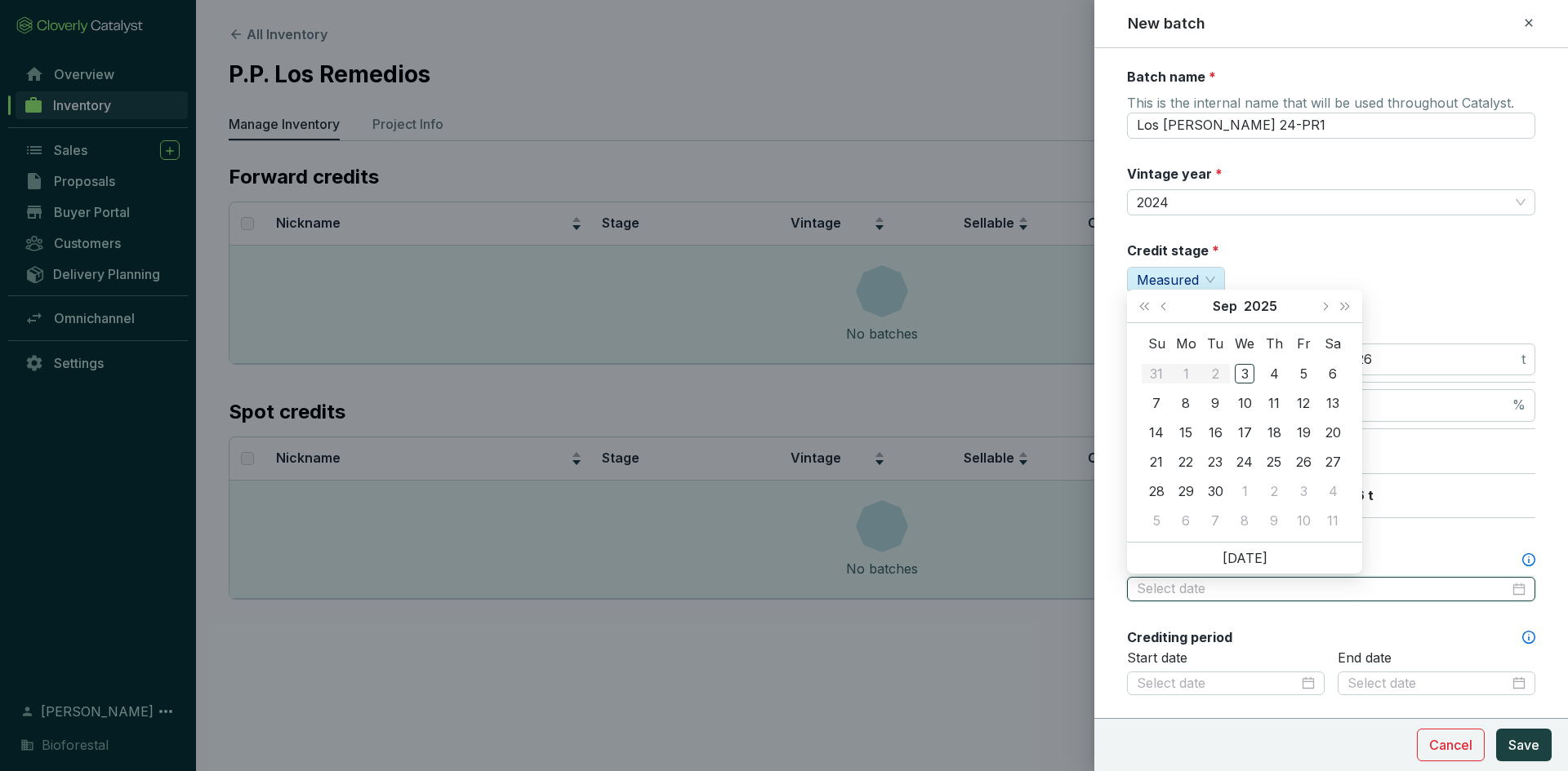
click at [1263, 590] on input "Estimated issuance date *" at bounding box center [1323, 589] width 373 height 18
type input "2025-09-04"
type input "2025-09-03"
click at [1344, 307] on span "Next year (Control + right)" at bounding box center [1345, 305] width 8 height 8
type input "2026-09-15"
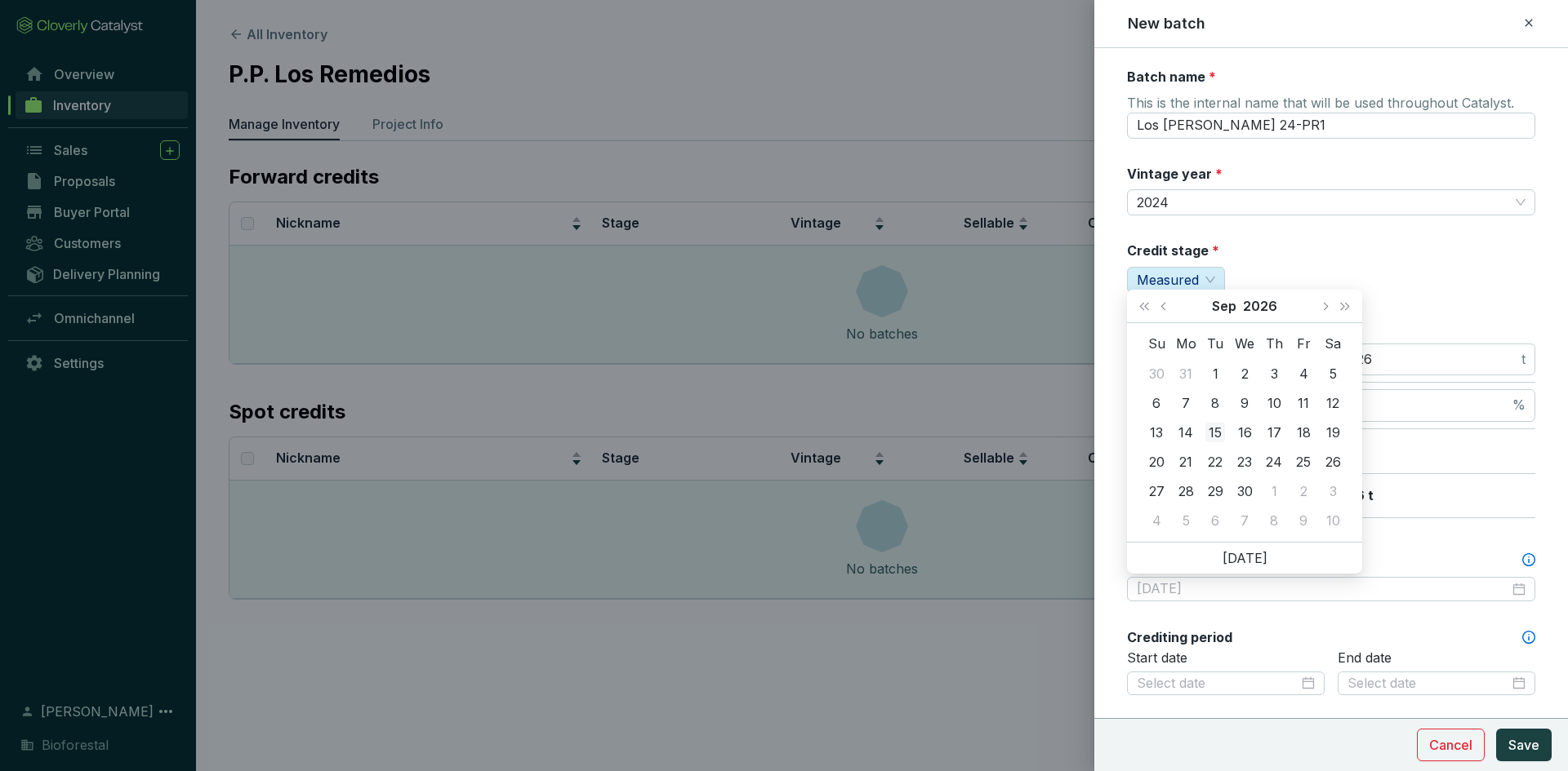
click at [1219, 429] on div "15" at bounding box center [1215, 433] width 20 height 20
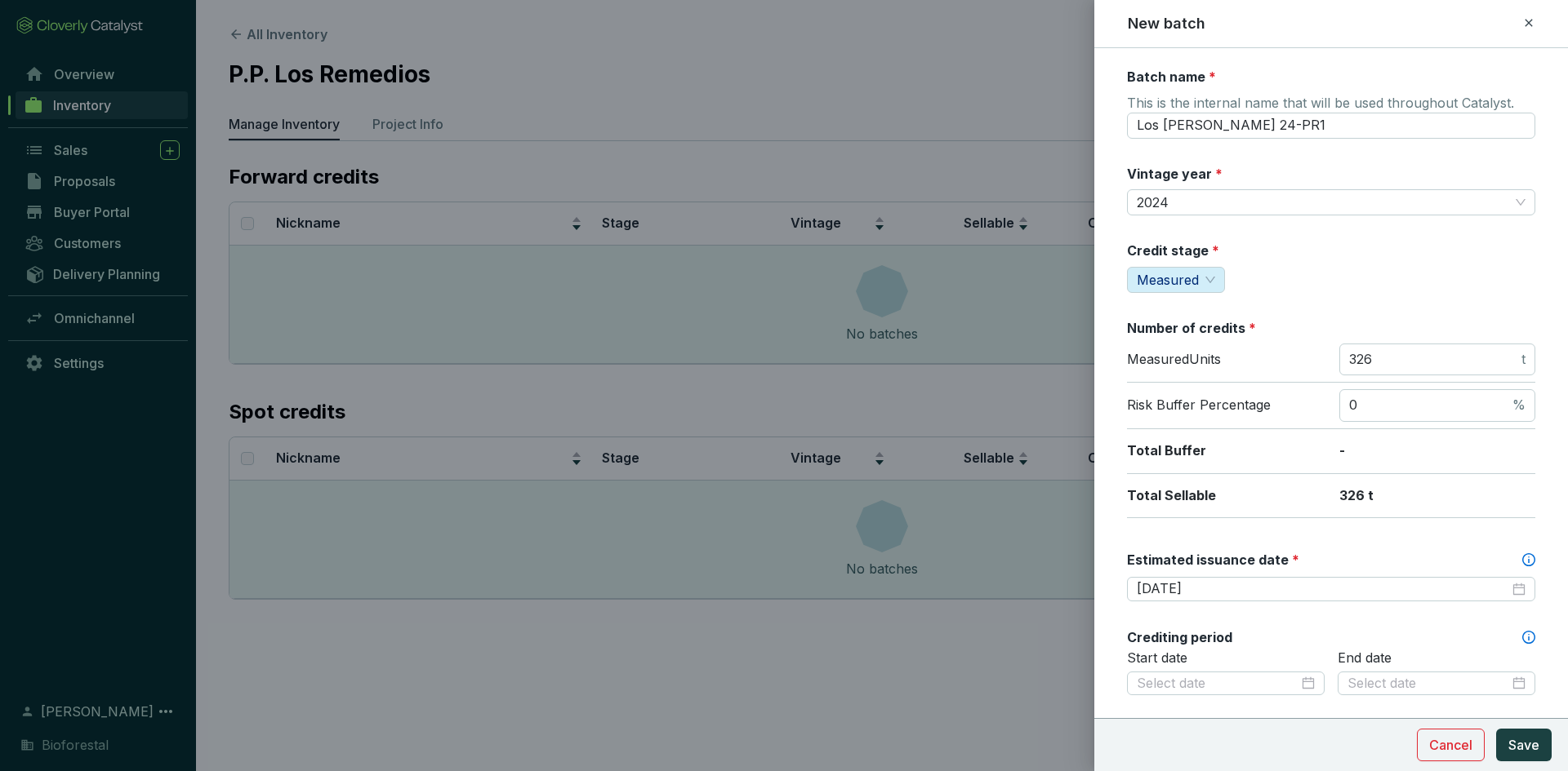
click at [1279, 542] on div "Batch name * This is the internal name that will be used throughout Catalyst. L…" at bounding box center [1331, 645] width 409 height 1154
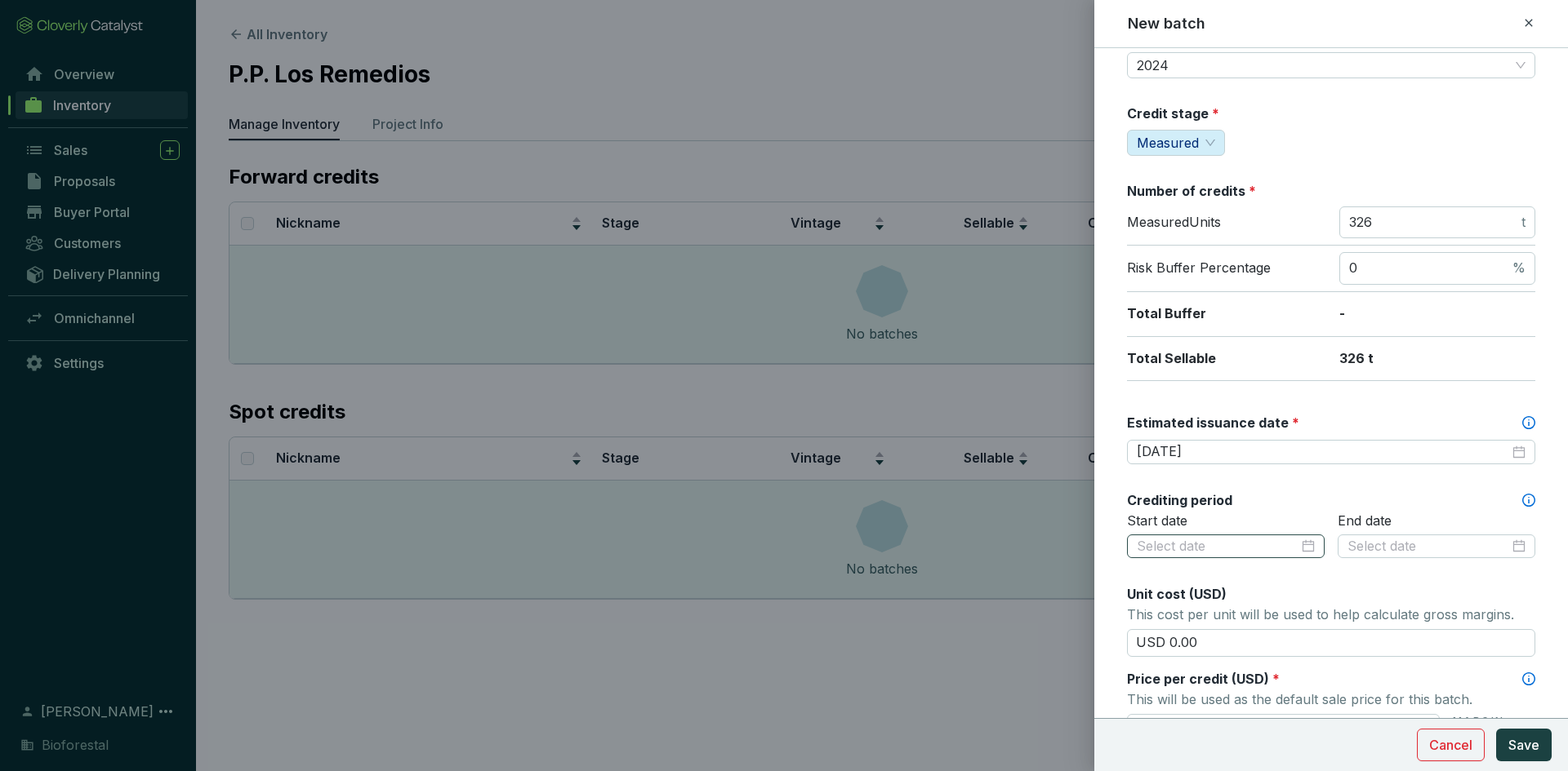
scroll to position [163, 0]
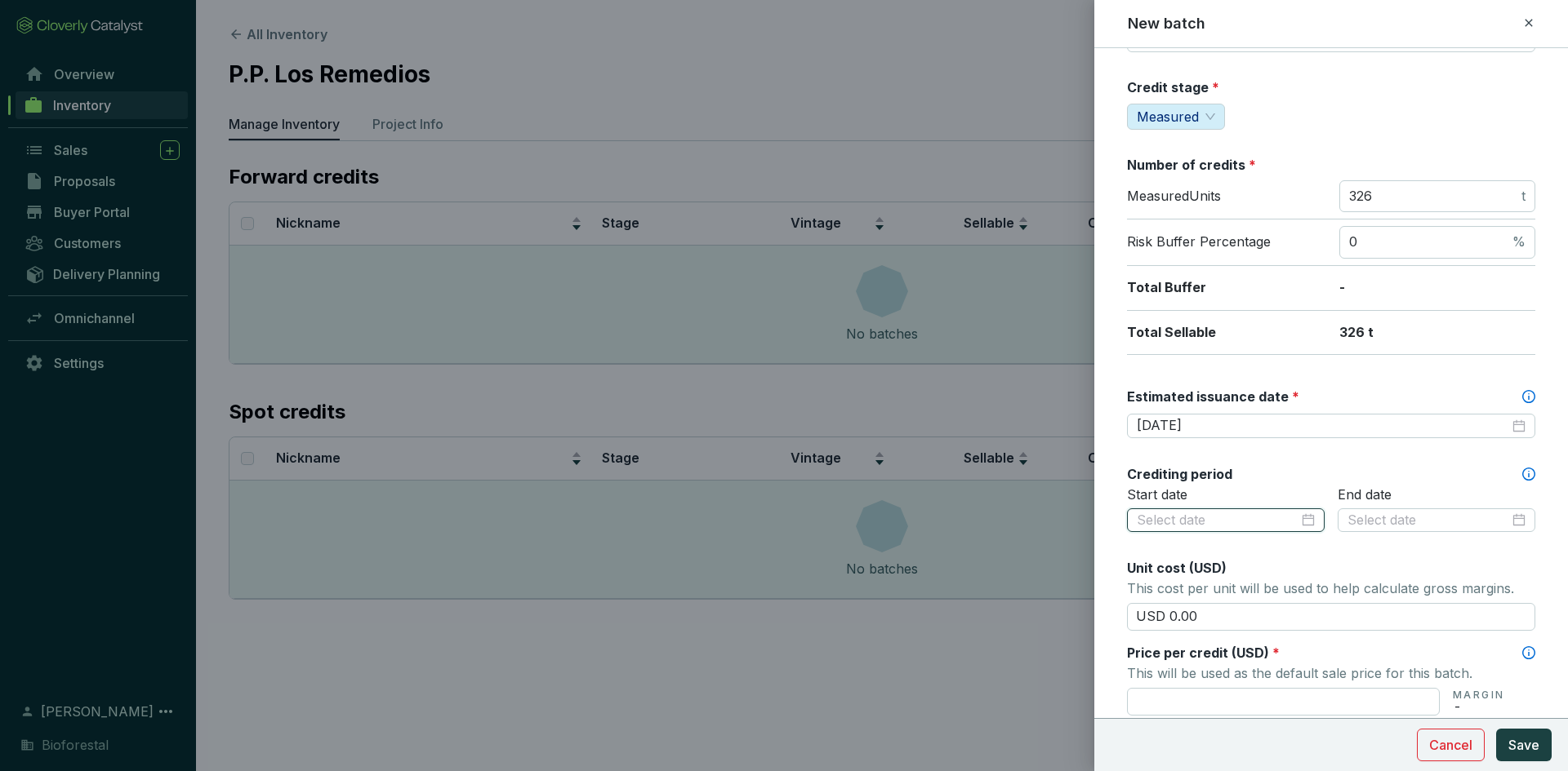
click at [1263, 522] on input at bounding box center [1218, 520] width 161 height 18
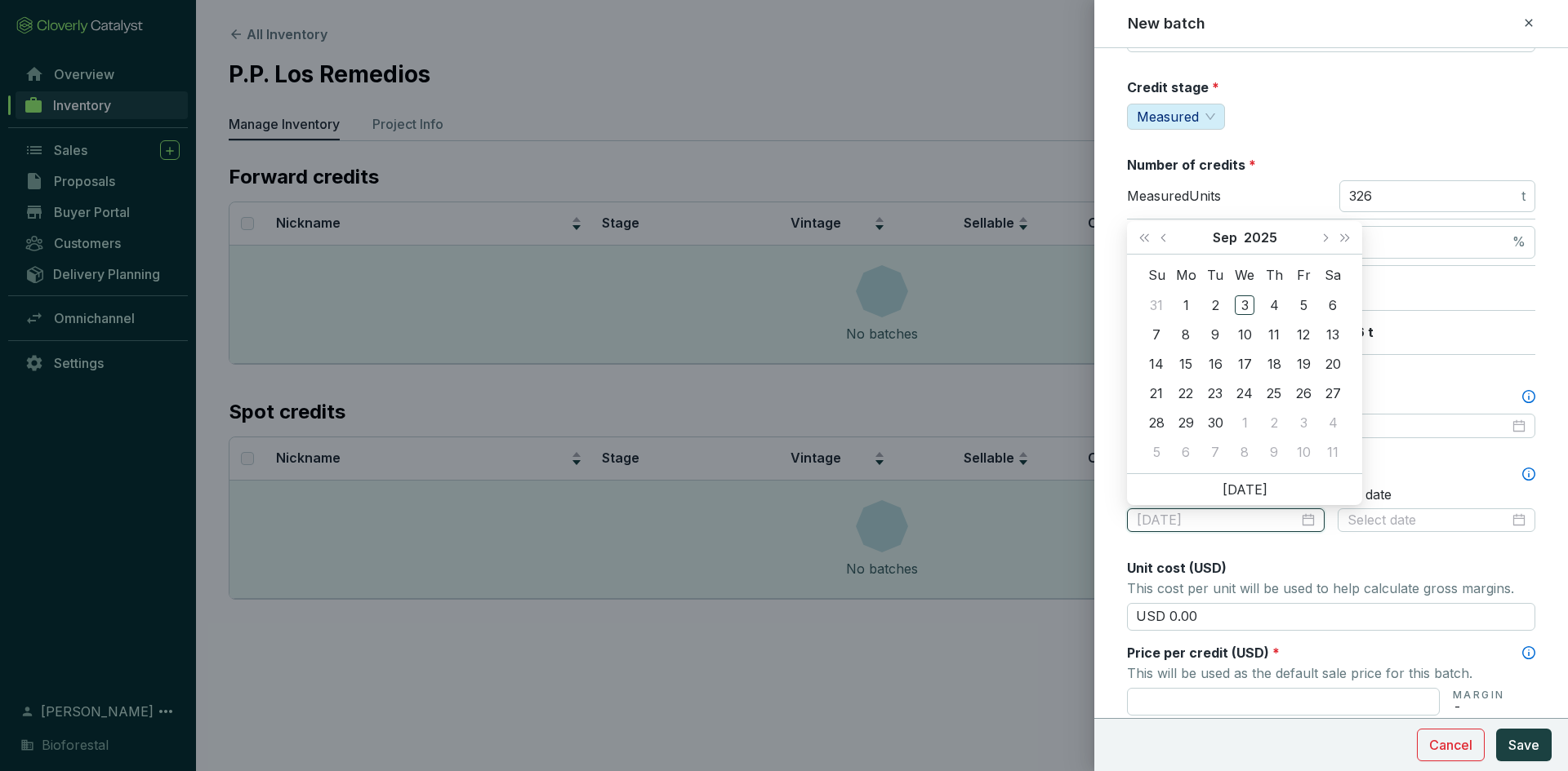
type input "2025-09-22"
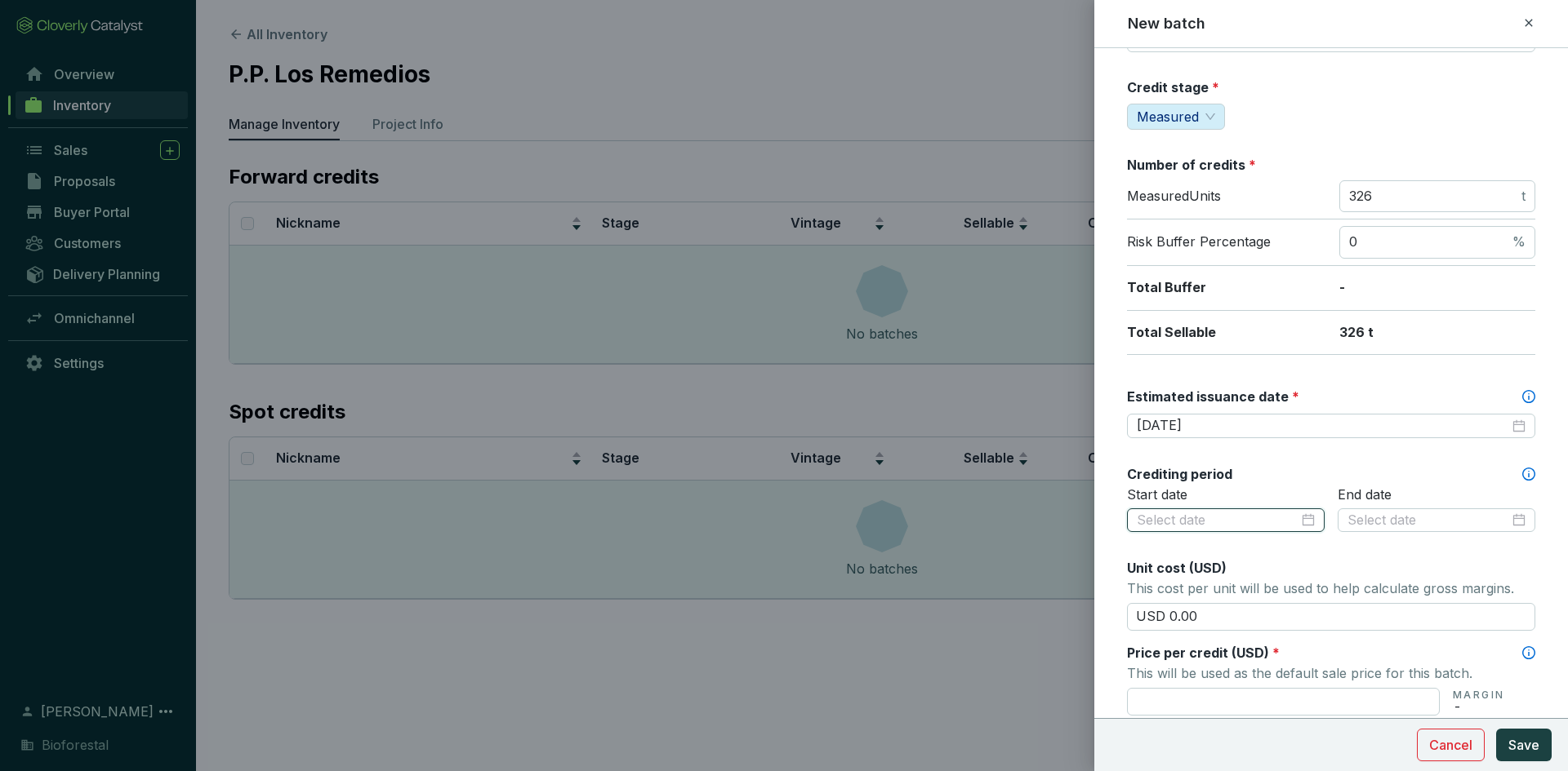
click at [1300, 527] on div at bounding box center [1226, 520] width 178 height 18
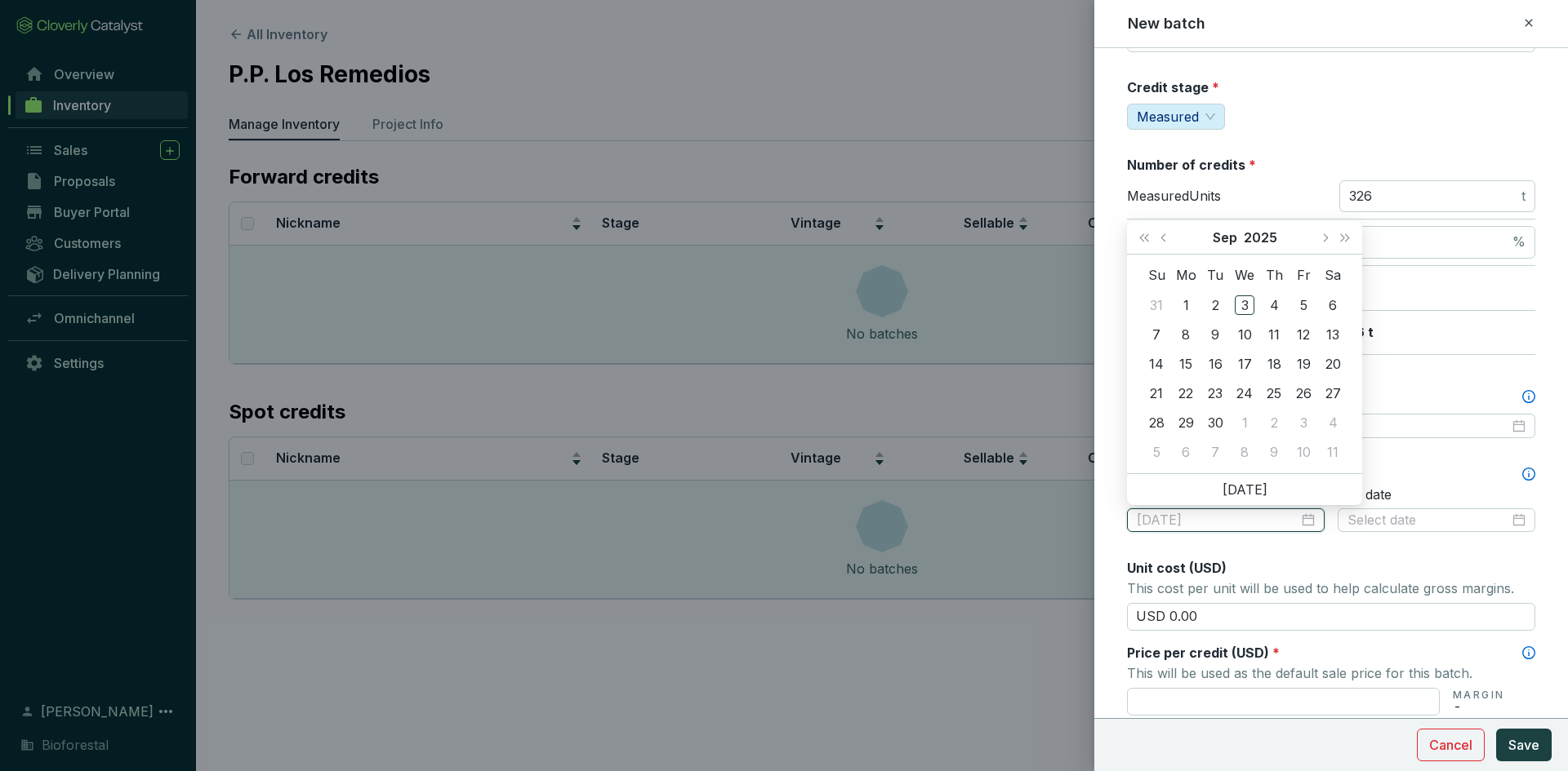
type input "2025-09-02"
click at [1152, 236] on button "Last year (Control + left)" at bounding box center [1144, 237] width 22 height 32
click at [1163, 243] on button "Previous month (PageUp)" at bounding box center [1166, 237] width 22 height 32
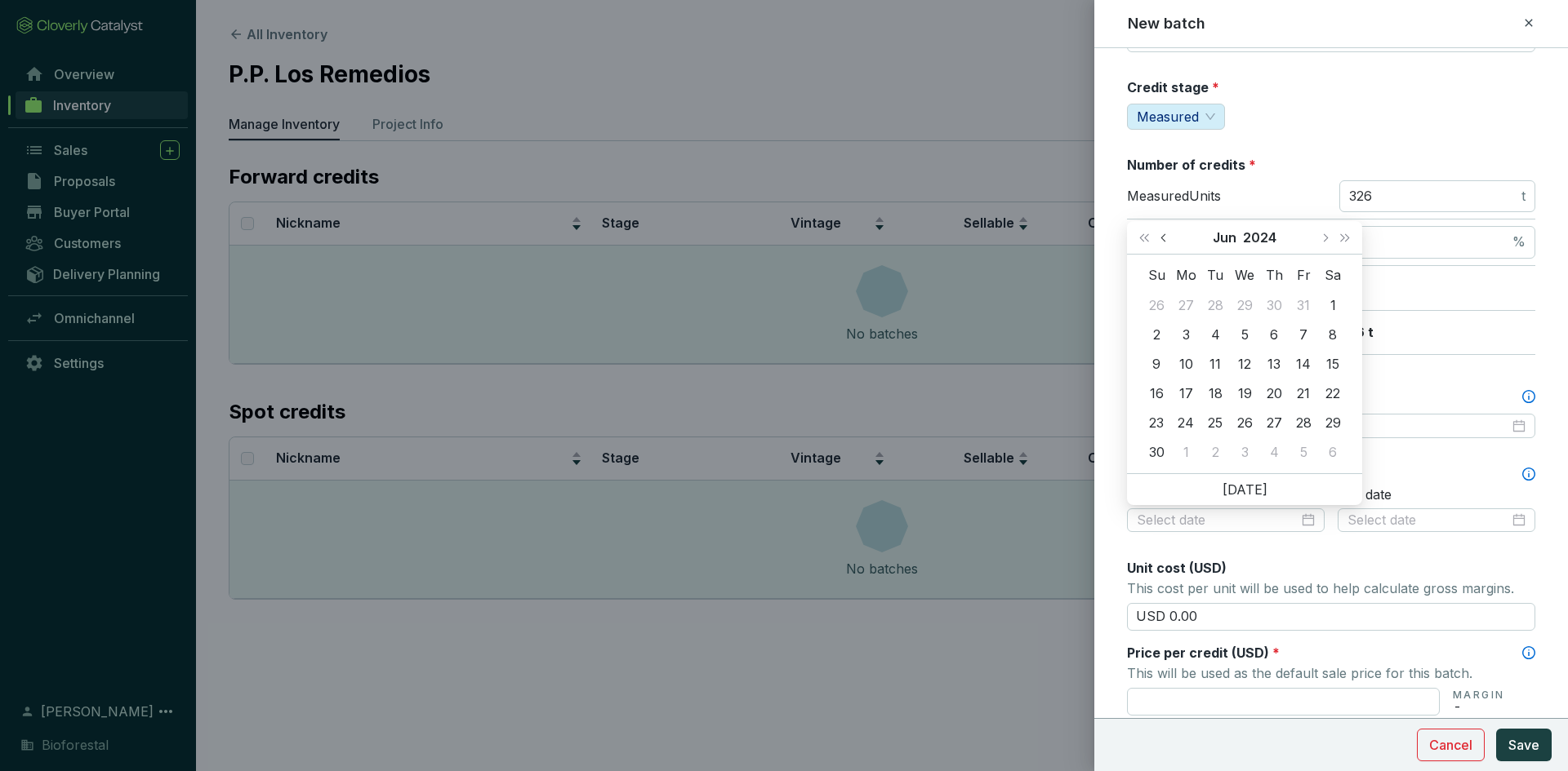
click at [1163, 243] on button "Previous month (PageUp)" at bounding box center [1166, 237] width 22 height 32
click at [1322, 238] on span "Next month (PageDown)" at bounding box center [1324, 237] width 8 height 8
type input "2024-05-24"
click at [1301, 392] on div "24" at bounding box center [1304, 393] width 20 height 20
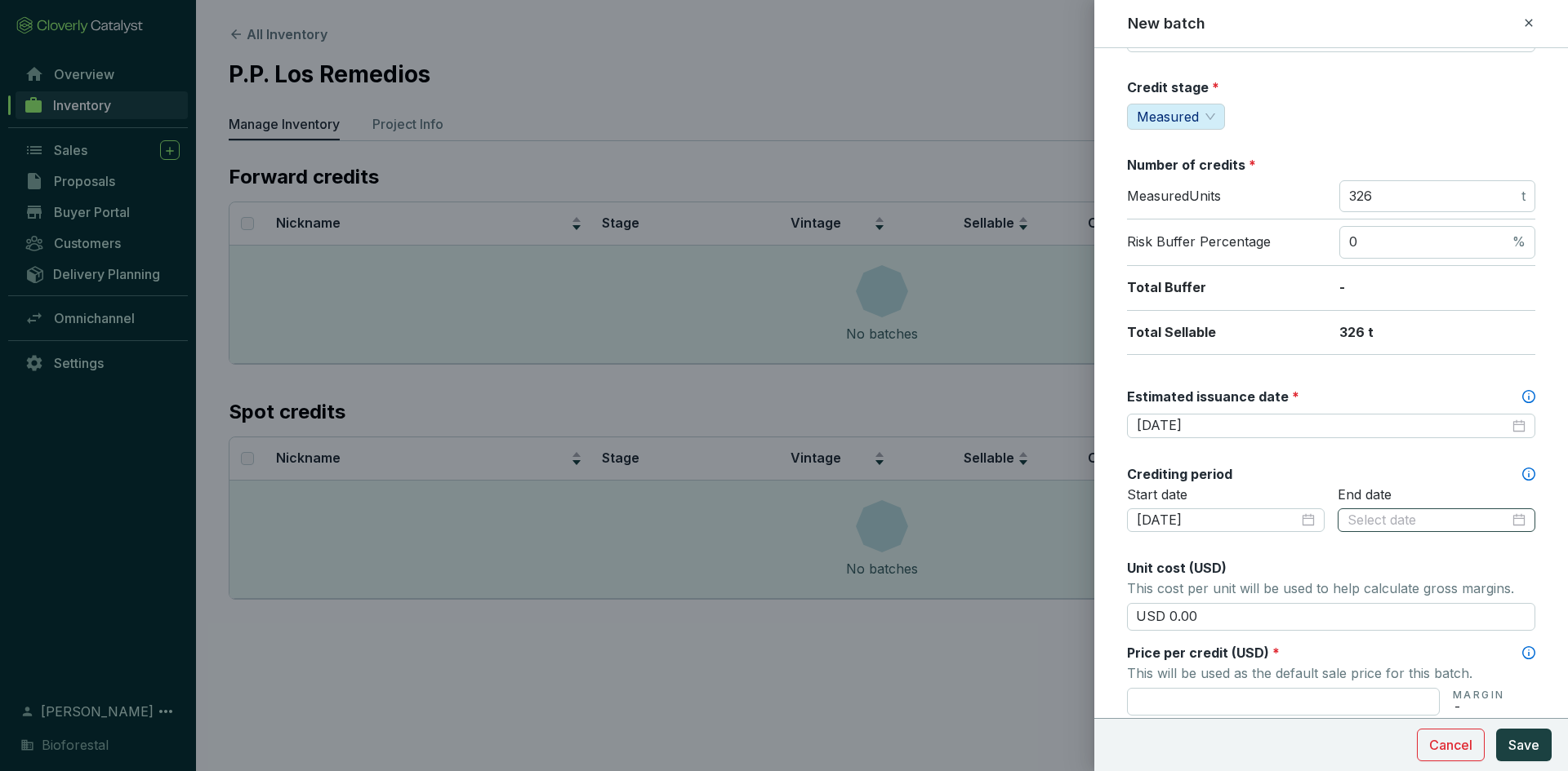
click at [1510, 521] on div at bounding box center [1436, 520] width 178 height 18
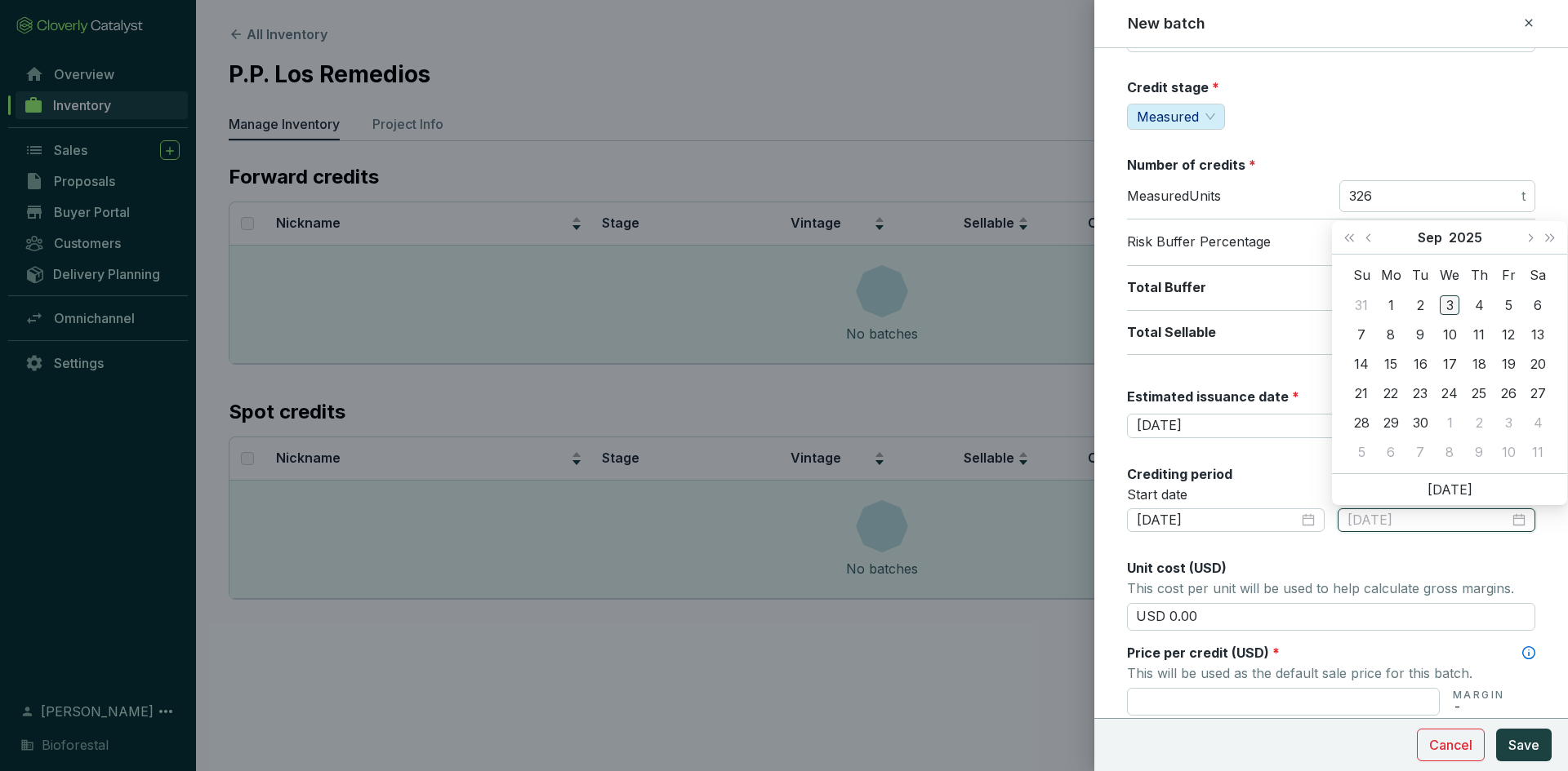
type input "2025-09-03"
click at [1352, 238] on span "Last year (Control + left)" at bounding box center [1348, 237] width 8 height 8
type input "2024-09-15"
click at [1363, 359] on div "15" at bounding box center [1361, 364] width 20 height 20
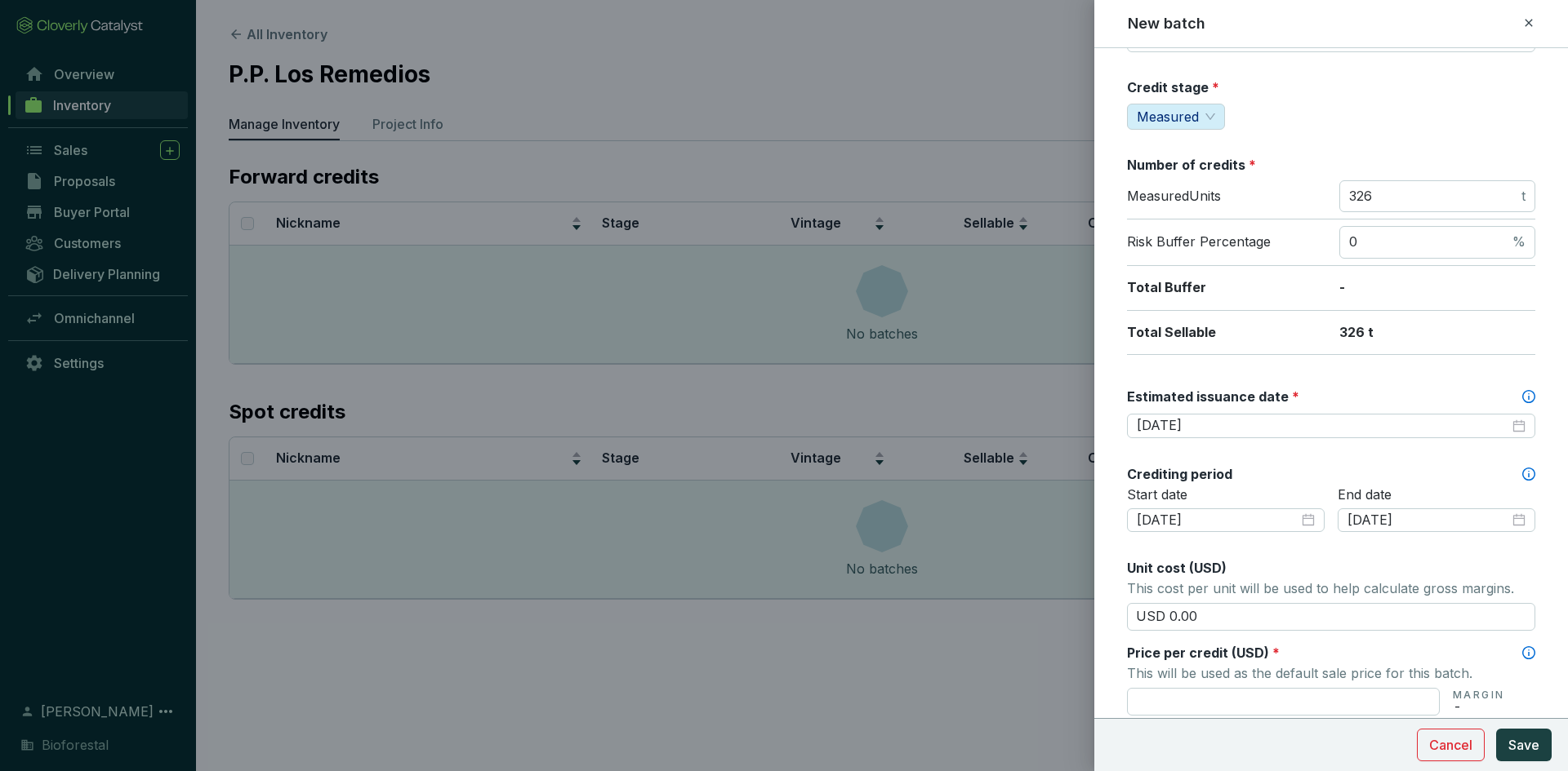
click at [1344, 558] on div "Batch name * This is the internal name that will be used throughout Catalyst. L…" at bounding box center [1331, 481] width 409 height 1154
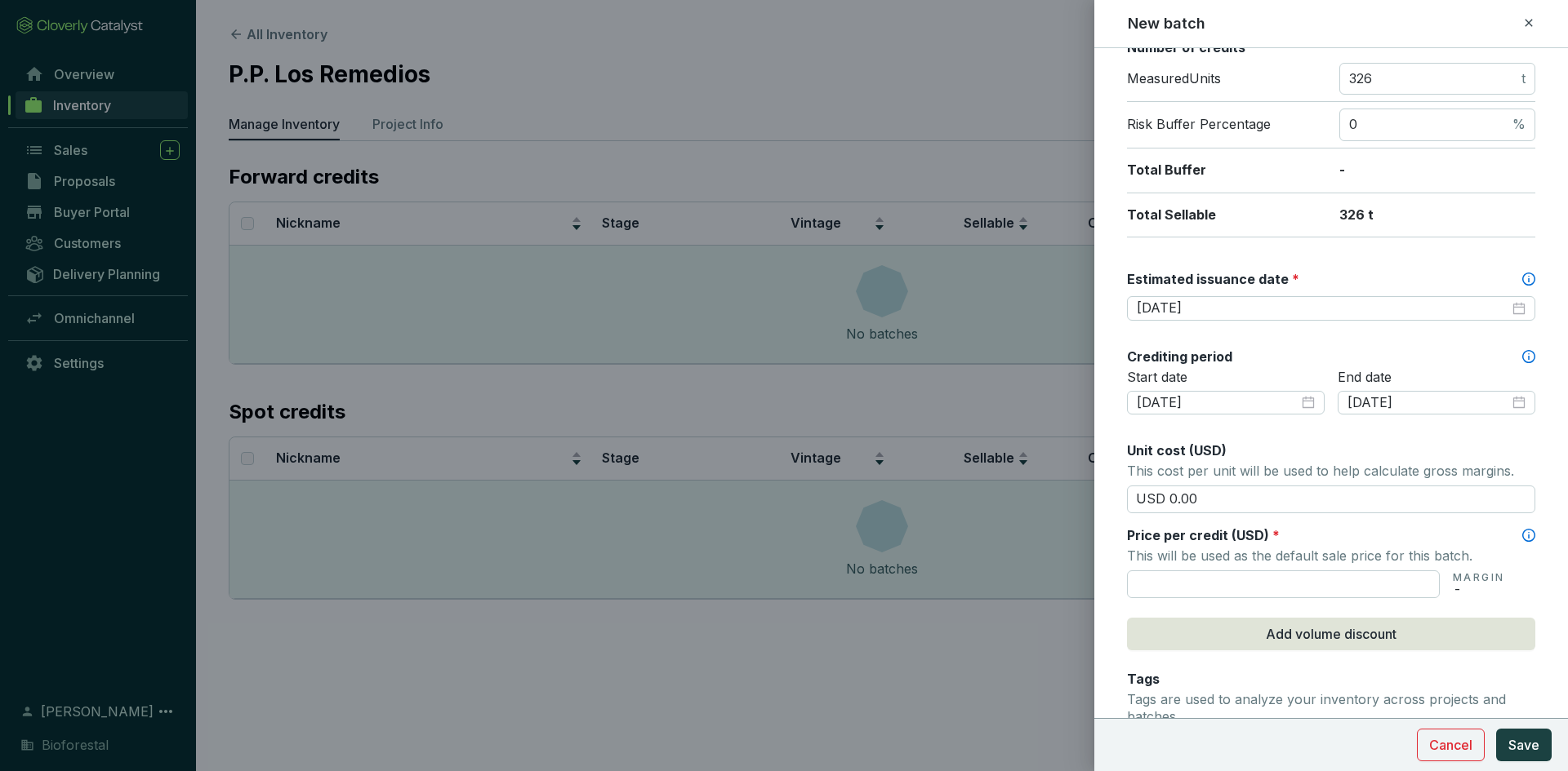
scroll to position [327, 0]
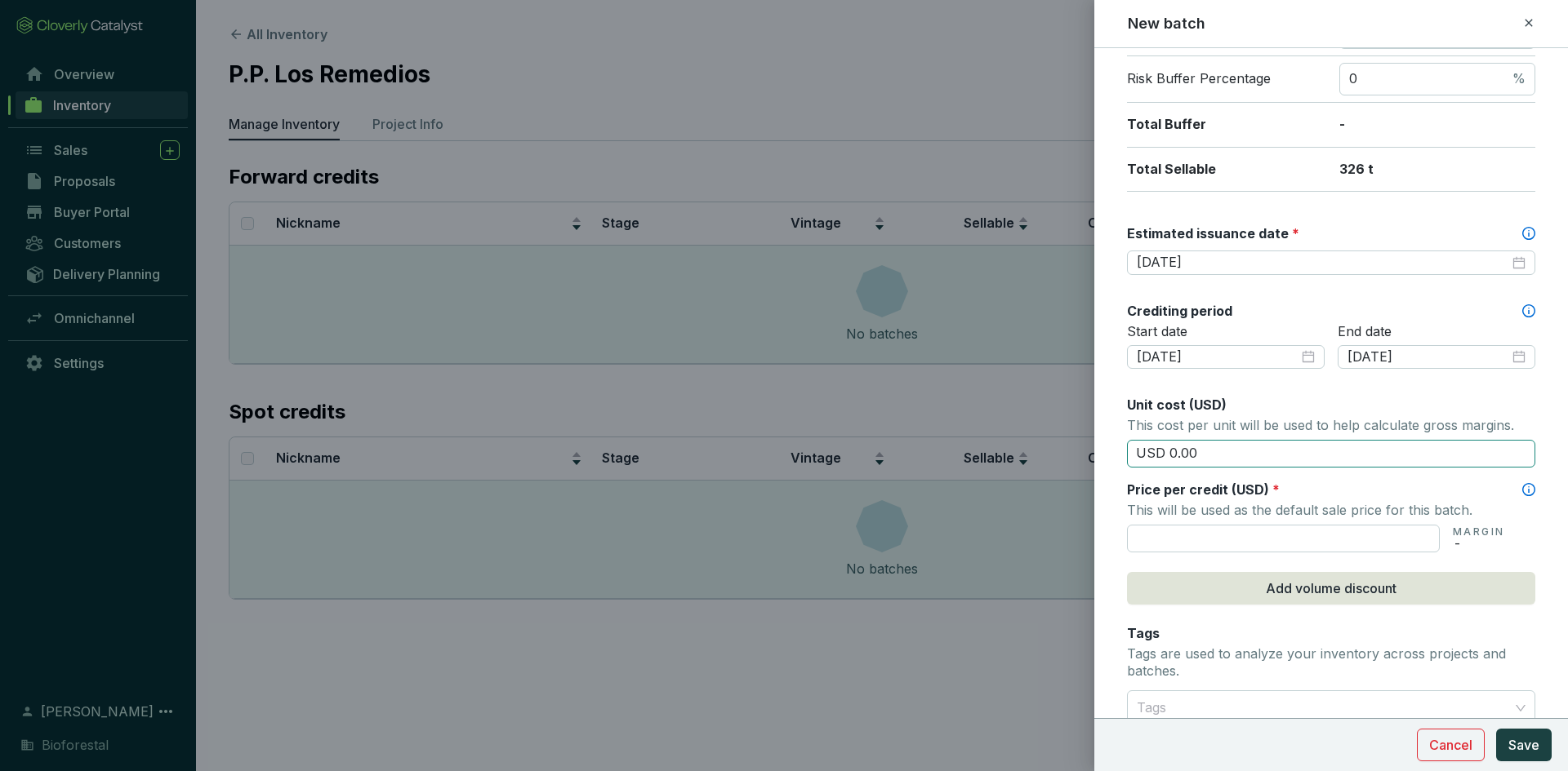
click at [1191, 457] on input "USD 0.00" at bounding box center [1331, 453] width 409 height 28
click at [1200, 456] on input "USD 0.00" at bounding box center [1331, 453] width 409 height 28
type input "USD 0"
type input "USD 15.50"
click at [1202, 529] on input "text" at bounding box center [1283, 538] width 313 height 28
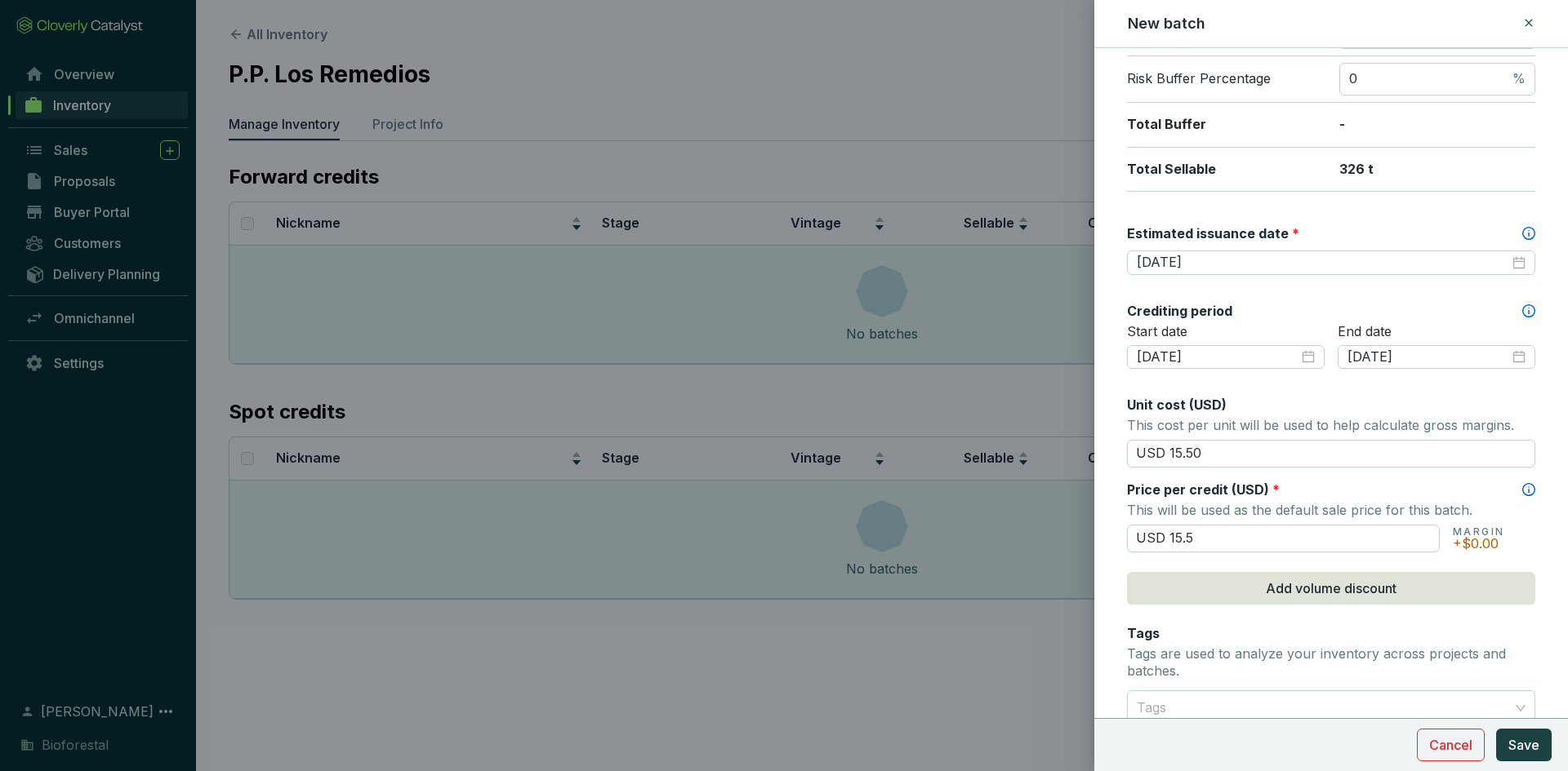
type input "USD 15.50"
click at [1225, 620] on div "Batch name * This is the internal name that will be used throughout Catalyst. L…" at bounding box center [1331, 318] width 409 height 1154
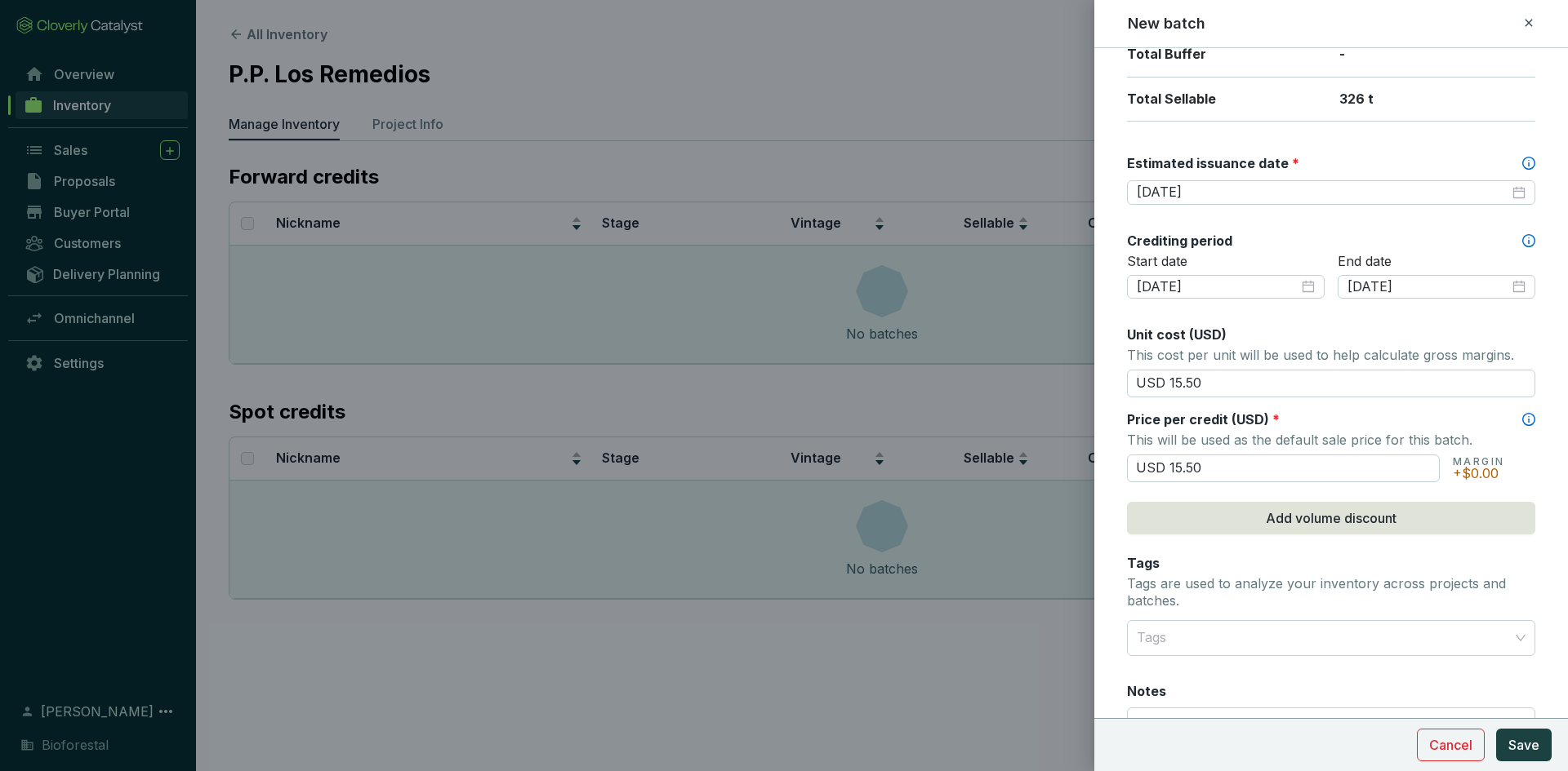
scroll to position [548, 0]
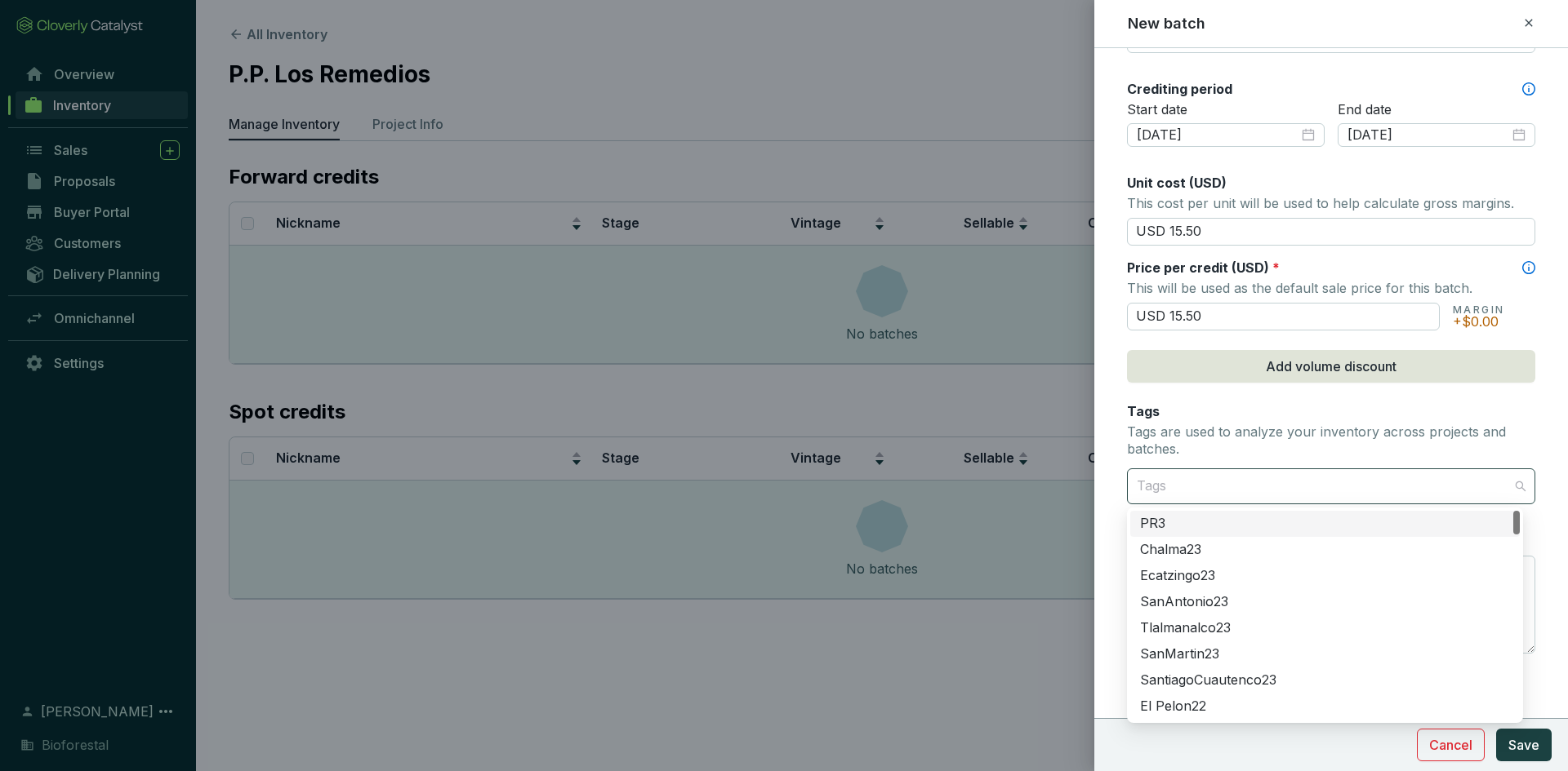
click at [1171, 487] on div at bounding box center [1321, 486] width 383 height 32
type input "chi"
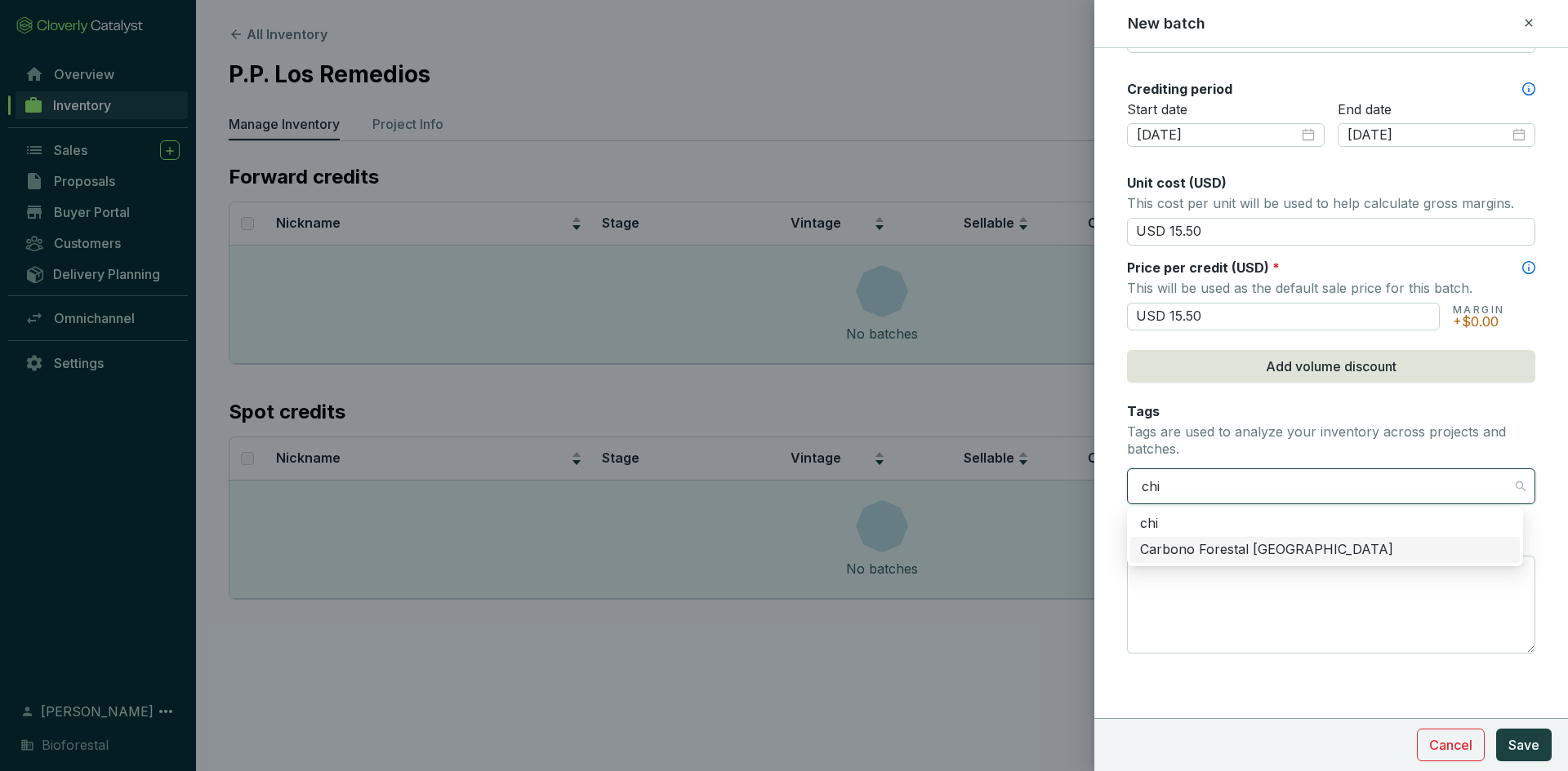
click at [1206, 545] on div "Carbono Forestal [GEOGRAPHIC_DATA]" at bounding box center [1324, 550] width 370 height 18
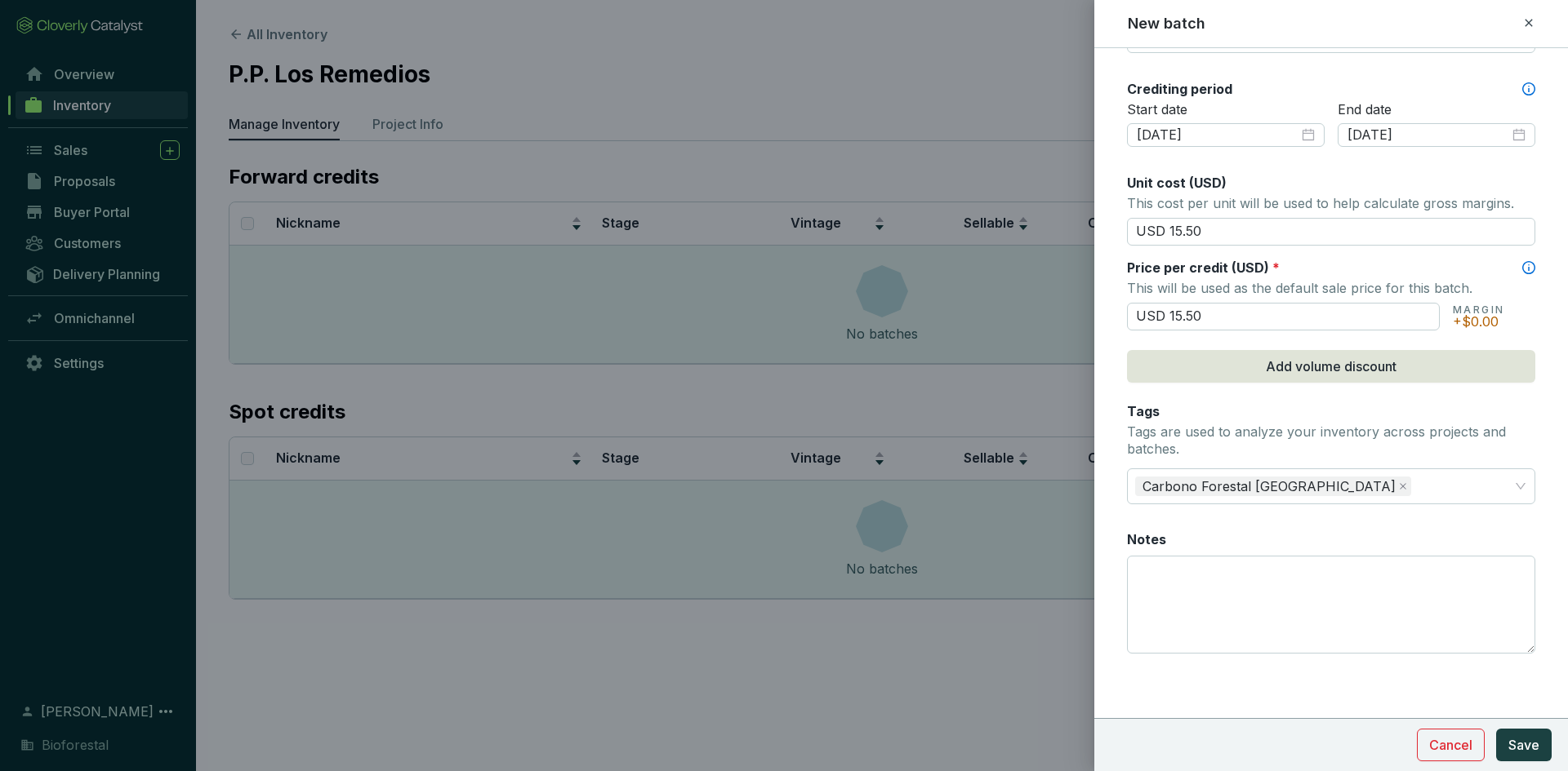
click at [1114, 542] on form "Batch name * This is the internal name that will be used throughout Catalyst. L…" at bounding box center [1331, 135] width 474 height 1232
click at [1160, 569] on textarea "Notes" at bounding box center [1331, 605] width 407 height 97
click at [1191, 585] on textarea "Notes" at bounding box center [1331, 605] width 407 height 97
click at [1426, 576] on textarea "143 créditos de fondo de aseguramiento" at bounding box center [1331, 605] width 407 height 97
type textarea "143 créditos de fondo de aseguramiento"
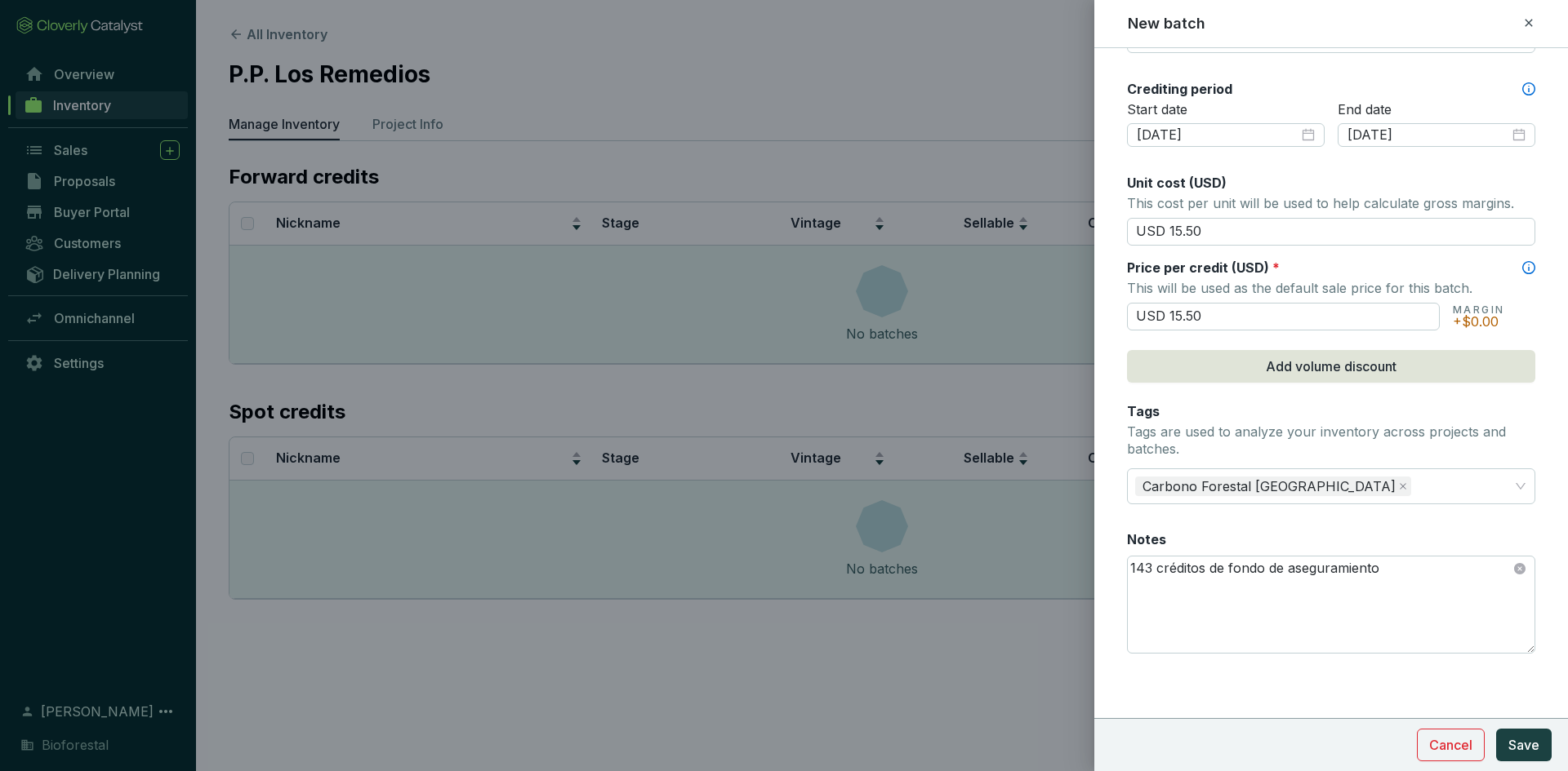
click at [1219, 510] on div "Batch name * This is the internal name that will be used throughout Catalyst. L…" at bounding box center [1331, 96] width 409 height 1154
click at [1379, 585] on textarea "143 créditos de fondo de aseguramiento" at bounding box center [1331, 605] width 407 height 97
click at [1510, 732] on button "Save" at bounding box center [1524, 745] width 56 height 32
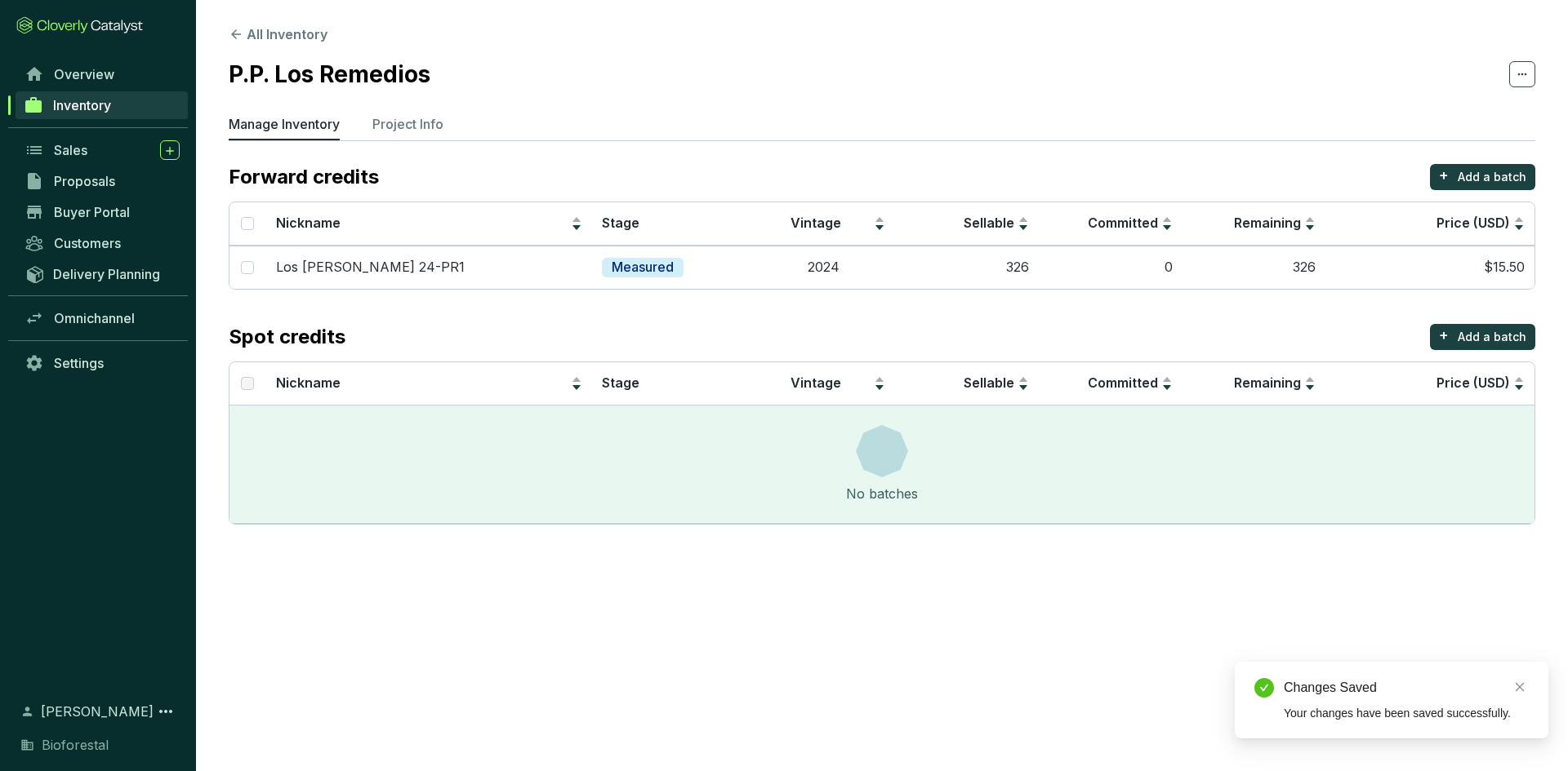
click at [728, 636] on section "All Inventory P.P. Los Remedios Manage Inventory Project Info Forward credits +…" at bounding box center [784, 385] width 1568 height 771
click at [1458, 170] on button "+ Add a batch" at bounding box center [1483, 176] width 106 height 26
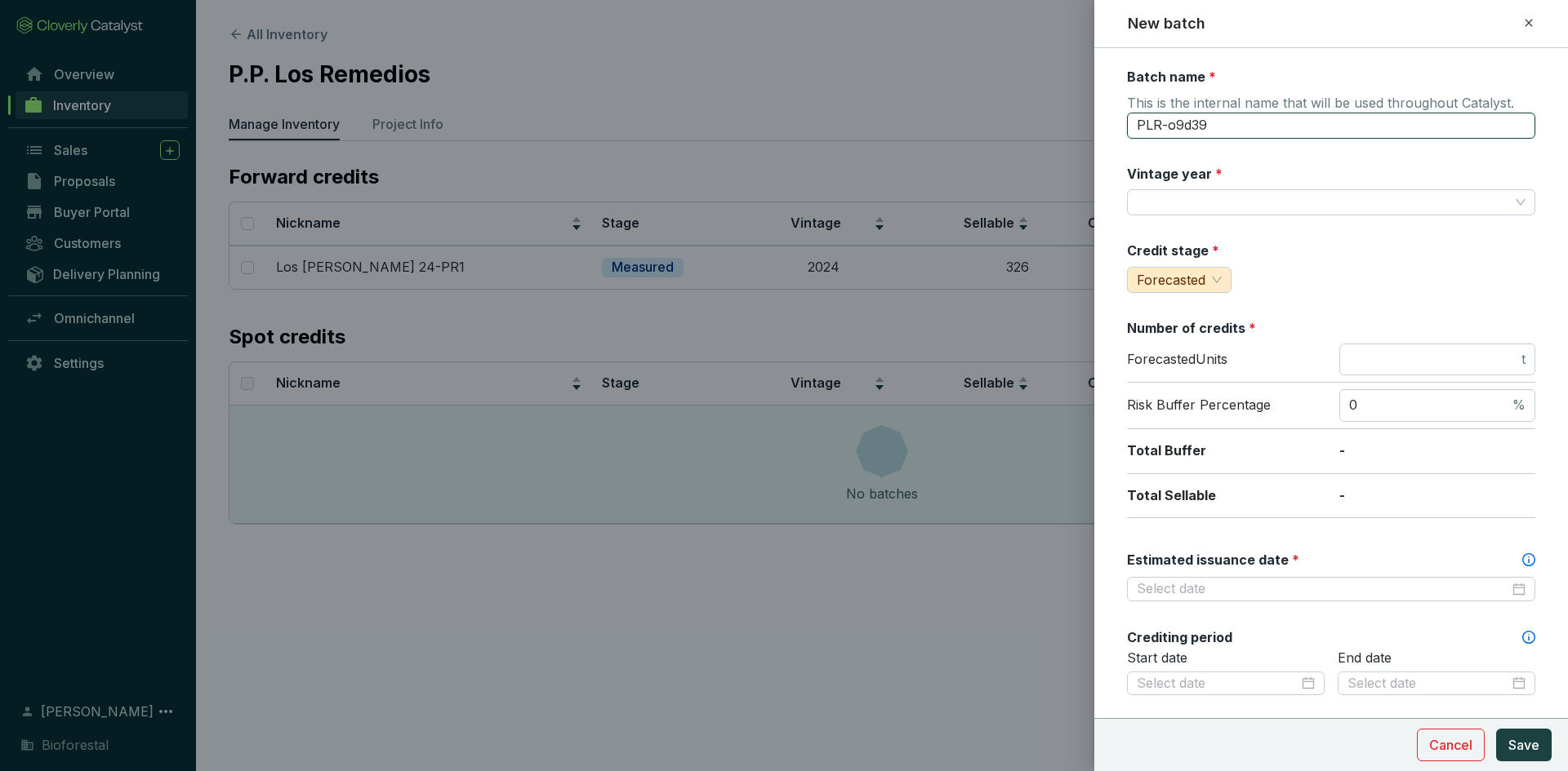
click at [1212, 135] on input "PLR-o9d39" at bounding box center [1331, 125] width 409 height 26
type input "P"
type input "Ñ"
type input "o"
click at [1280, 124] on input "Los Remedios 24-PR1" at bounding box center [1331, 125] width 409 height 26
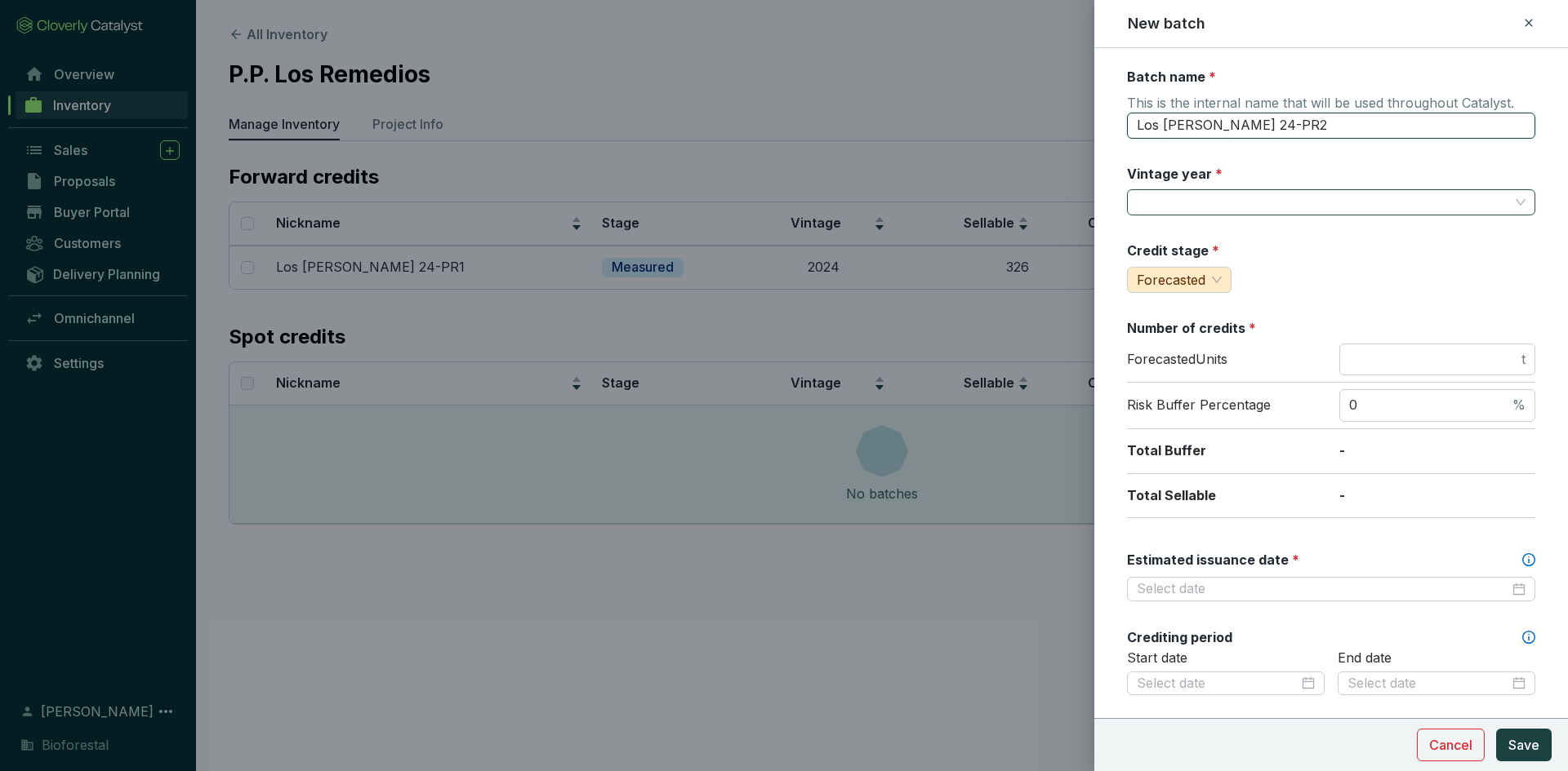
type input "Los Remedios 24-PR2"
click at [1247, 198] on input "Vintage year *" at bounding box center [1323, 201] width 373 height 24
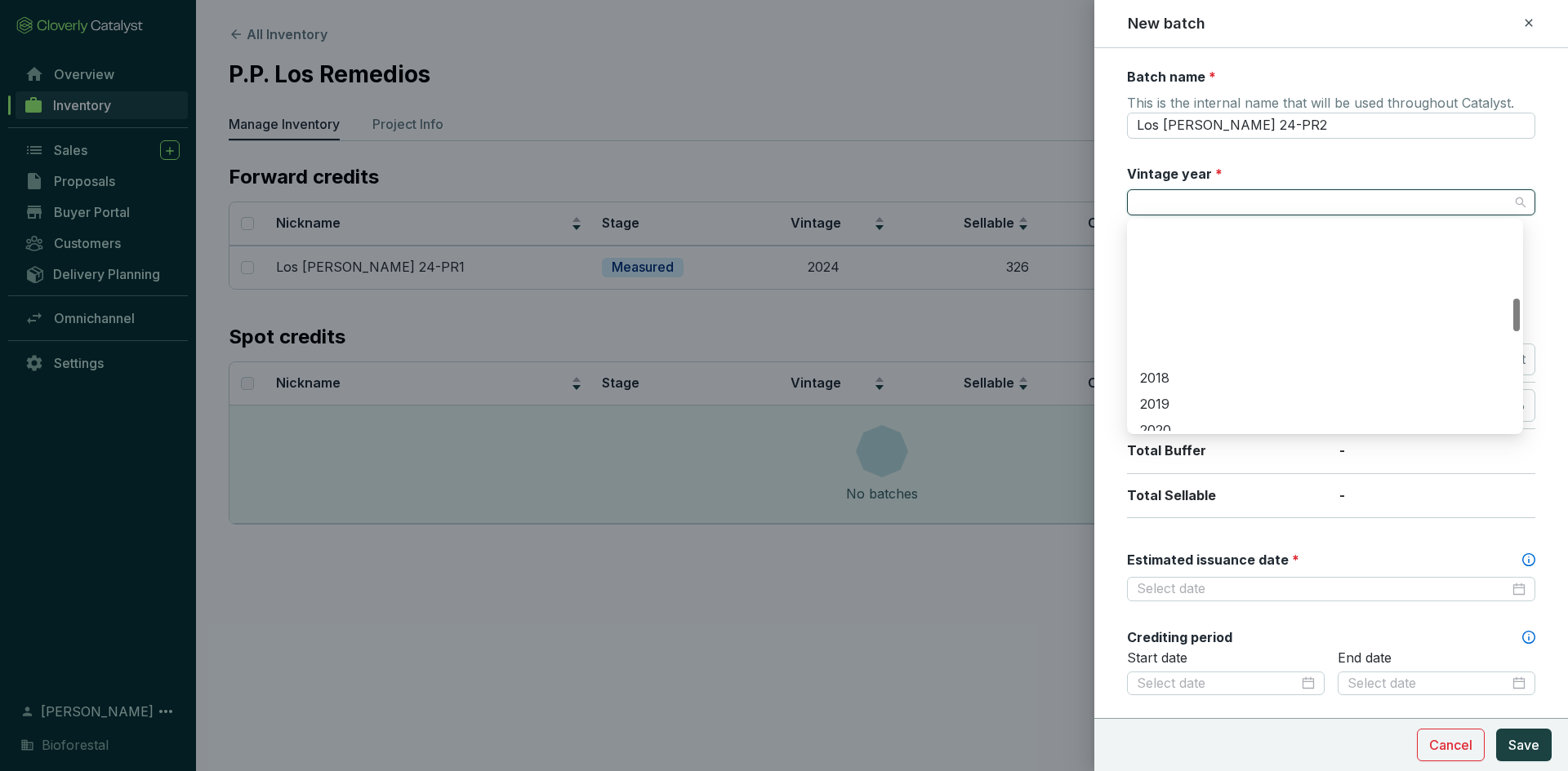
scroll to position [490, 0]
click at [1157, 371] on div "2024" at bounding box center [1324, 373] width 370 height 18
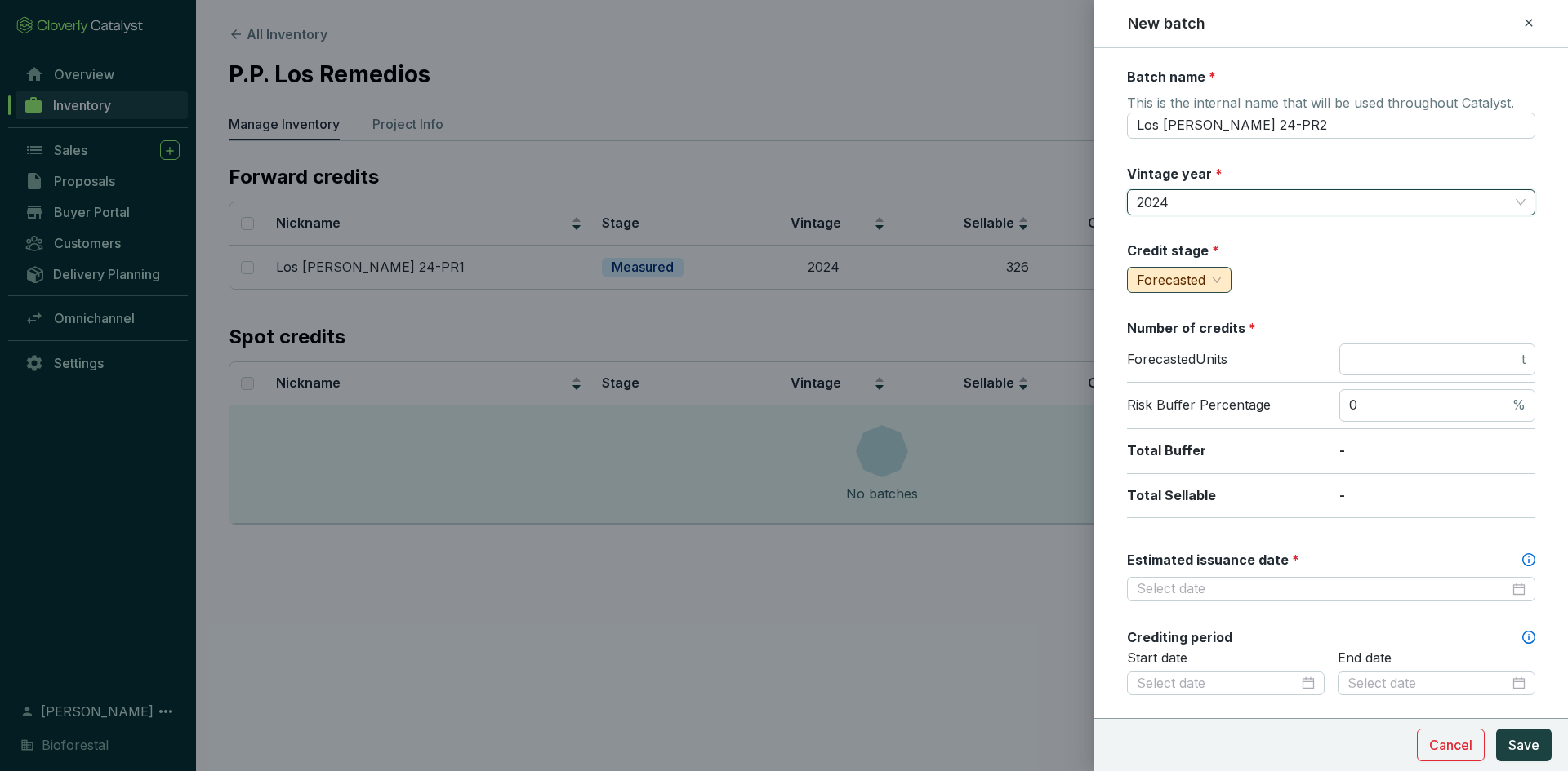
click at [1185, 279] on span "Forecasted" at bounding box center [1171, 280] width 69 height 16
click at [1177, 327] on div "Measured" at bounding box center [1176, 338] width 93 height 26
click at [1397, 359] on input "number" at bounding box center [1434, 360] width 169 height 18
type input "310"
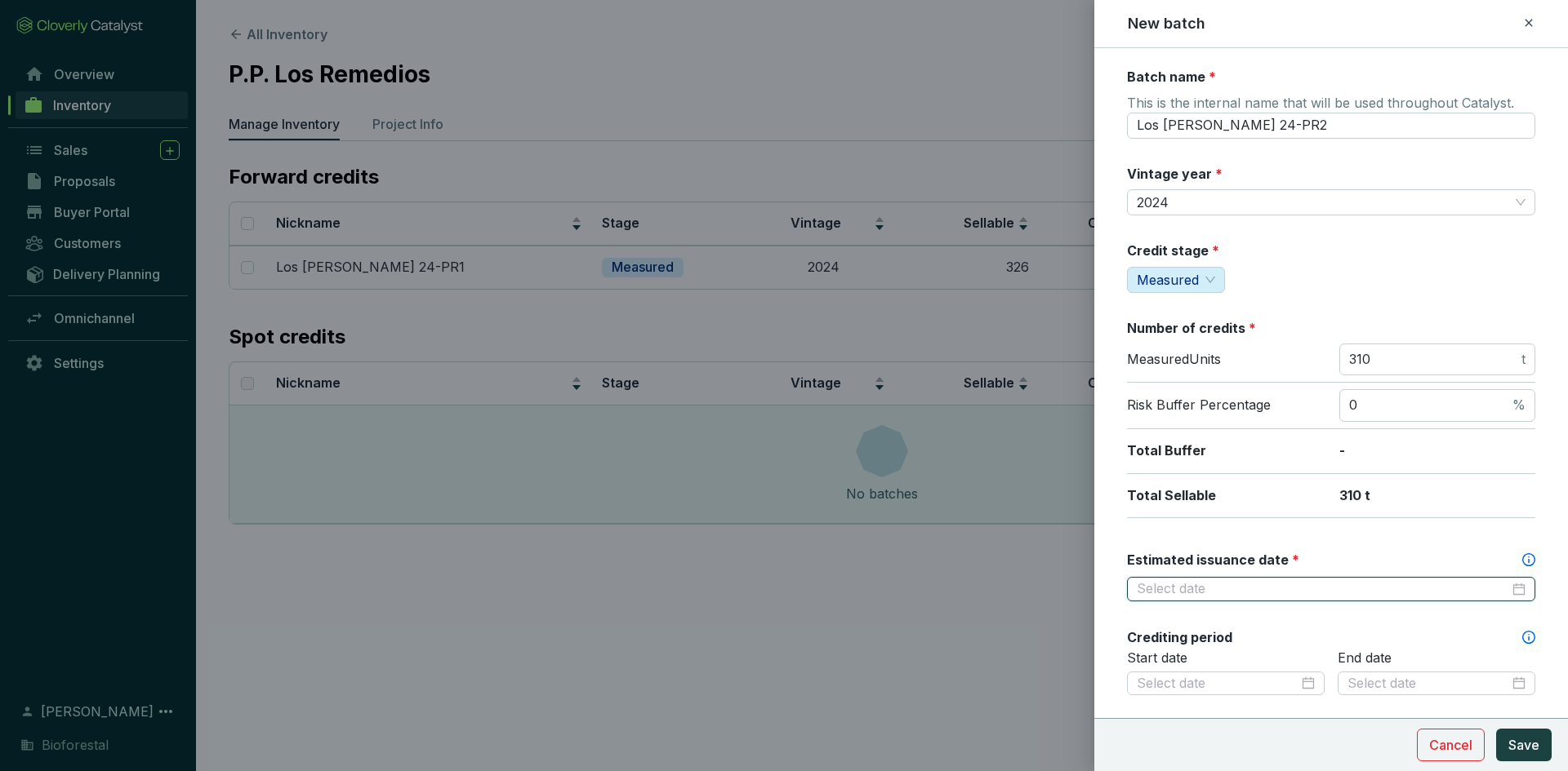
click at [1262, 585] on input "Estimated issuance date *" at bounding box center [1323, 589] width 373 height 18
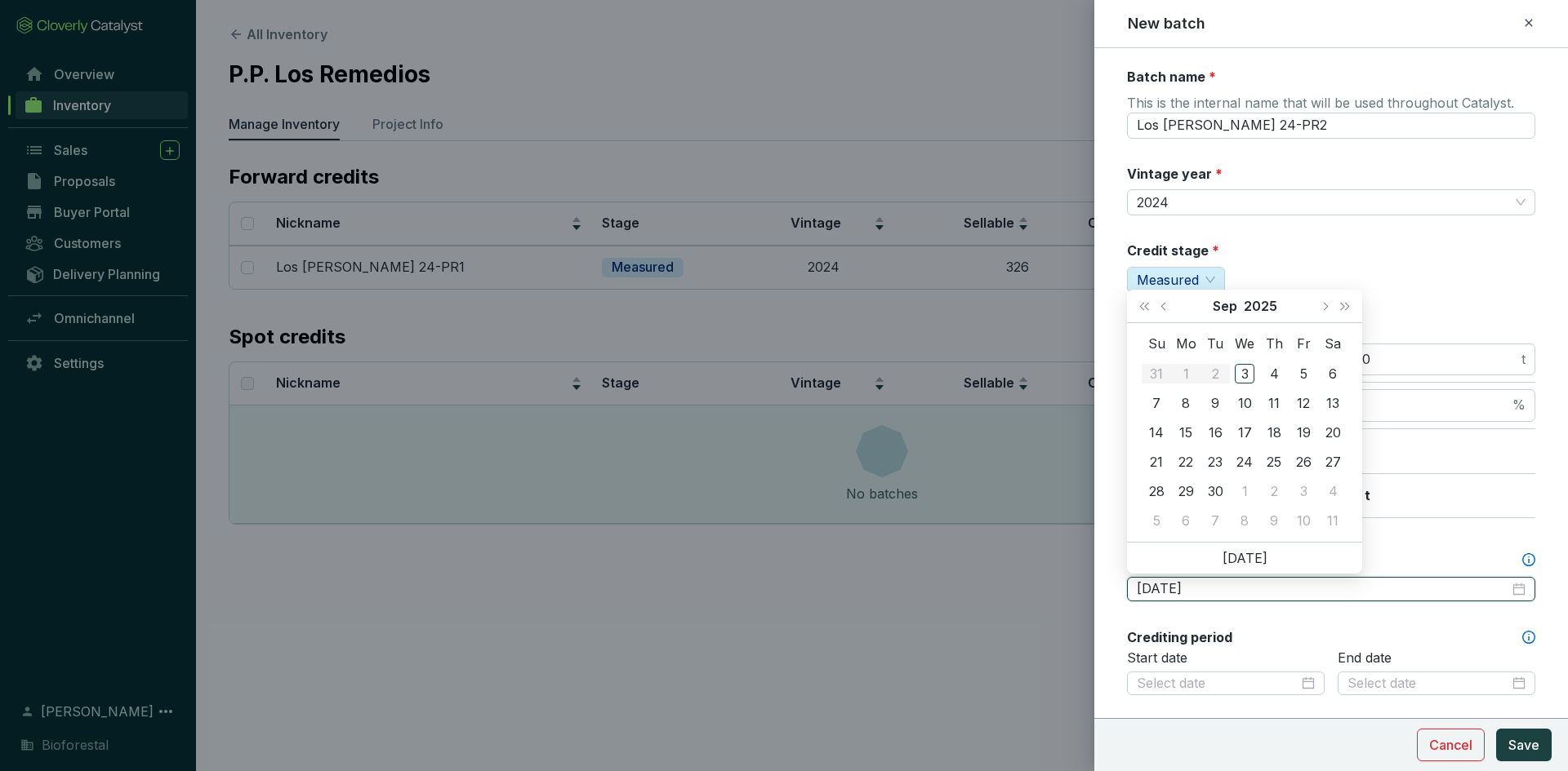
type input "2025-09-09"
click at [1349, 309] on button "Next year (Control + right)" at bounding box center [1345, 306] width 22 height 32
type input "2026-09-15"
click at [1212, 435] on div "15" at bounding box center [1215, 433] width 20 height 20
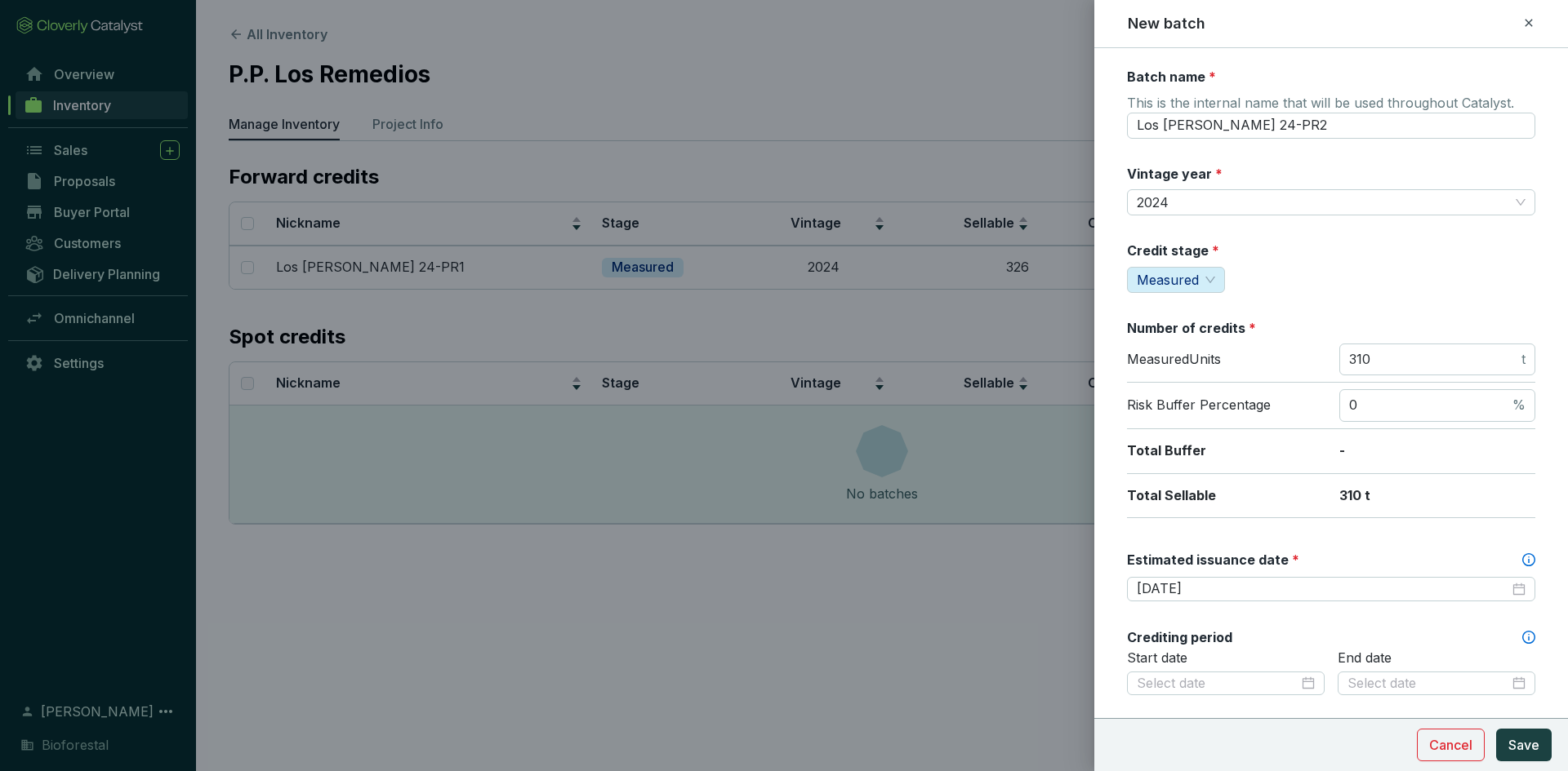
click at [1331, 534] on div "Batch name * This is the internal name that will be used throughout Catalyst. L…" at bounding box center [1331, 645] width 409 height 1154
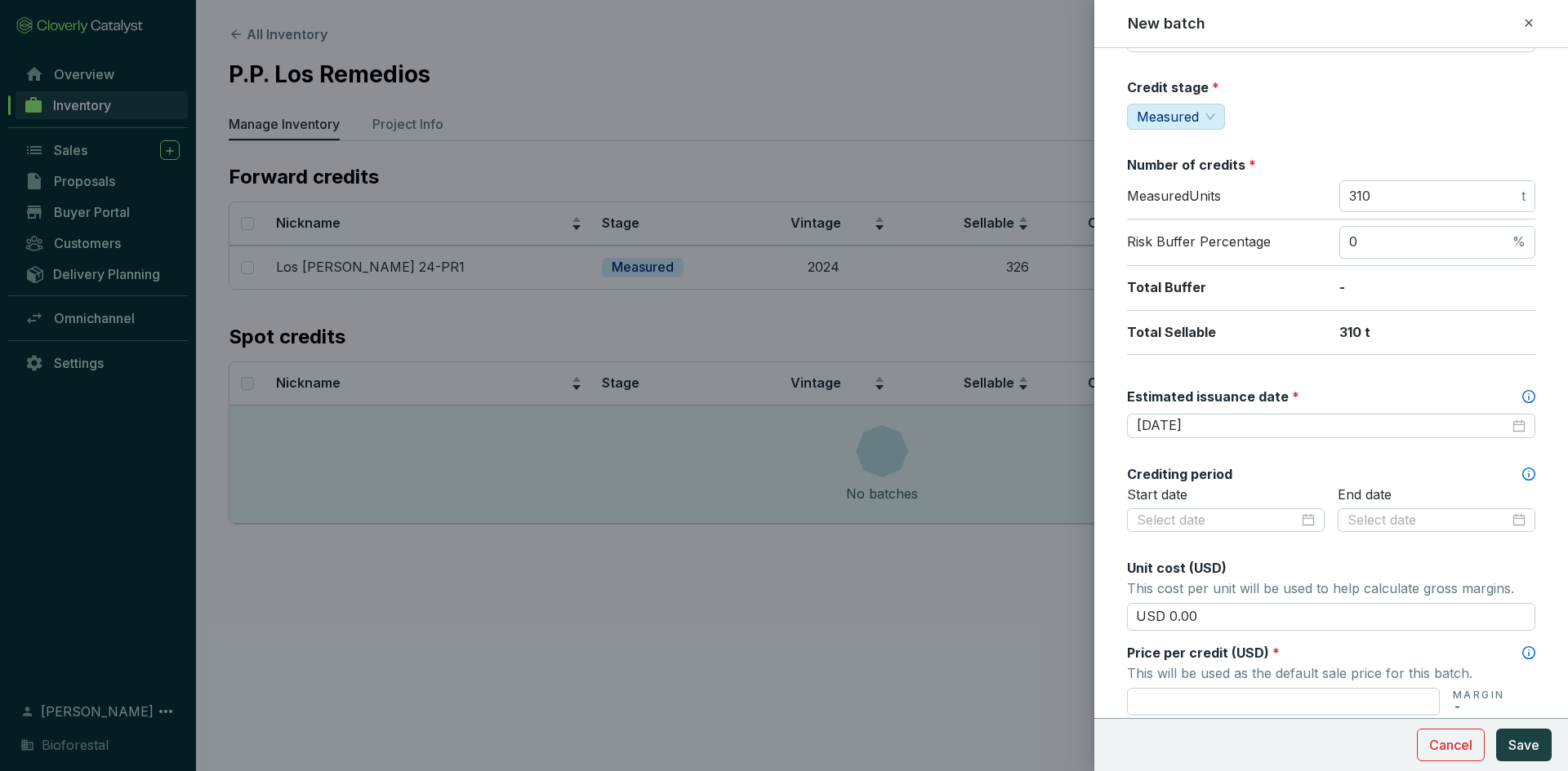
scroll to position [327, 0]
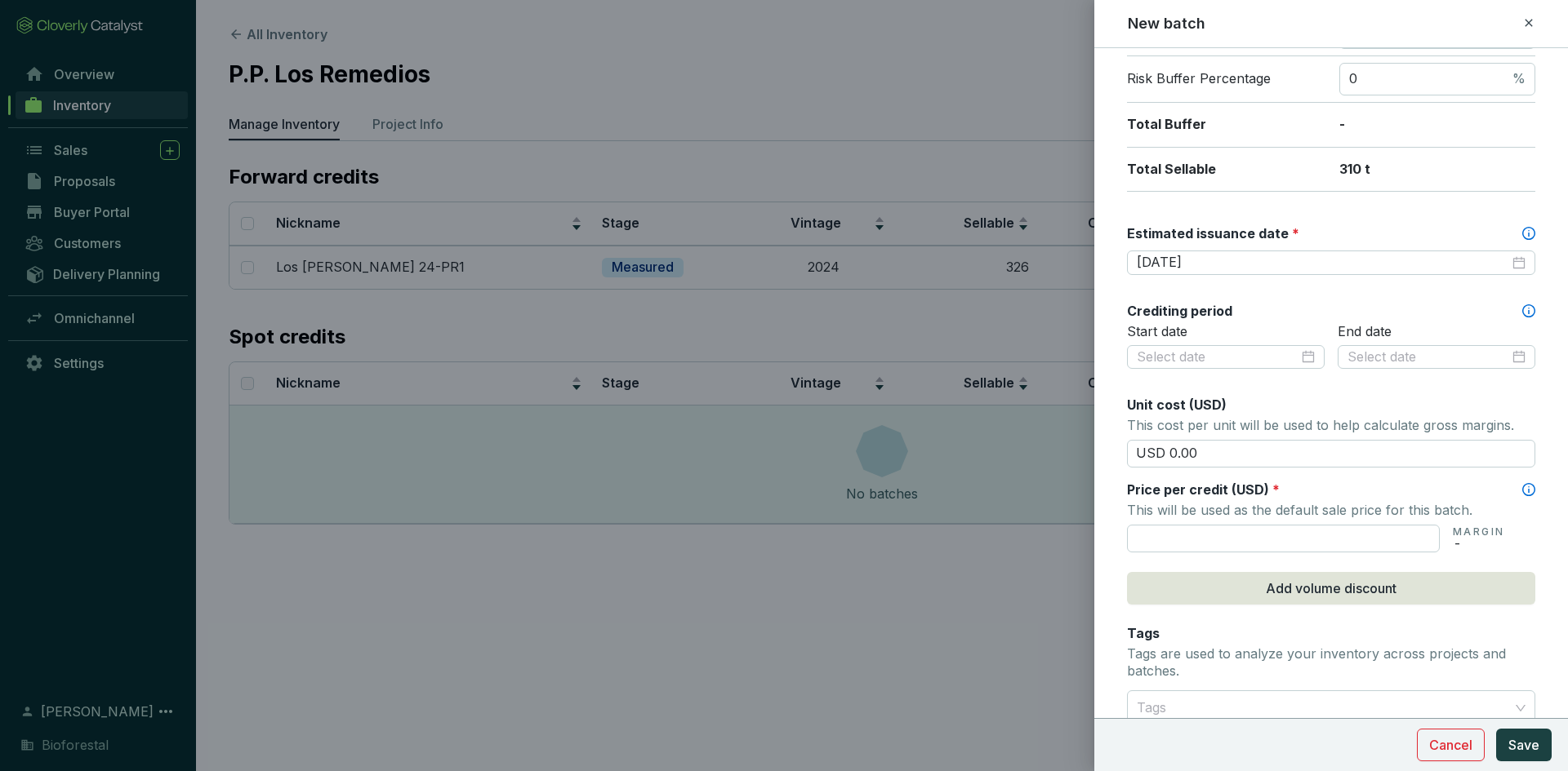
click at [1244, 342] on div "Start date" at bounding box center [1226, 356] width 198 height 67
click at [1202, 354] on input at bounding box center [1218, 357] width 161 height 18
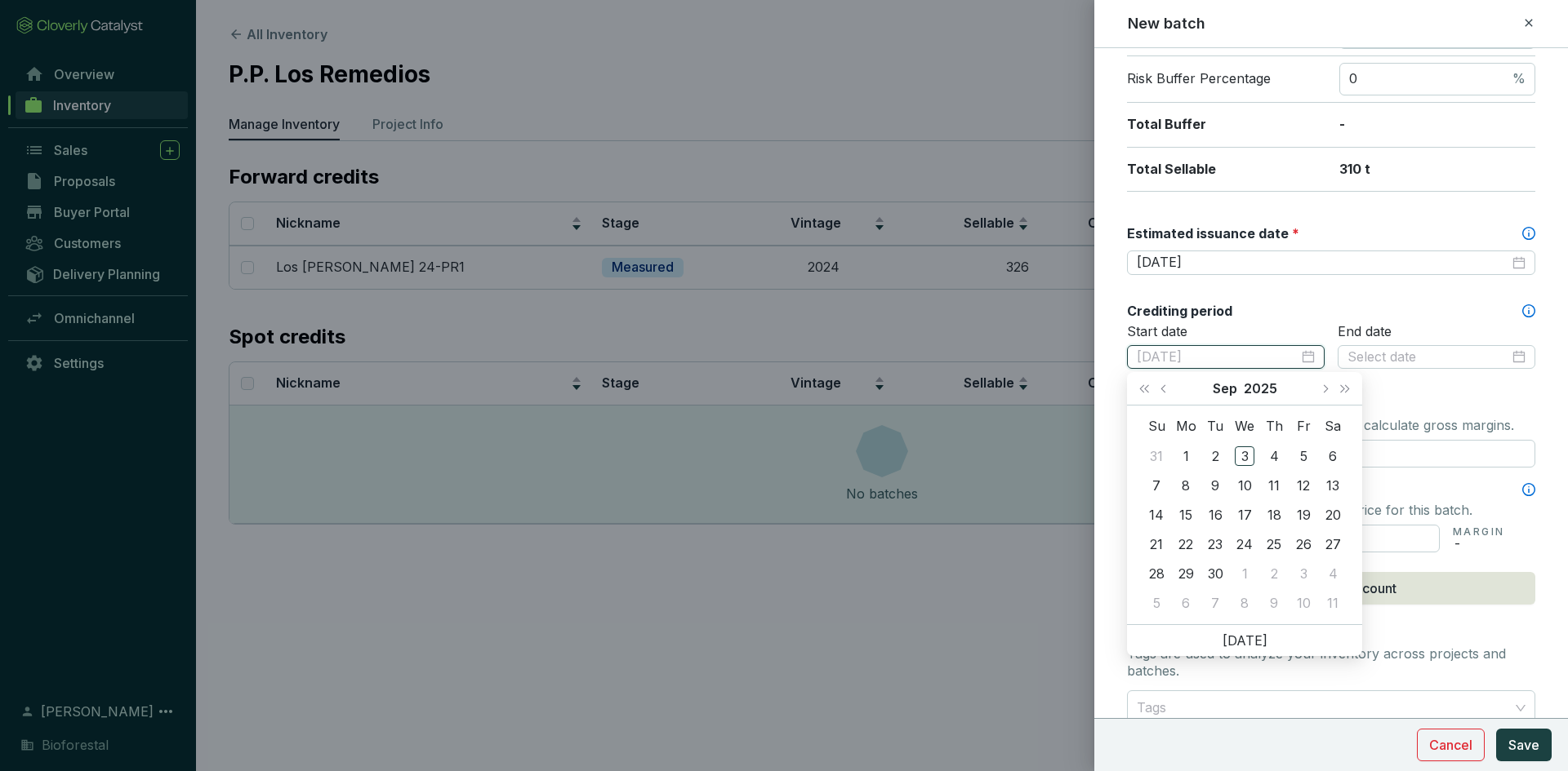
type input "2025-09-03"
click at [1143, 386] on span "Last year (Control + left)" at bounding box center [1143, 388] width 8 height 8
type input "2024-09-16"
click at [1182, 515] on div "16" at bounding box center [1185, 515] width 20 height 20
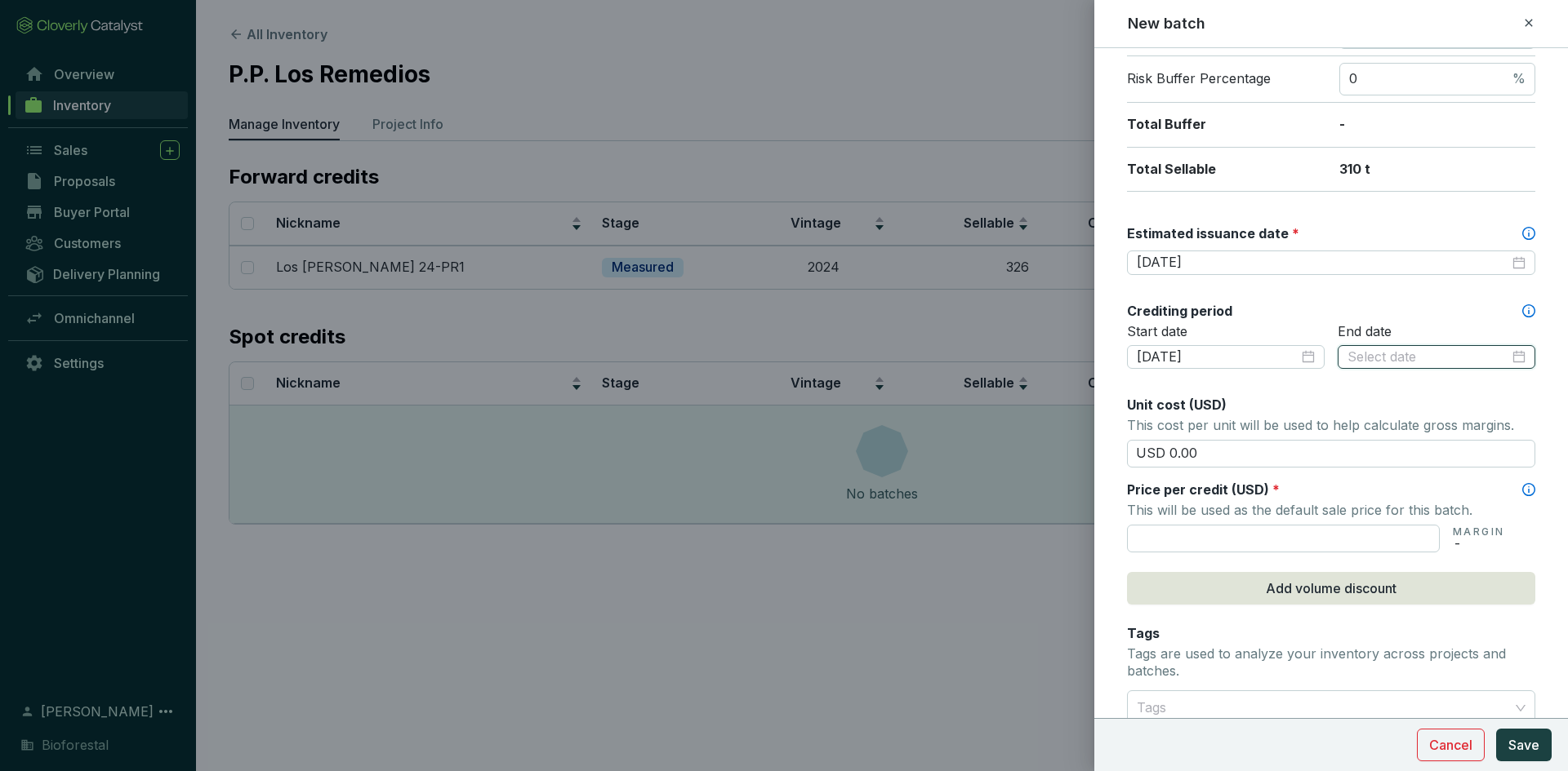
click at [1403, 362] on input at bounding box center [1428, 357] width 161 height 18
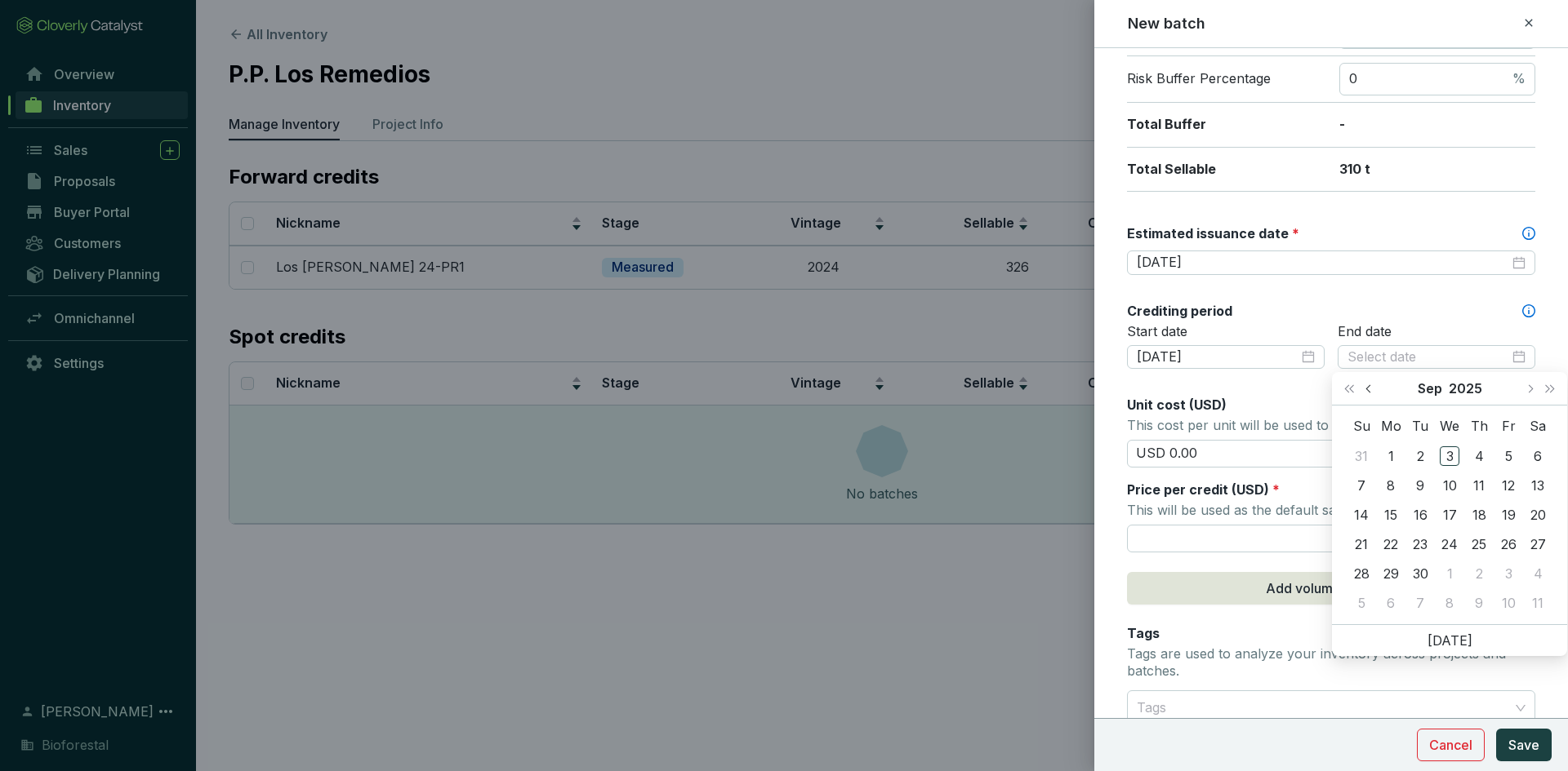
click at [1374, 386] on button "Previous month (PageUp)" at bounding box center [1371, 389] width 22 height 32
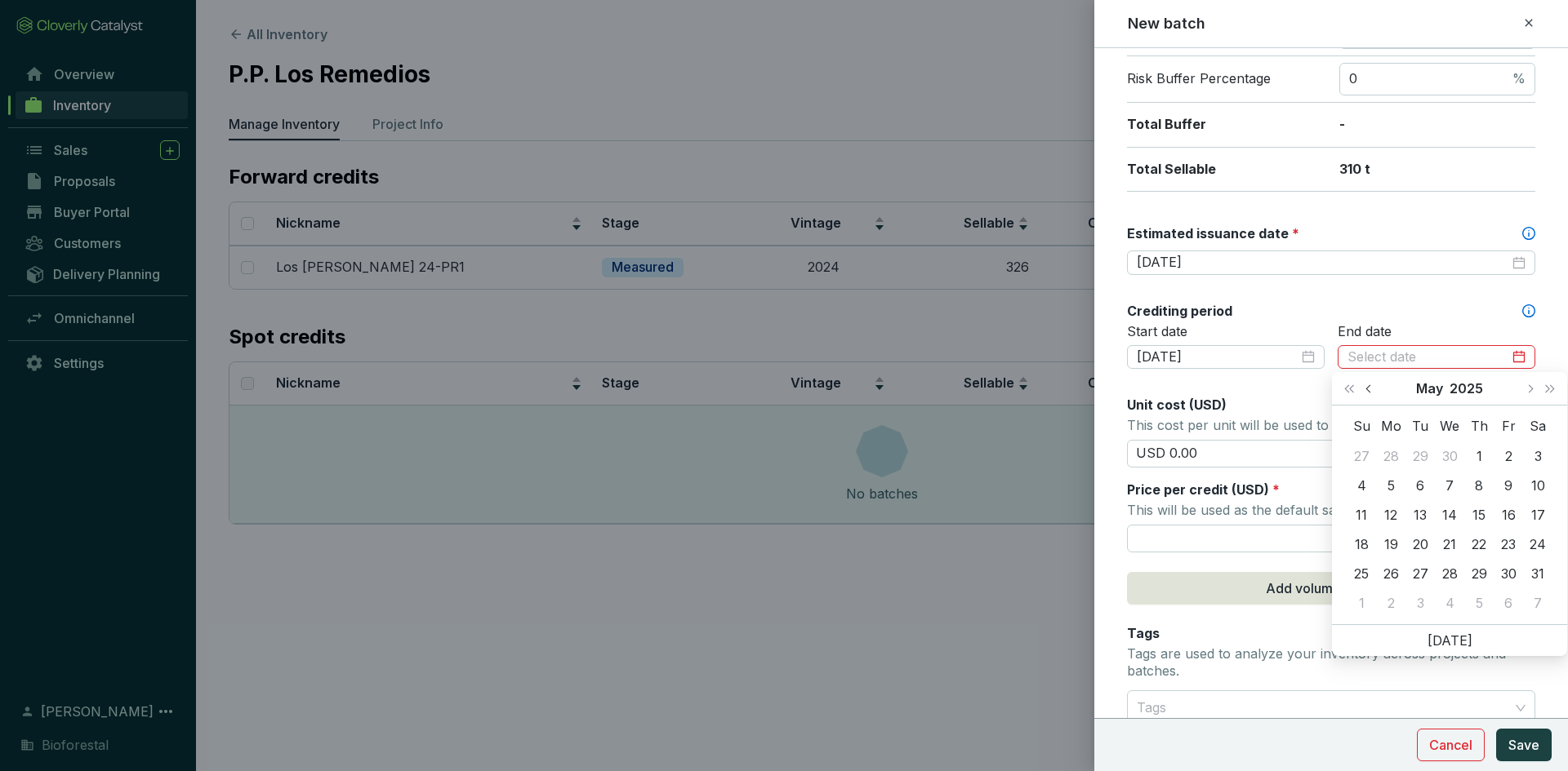
click at [1374, 386] on button "Previous month (PageUp)" at bounding box center [1371, 389] width 22 height 32
type input "2024-12-31"
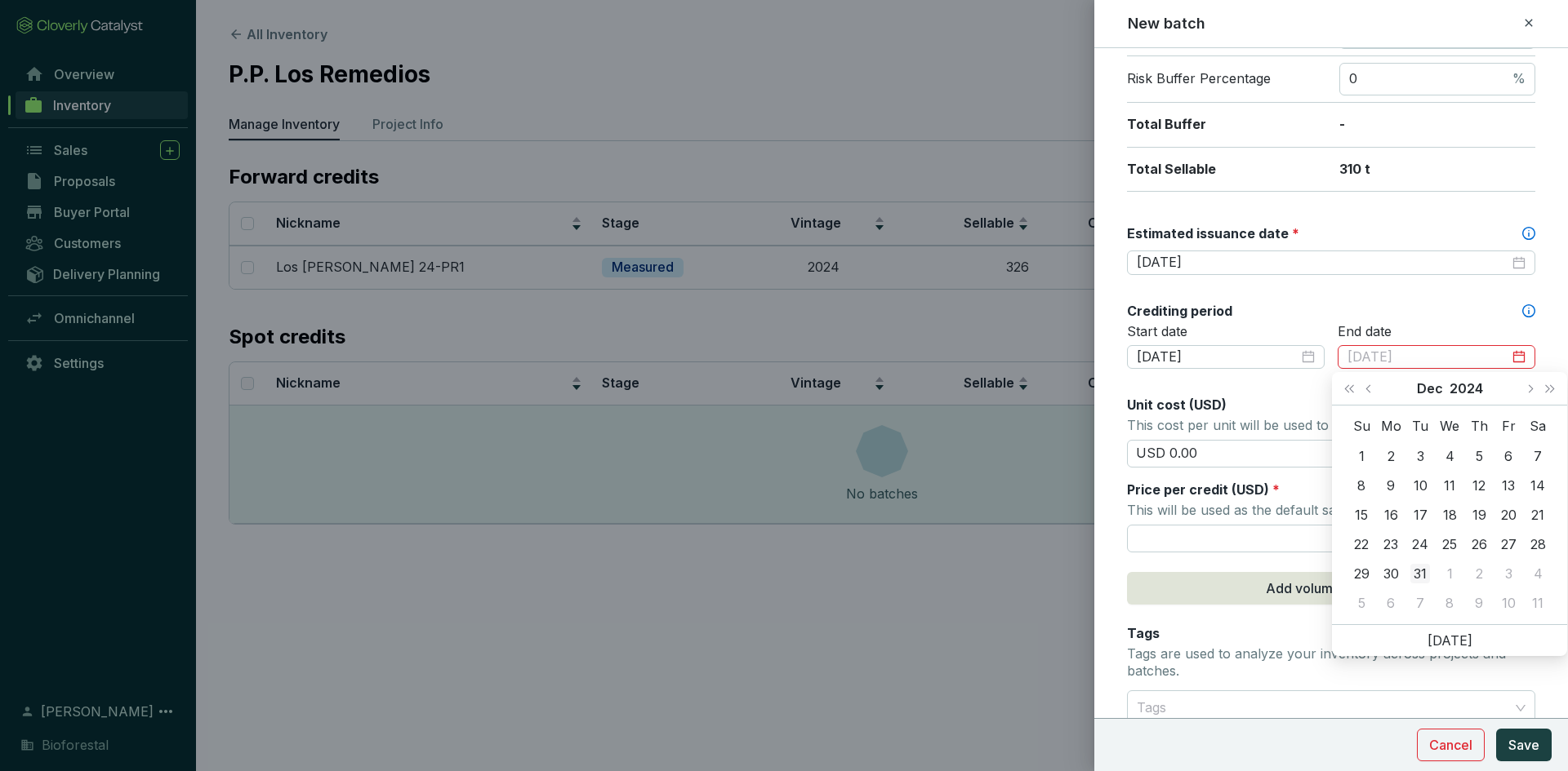
click at [1419, 570] on div "31" at bounding box center [1420, 574] width 20 height 20
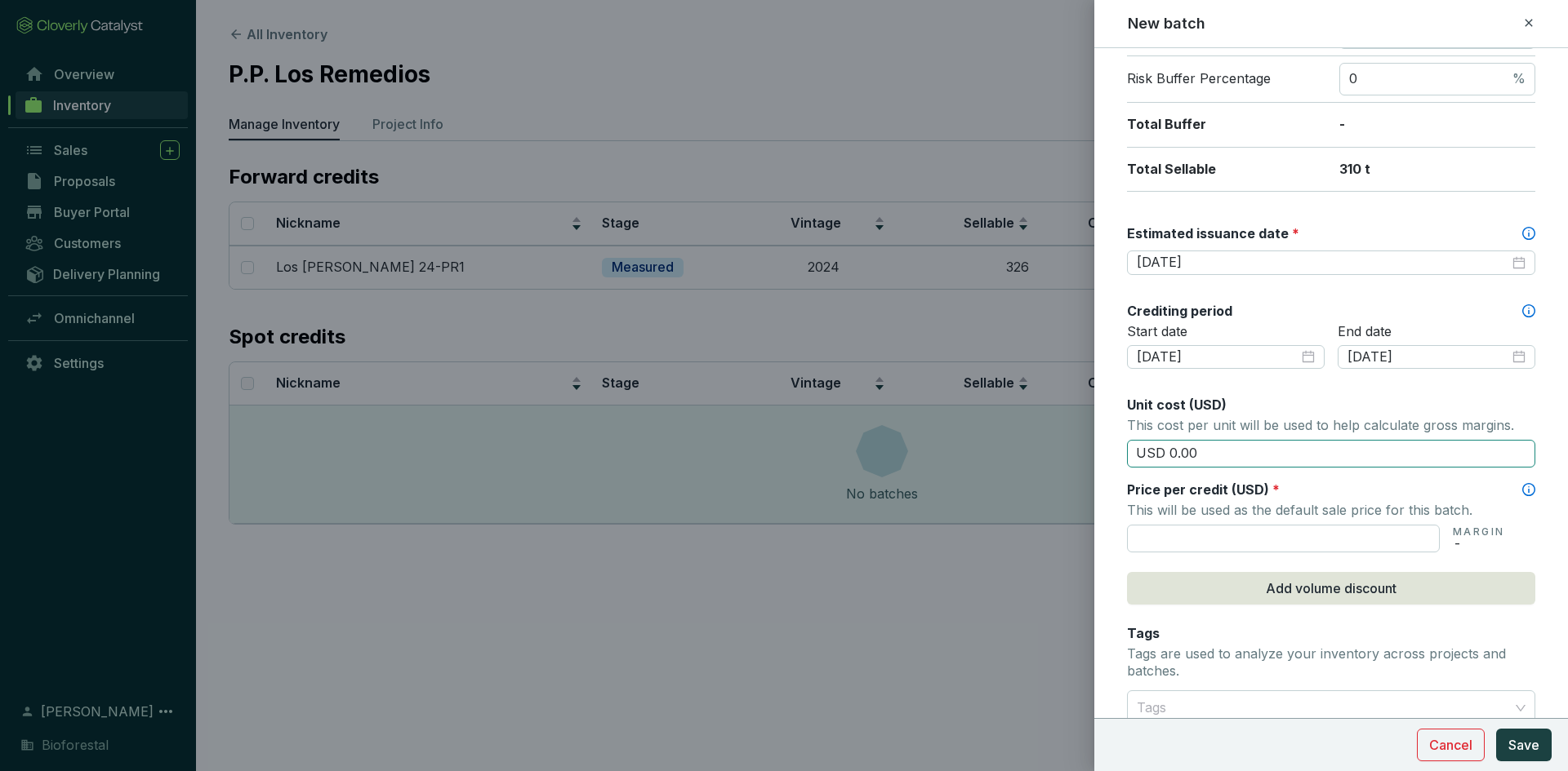
click at [1215, 457] on input "USD 0.00" at bounding box center [1331, 453] width 409 height 28
type input "USD 0"
type input "USD 15.50"
click at [1190, 535] on input "text" at bounding box center [1283, 538] width 313 height 28
type input "USD 15.50"
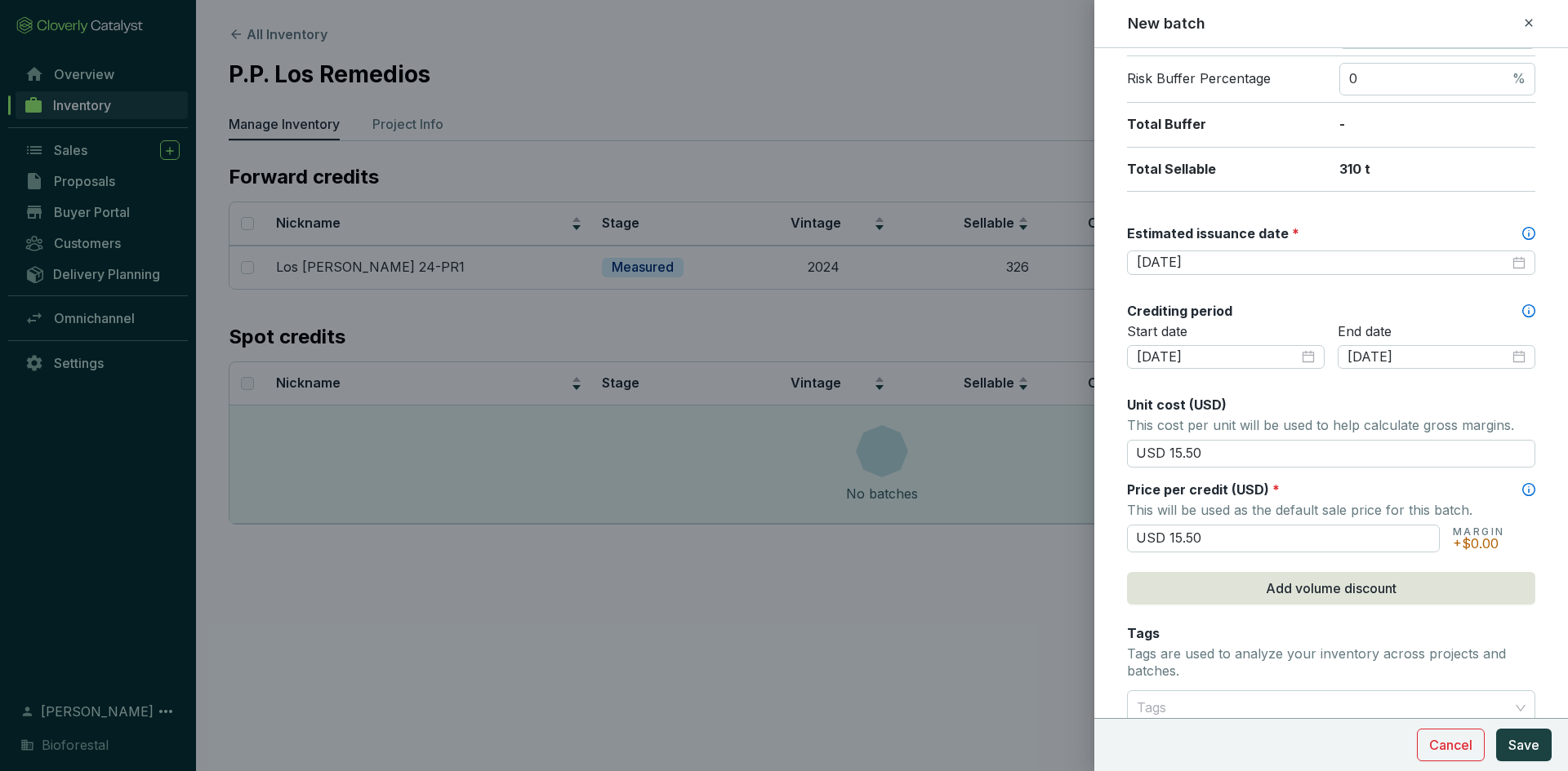
click at [1191, 631] on div "Tags Tags are used to analyze your inventory across projects and batches." at bounding box center [1331, 654] width 409 height 60
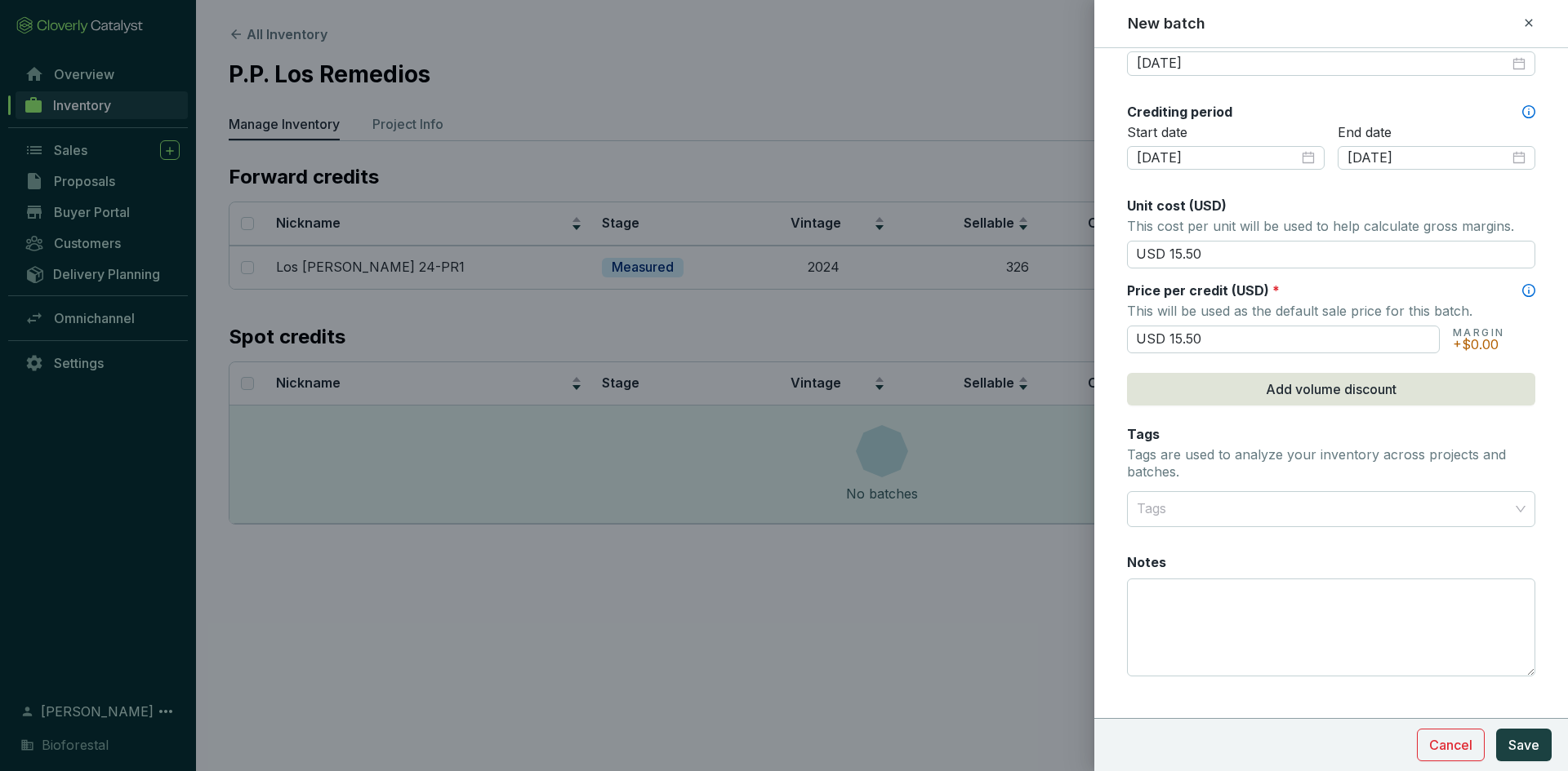
scroll to position [548, 0]
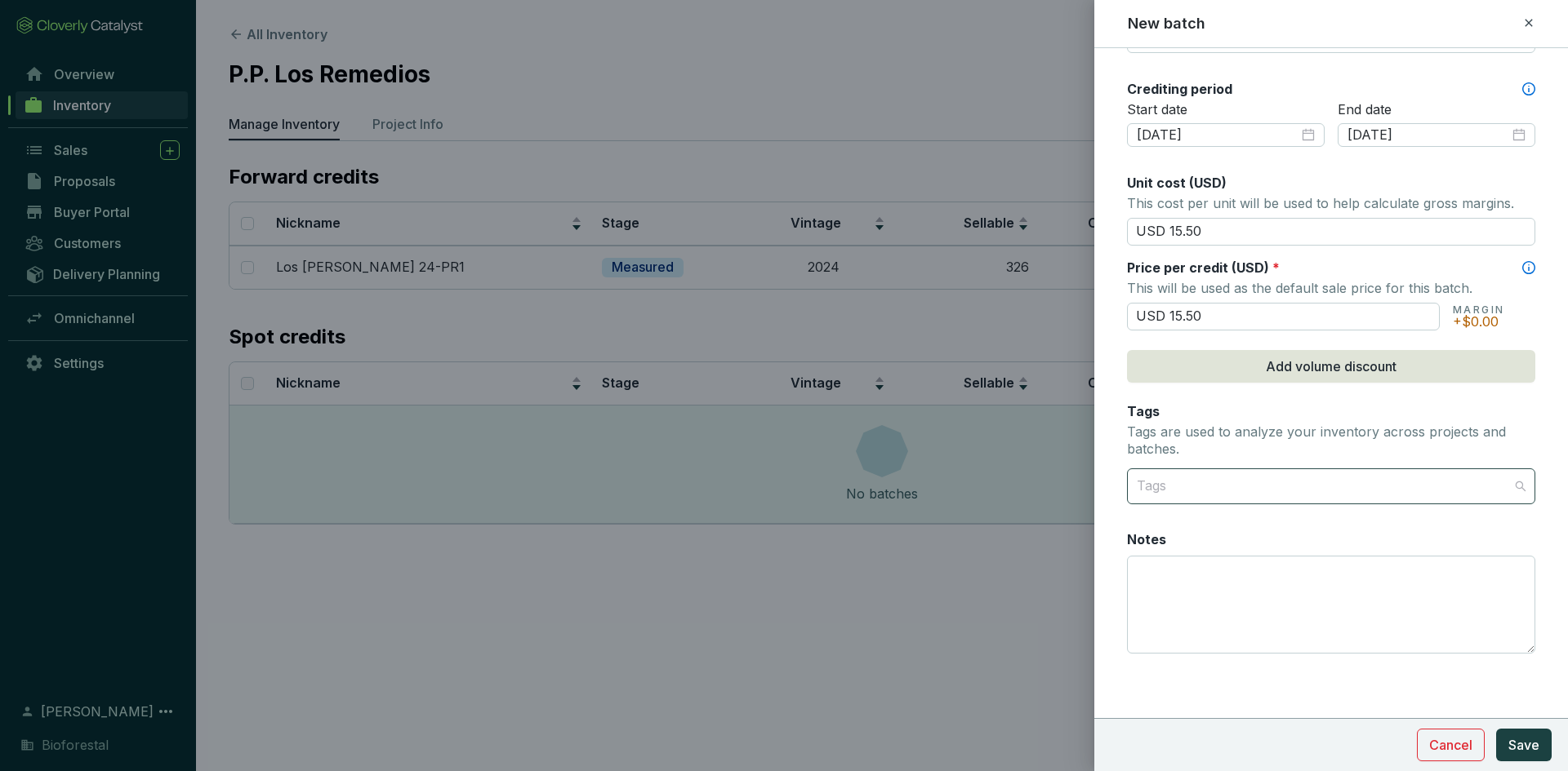
click at [1212, 486] on div at bounding box center [1321, 486] width 383 height 32
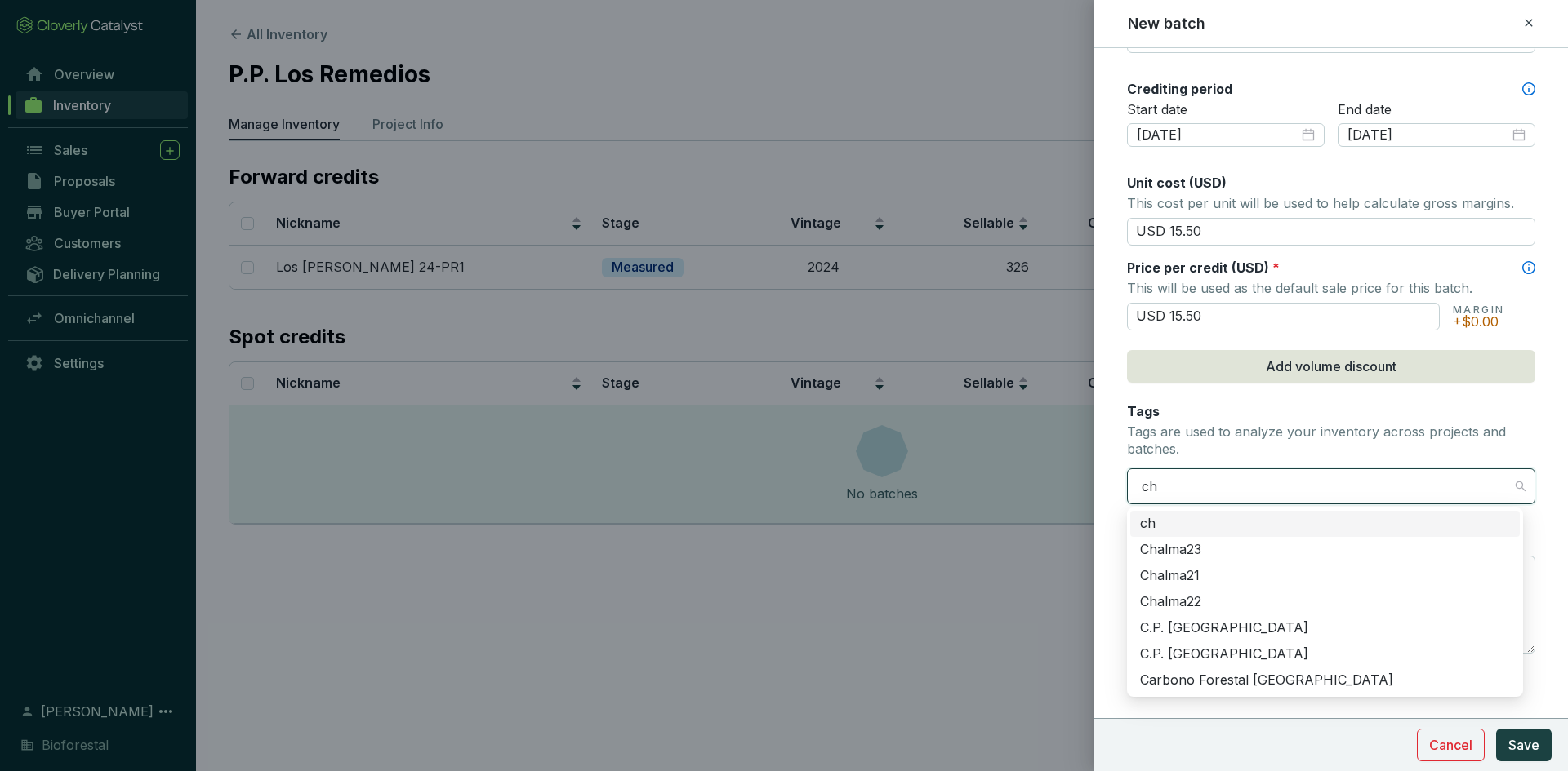
type input "chi"
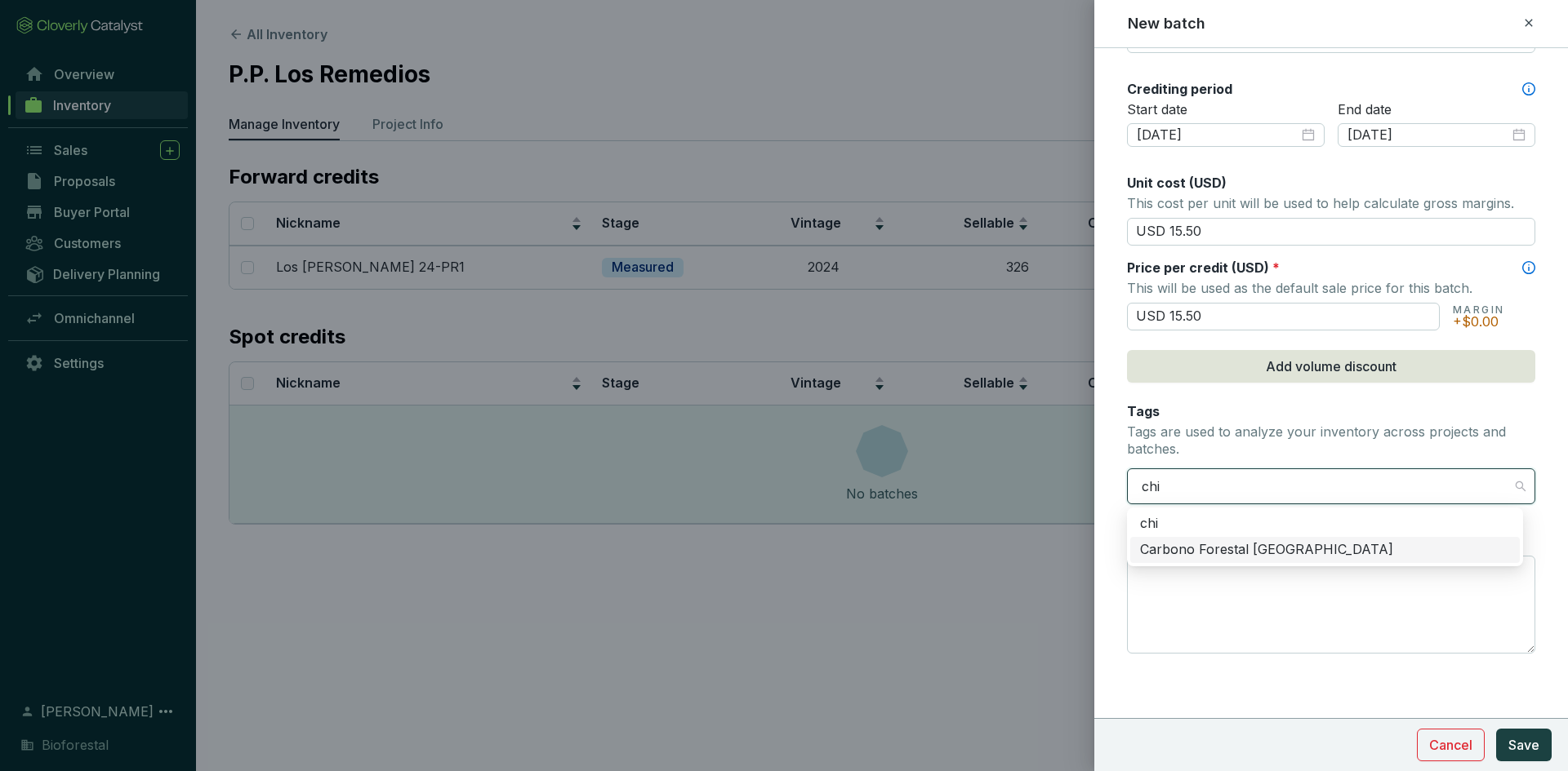
click at [1201, 559] on div "Carbono Forestal [GEOGRAPHIC_DATA]" at bounding box center [1324, 550] width 390 height 26
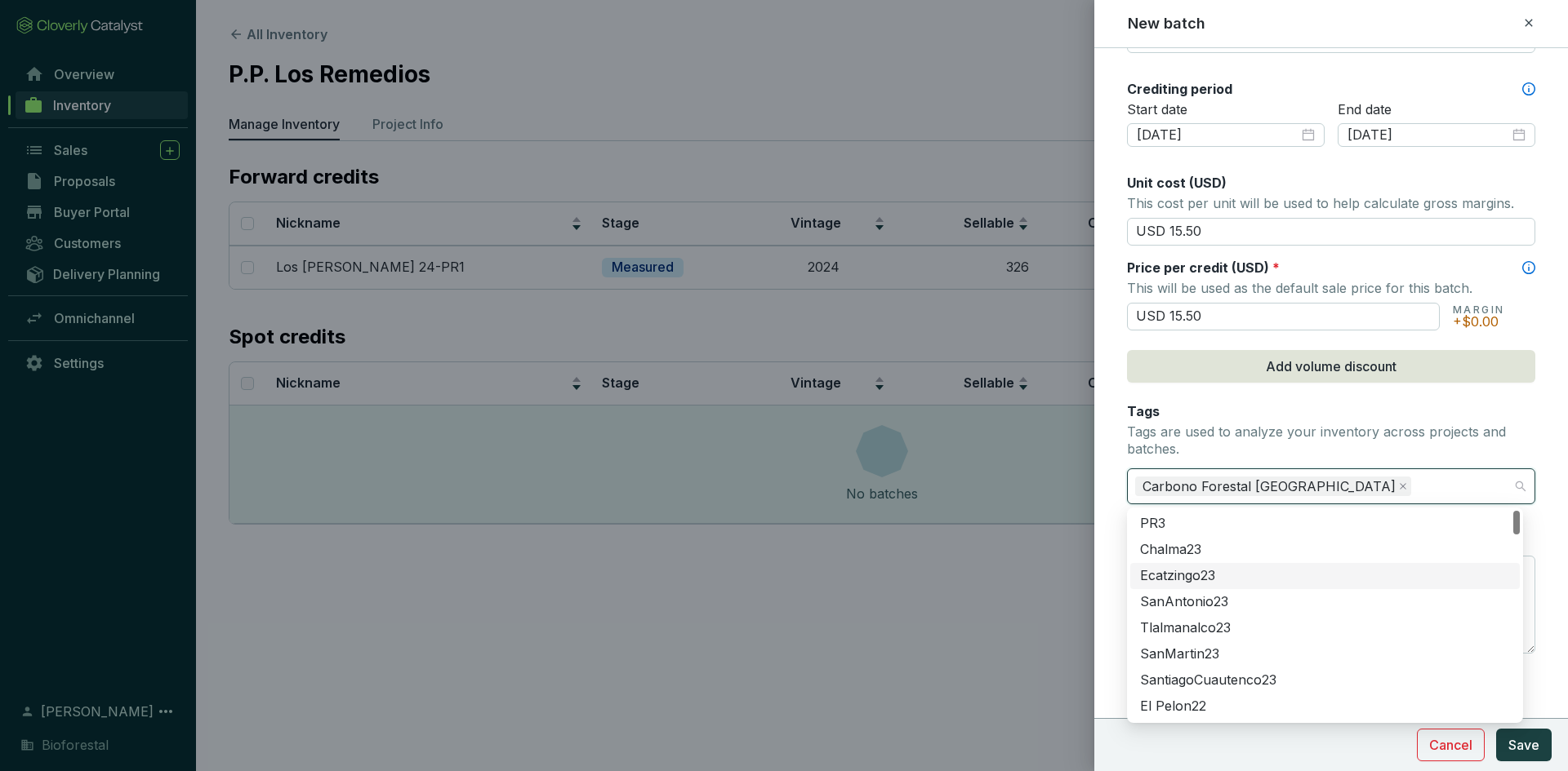
click at [1111, 536] on form "Batch name * This is the internal name that will be used throughout Catalyst. L…" at bounding box center [1331, 135] width 474 height 1232
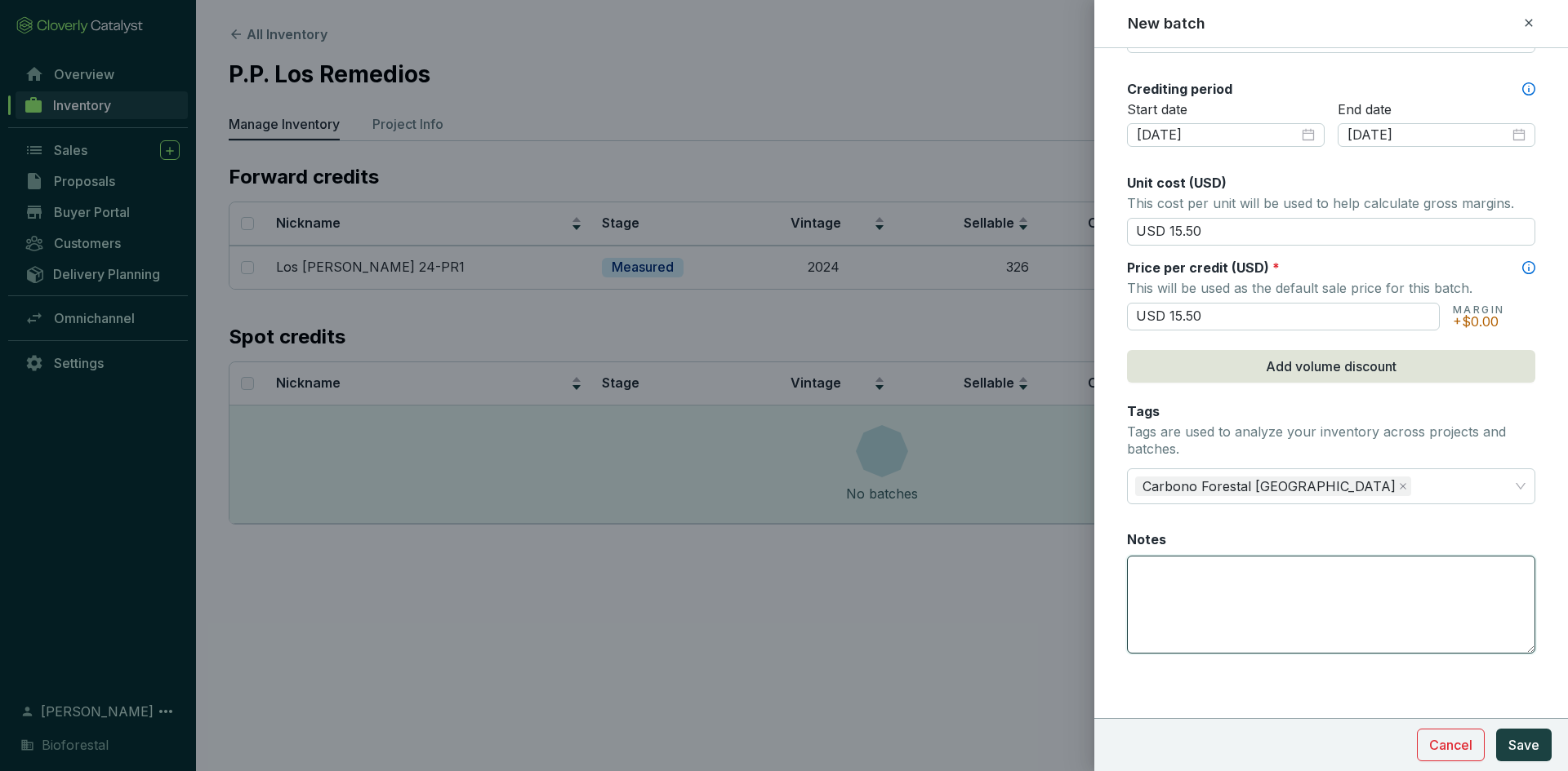
click at [1174, 571] on textarea "Notes" at bounding box center [1331, 605] width 407 height 97
click at [1223, 569] on textarea "136 créditos de fondo de aseguramiento" at bounding box center [1331, 605] width 407 height 97
type textarea "136 créditos de fondo de aseguramiento"
click at [1530, 741] on span "Save" at bounding box center [1523, 745] width 31 height 20
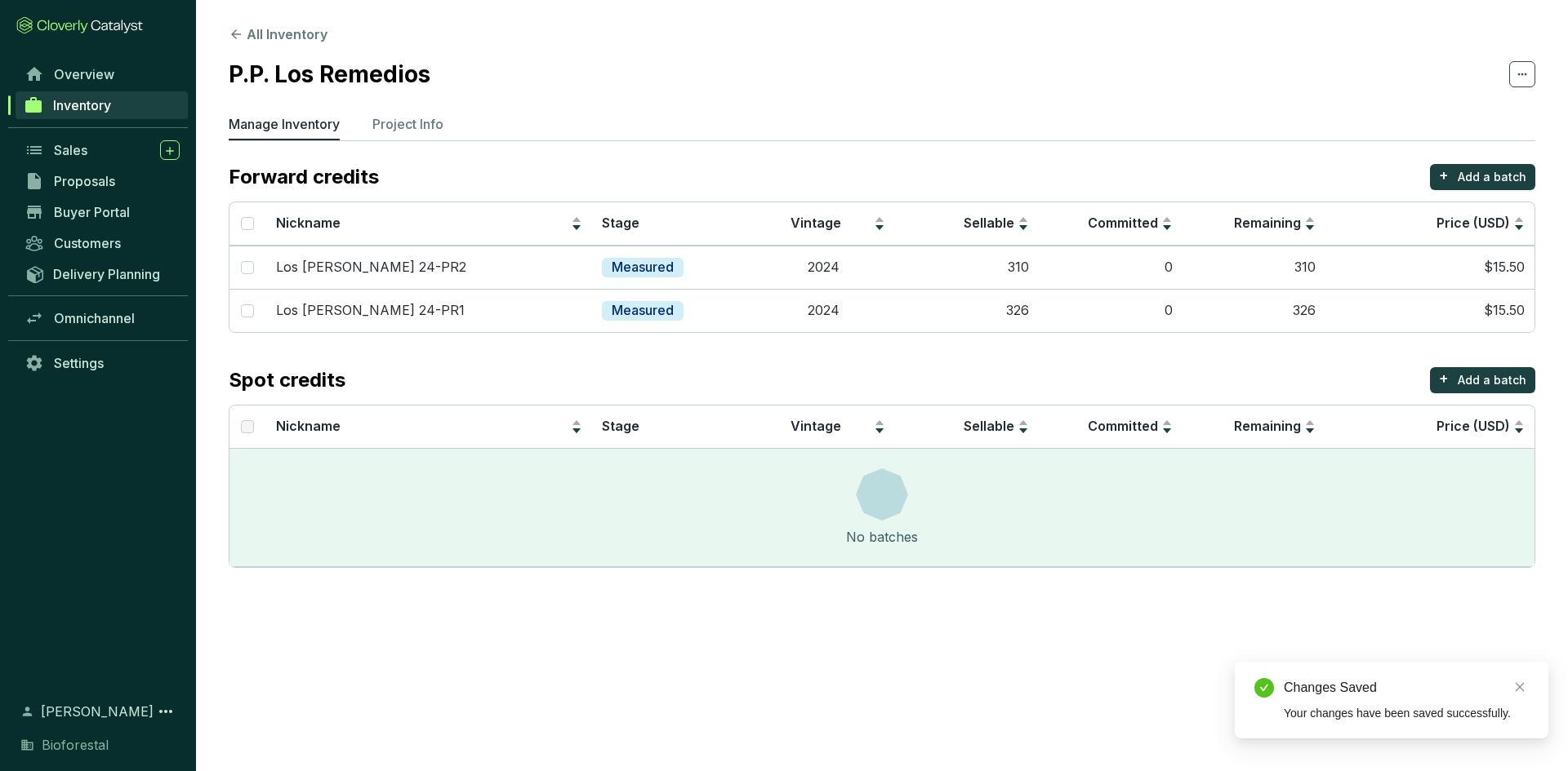
click at [1260, 588] on section "All Inventory P.P. Los Remedios Manage Inventory Project Info Forward credits +…" at bounding box center [882, 300] width 1372 height 601
click at [1464, 176] on p "Add a batch" at bounding box center [1492, 177] width 69 height 16
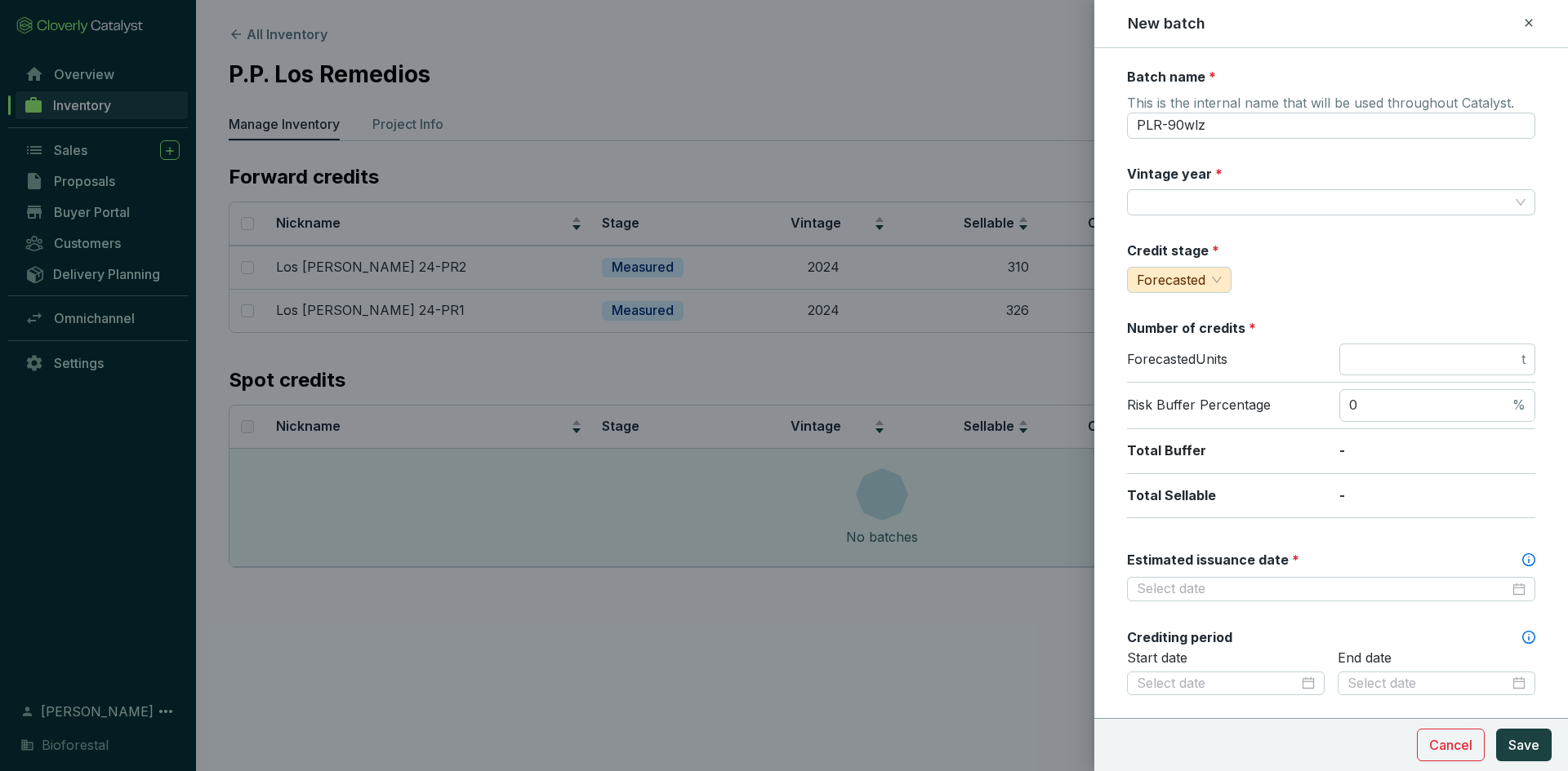
click at [1200, 140] on div "Batch name * This is the internal name that will be used throughout Catalyst. P…" at bounding box center [1331, 645] width 409 height 1154
click at [1216, 125] on input "PLR-90wlz" at bounding box center [1331, 125] width 409 height 26
type input "P"
click at [1245, 124] on input "Los Remedios 24-PR2" at bounding box center [1331, 125] width 409 height 26
type input "Los Remedios 25-PR2"
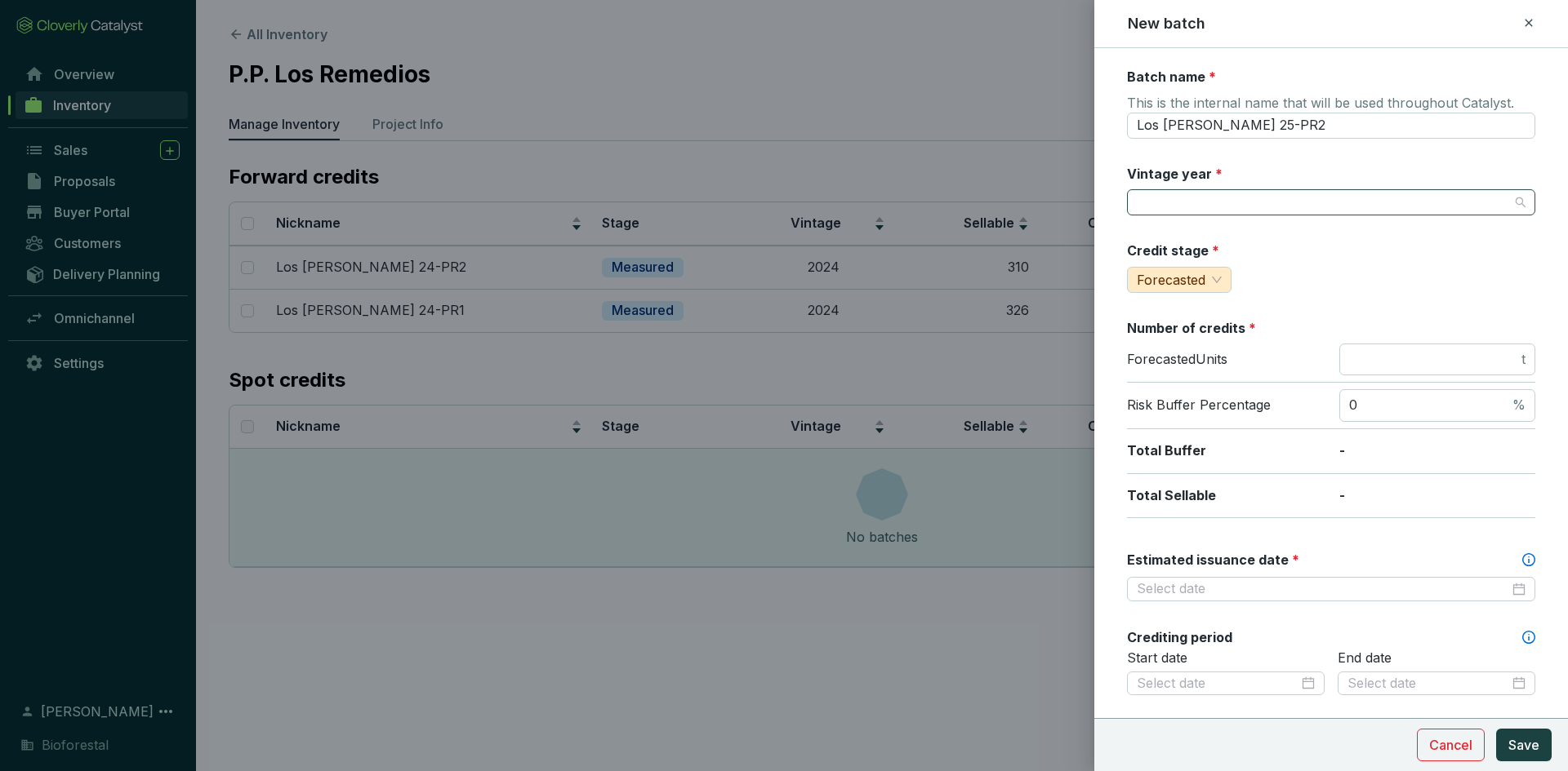
click at [1256, 208] on input "Vintage year *" at bounding box center [1323, 201] width 373 height 24
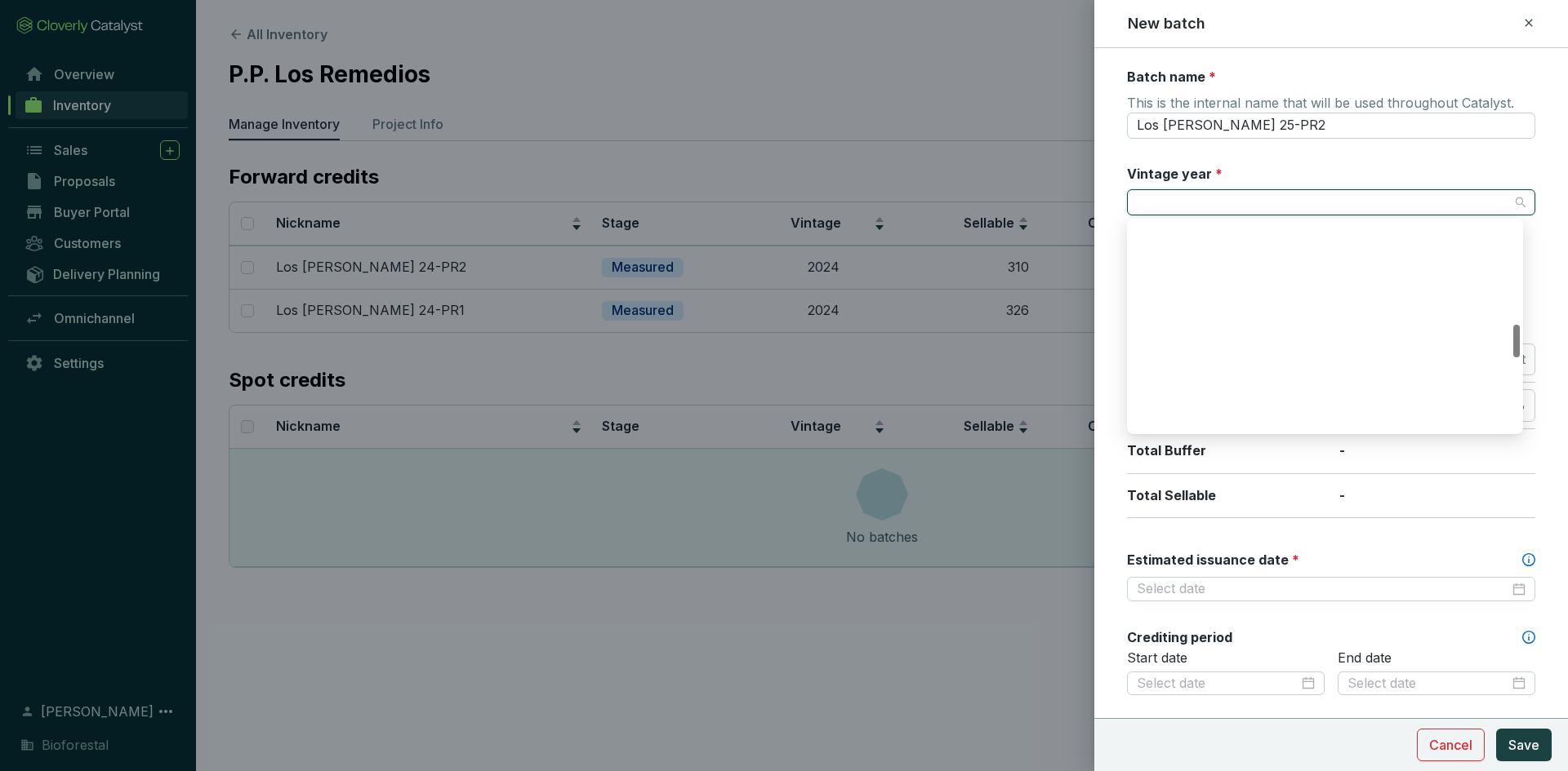
scroll to position [653, 0]
click at [1169, 239] on div "2025" at bounding box center [1324, 235] width 370 height 18
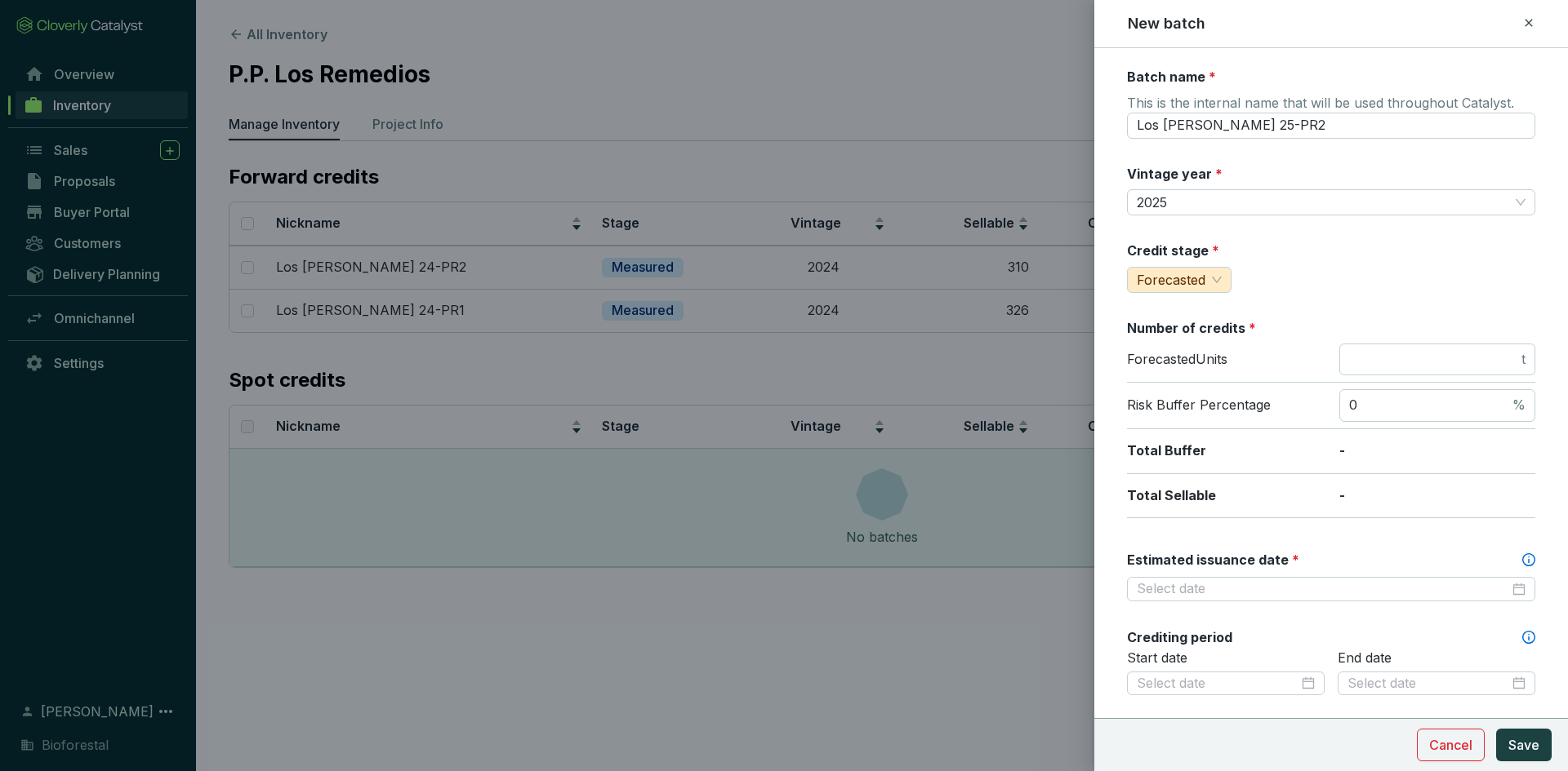
click at [1202, 296] on div "Batch name * This is the internal name that will be used throughout Catalyst. L…" at bounding box center [1331, 645] width 409 height 1154
click at [1201, 286] on span "Forecasted" at bounding box center [1171, 280] width 69 height 16
click at [1172, 331] on span "Measured" at bounding box center [1170, 338] width 62 height 16
click at [1372, 366] on input "number" at bounding box center [1434, 360] width 169 height 18
type input "755"
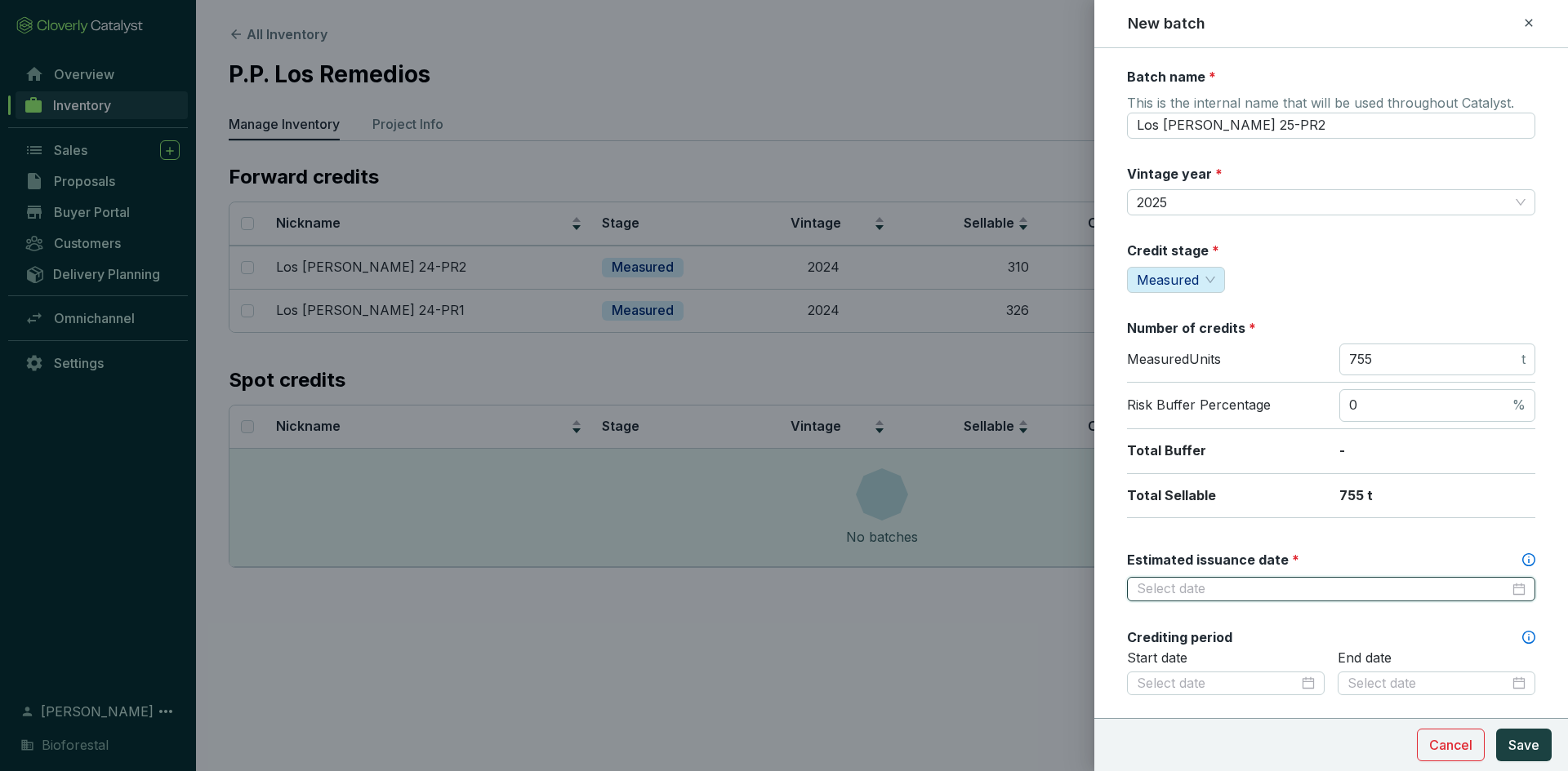
click at [1279, 586] on input "Estimated issuance date *" at bounding box center [1323, 589] width 373 height 18
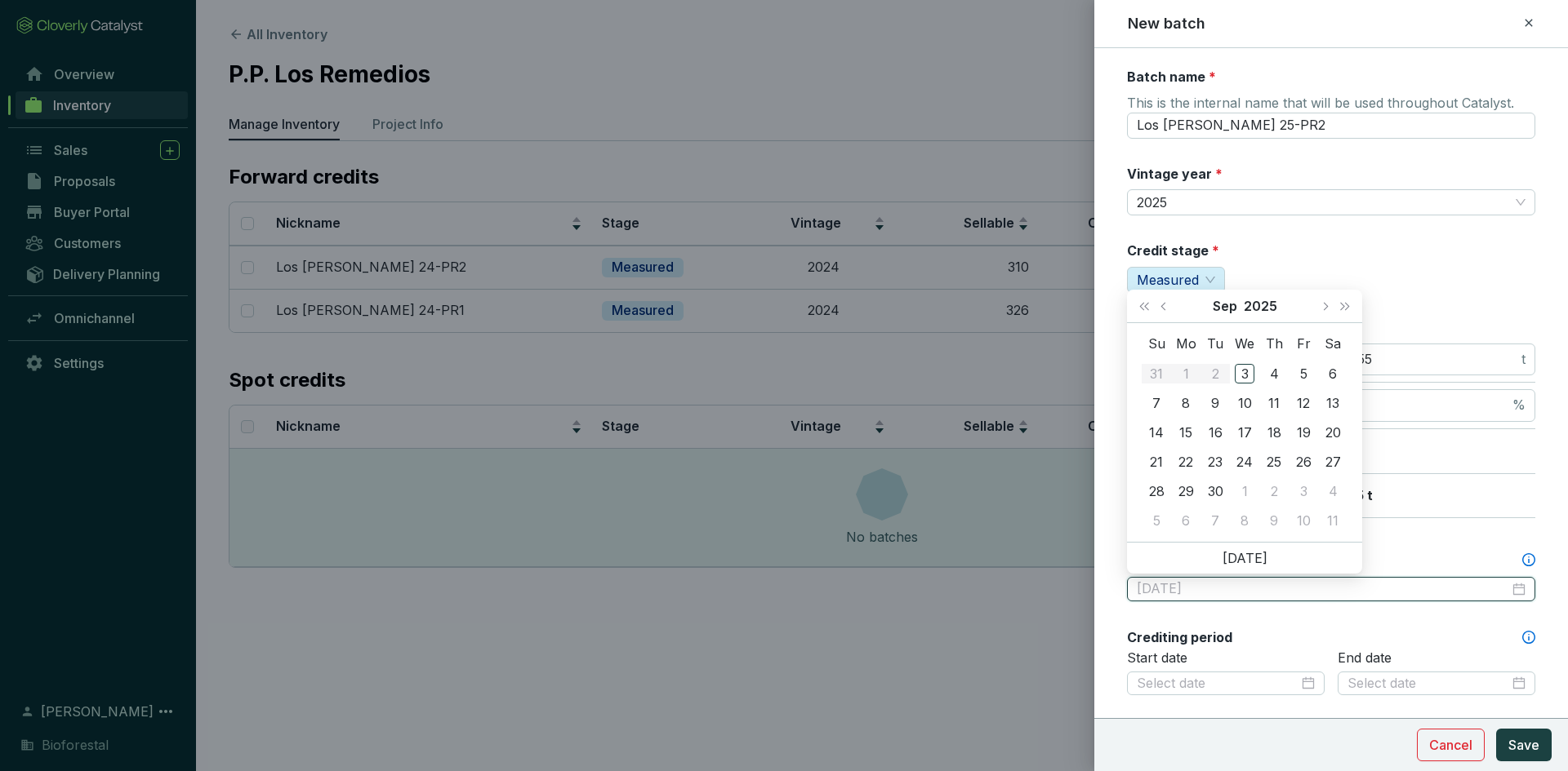
type input "2025-09-05"
click at [1346, 306] on span "Next year (Control + right)" at bounding box center [1345, 305] width 8 height 8
type input "2026-09-15"
click at [1211, 434] on div "15" at bounding box center [1215, 433] width 20 height 20
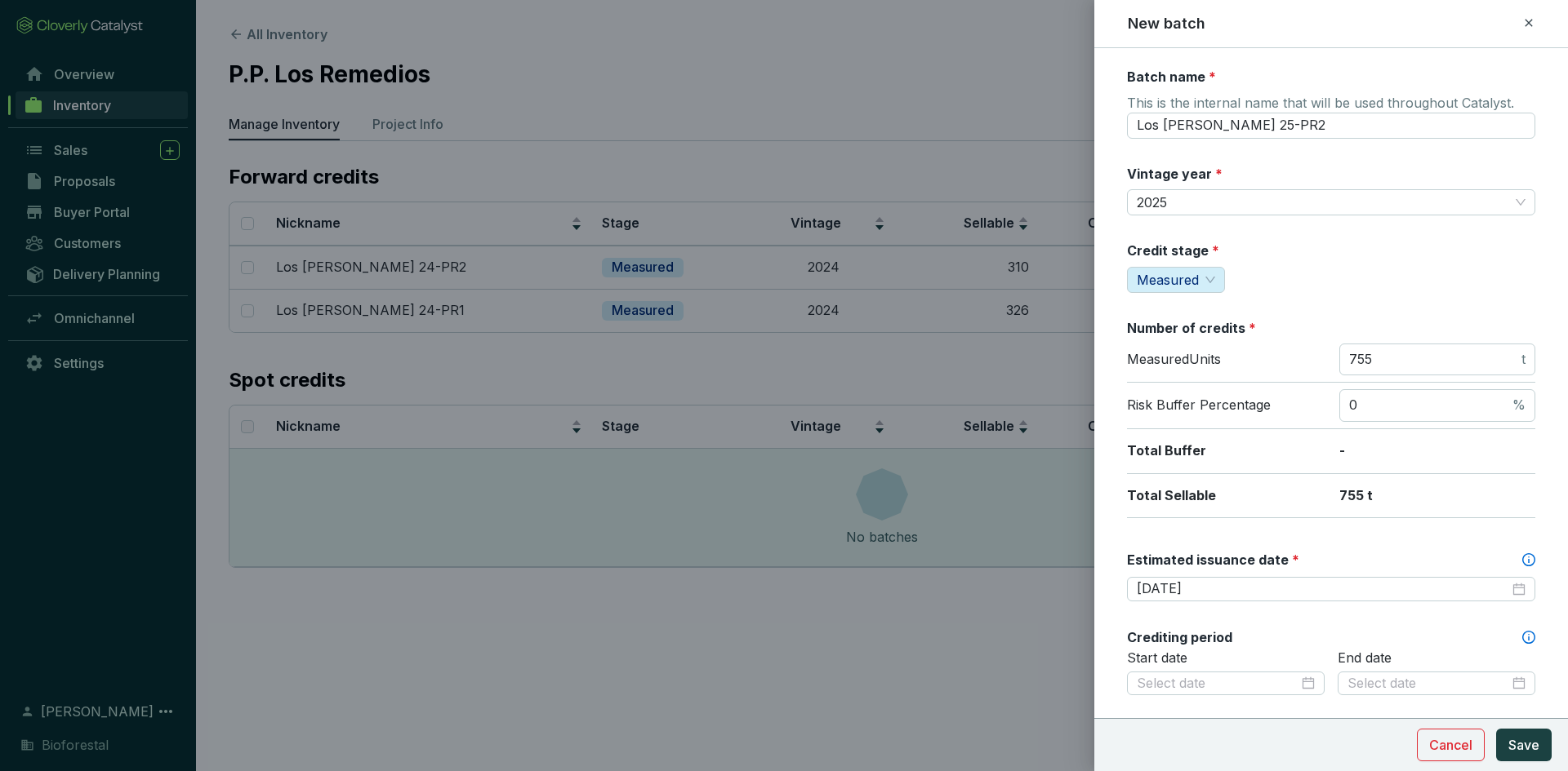
click at [1378, 451] on p "-" at bounding box center [1437, 451] width 196 height 18
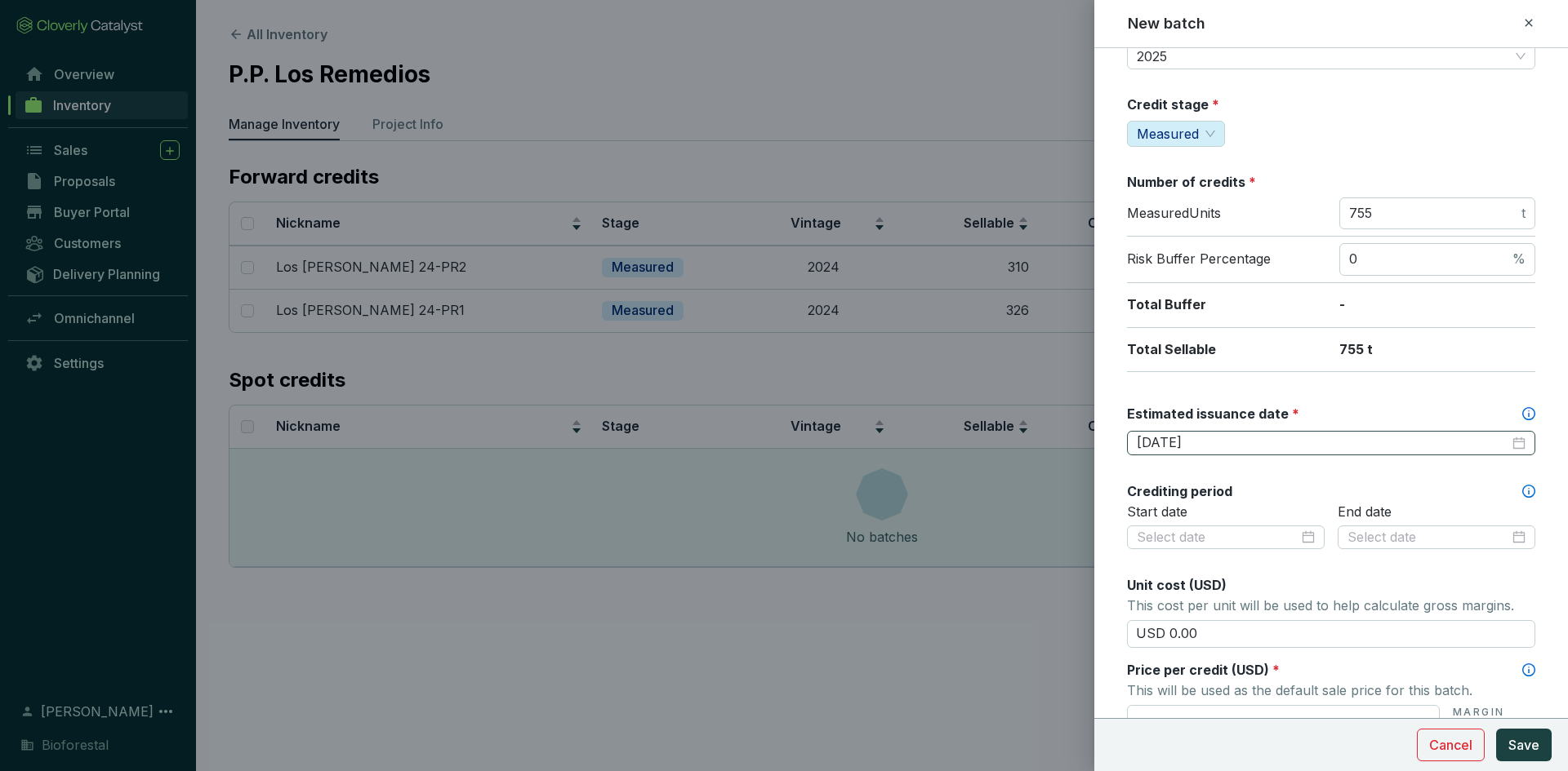
scroll to position [163, 0]
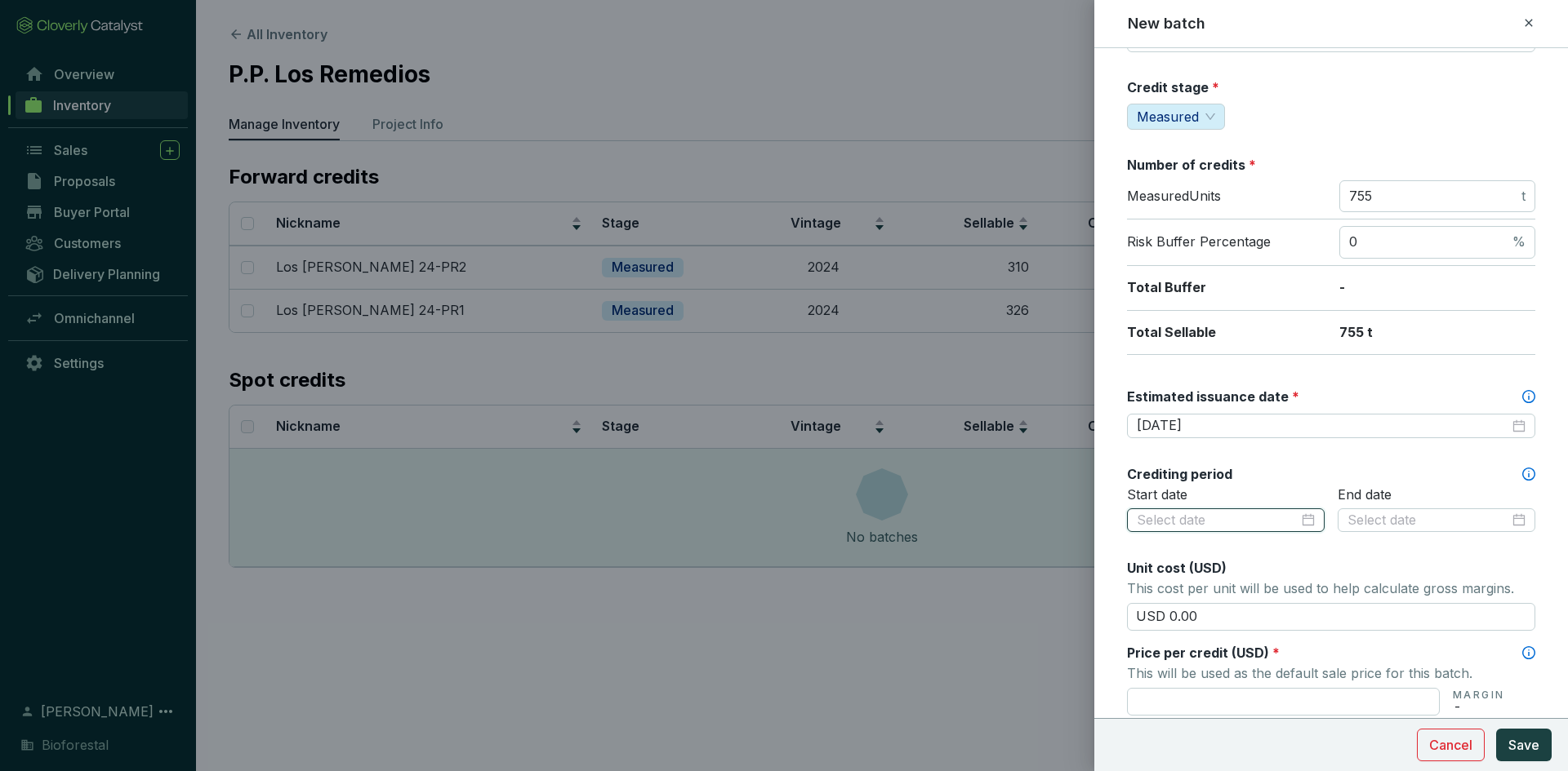
click at [1258, 514] on input at bounding box center [1218, 520] width 161 height 18
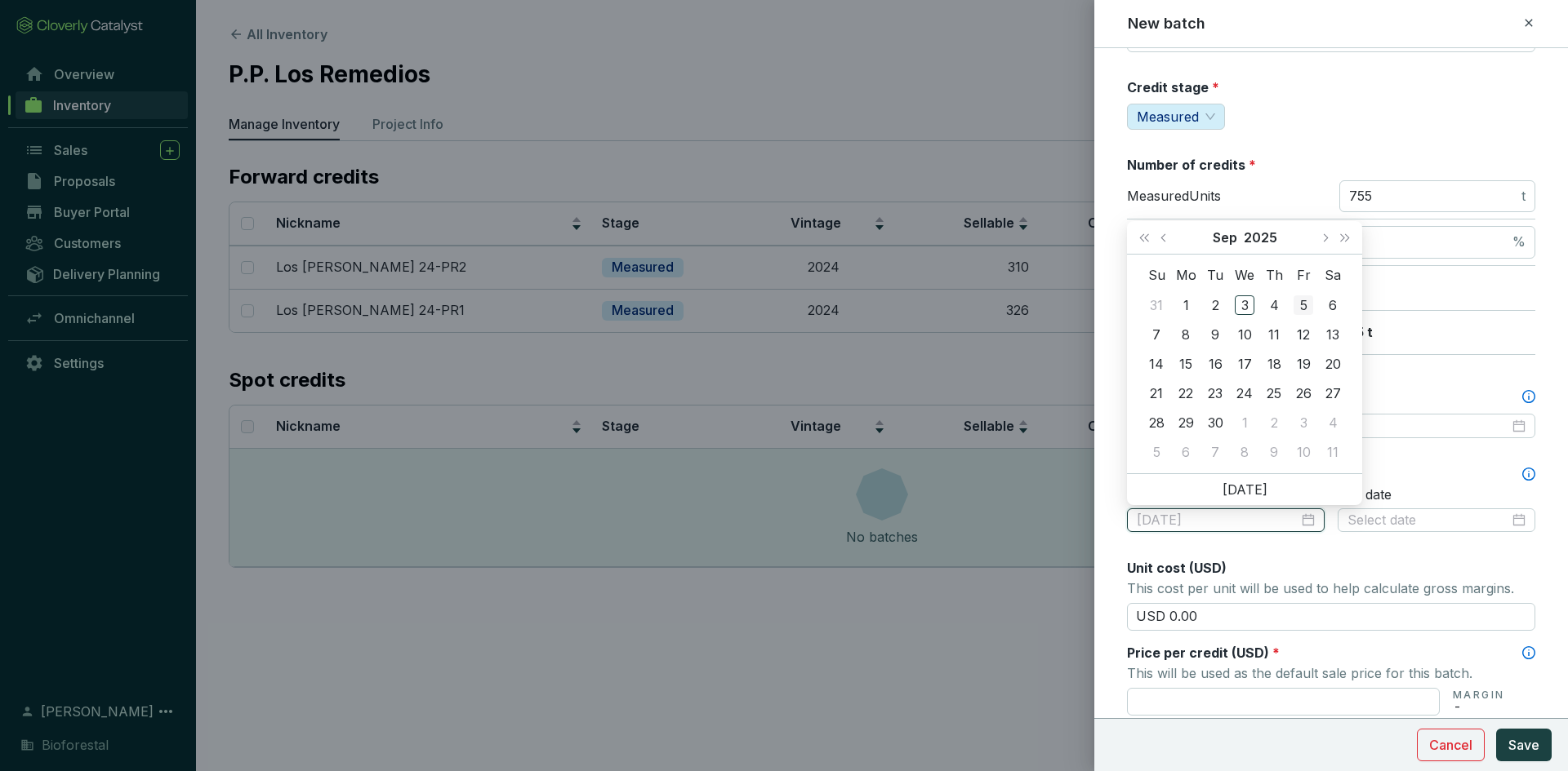
type input "2025-09-05"
click at [1150, 235] on button "Last year (Control + left)" at bounding box center [1144, 237] width 22 height 32
click at [1323, 239] on span "Next month (PageDown)" at bounding box center [1324, 237] width 8 height 8
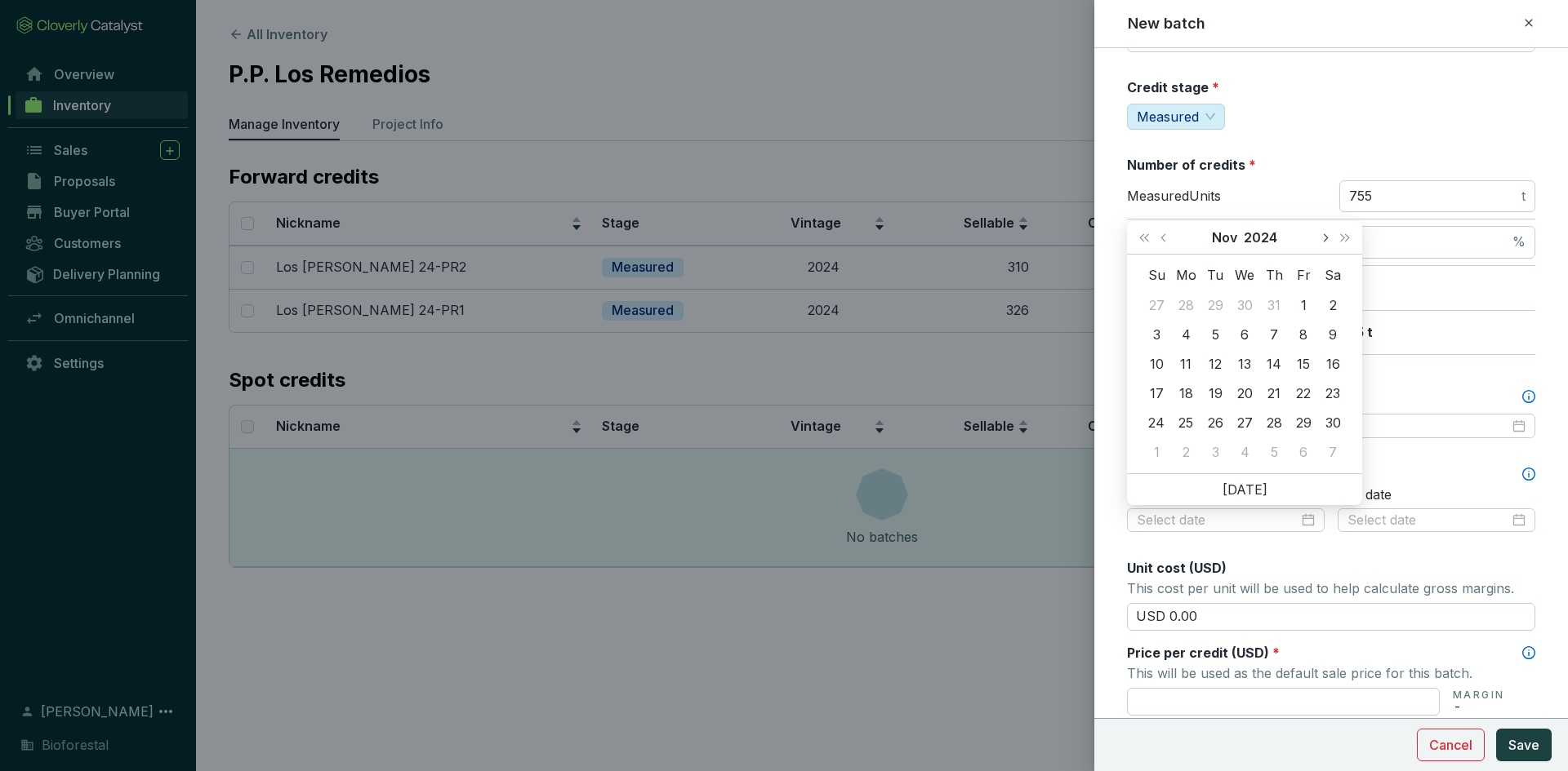
click at [1323, 239] on span "Next month (PageDown)" at bounding box center [1324, 237] width 8 height 8
type input "2024-12-06"
click at [1327, 235] on button "Next month (PageDown)" at bounding box center [1324, 237] width 22 height 32
type input "2025-01-01"
click at [1238, 299] on div "1" at bounding box center [1245, 305] width 20 height 20
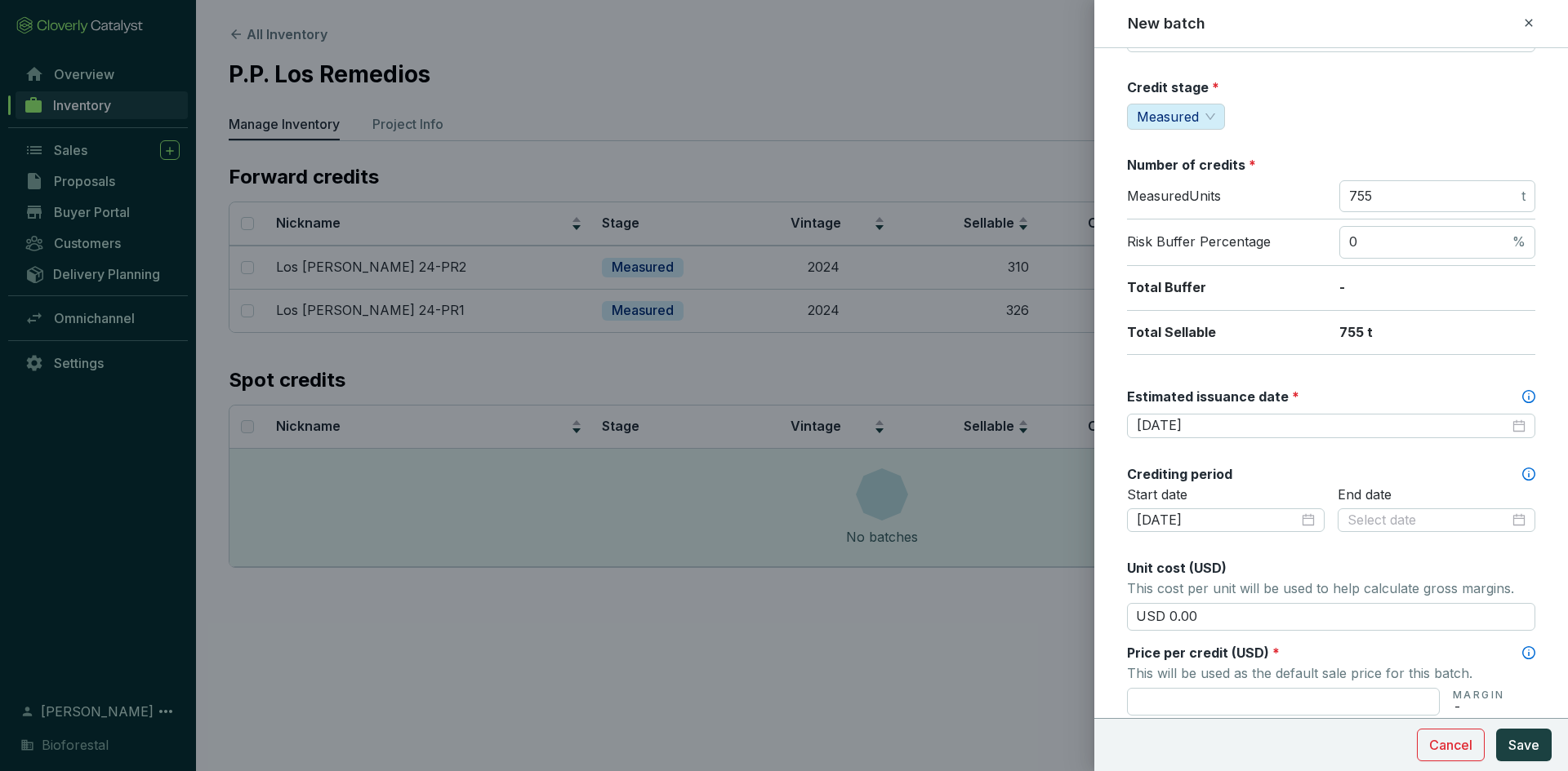
click at [1338, 542] on div "End date" at bounding box center [1436, 519] width 198 height 67
click at [1381, 520] on input at bounding box center [1428, 520] width 161 height 18
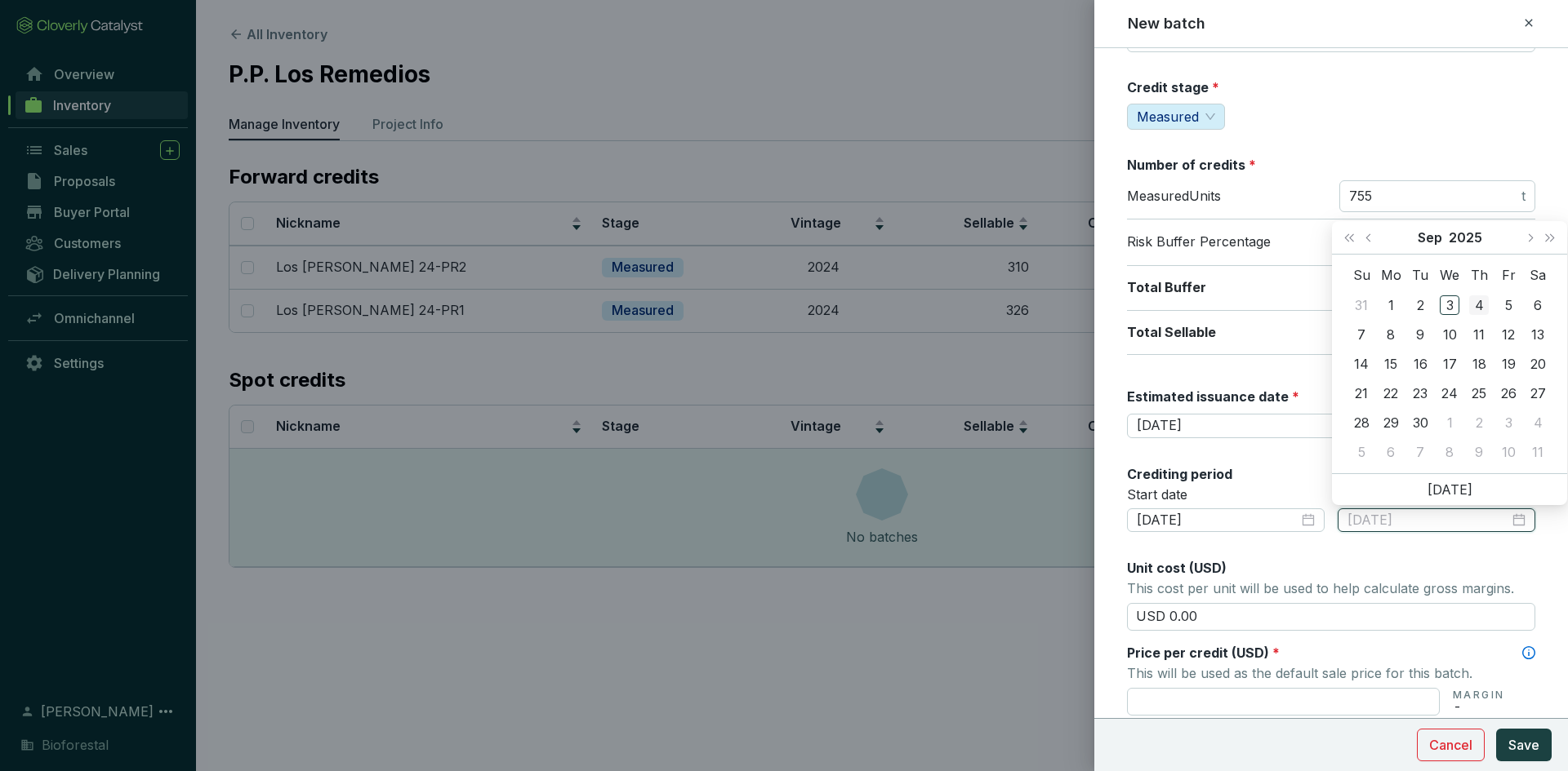
type input "2025-09-04"
type input "2025-09-15"
click at [1391, 361] on div "15" at bounding box center [1391, 364] width 20 height 20
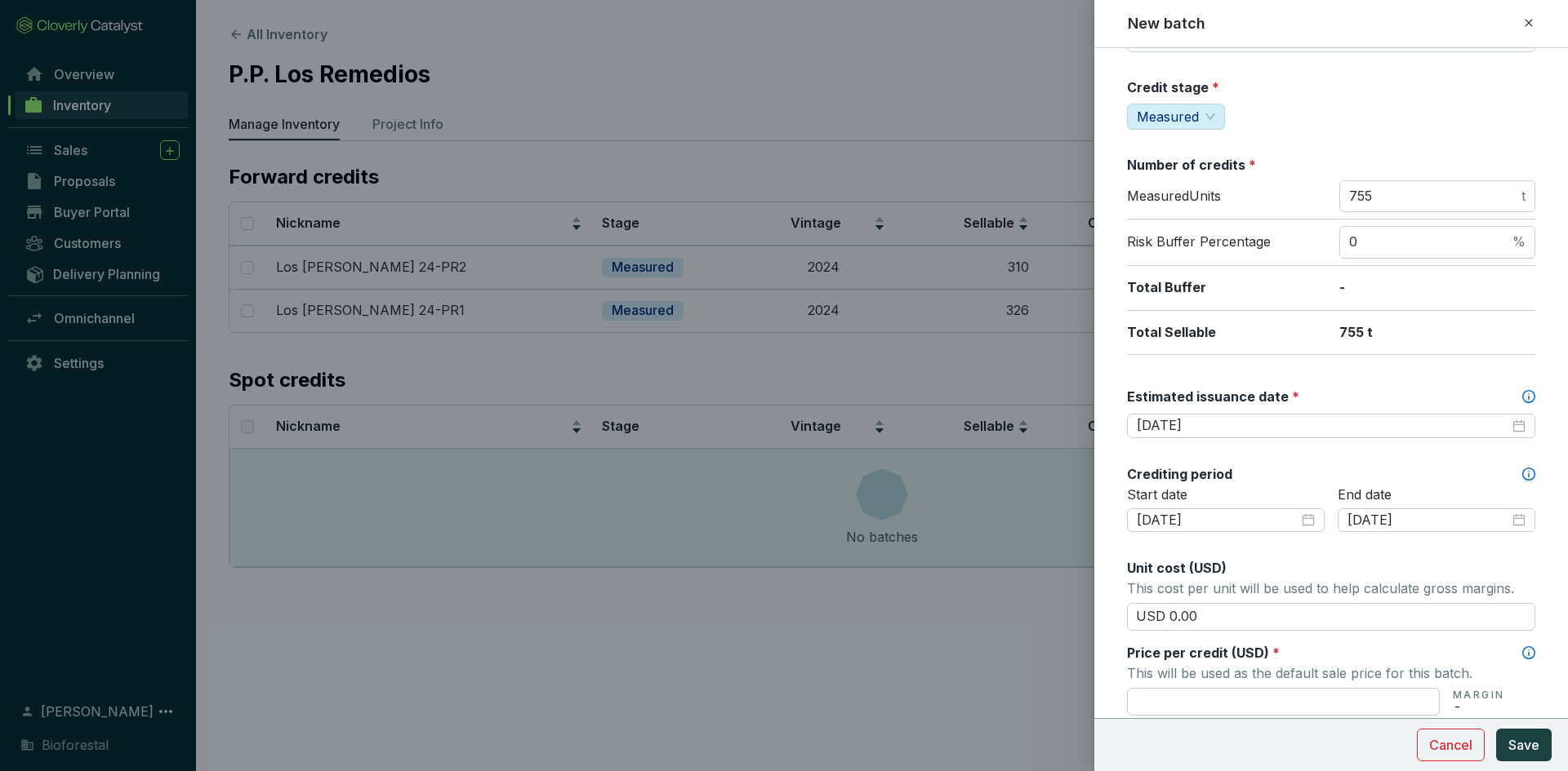
click at [1338, 561] on div "Unit cost (USD)" at bounding box center [1331, 568] width 409 height 18
click at [1322, 541] on div "Start date 2025-01-01 End date 2025-09-15" at bounding box center [1331, 519] width 409 height 67
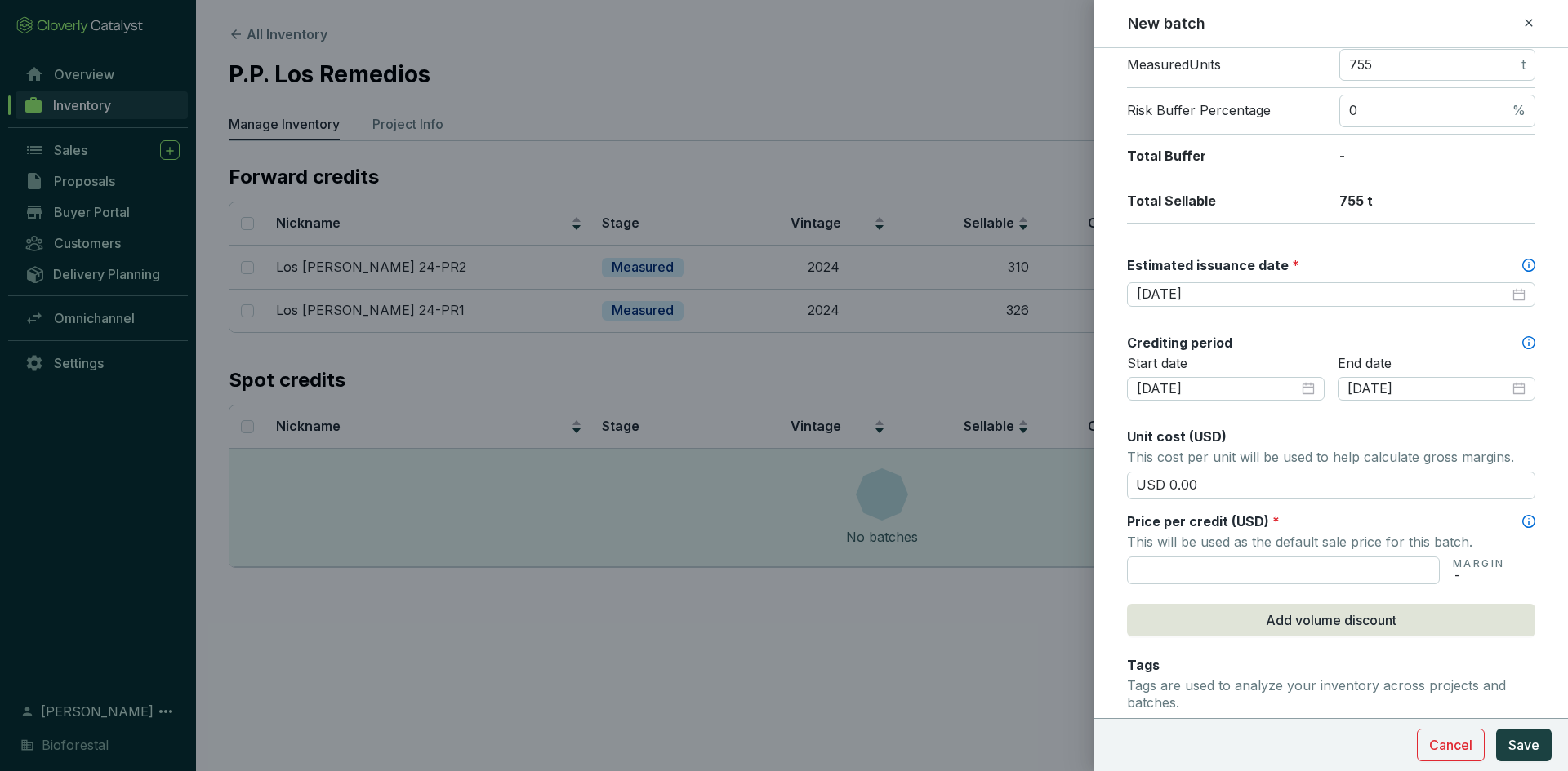
scroll to position [327, 0]
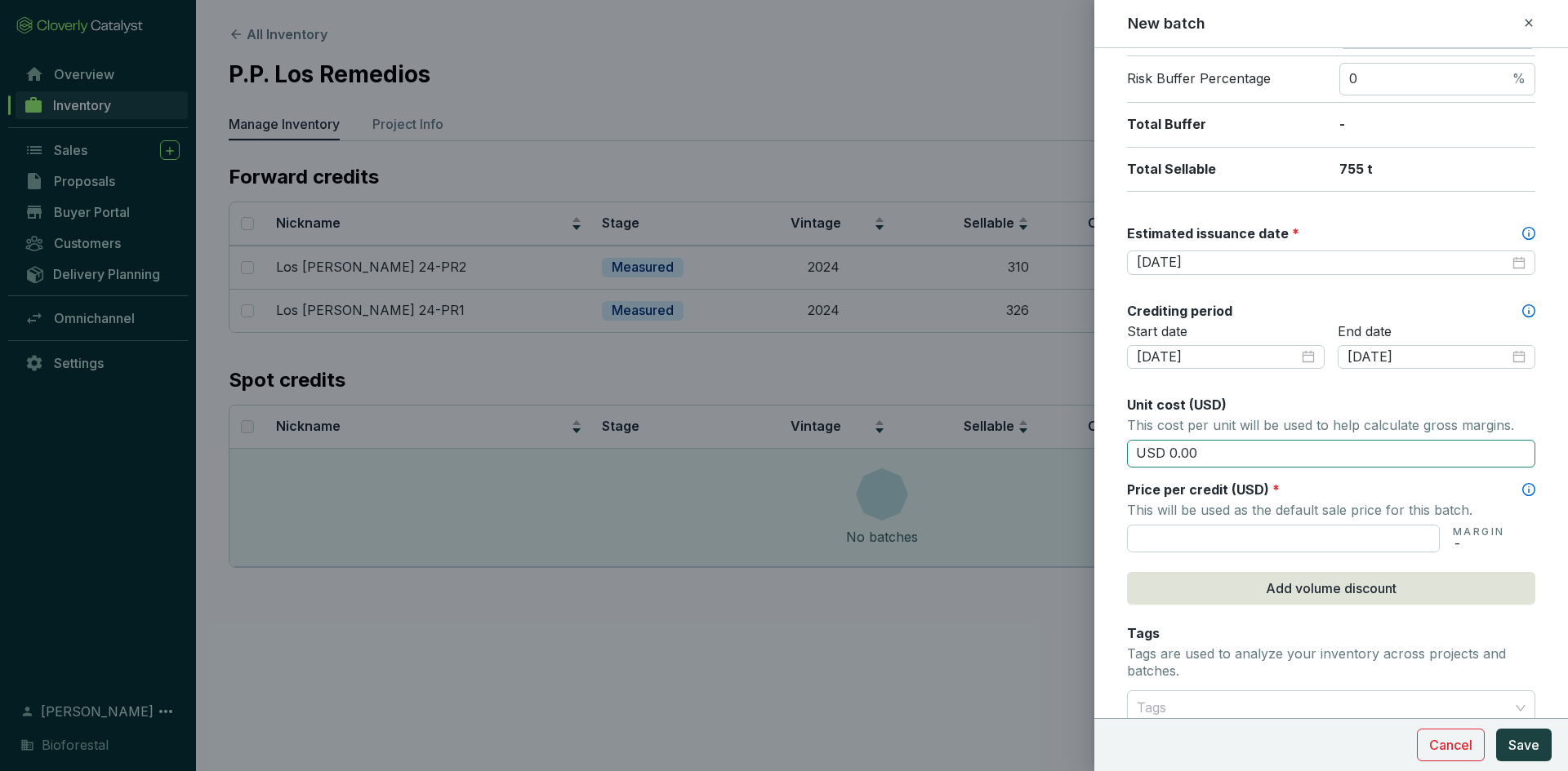
click at [1220, 452] on input "USD 0.00" at bounding box center [1331, 453] width 409 height 28
type input "USD 0"
type input "USD 15.50"
click at [1176, 536] on input "text" at bounding box center [1283, 538] width 313 height 28
type input "USD 15.50"
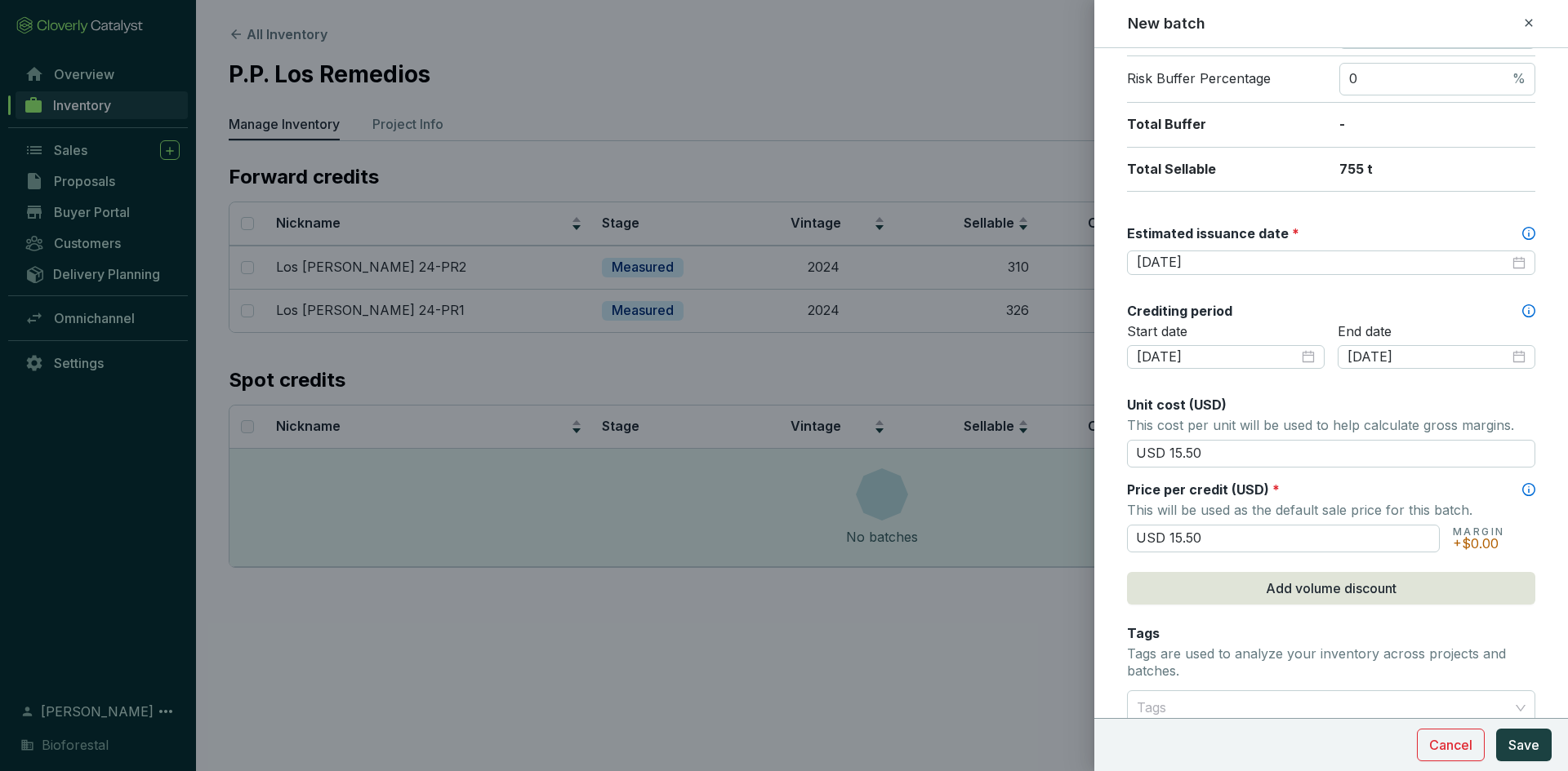
click at [1136, 610] on div "Batch name * This is the internal name that will be used throughout Catalyst. L…" at bounding box center [1331, 318] width 409 height 1154
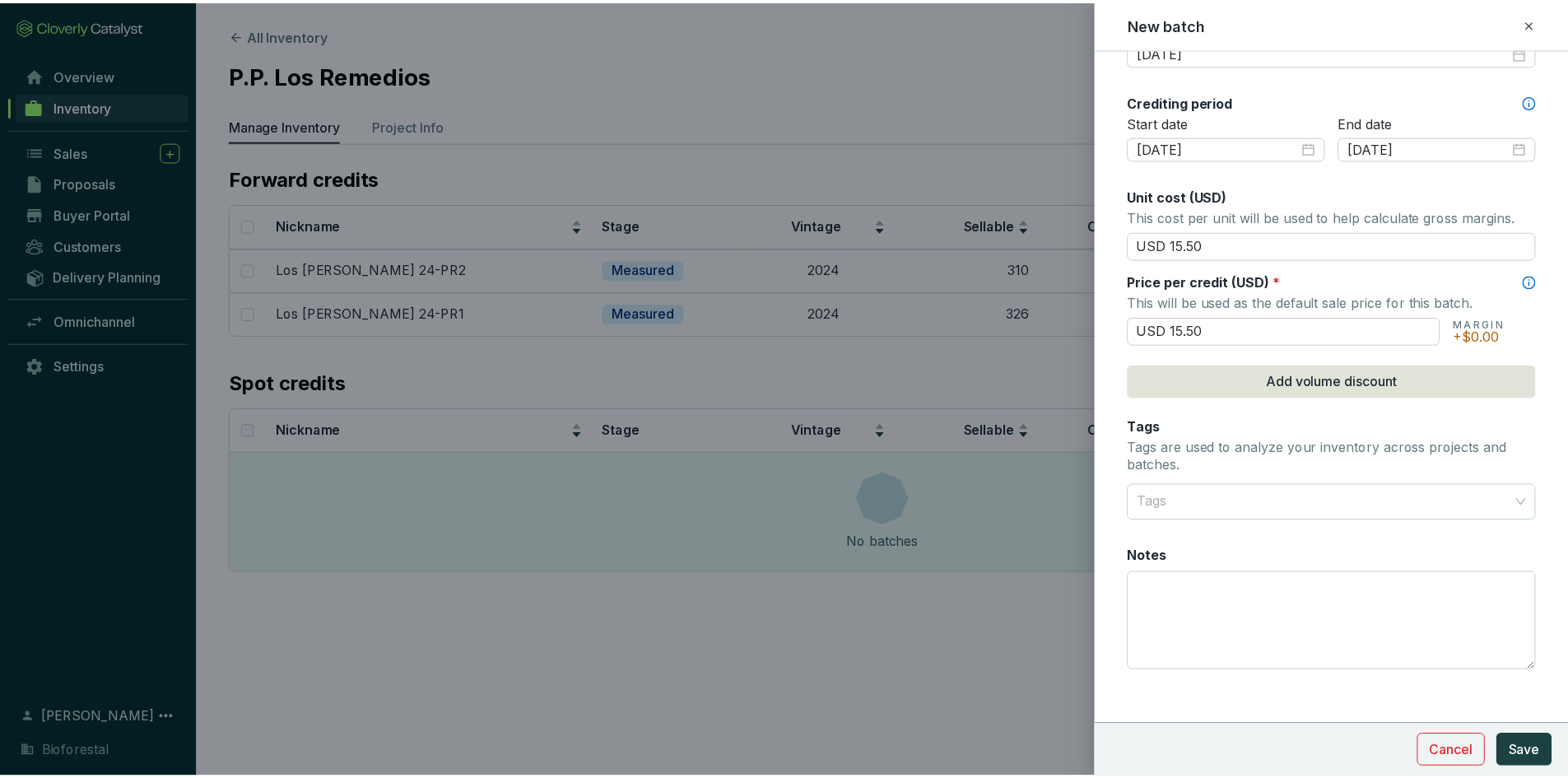
scroll to position [553, 0]
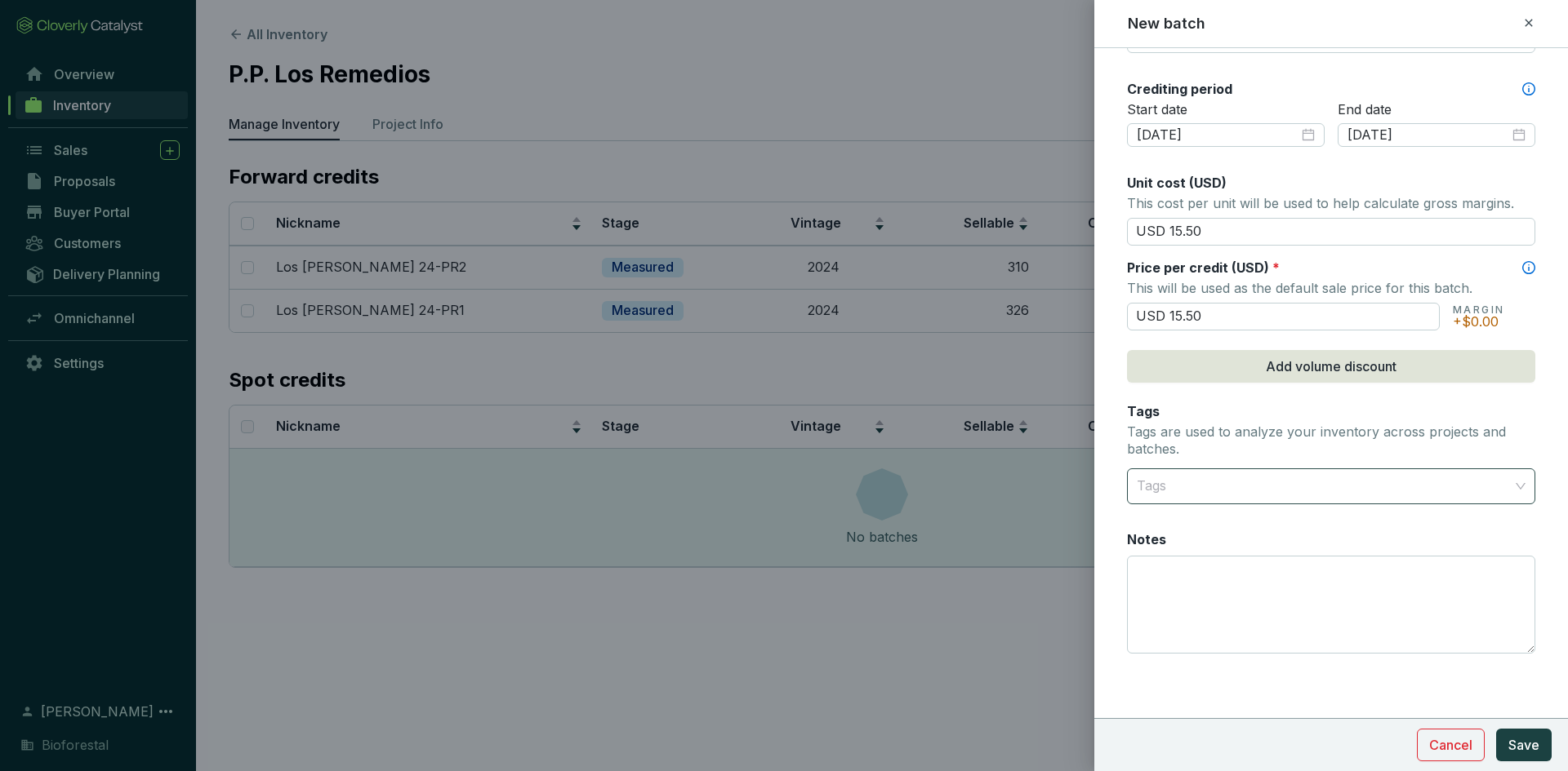
click at [1203, 475] on div at bounding box center [1321, 486] width 383 height 32
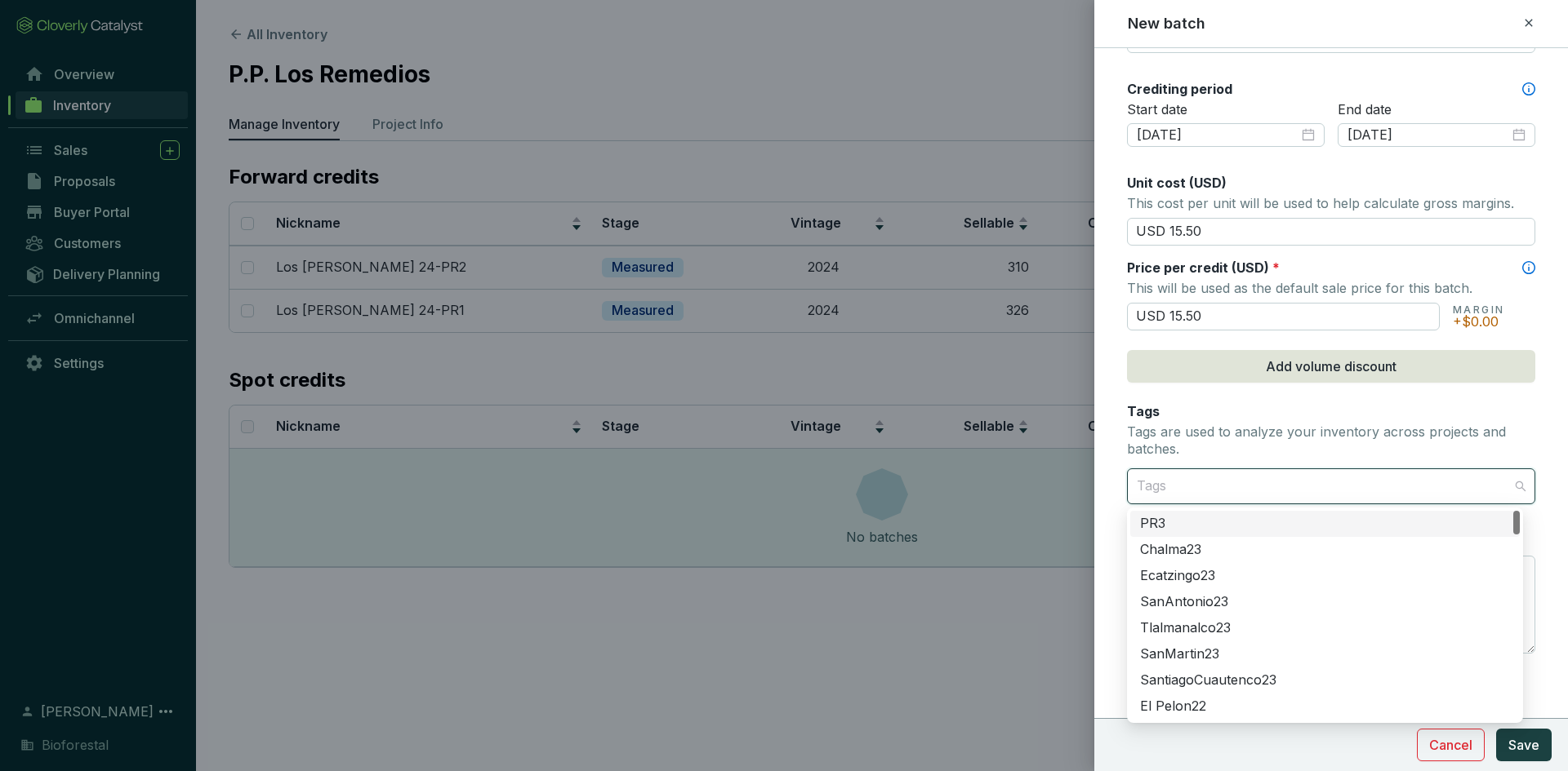
click at [1186, 493] on div at bounding box center [1321, 486] width 383 height 32
type input "chi"
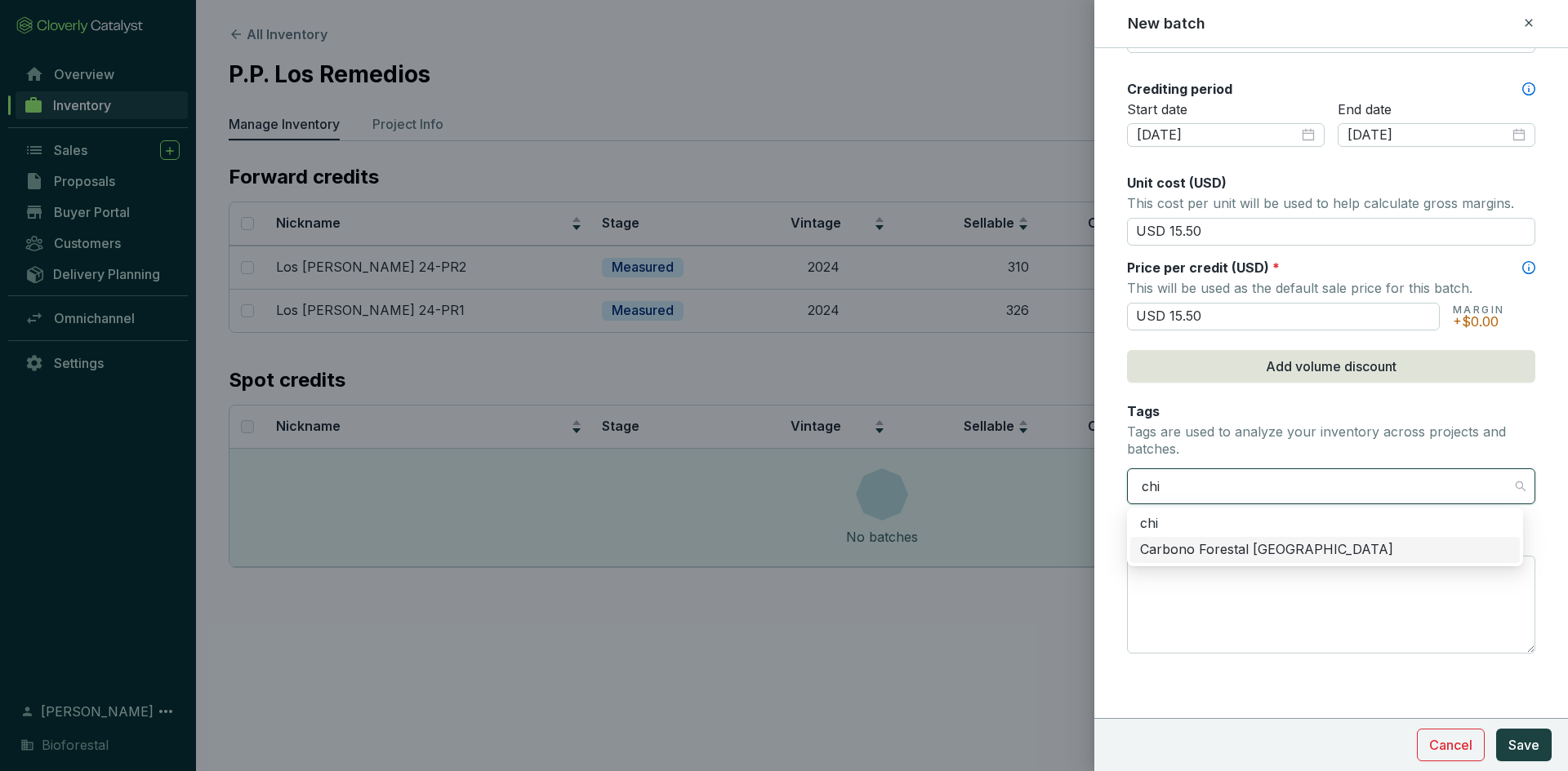
click at [1189, 545] on div "Carbono Forestal [GEOGRAPHIC_DATA]" at bounding box center [1324, 550] width 370 height 18
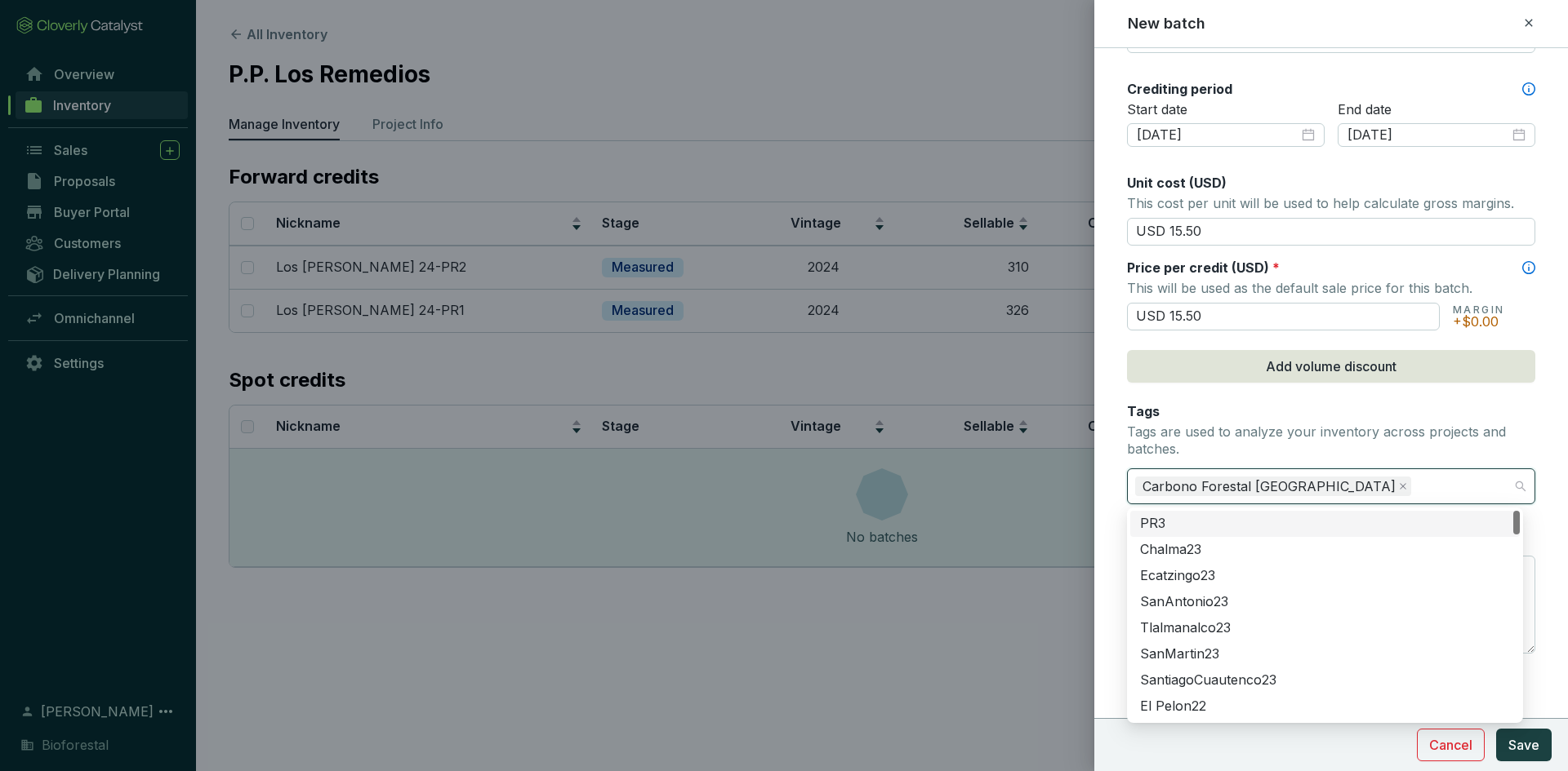
click at [1108, 502] on form "Batch name * This is the internal name that will be used throughout Catalyst. L…" at bounding box center [1331, 135] width 474 height 1232
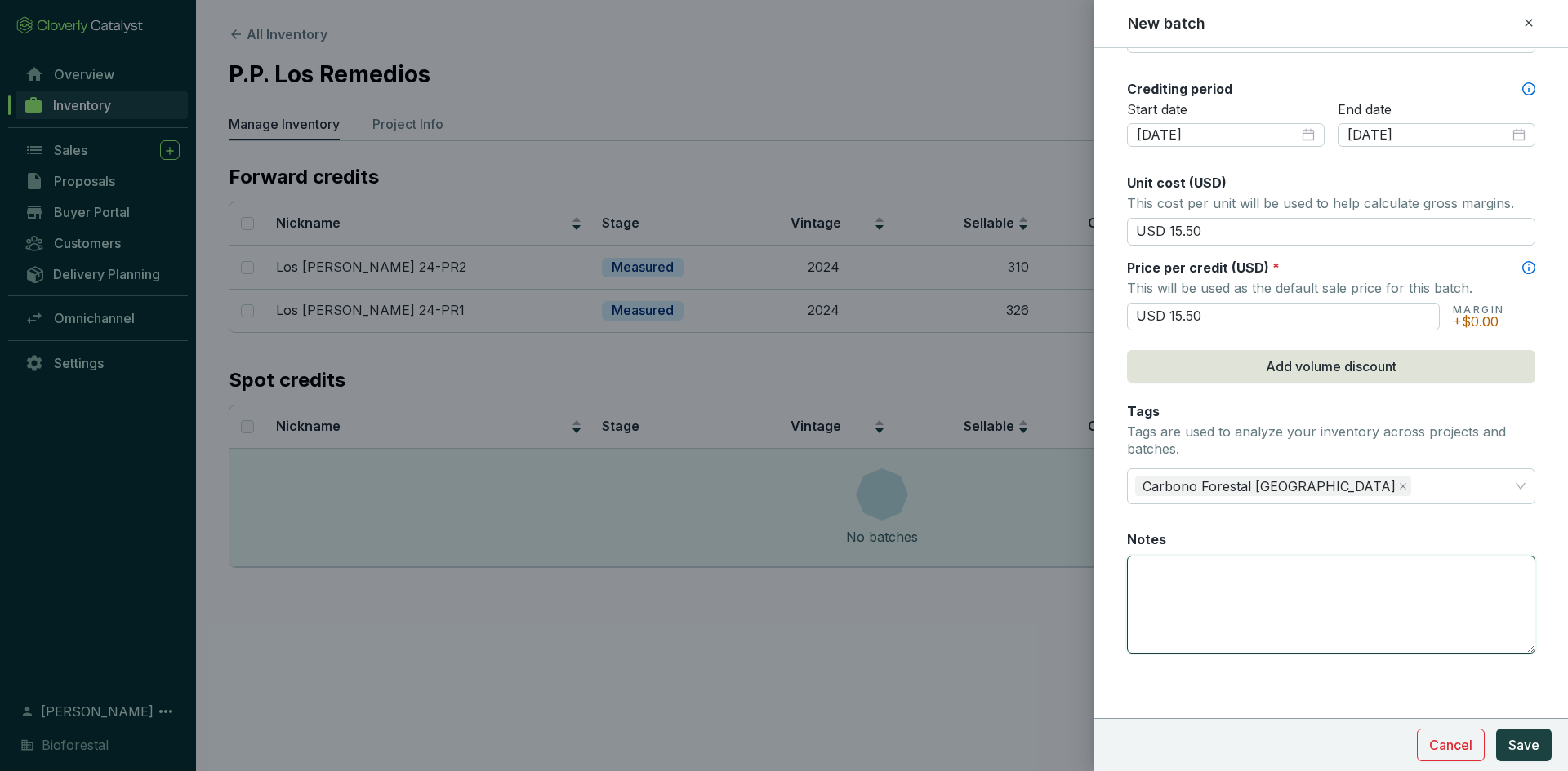
click at [1186, 569] on textarea "Notes" at bounding box center [1331, 605] width 407 height 97
click at [1416, 574] on textarea "333 créditos de fondo de aseguramiento" at bounding box center [1331, 605] width 407 height 97
type textarea "333 créditos de fondo de aseguramiento"
click at [1513, 741] on span "Save" at bounding box center [1523, 745] width 31 height 20
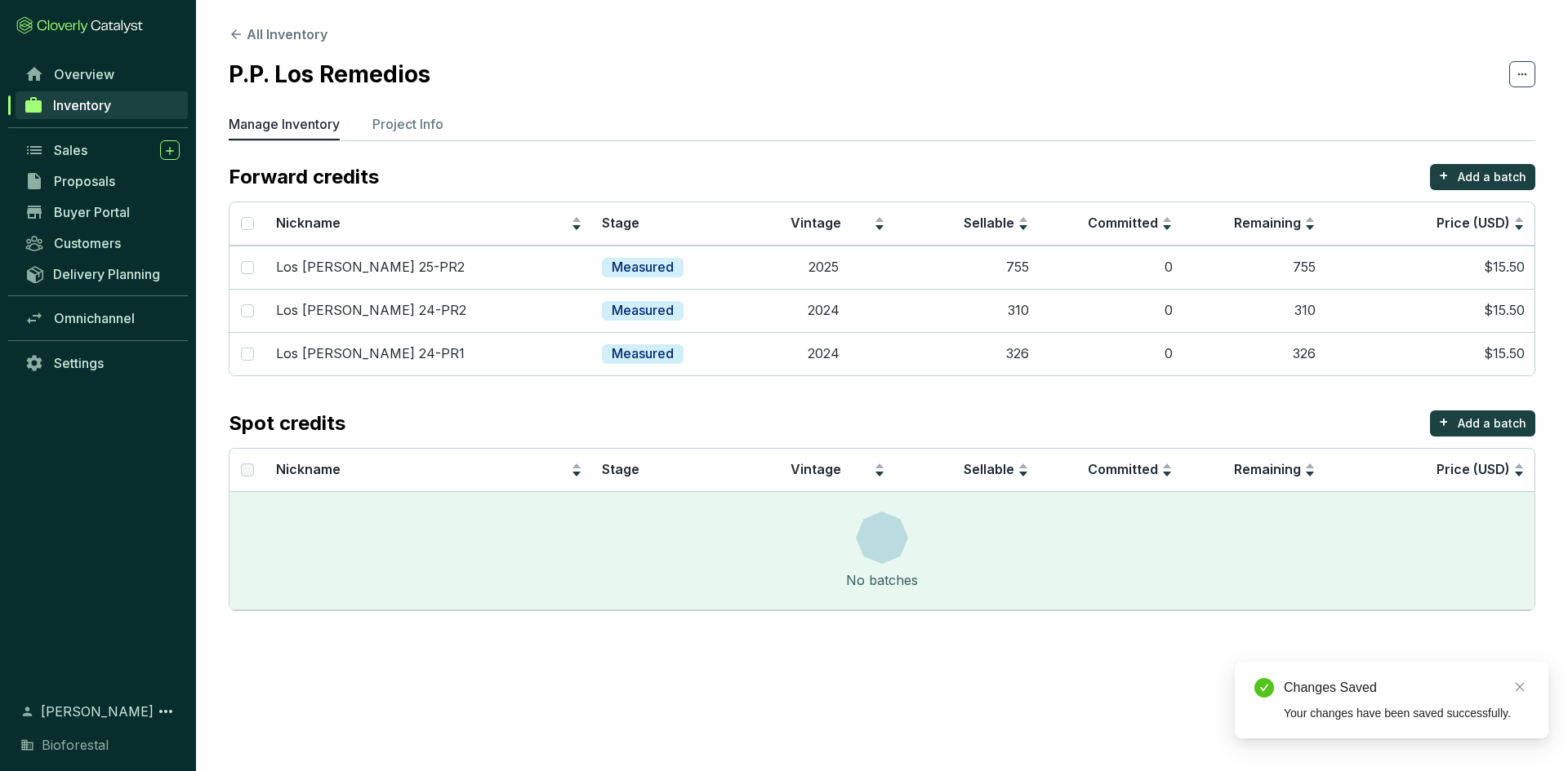
click at [703, 412] on div "Spot credits + Add a batch" at bounding box center [882, 423] width 1306 height 26
click at [156, 106] on link "Inventory" at bounding box center [101, 105] width 172 height 28
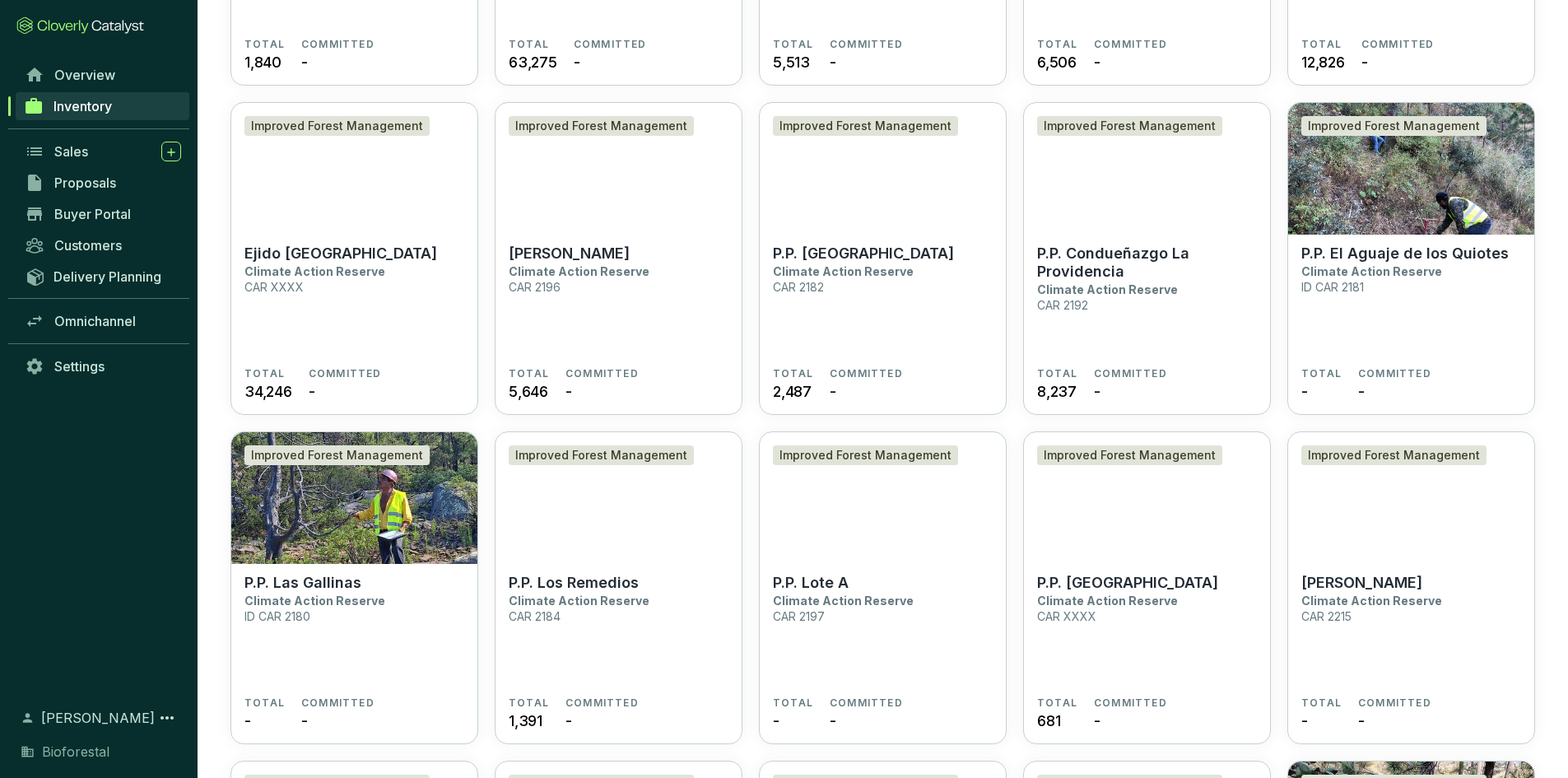
scroll to position [3459, 0]
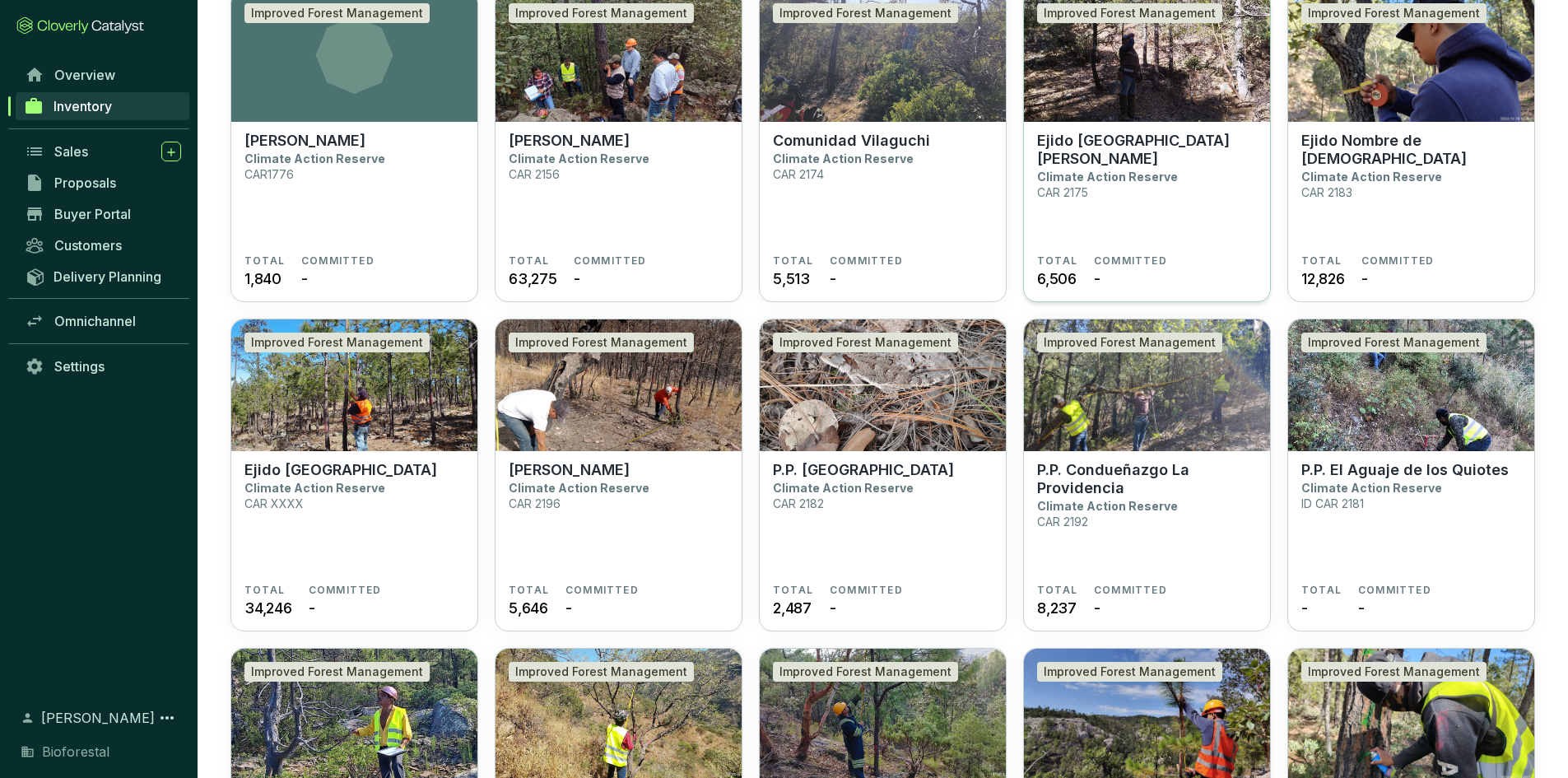
click at [1185, 127] on section "Ejido Cerro Blanco Climate Action Reserve CAR 2175 TOTAL 6,506 COMMITTED -" at bounding box center [1147, 212] width 247 height 182
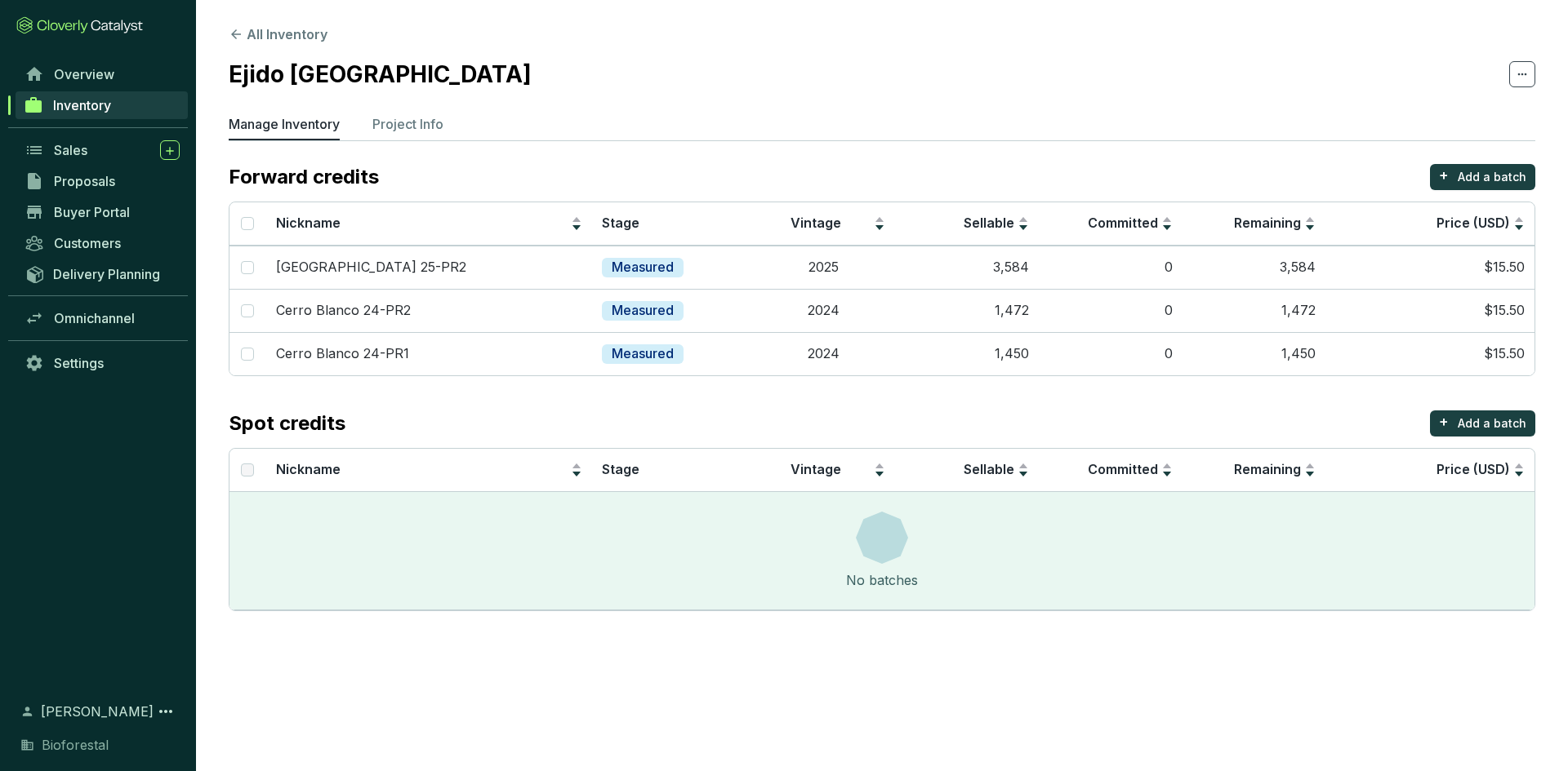
click at [115, 51] on section "Overview Inventory Sales Proposals Buyer Portal Customers Delivery Planning Omn…" at bounding box center [98, 385] width 196 height 771
click at [106, 69] on span "Overview" at bounding box center [83, 74] width 60 height 16
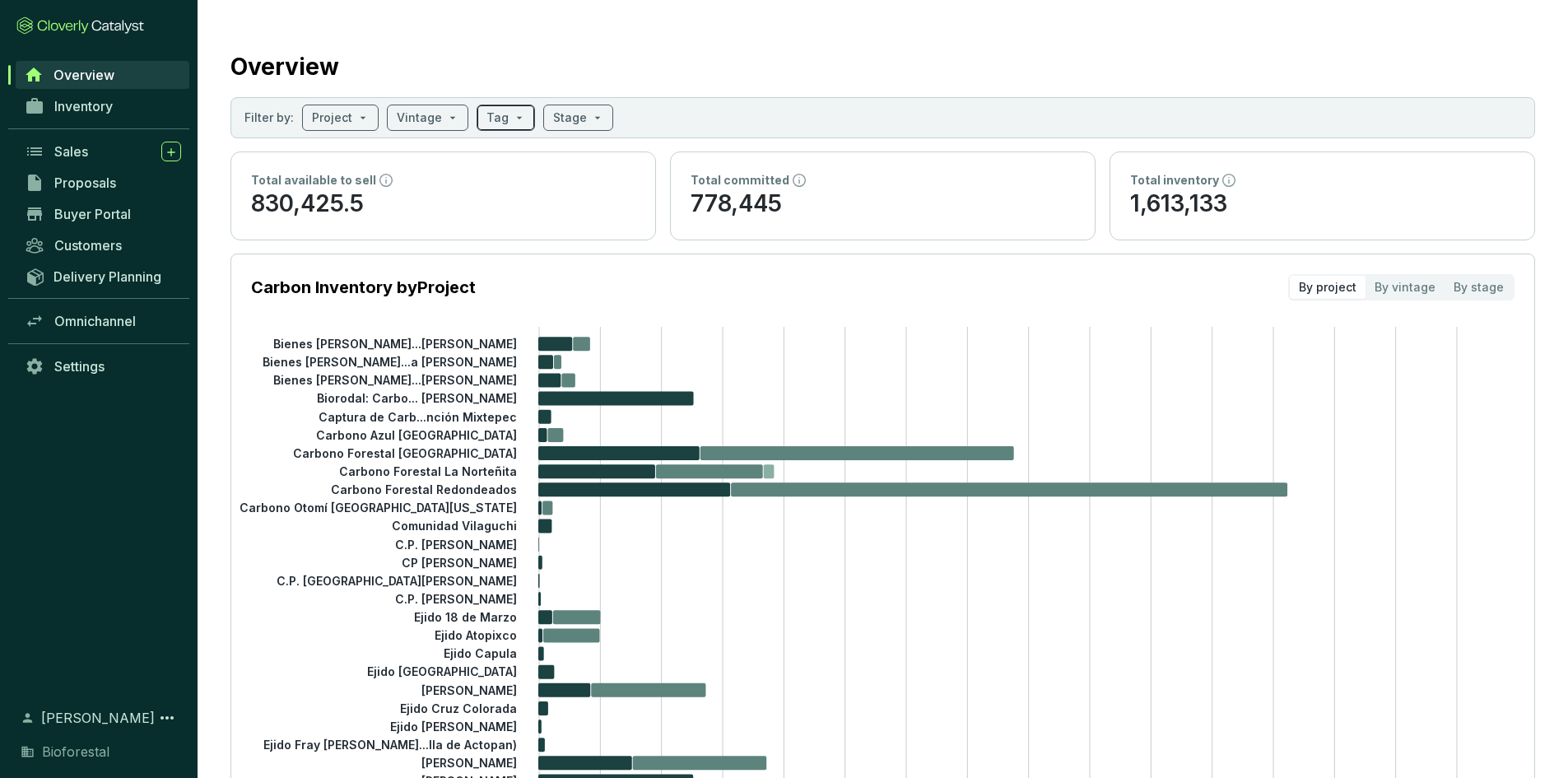
click at [523, 125] on div "Tag" at bounding box center [506, 117] width 59 height 26
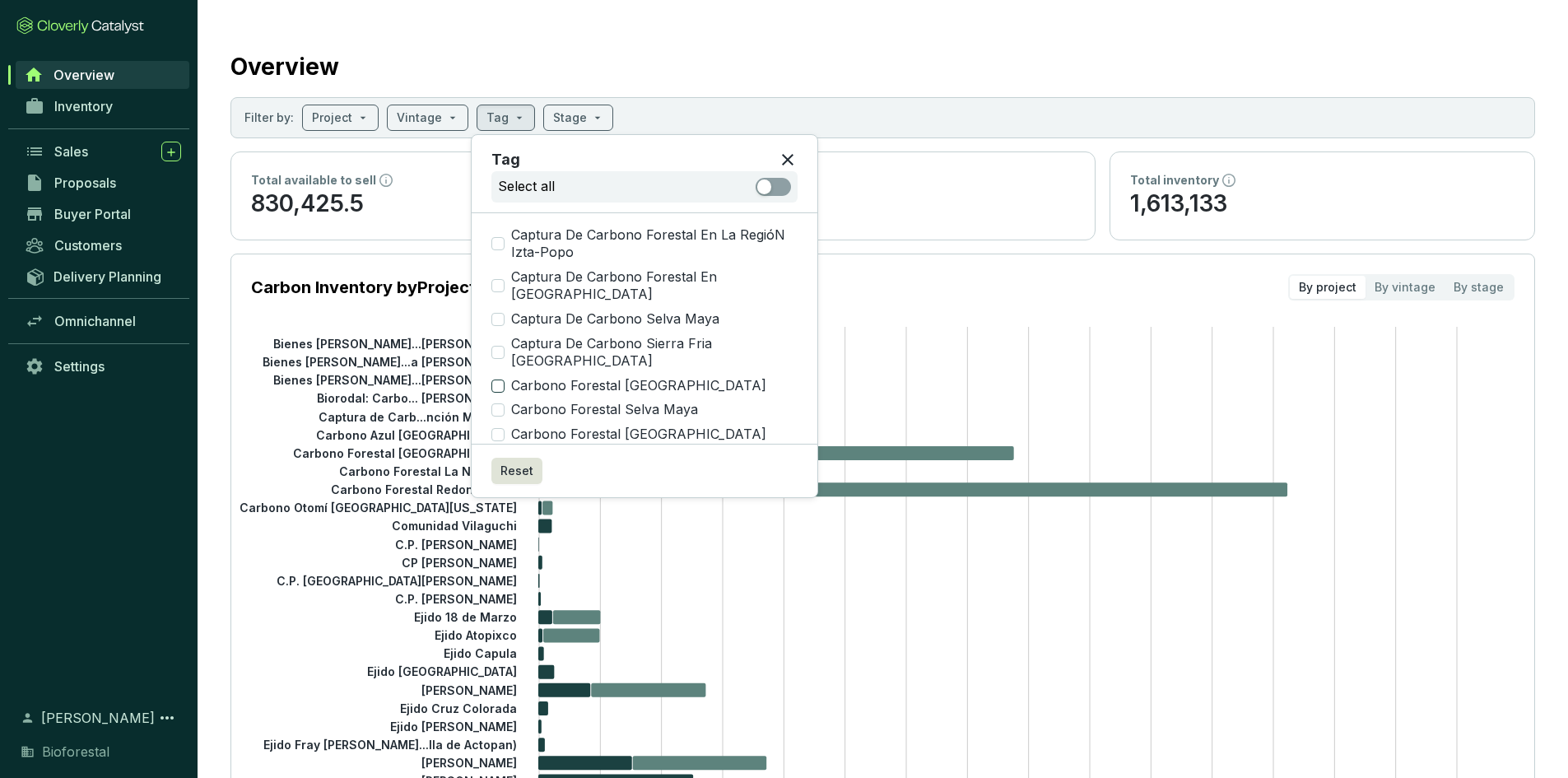
click at [492, 392] on input "Carbono Forestal [GEOGRAPHIC_DATA]" at bounding box center [498, 386] width 14 height 14
checkbox input "true"
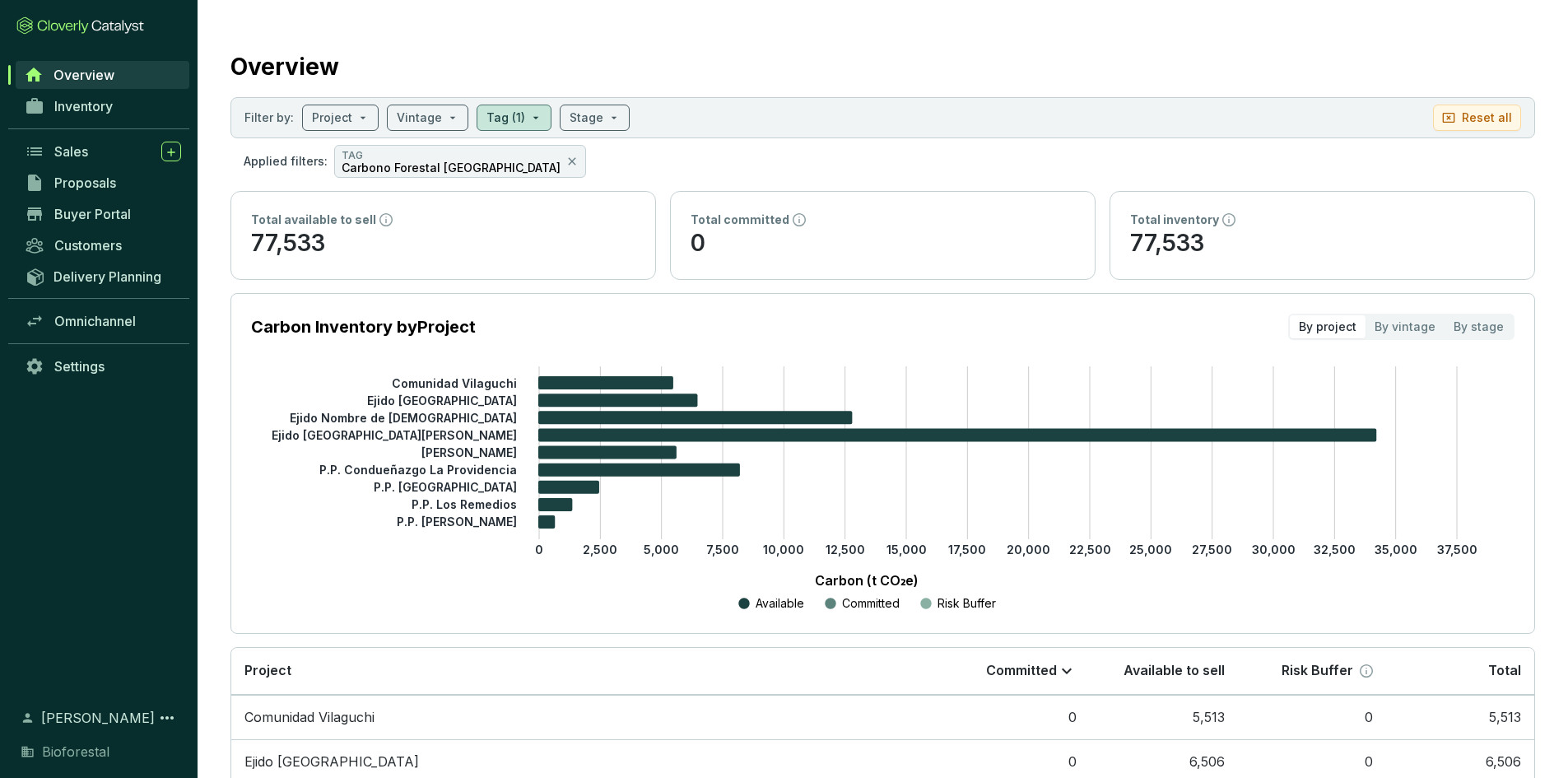
click at [856, 70] on div "Overview" at bounding box center [882, 63] width 1305 height 42
click at [1430, 316] on div "By vintage" at bounding box center [1405, 327] width 79 height 23
click at [1366, 315] on input "By vintage" at bounding box center [1366, 315] width 0 height 0
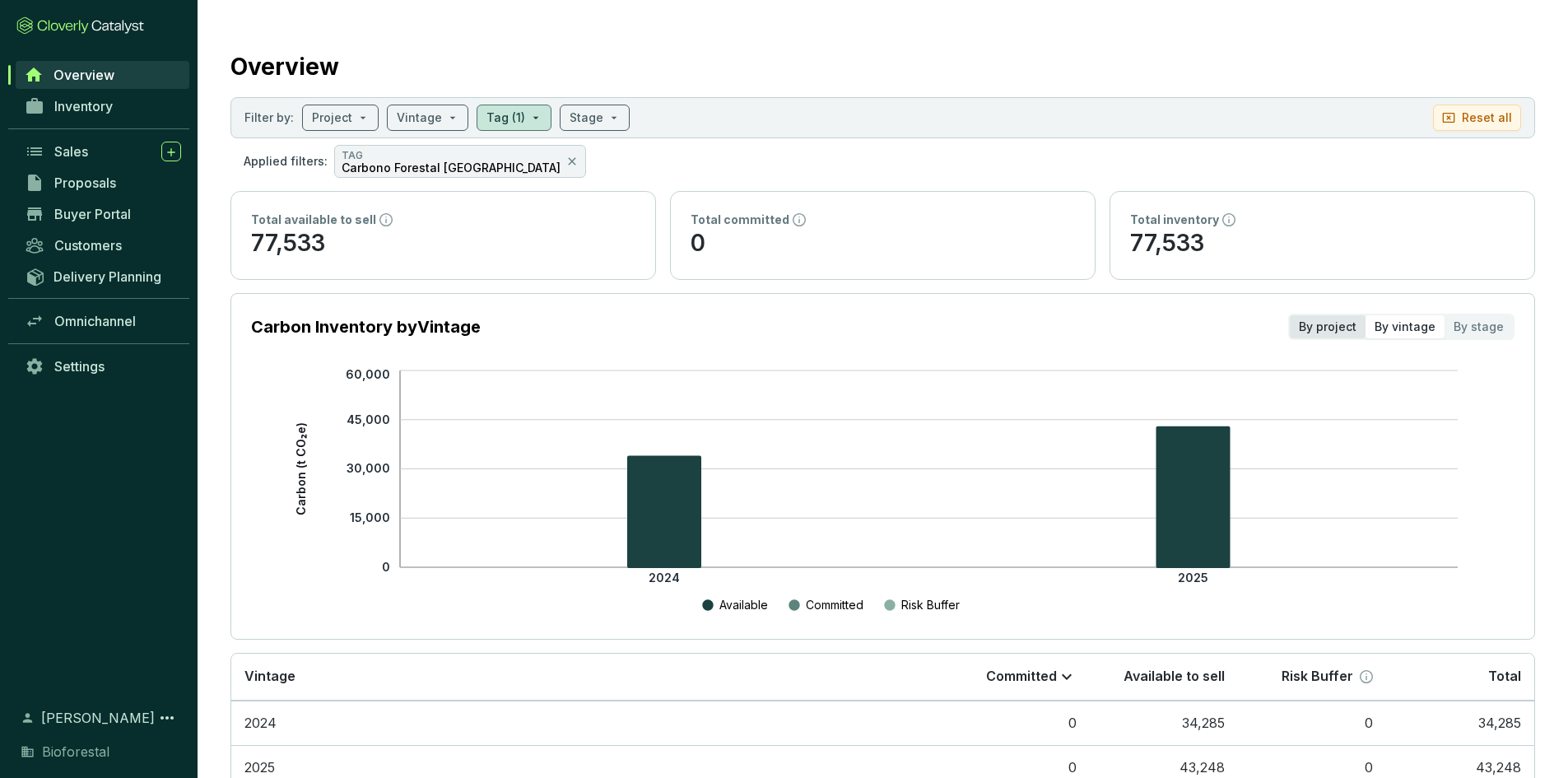
click at [1321, 321] on div "By project" at bounding box center [1328, 327] width 76 height 23
click at [1290, 315] on input "By project" at bounding box center [1290, 315] width 0 height 0
